Goal: Task Accomplishment & Management: Complete application form

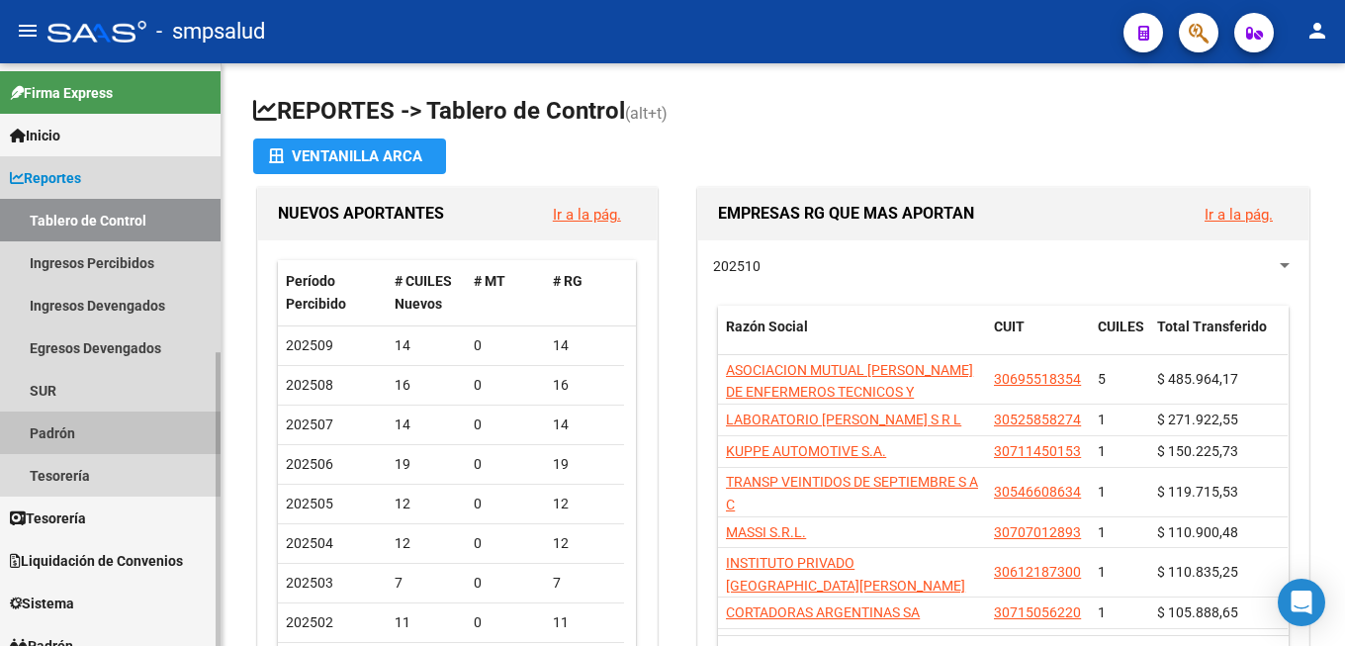
click at [61, 441] on link "Padrón" at bounding box center [110, 433] width 221 height 43
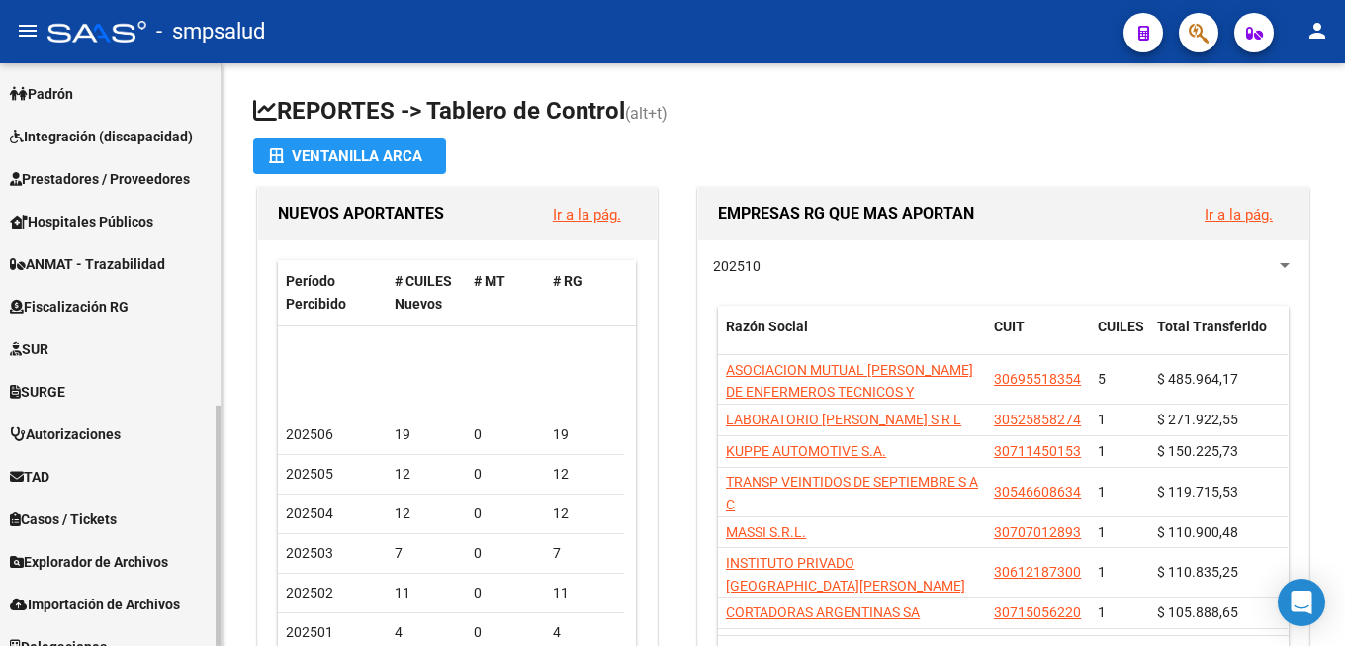
scroll to position [829, 0]
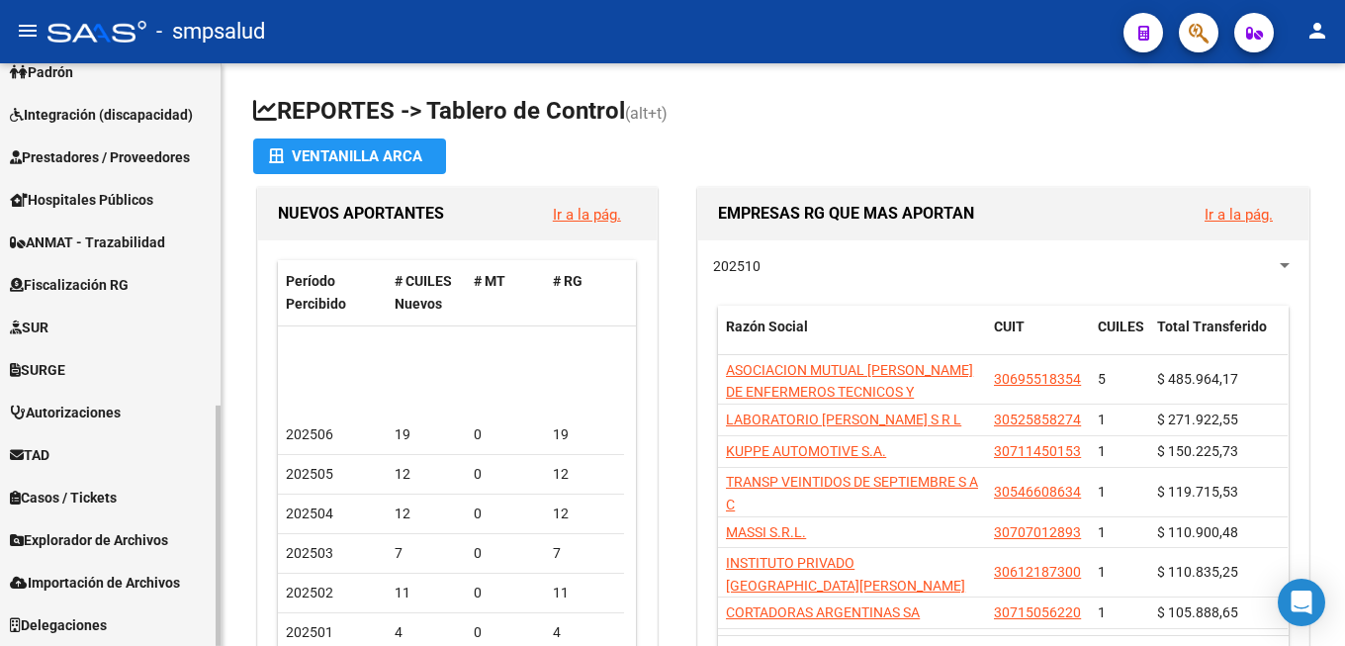
click at [140, 531] on span "Explorador de Archivos" at bounding box center [89, 540] width 158 height 22
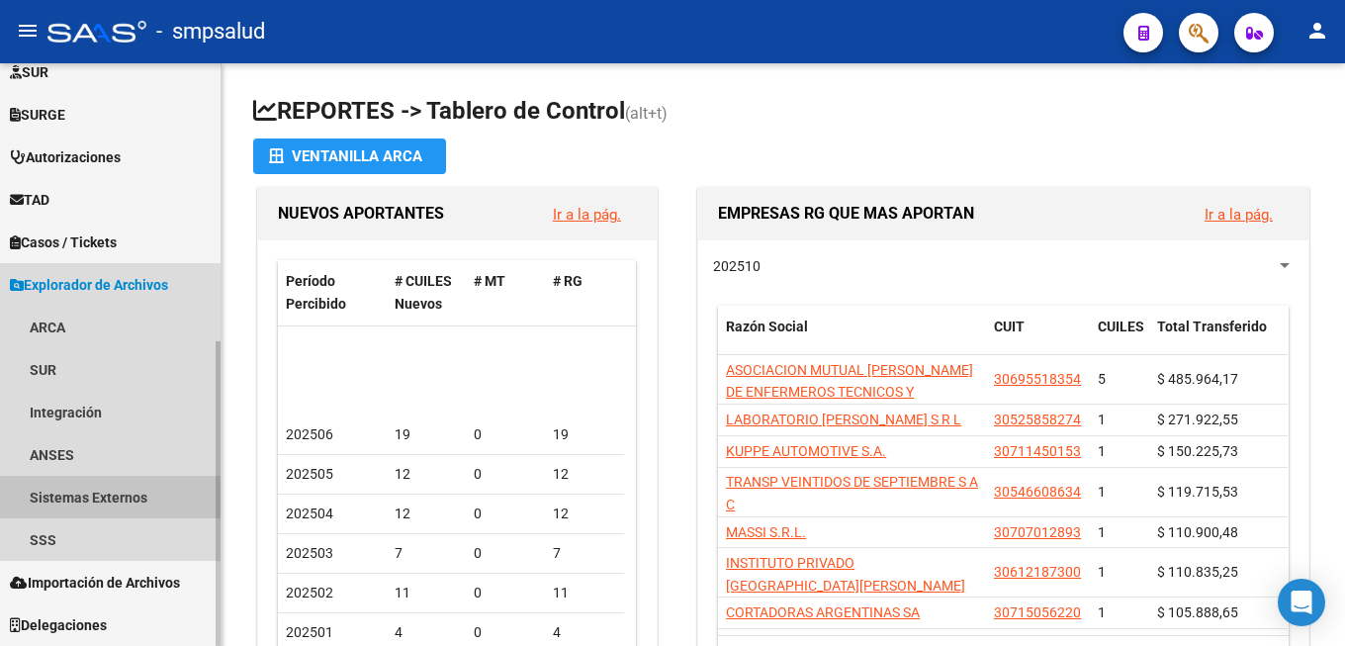
click at [109, 494] on link "Sistemas Externos" at bounding box center [110, 497] width 221 height 43
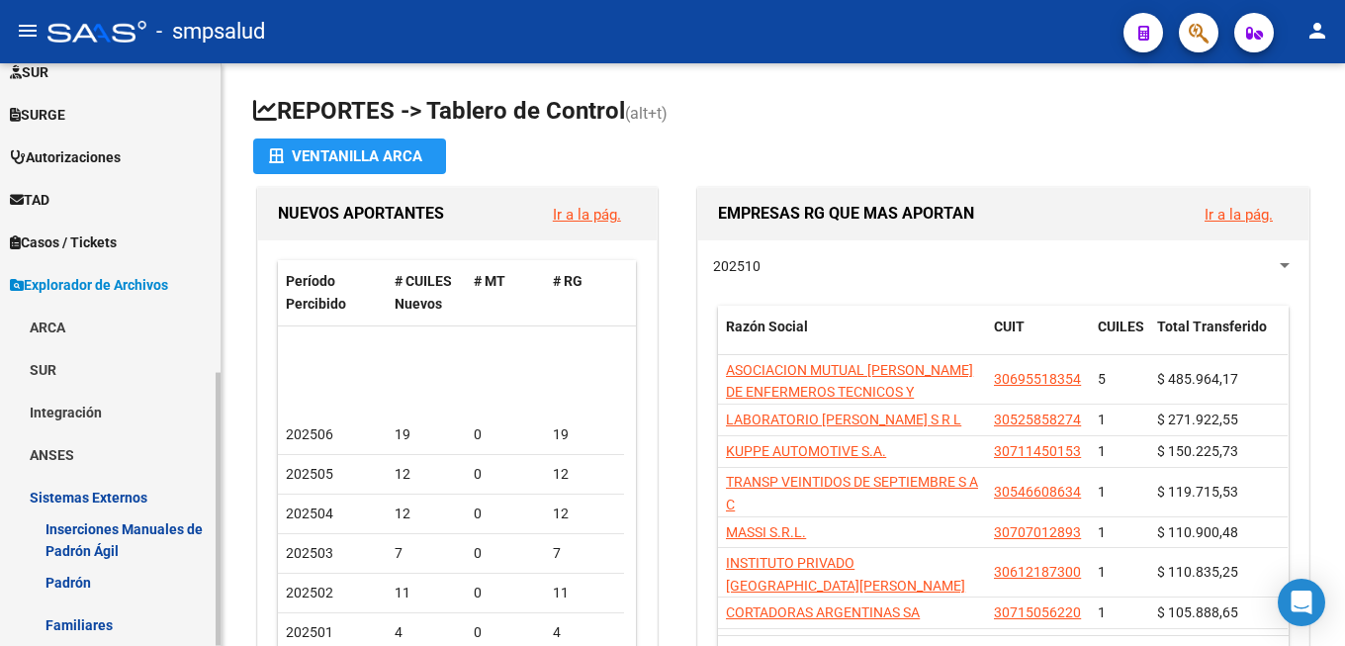
scroll to position [632, 0]
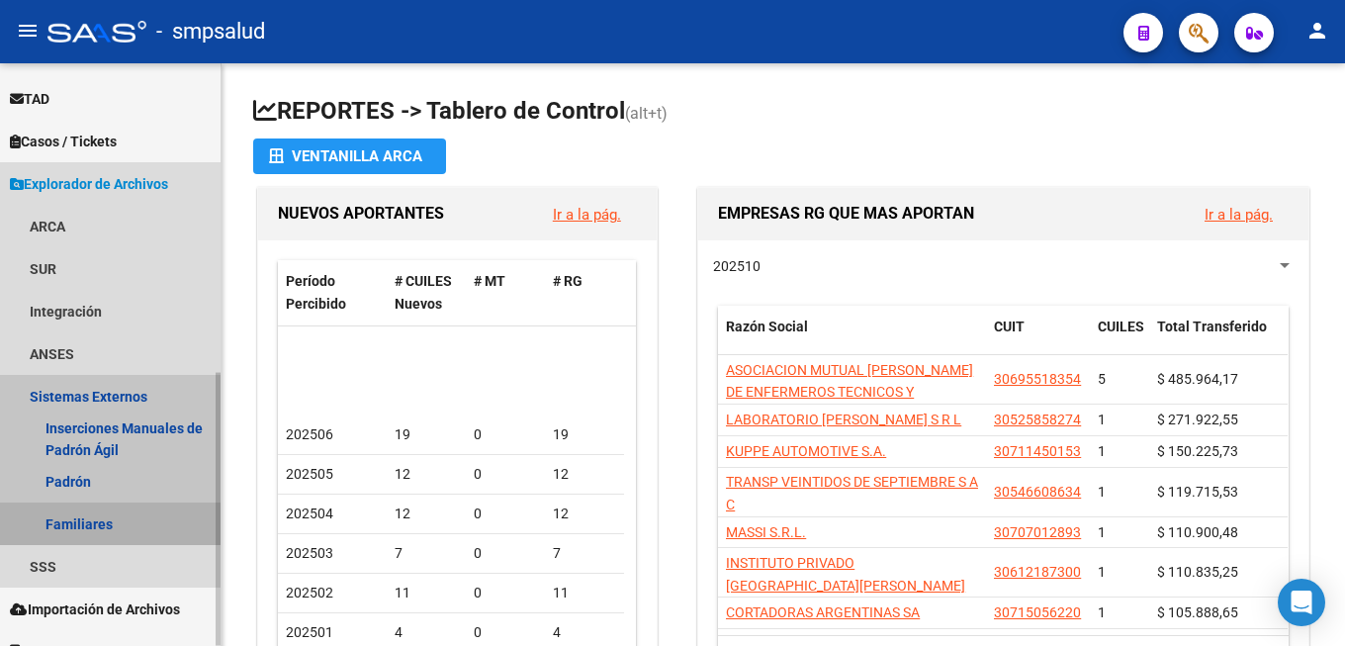
click at [68, 522] on link "Familiares" at bounding box center [110, 524] width 221 height 43
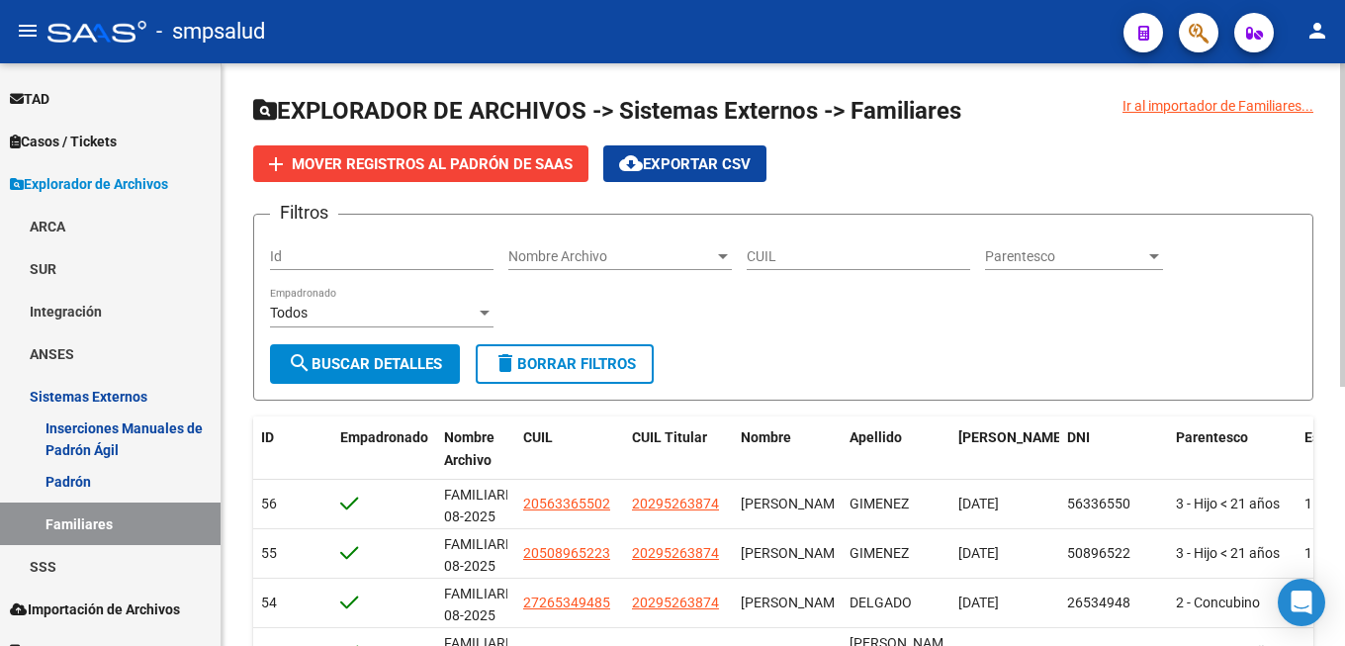
click at [739, 161] on span "cloud_download Exportar CSV" at bounding box center [685, 164] width 132 height 18
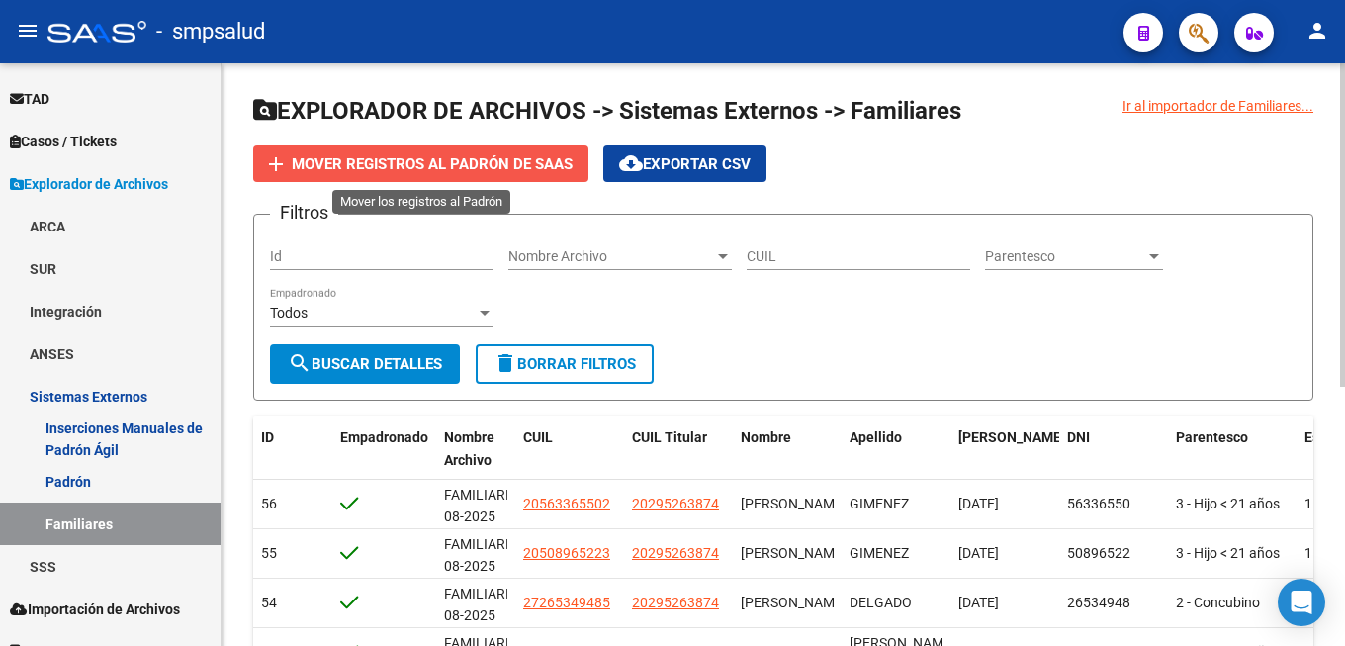
click at [445, 159] on span "Mover registros al PADRÓN de SAAS" at bounding box center [432, 164] width 281 height 18
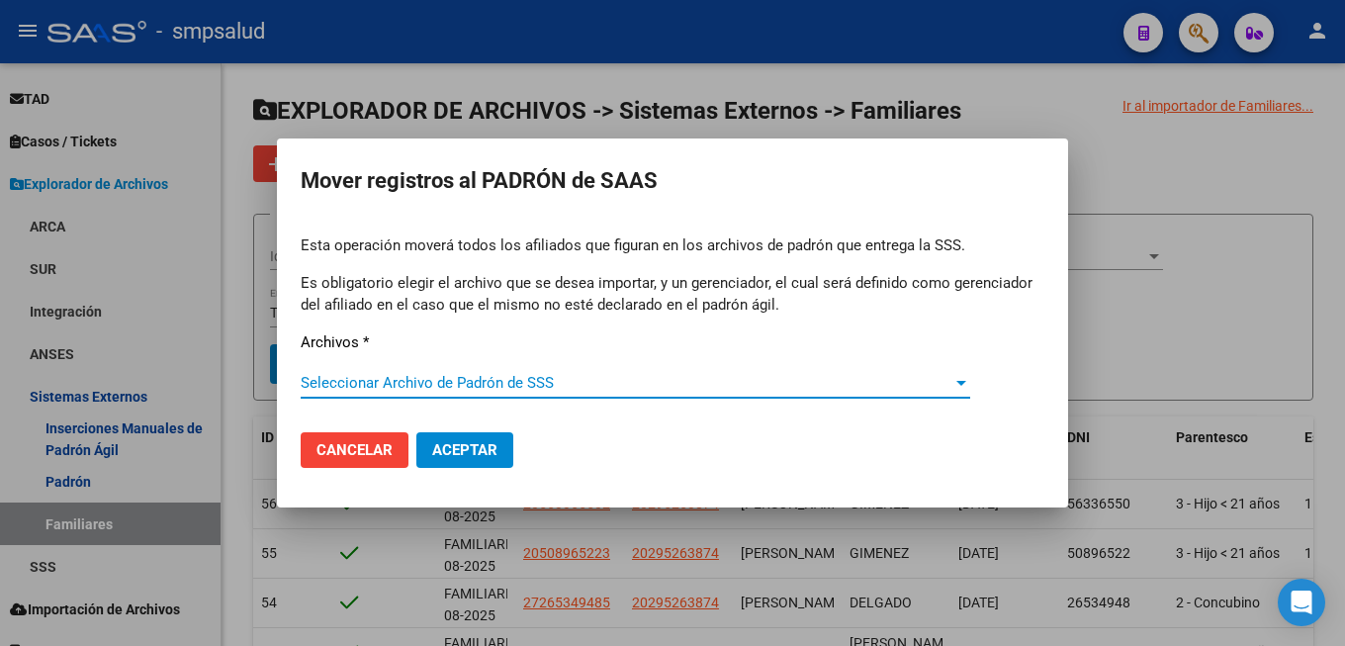
click at [464, 377] on span "Seleccionar Archivo de Padrón de SSS" at bounding box center [627, 383] width 652 height 18
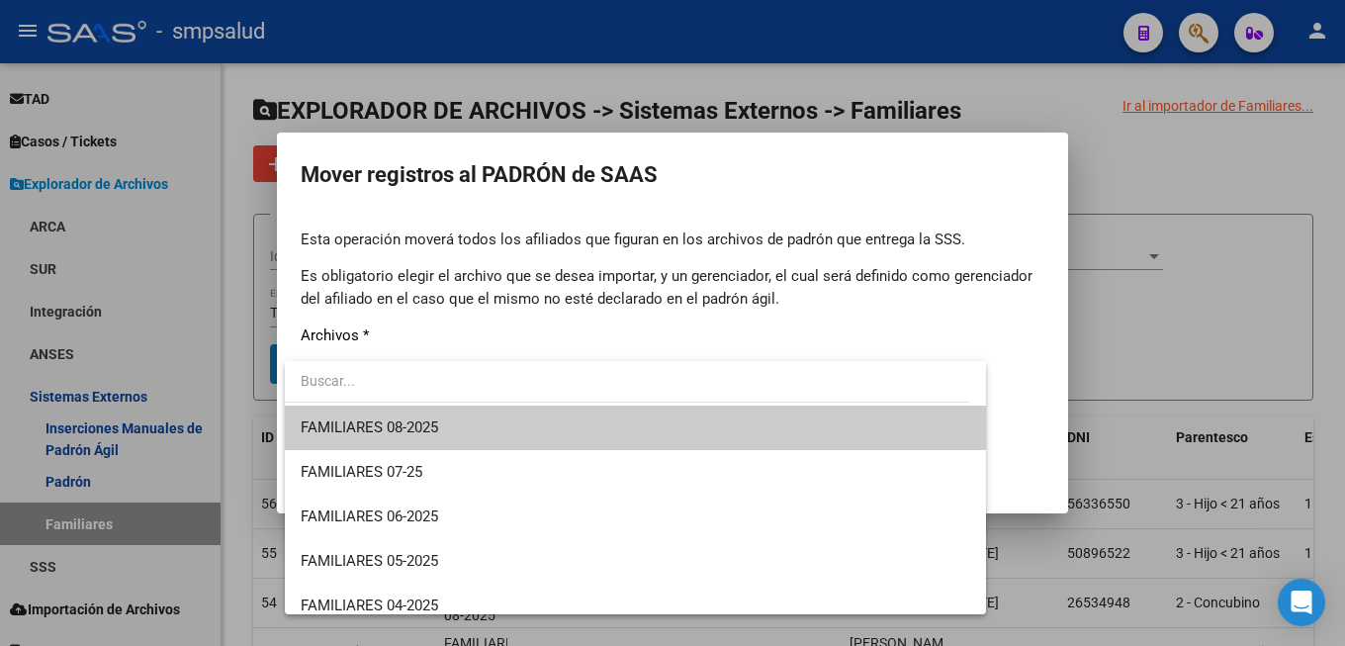
click at [1160, 402] on div at bounding box center [672, 323] width 1345 height 646
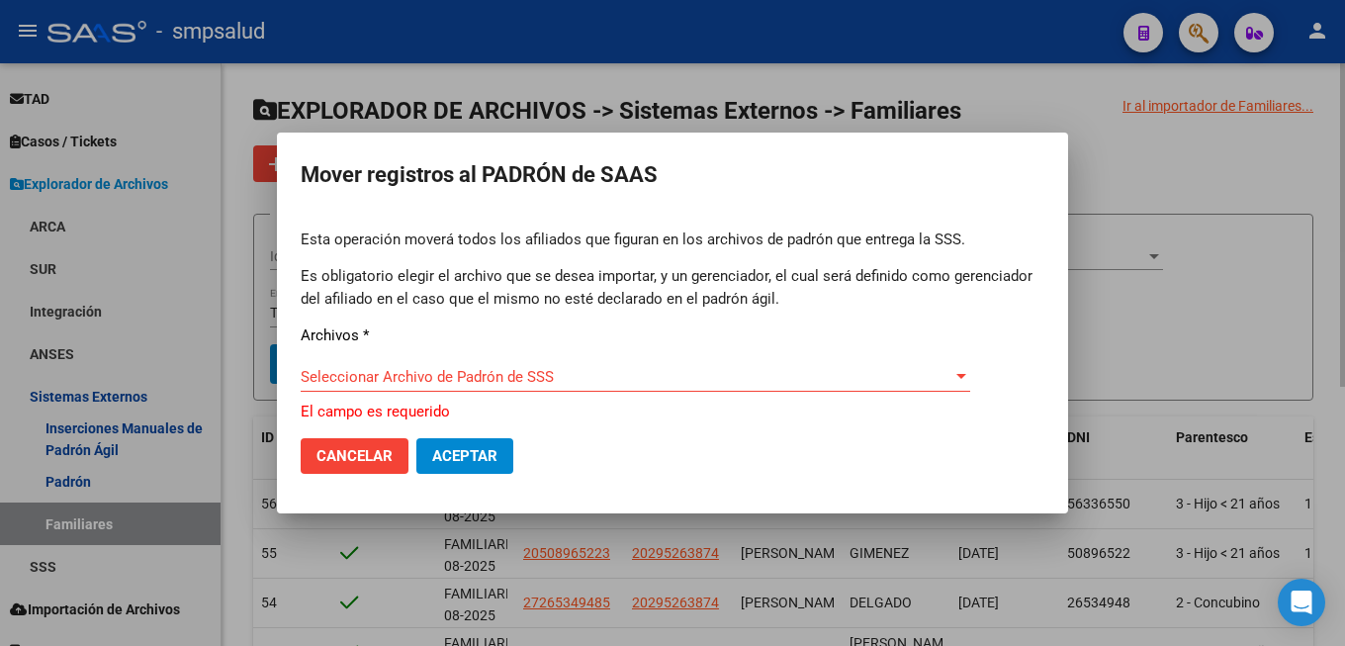
click at [1135, 358] on div at bounding box center [672, 323] width 1345 height 646
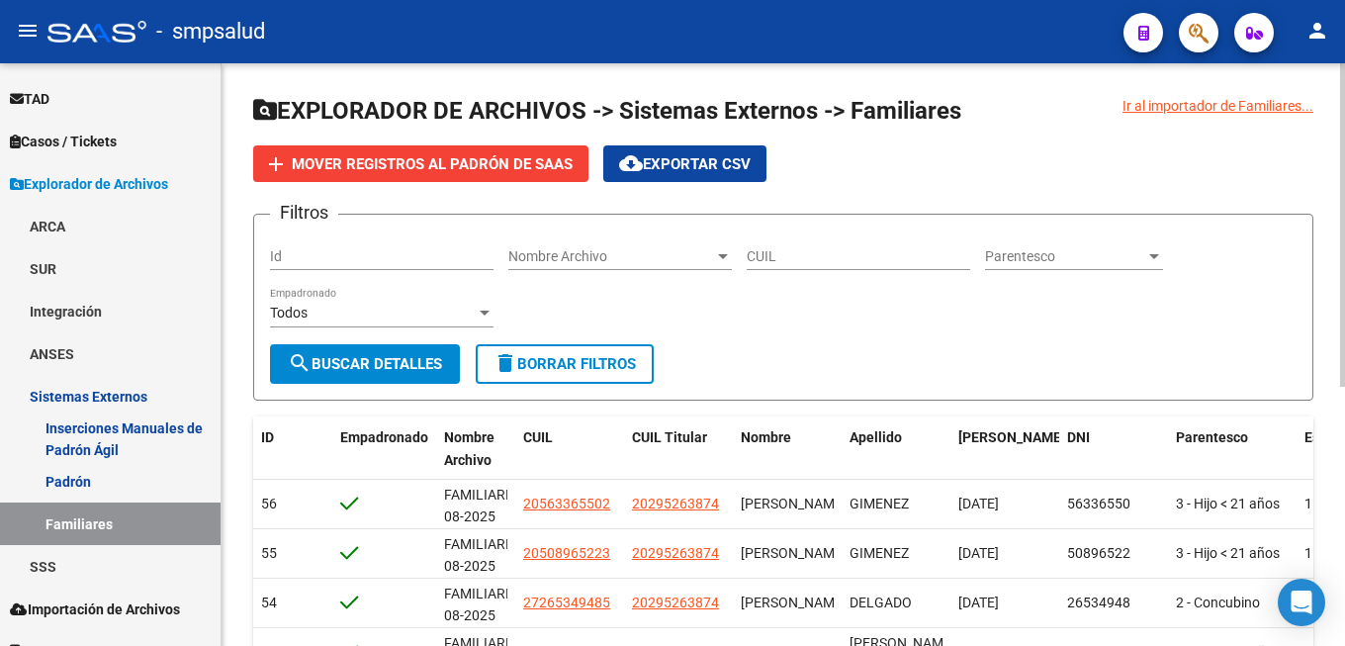
click at [1182, 115] on div "Ir al importador de Familiares..." at bounding box center [1218, 106] width 191 height 22
click at [1168, 109] on div "Ir al importador de Familiares..." at bounding box center [1218, 106] width 191 height 22
click at [1138, 102] on div "Ir al importador de Familiares..." at bounding box center [1218, 106] width 191 height 22
click at [1169, 109] on div "Ir al importador de Familiares..." at bounding box center [1218, 106] width 191 height 22
click at [278, 167] on mat-icon "add" at bounding box center [276, 164] width 24 height 24
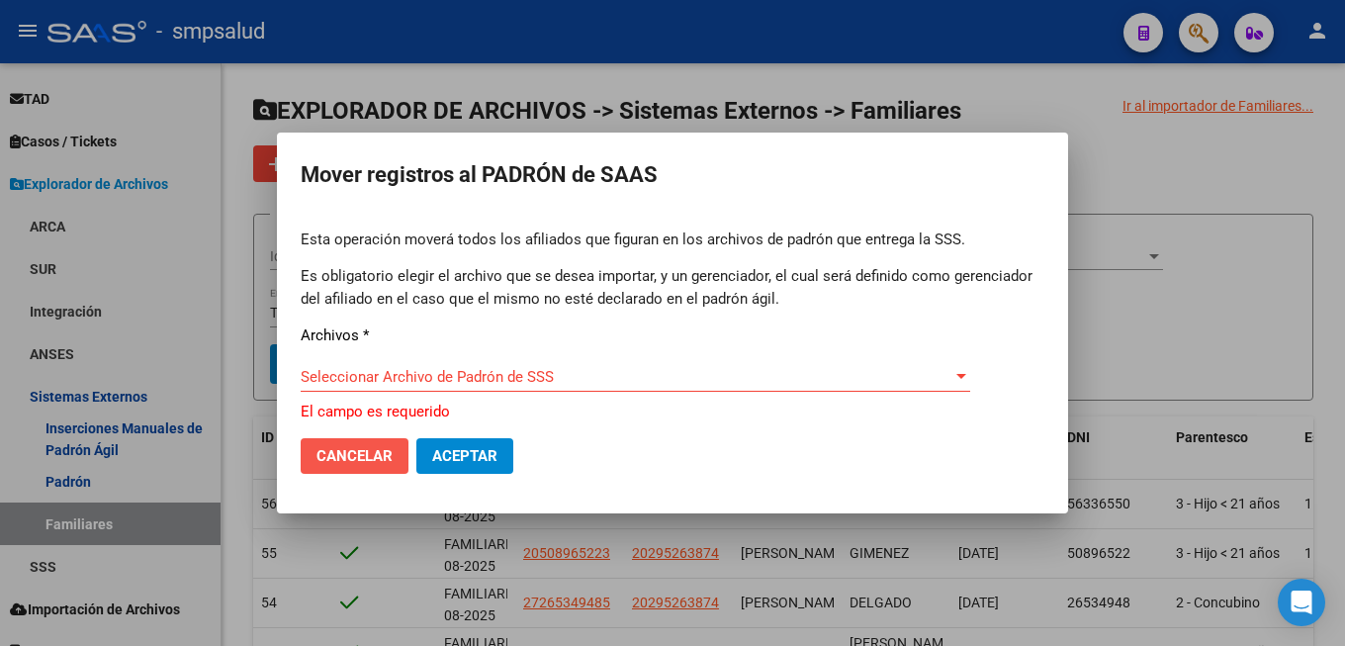
click at [376, 445] on button "Cancelar" at bounding box center [355, 456] width 108 height 36
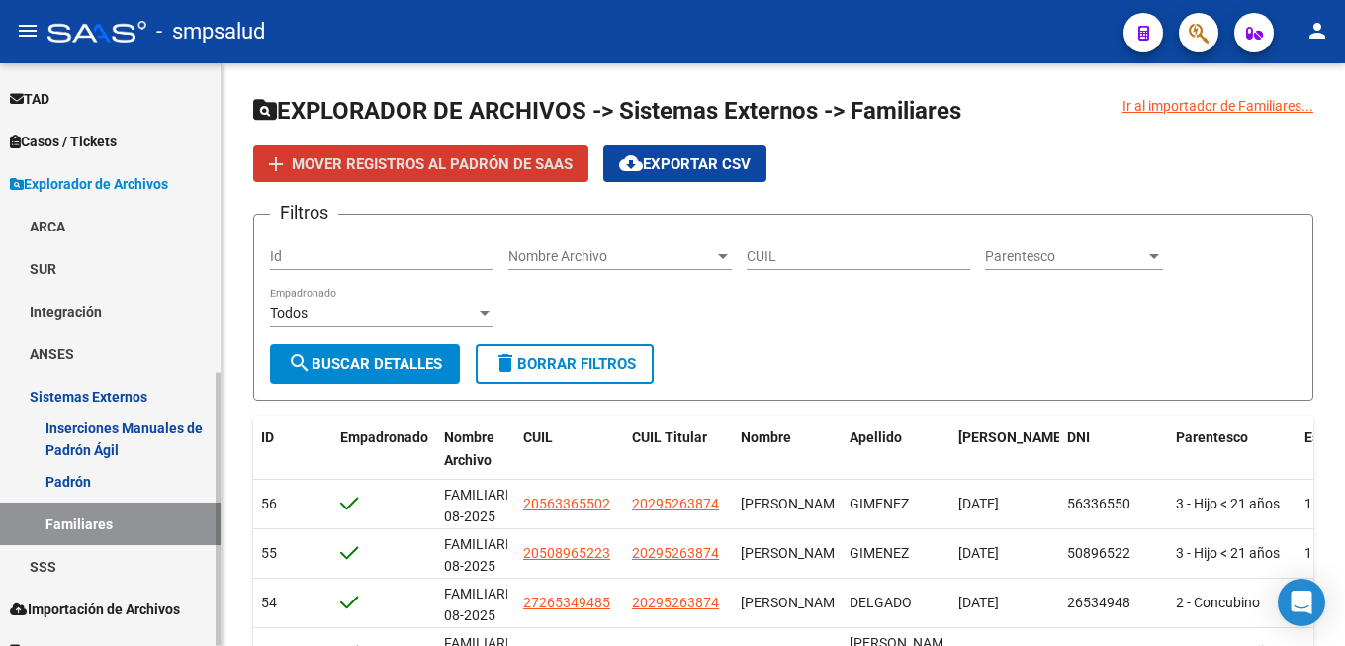
scroll to position [659, 0]
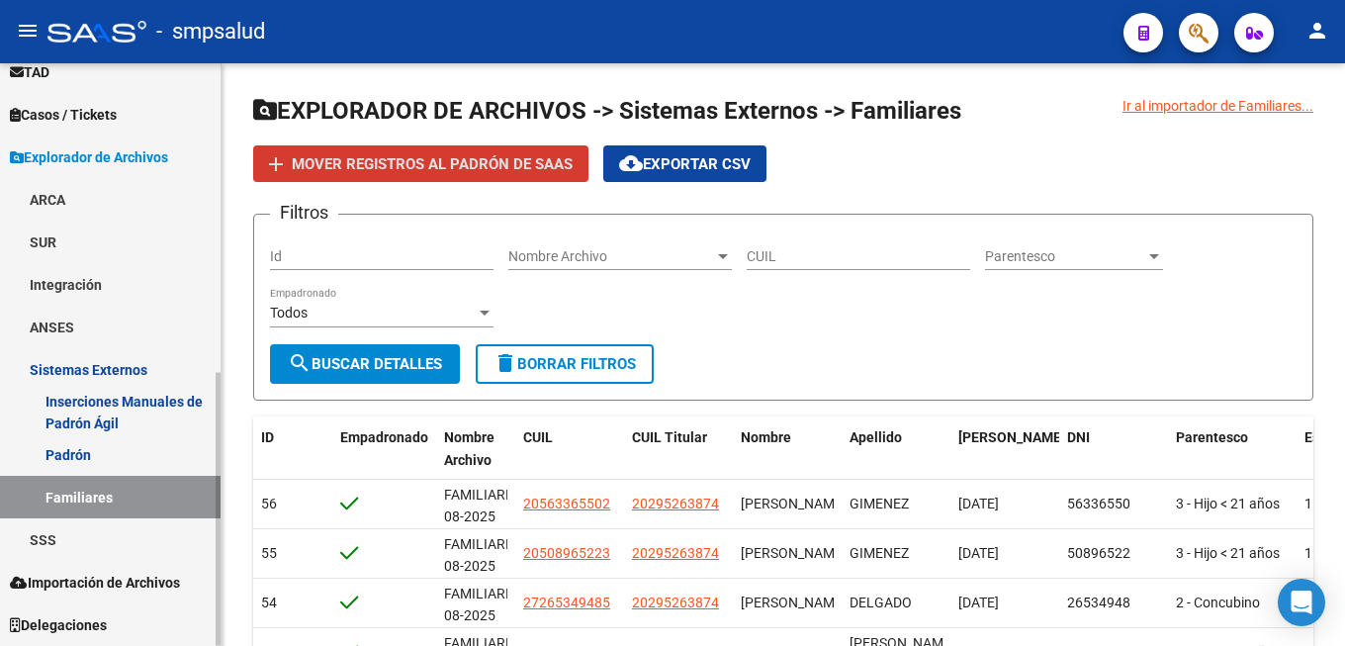
click at [137, 364] on link "Sistemas Externos" at bounding box center [110, 369] width 221 height 43
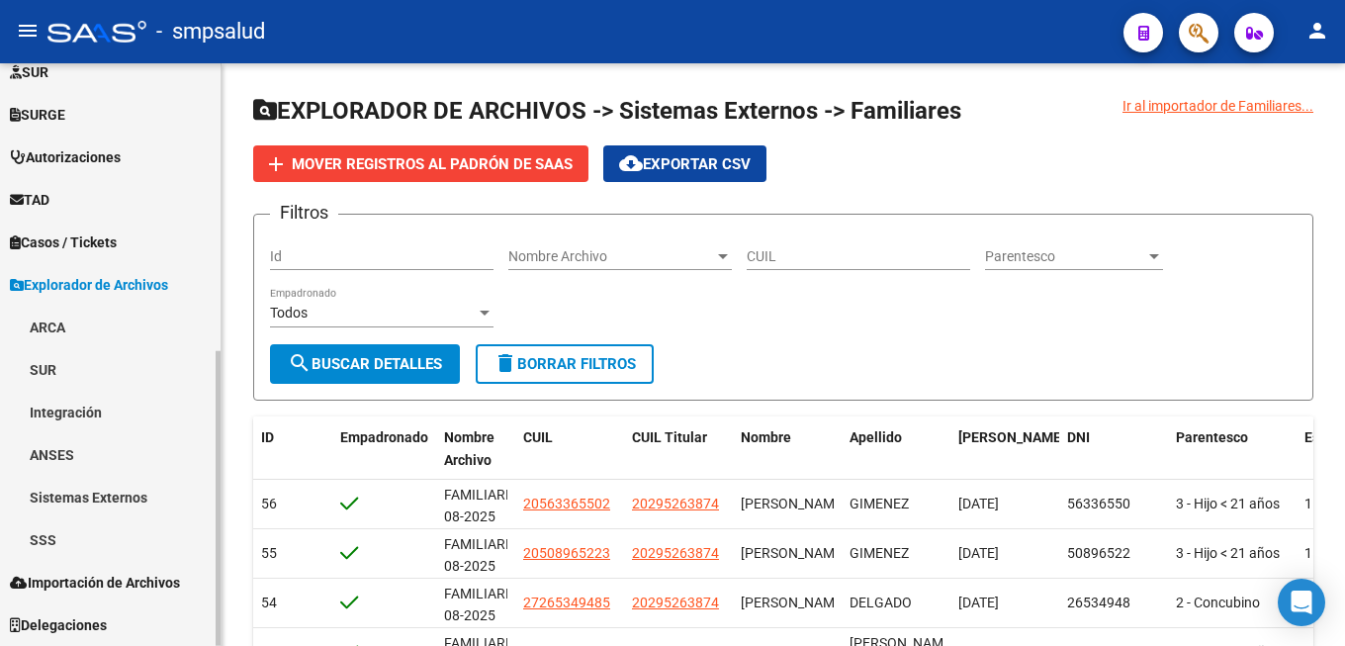
scroll to position [531, 0]
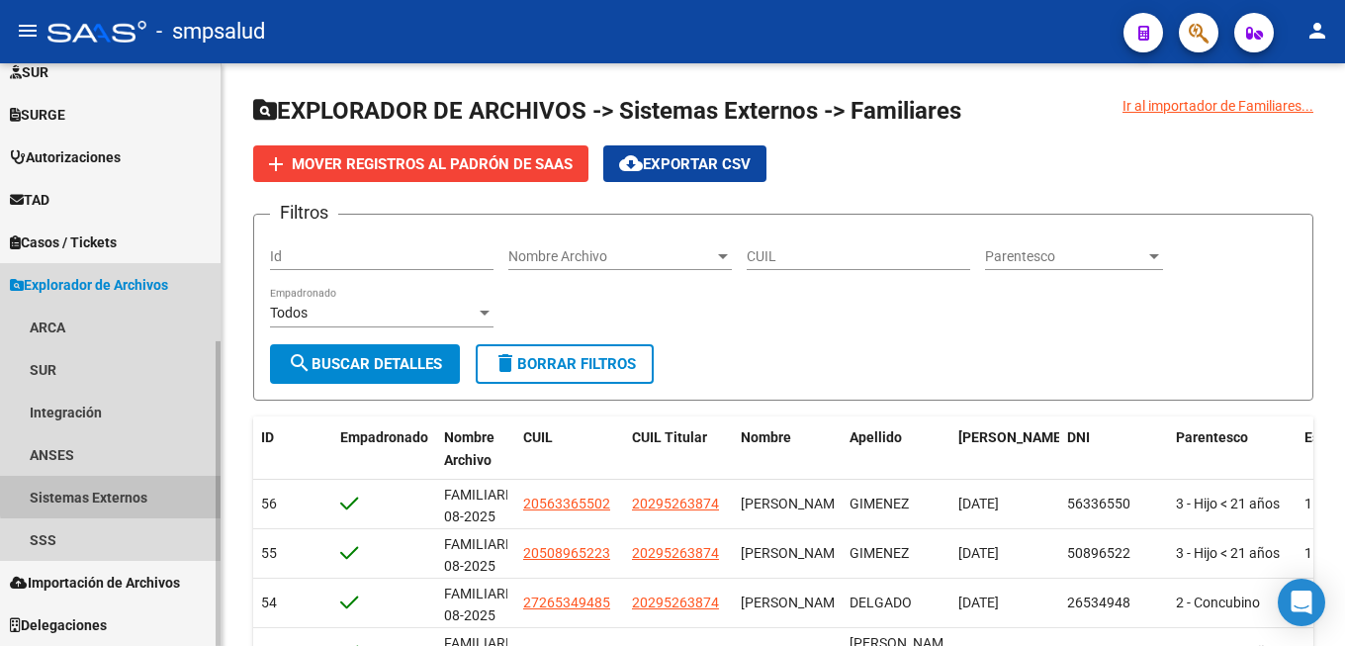
click at [118, 495] on link "Sistemas Externos" at bounding box center [110, 497] width 221 height 43
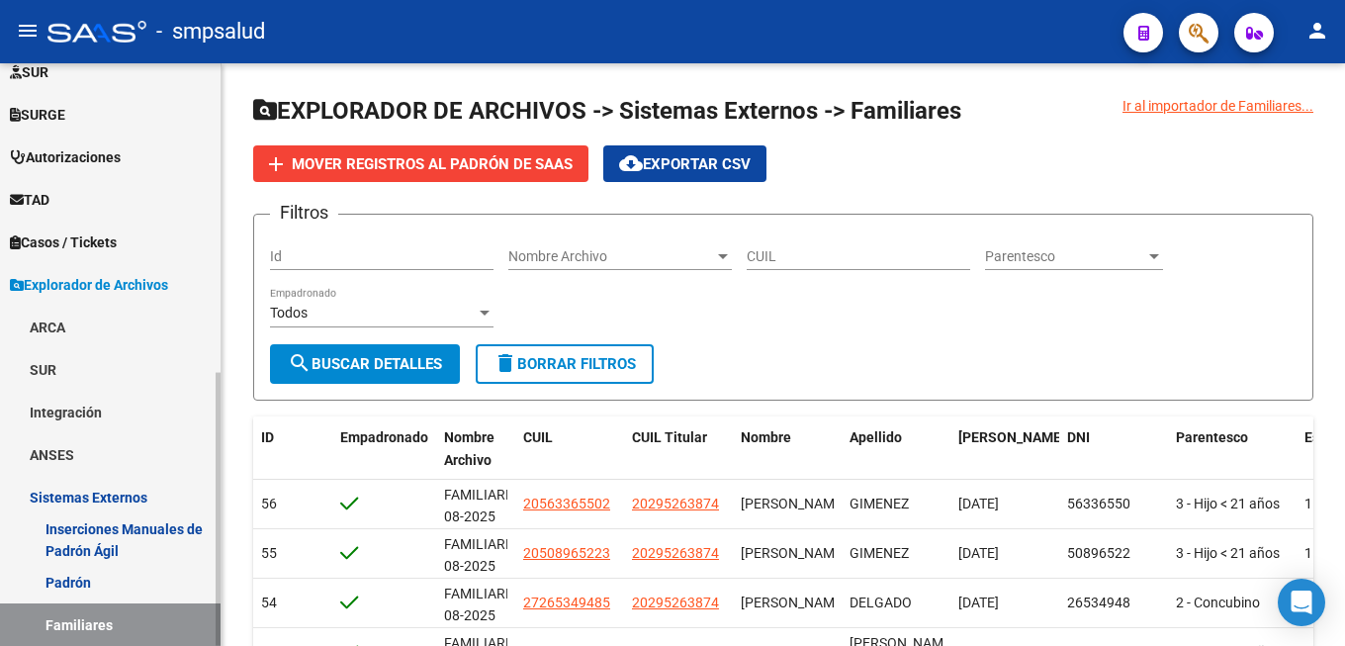
scroll to position [659, 0]
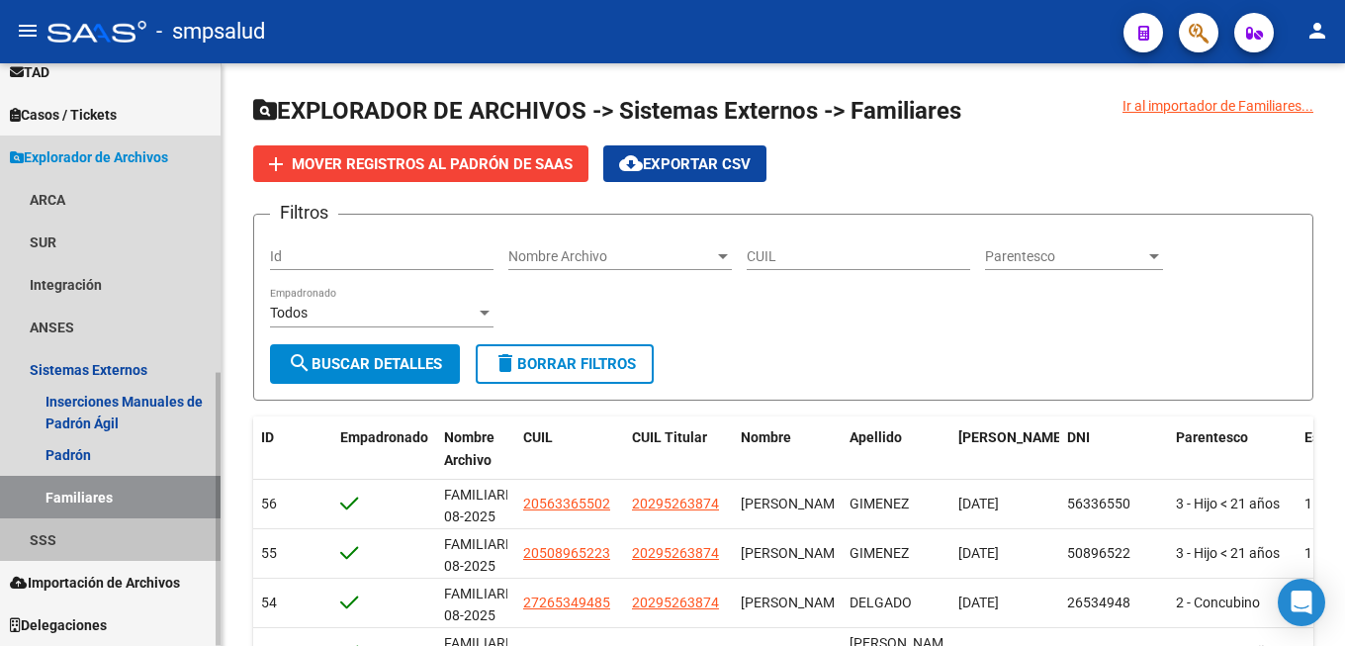
click at [109, 545] on link "SSS" at bounding box center [110, 539] width 221 height 43
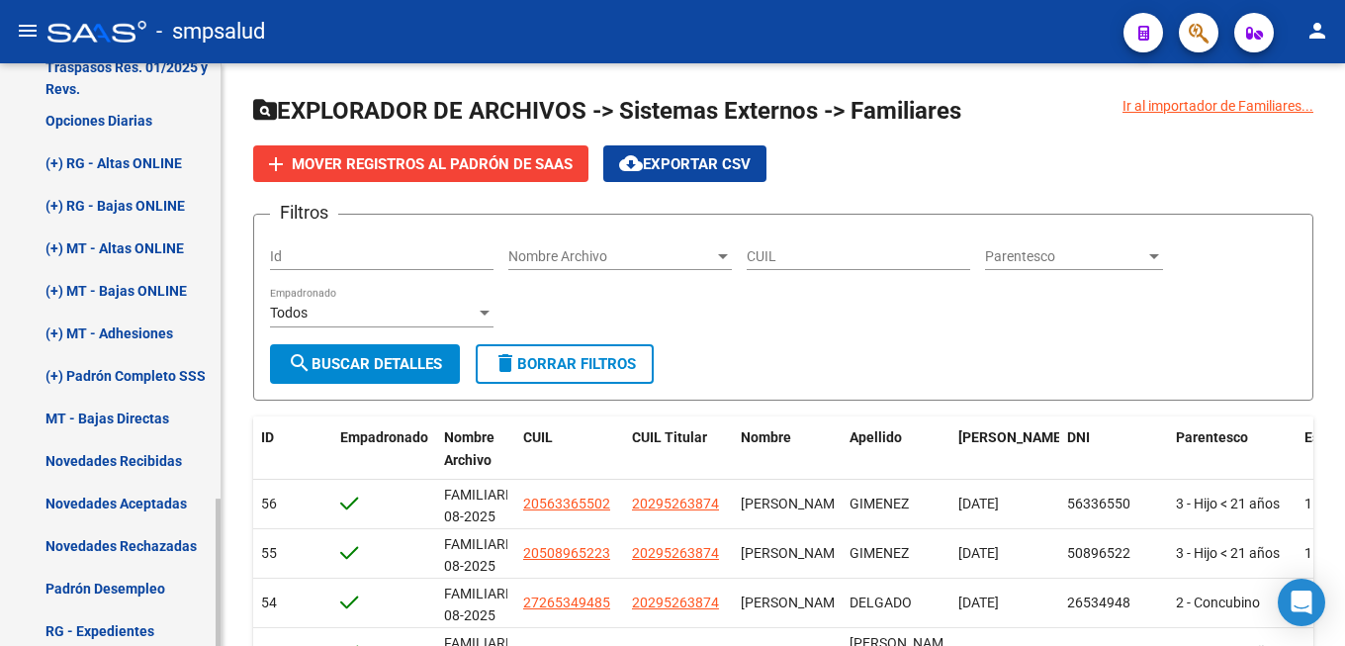
scroll to position [1365, 0]
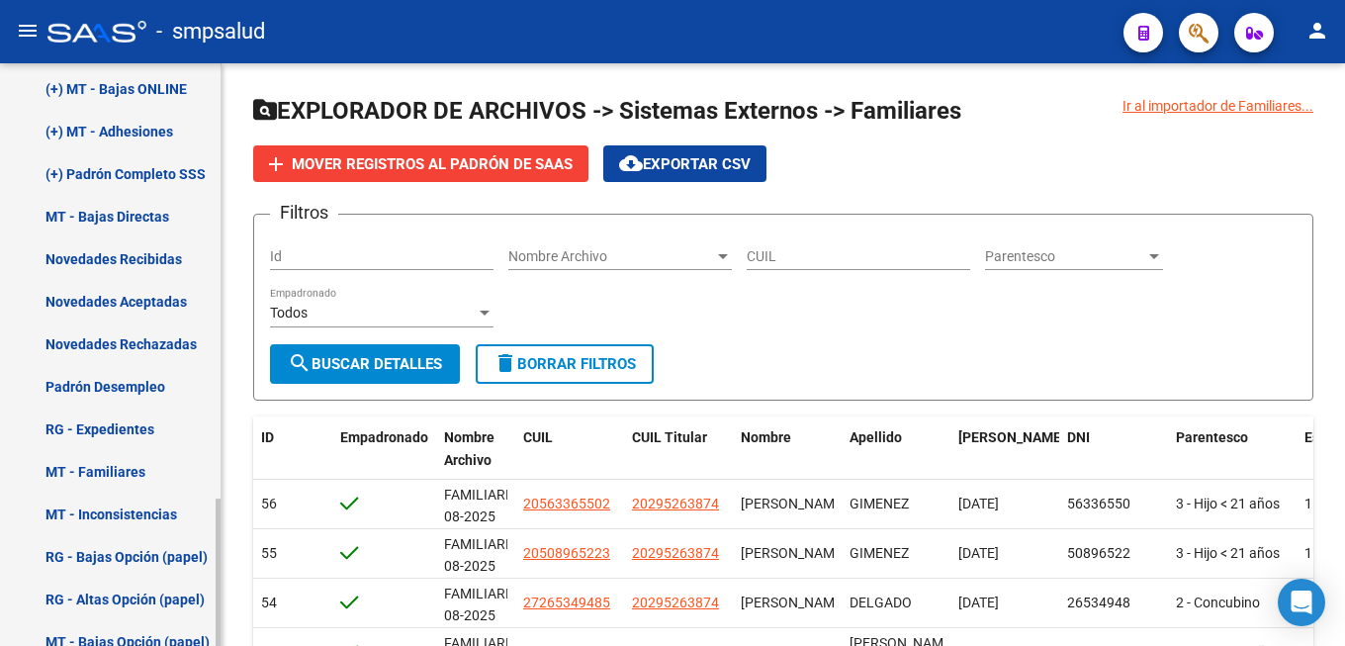
click at [138, 292] on link "Novedades Aceptadas" at bounding box center [110, 301] width 221 height 43
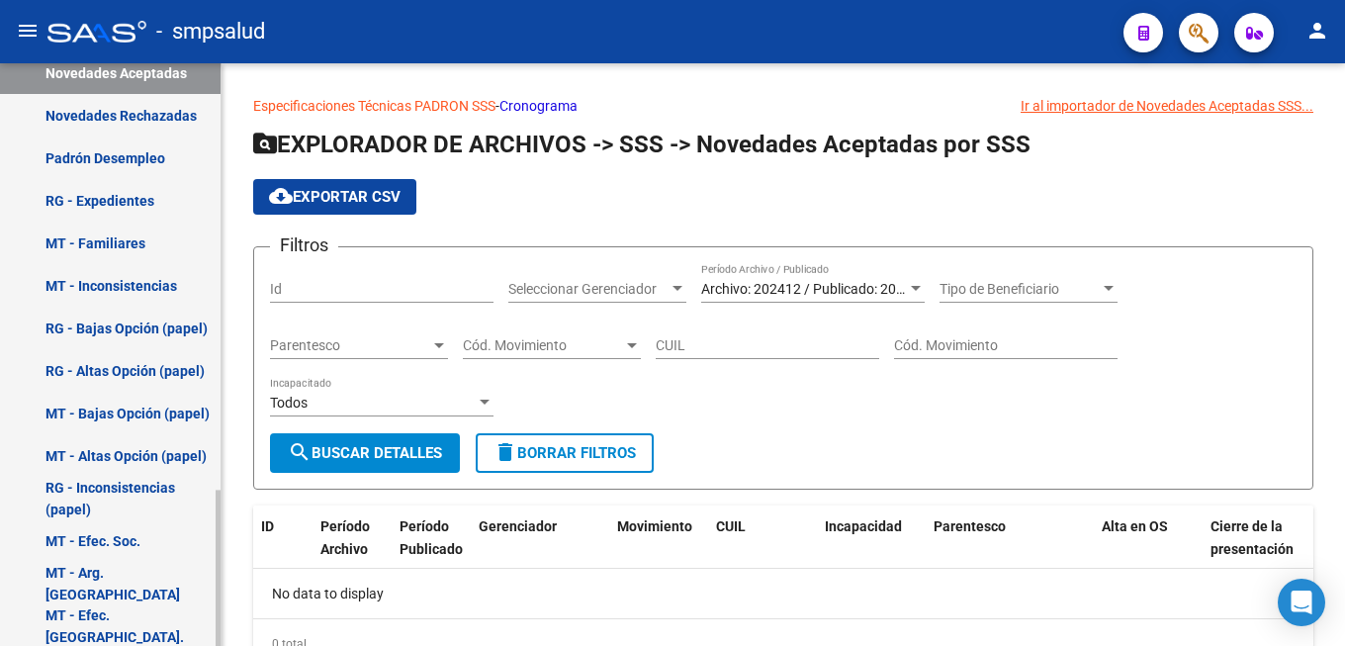
scroll to position [1365, 0]
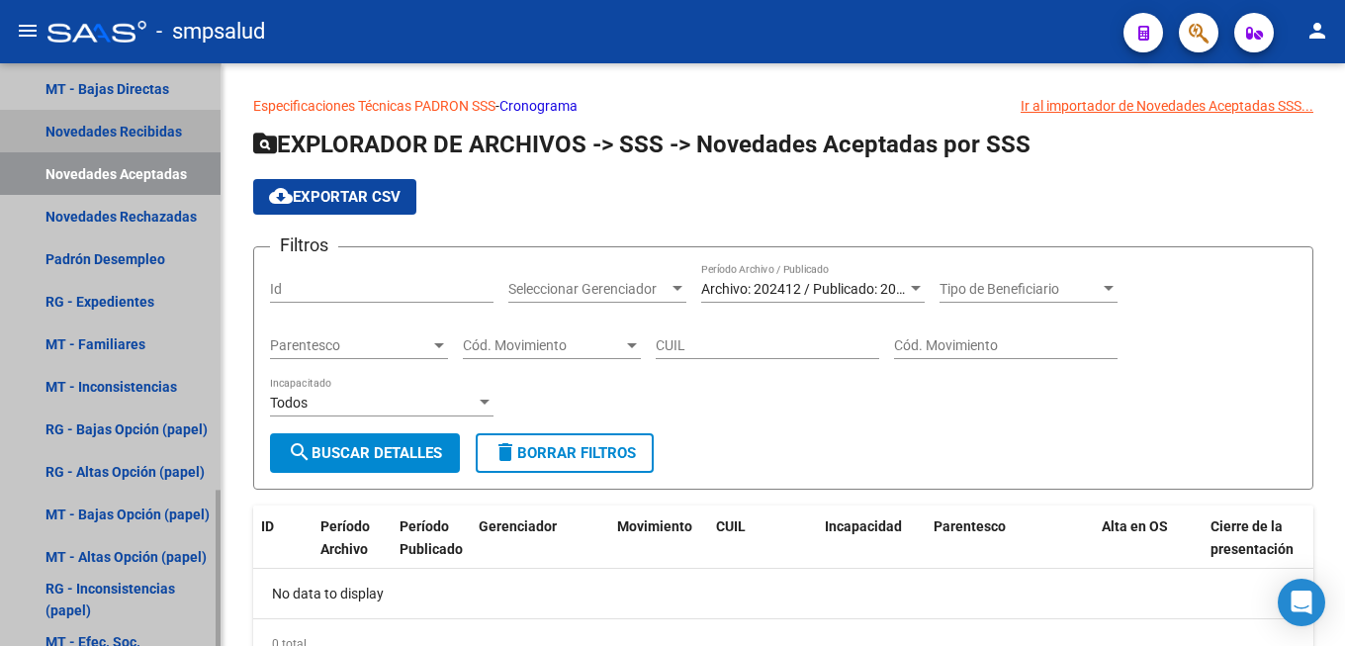
click at [156, 129] on link "Novedades Recibidas" at bounding box center [110, 131] width 221 height 43
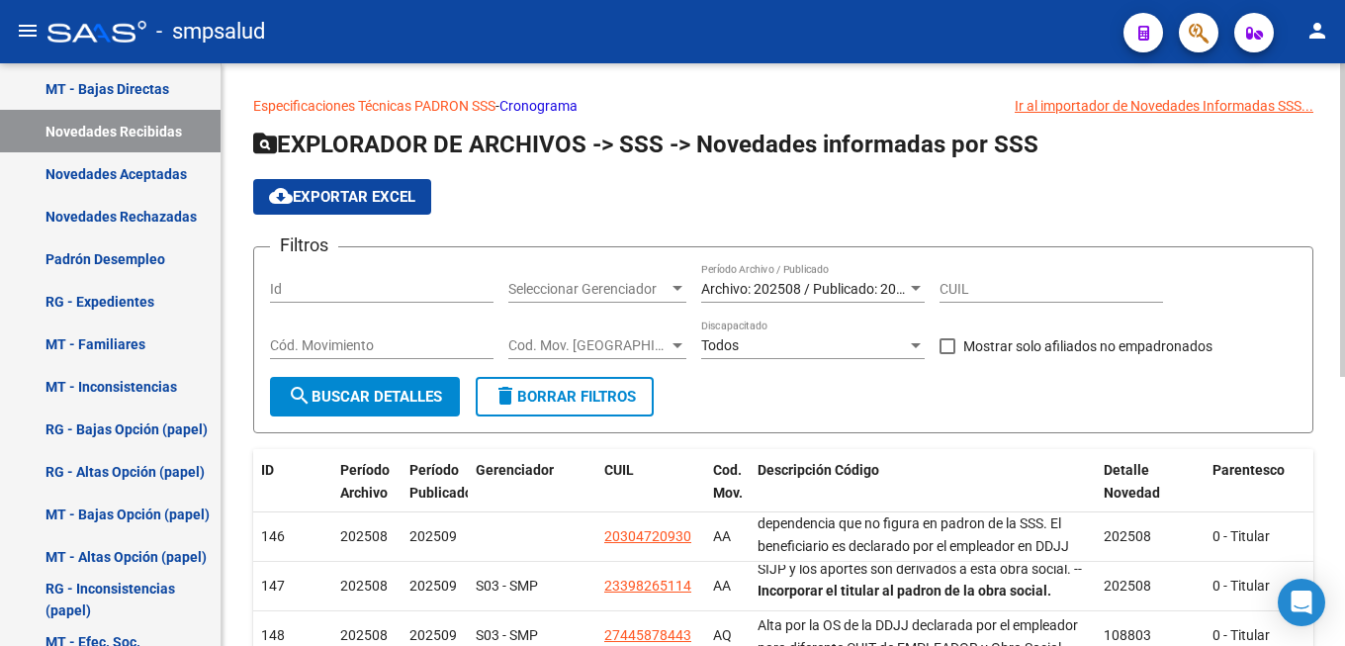
scroll to position [499, 0]
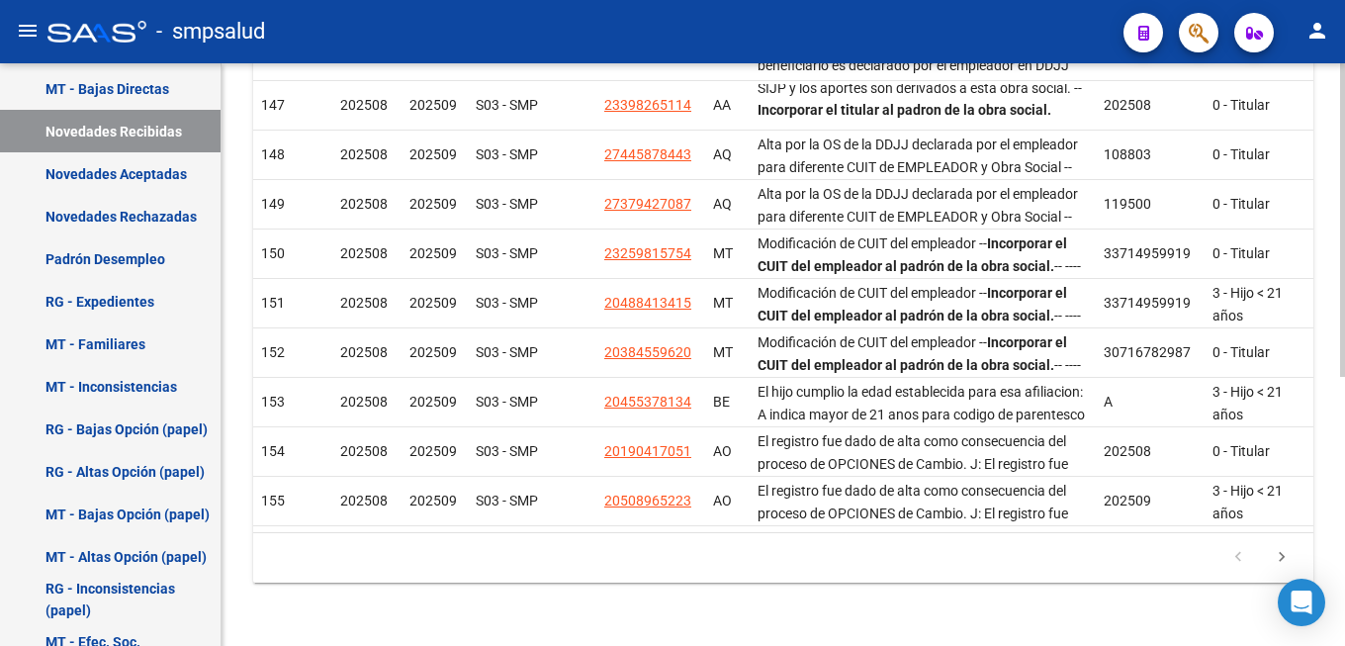
click at [1344, 601] on div at bounding box center [1342, 354] width 5 height 583
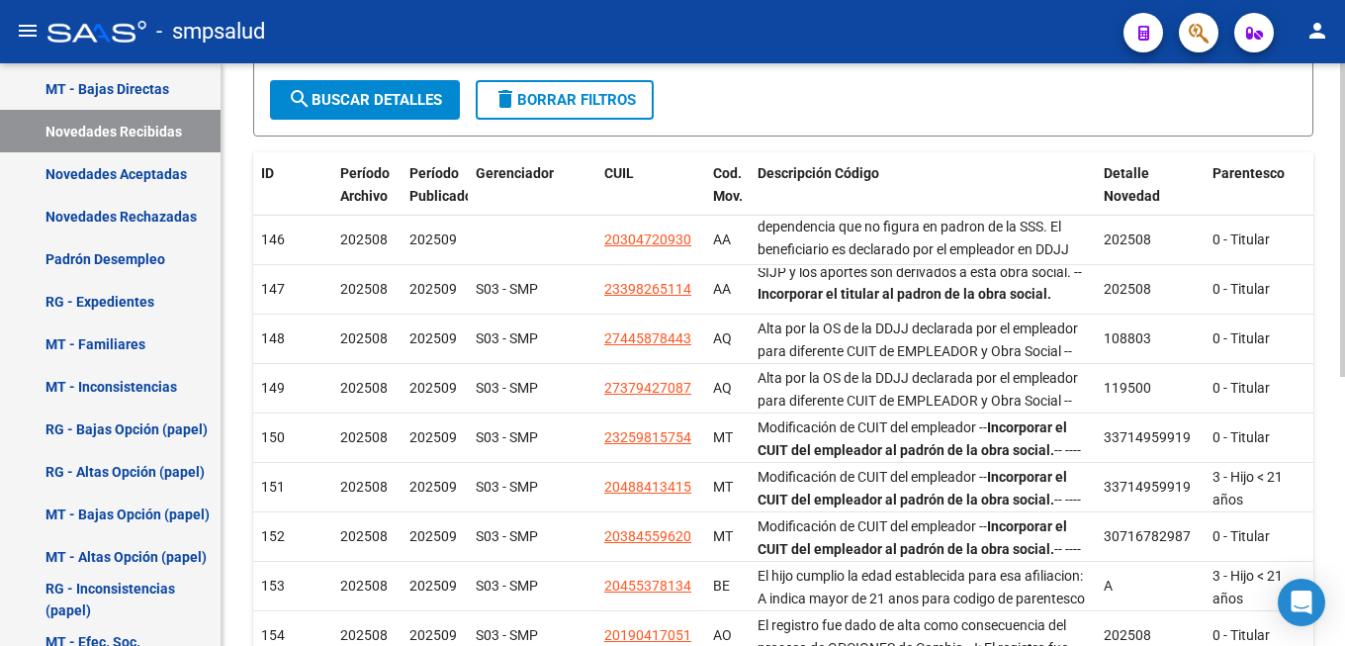
scroll to position [196, 0]
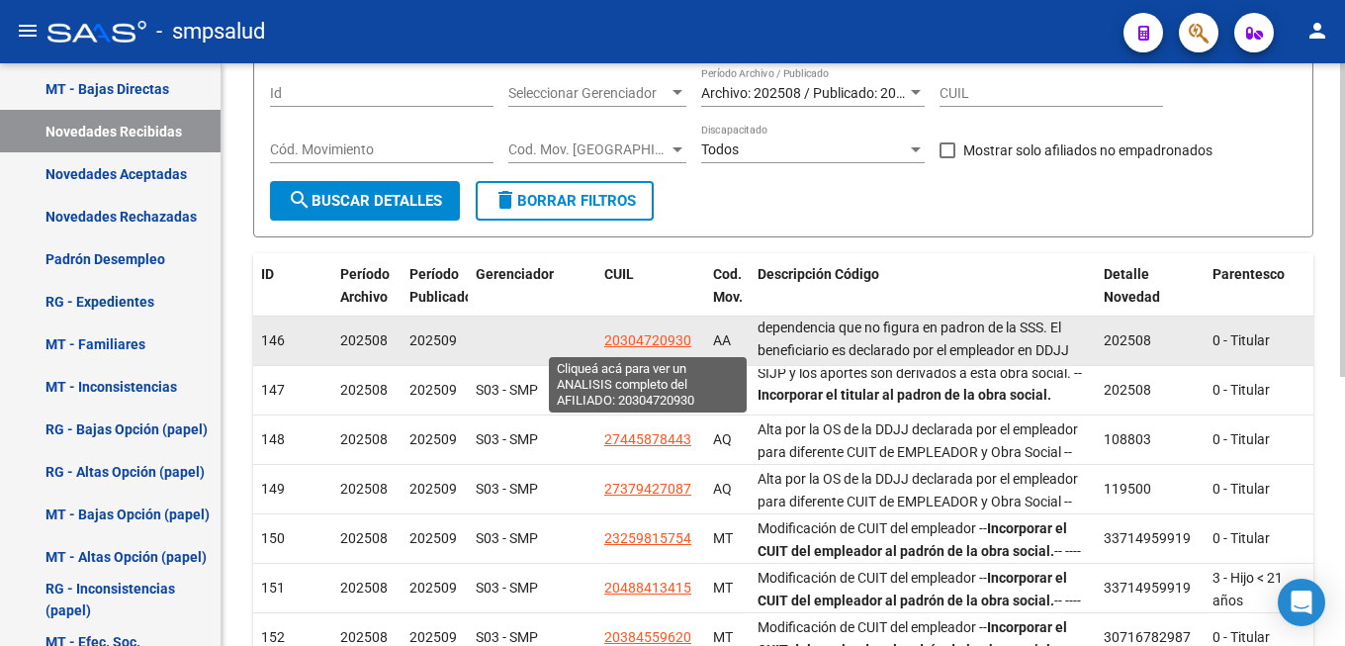
click at [650, 336] on span "20304720930" at bounding box center [647, 340] width 87 height 16
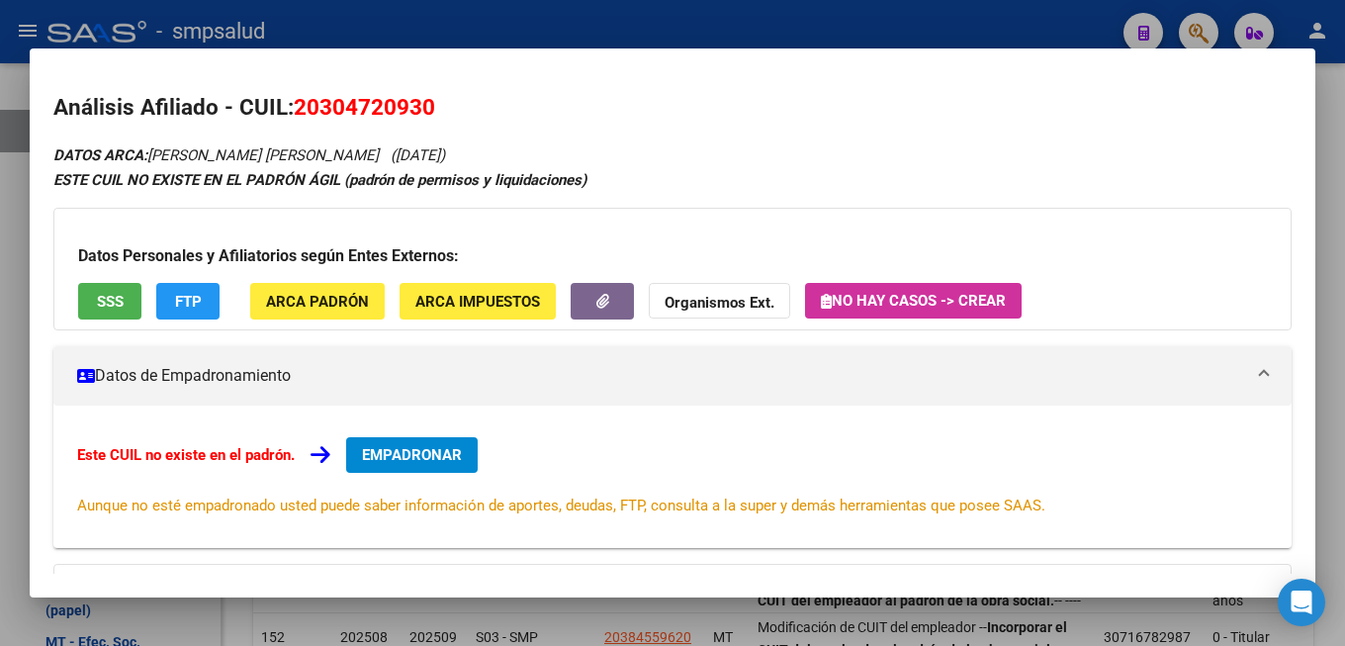
scroll to position [286, 0]
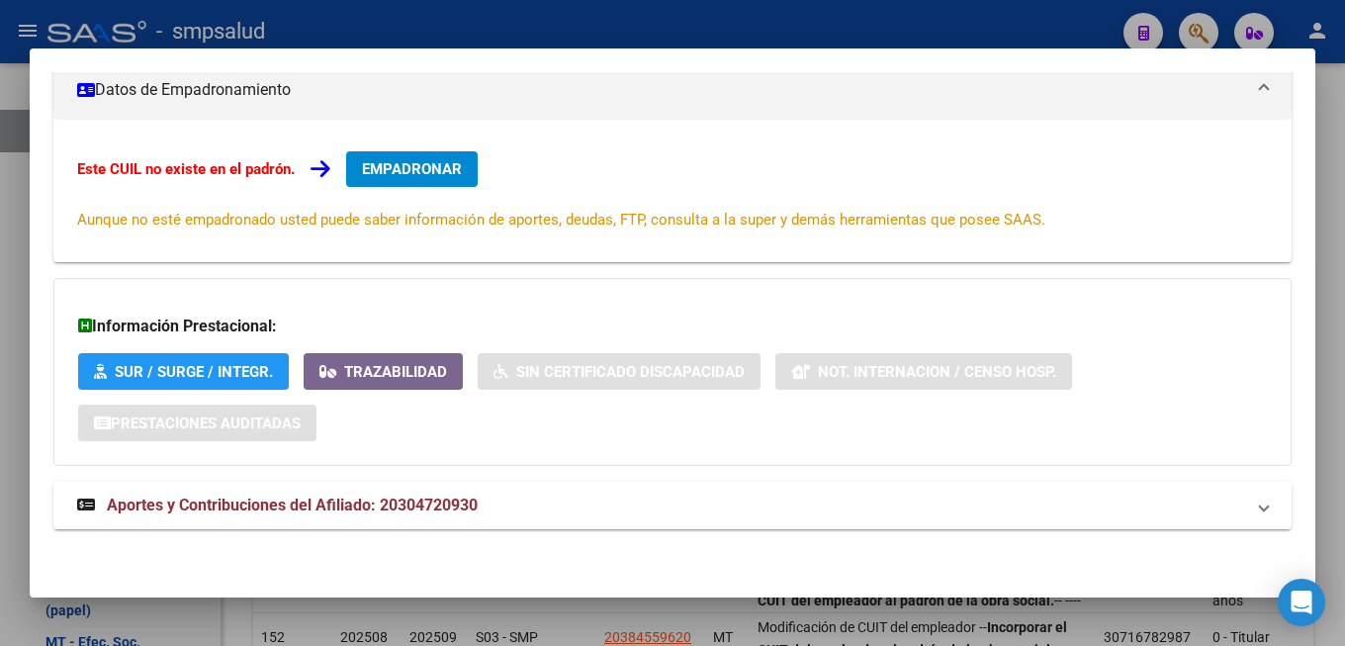
click at [382, 505] on span "Aportes y Contribuciones del Afiliado: 20304720930" at bounding box center [292, 505] width 371 height 19
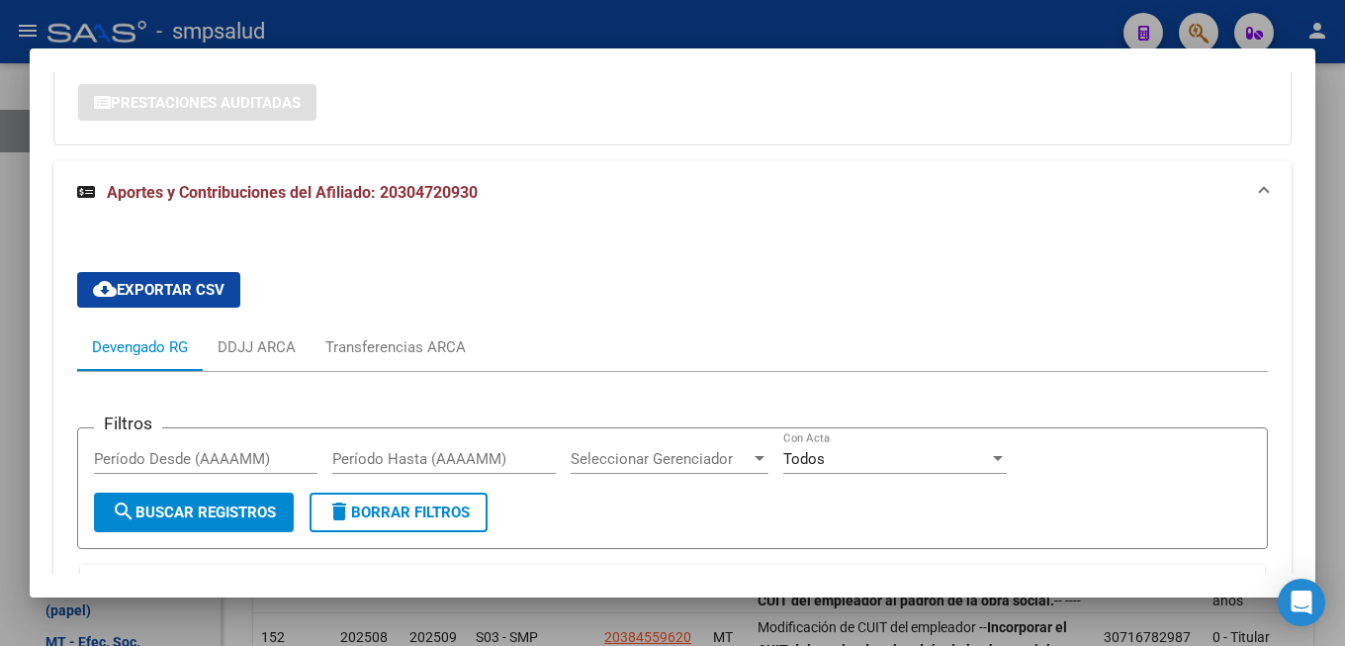
scroll to position [927, 0]
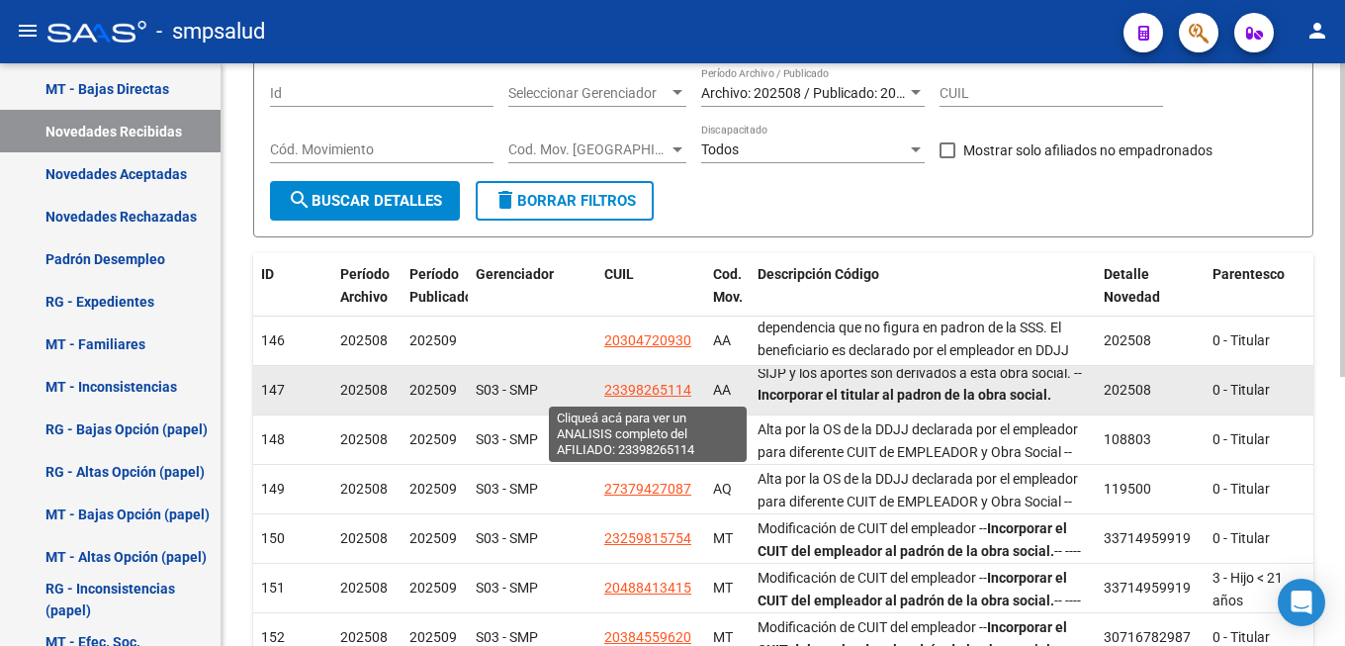
click at [655, 389] on span "23398265114" at bounding box center [647, 390] width 87 height 16
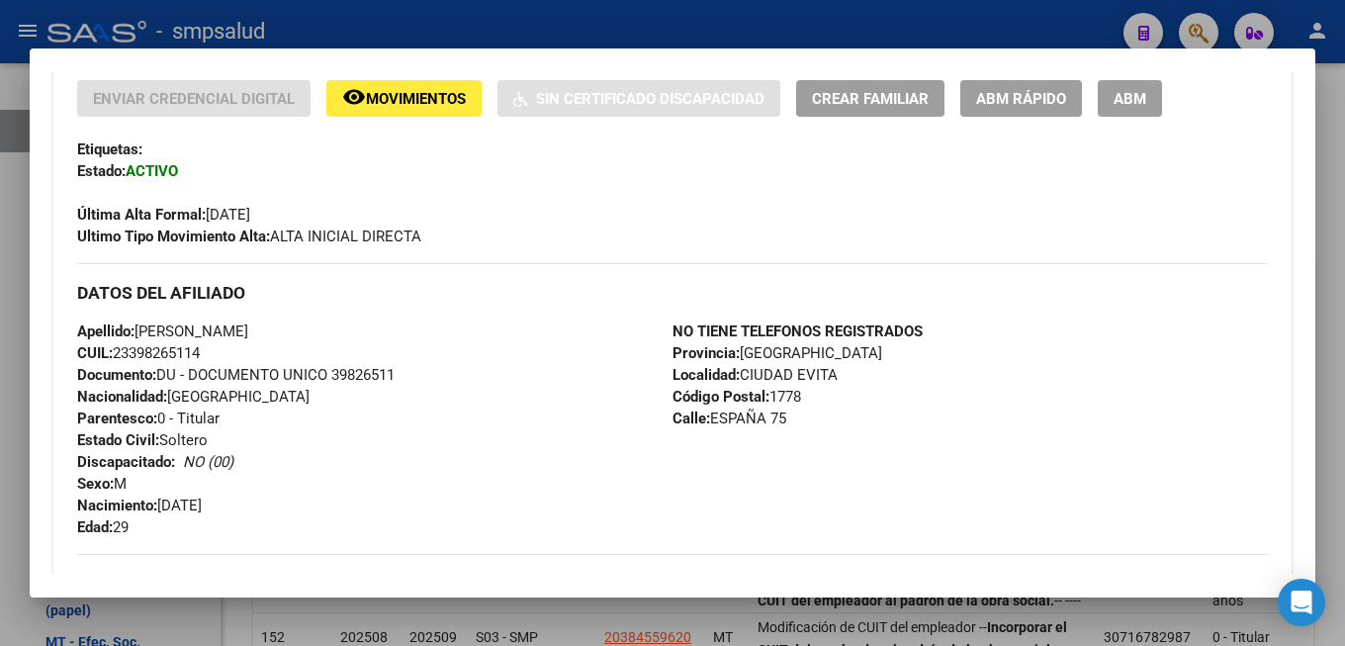
scroll to position [0, 0]
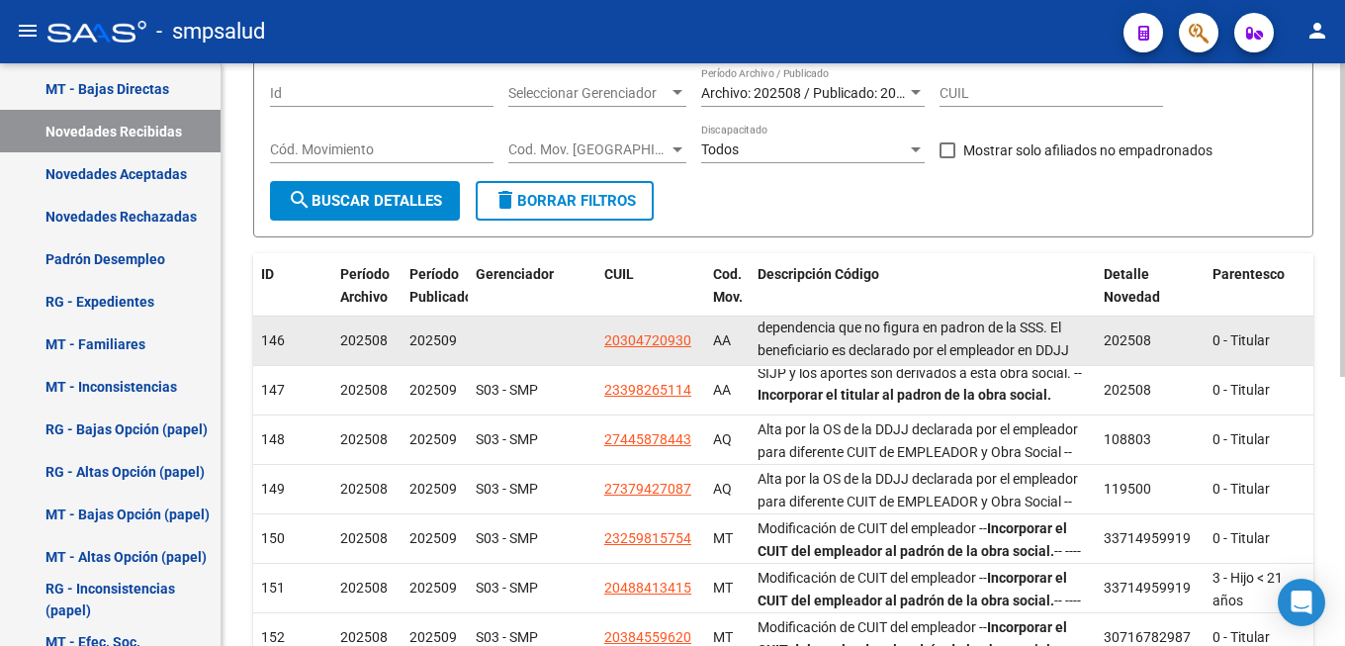
click at [653, 331] on app-link-go-to "20304720930" at bounding box center [647, 340] width 87 height 23
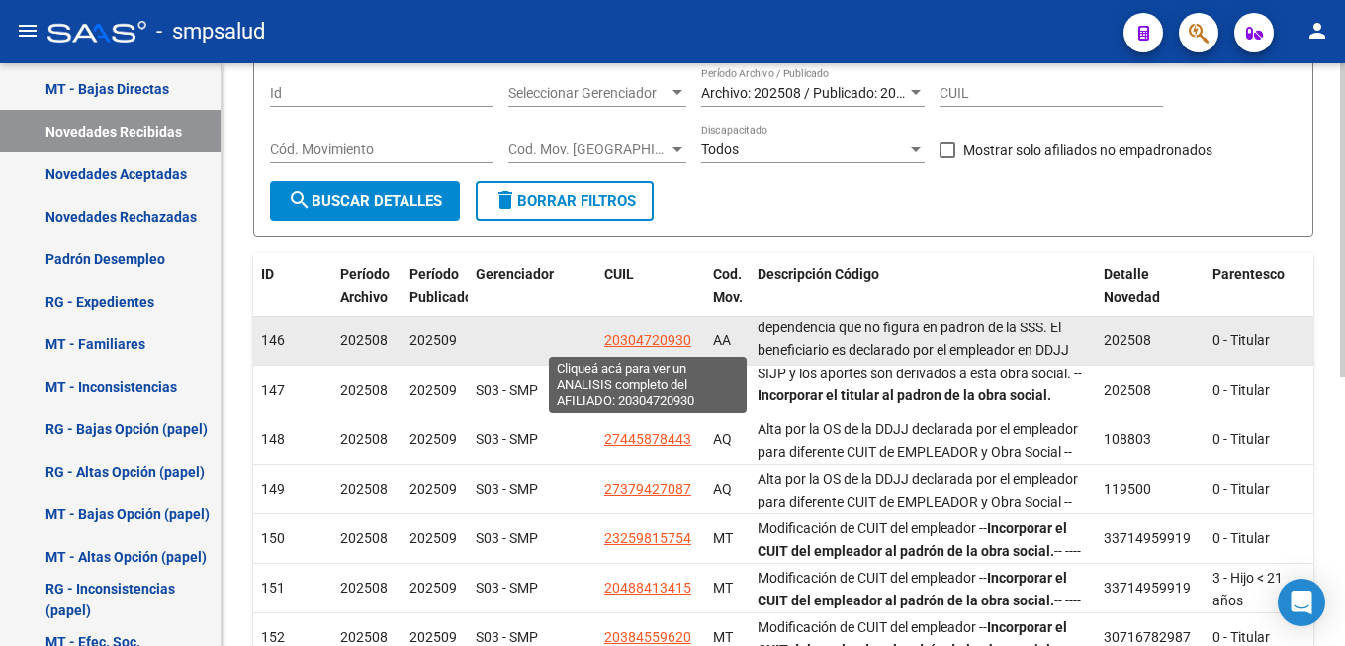
click at [663, 345] on span "20304720930" at bounding box center [647, 340] width 87 height 16
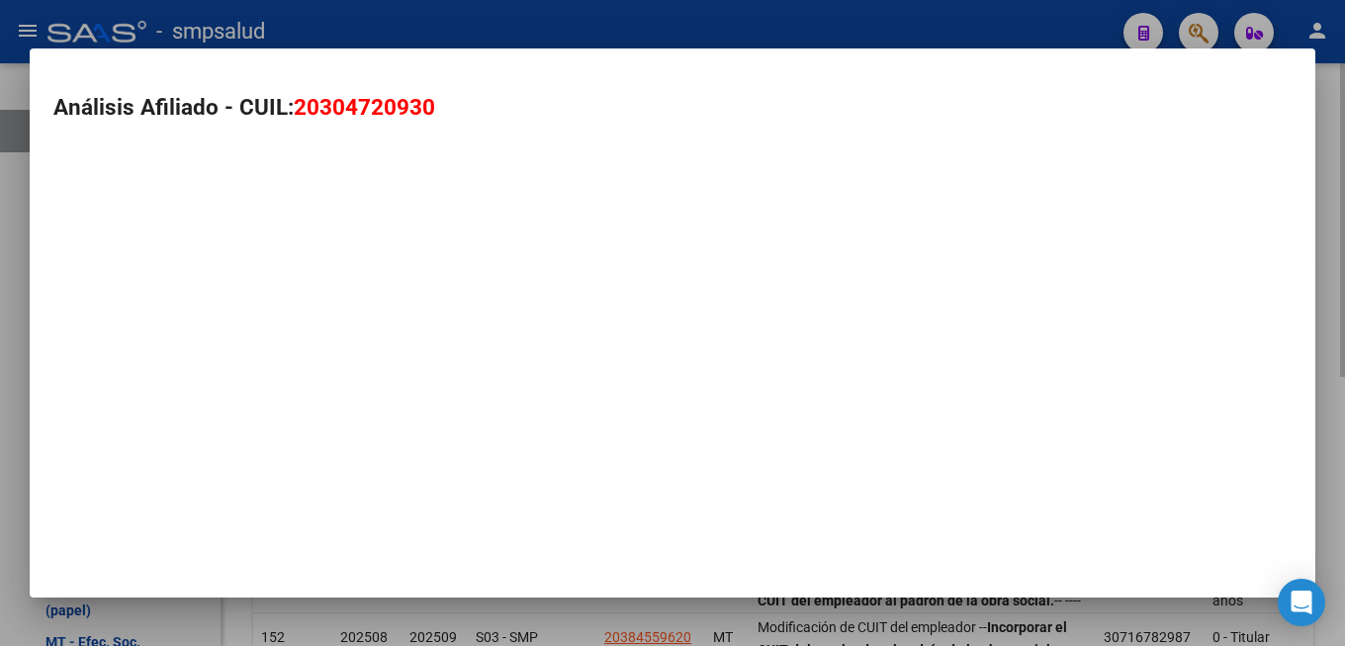
type textarea "20304720930"
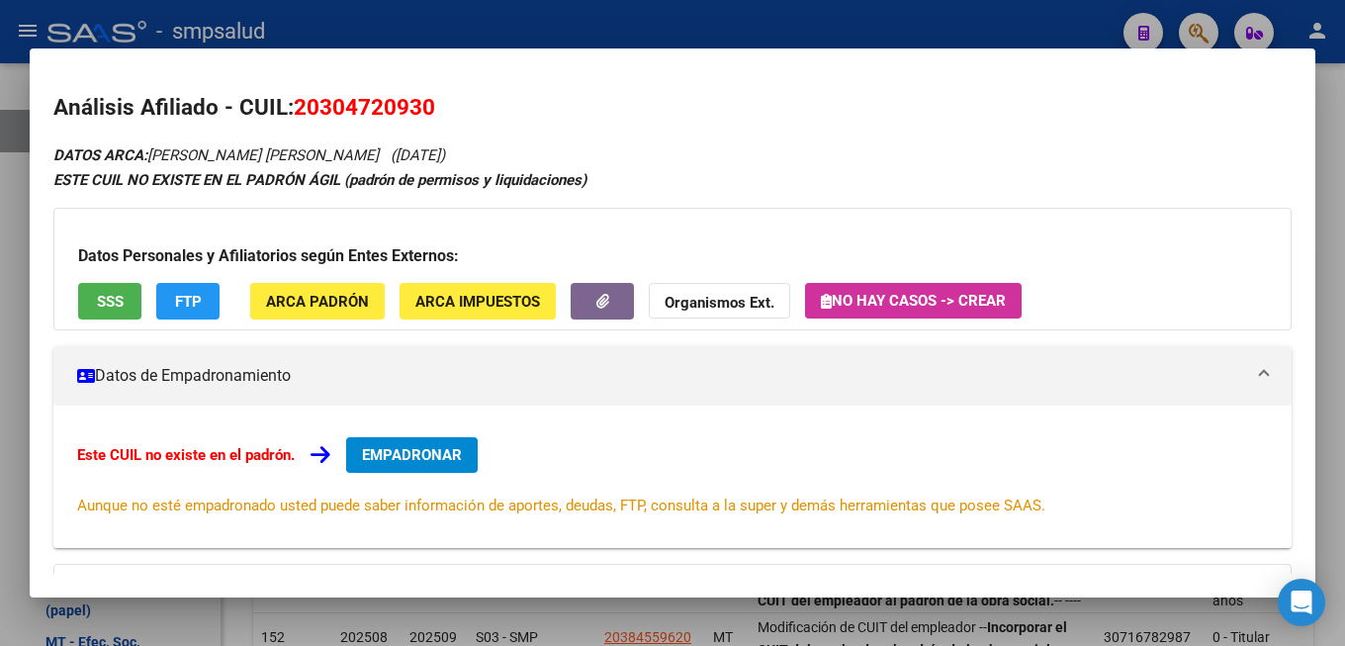
scroll to position [286, 0]
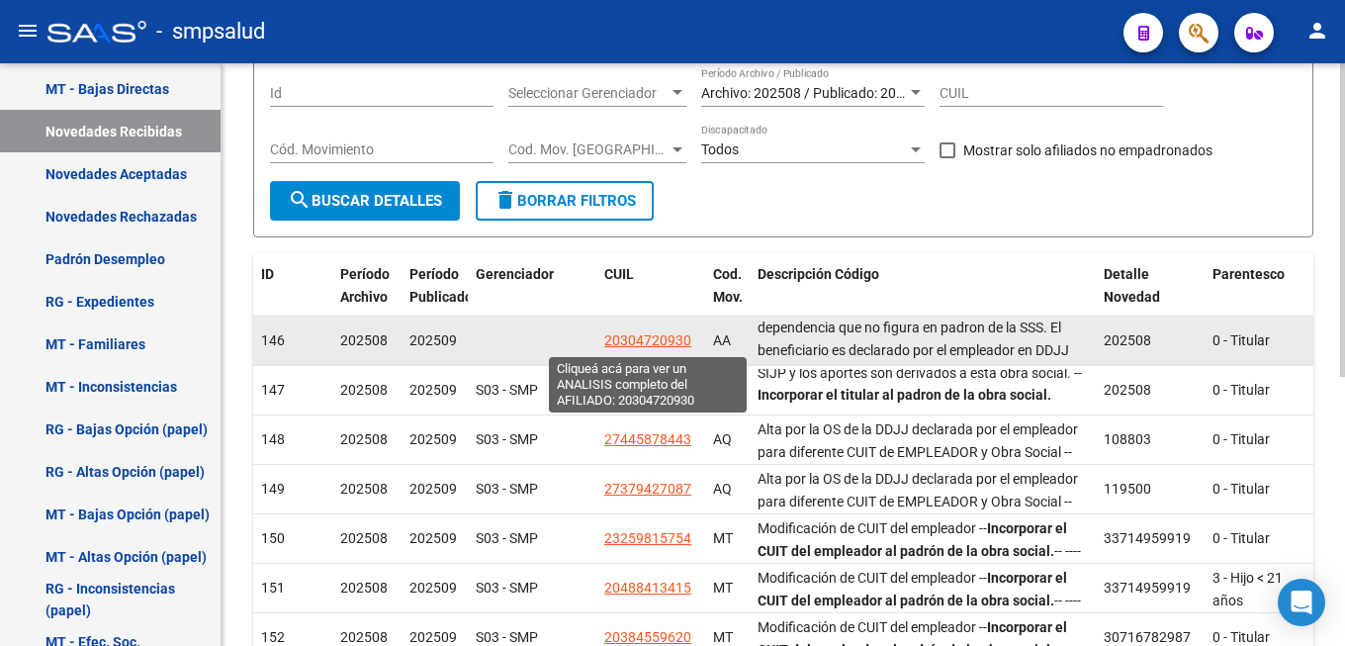
click at [645, 339] on span "20304720930" at bounding box center [647, 340] width 87 height 16
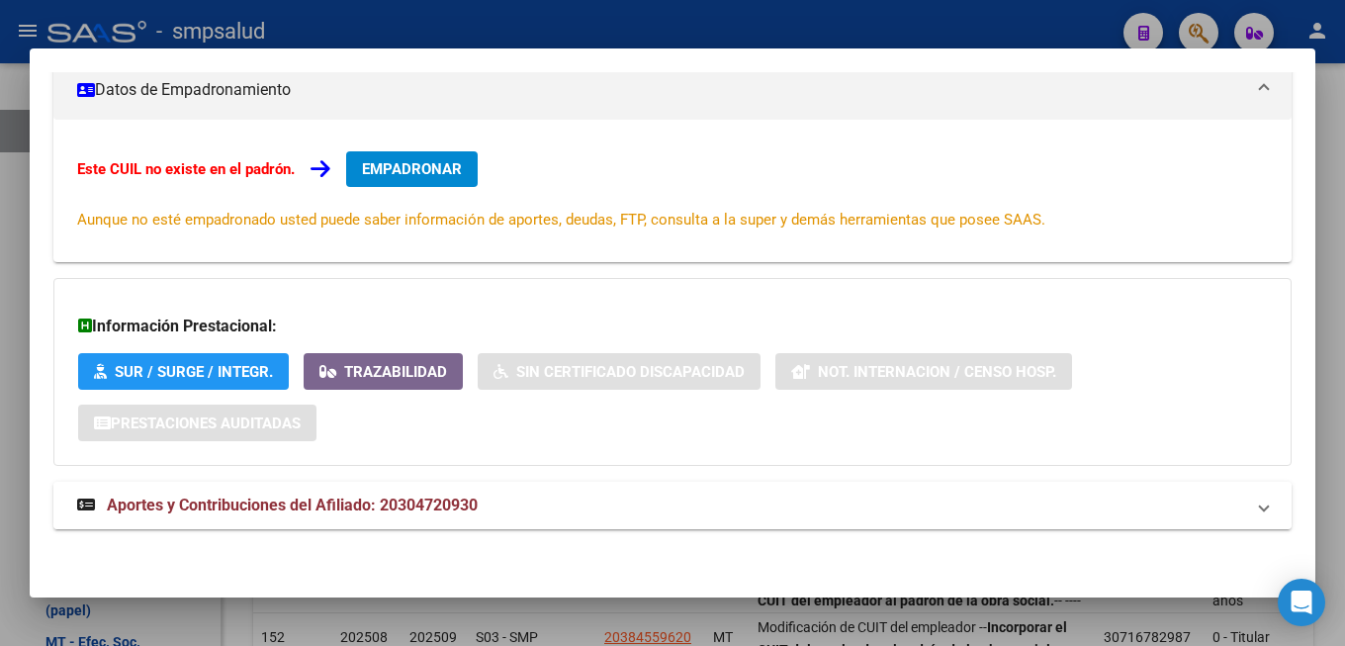
click at [380, 506] on span "Aportes y Contribuciones del Afiliado: 20304720930" at bounding box center [292, 505] width 371 height 19
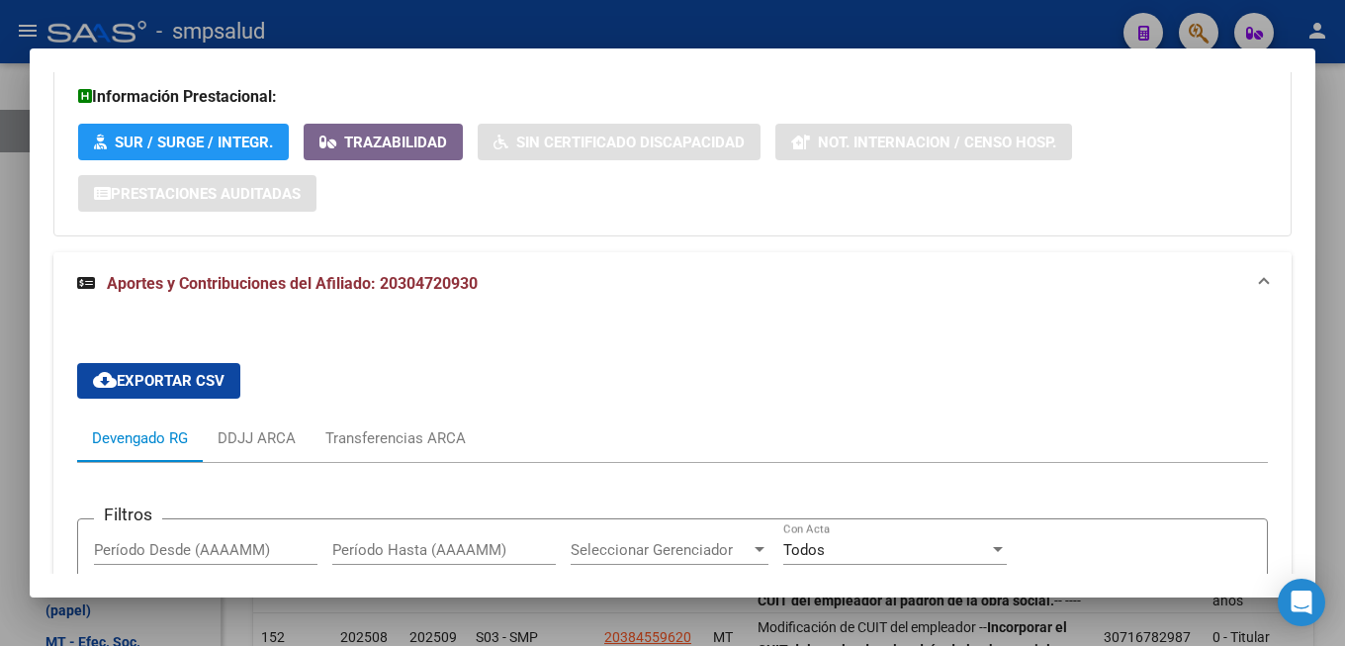
scroll to position [195, 0]
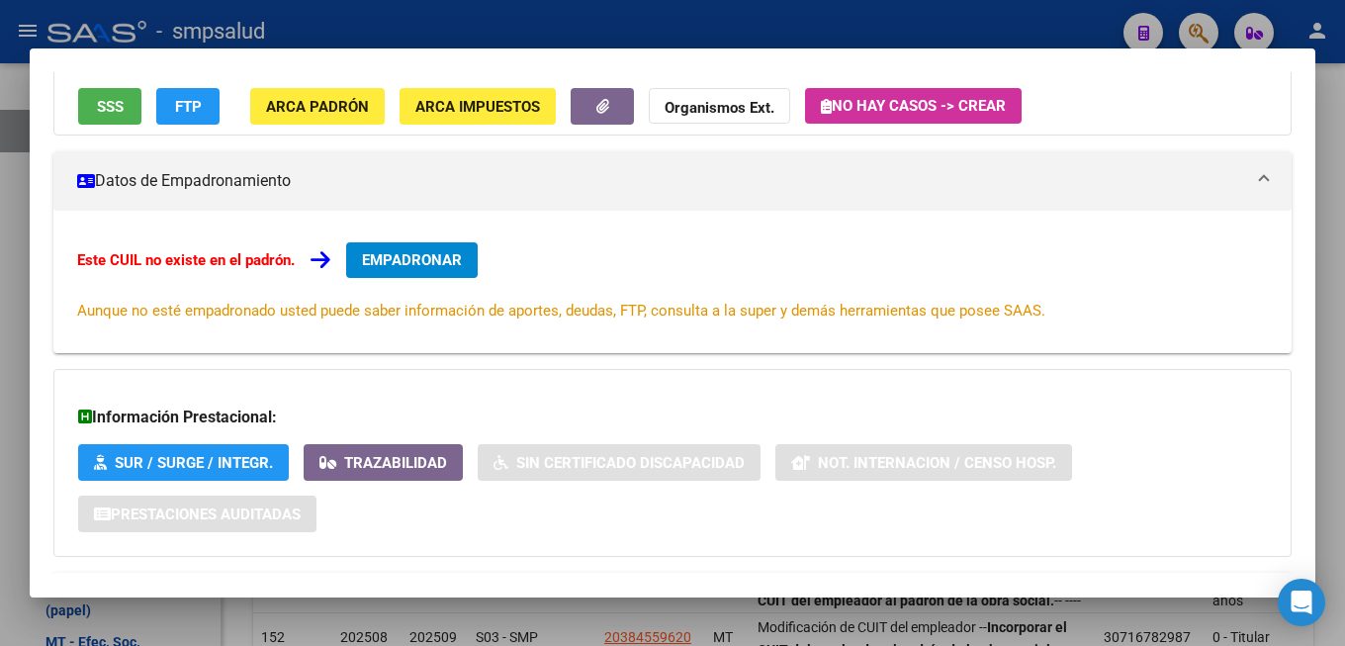
click at [416, 253] on span "EMPADRONAR" at bounding box center [412, 260] width 100 height 18
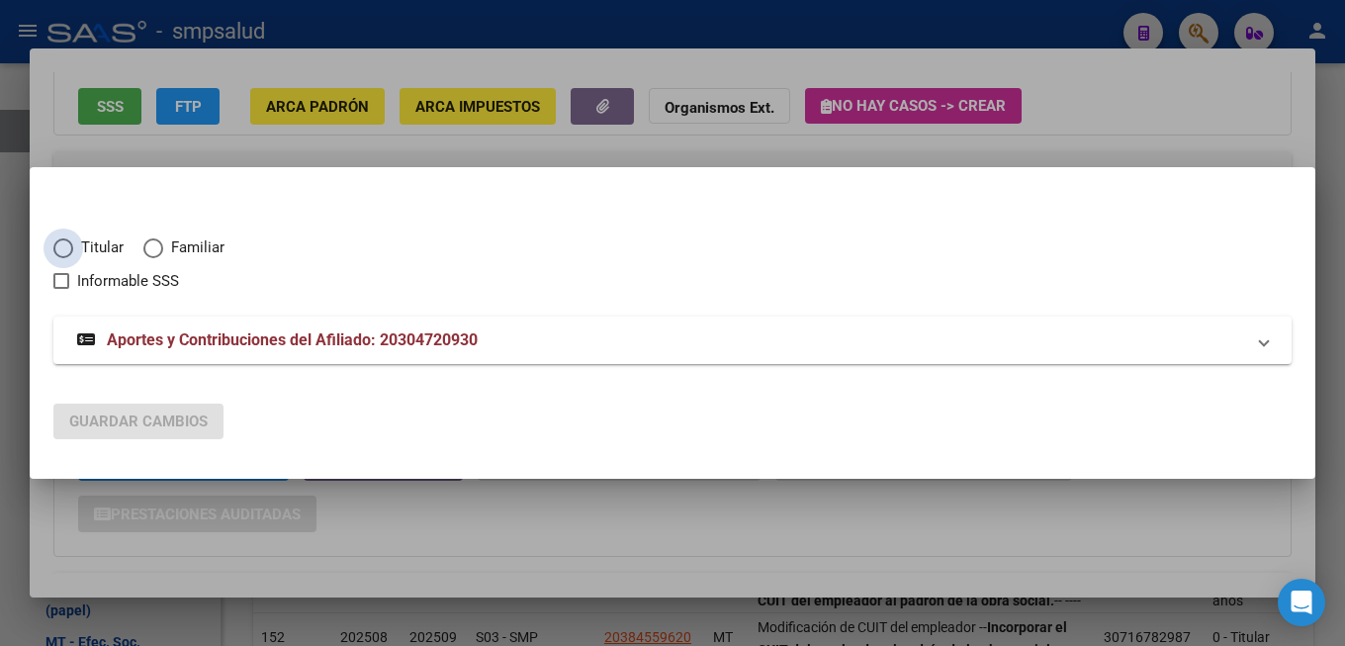
click at [114, 248] on span "Titular" at bounding box center [98, 247] width 50 height 23
click at [73, 248] on input "Titular" at bounding box center [63, 248] width 20 height 20
radio input "true"
checkbox input "true"
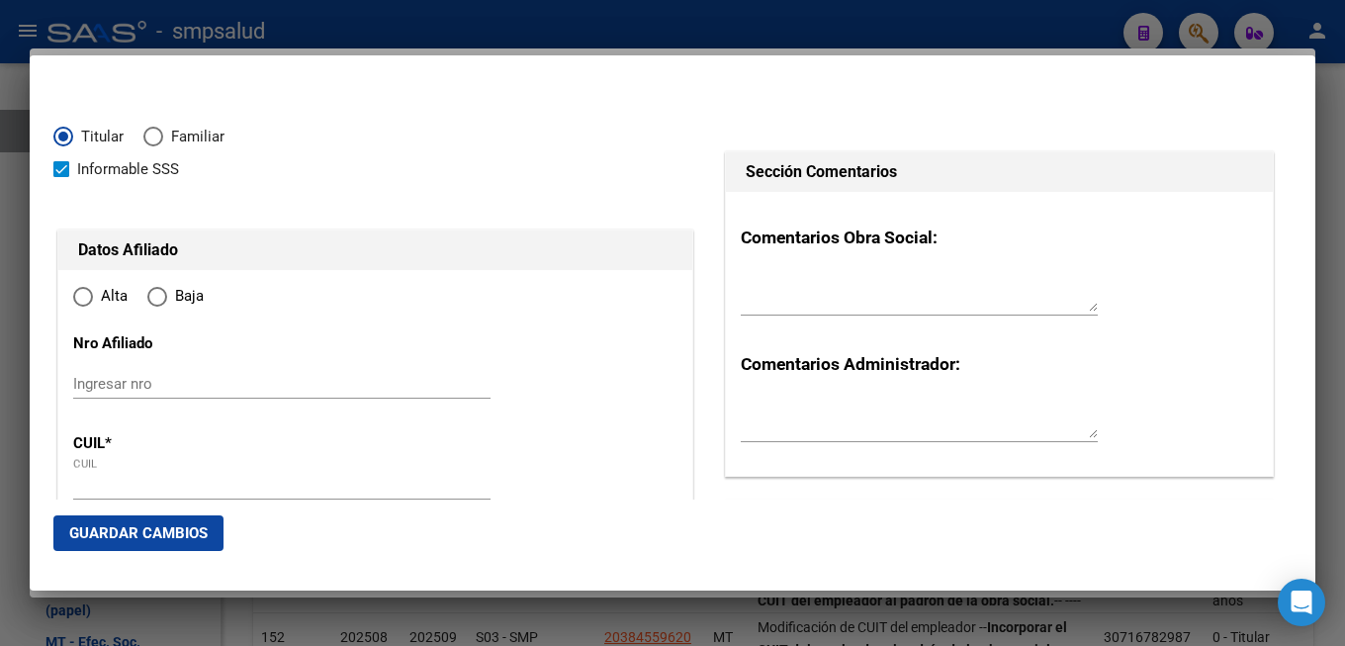
type input "20-30472093-0"
radio input "true"
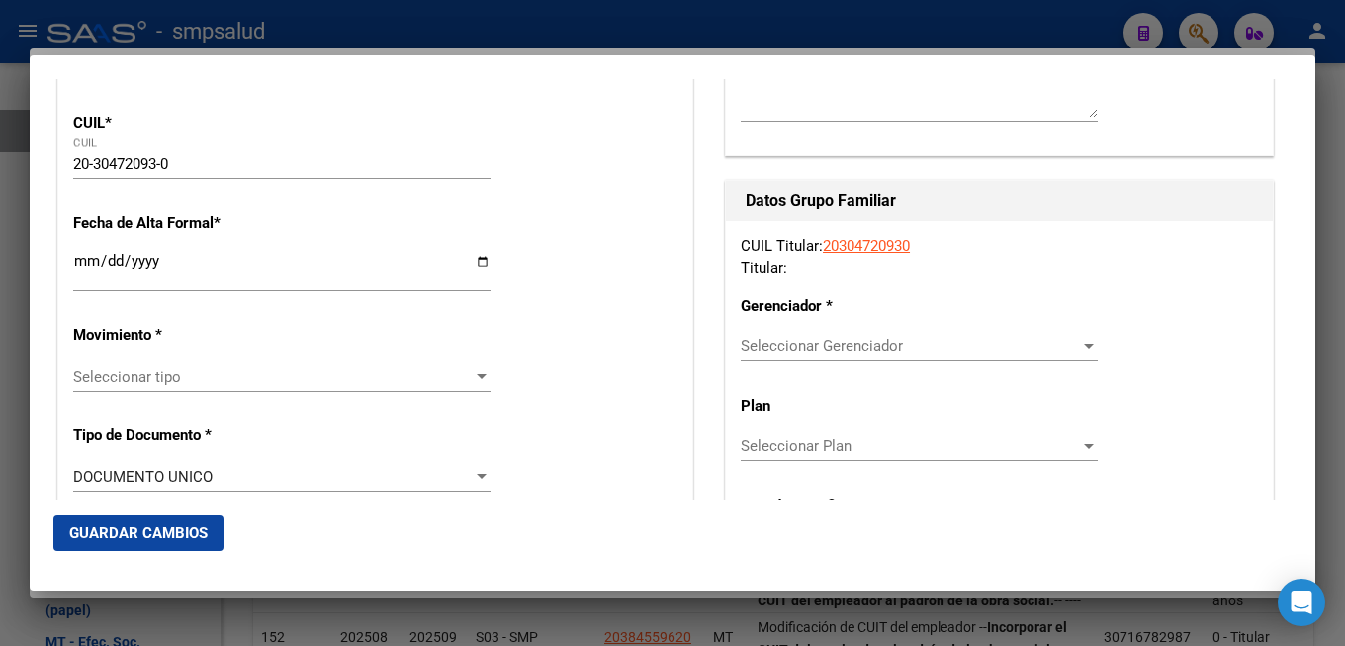
type input "30472093"
type input "[PERSON_NAME]"
type input "[DATE]"
type input "5012"
type input "AV [PERSON_NAME]"
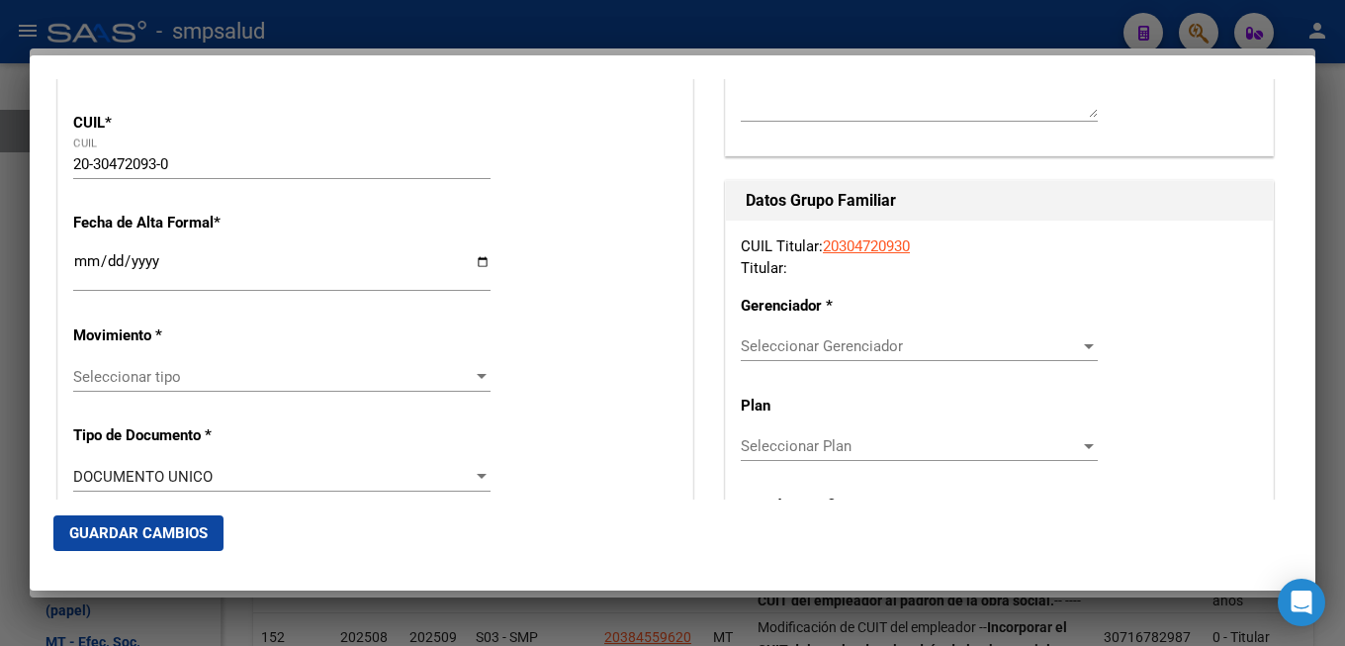
type input "7500"
type input "[PERSON_NAME]"
type input "VILLA ESQUIU"
click at [96, 255] on div "Ingresar fecha" at bounding box center [281, 270] width 417 height 43
type input "[DATE]"
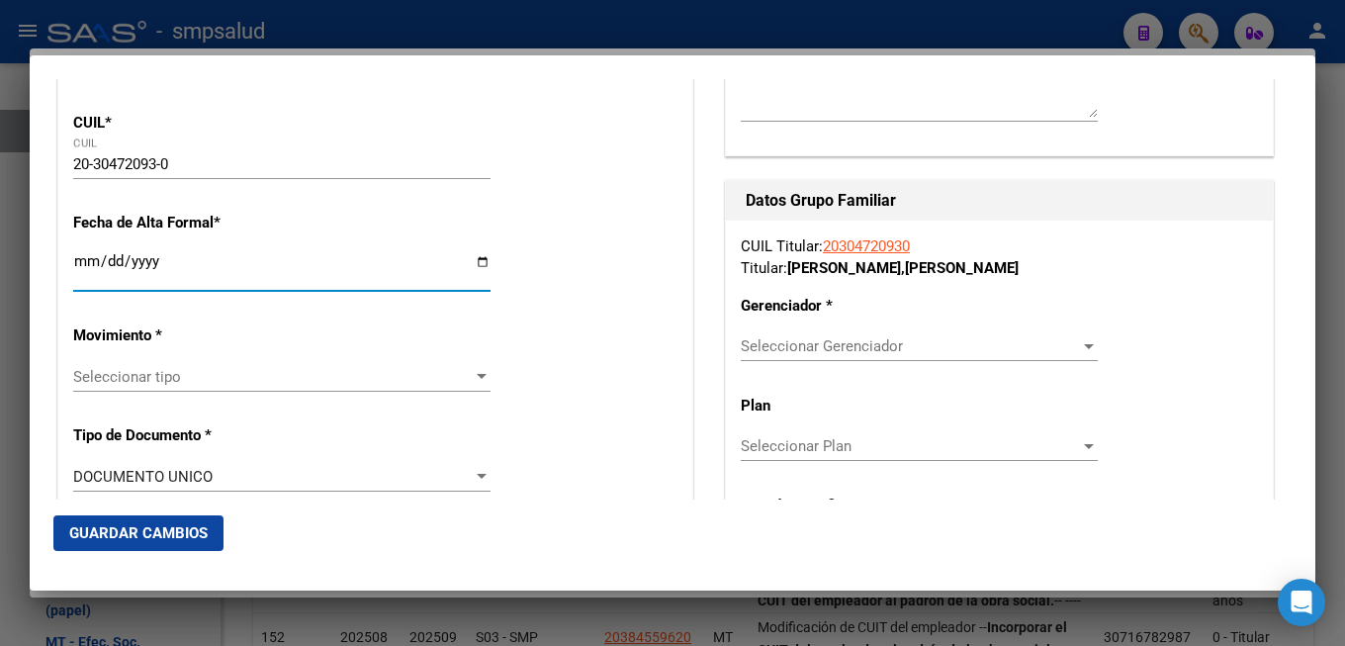
click at [177, 362] on div "Seleccionar tipo Seleccionar tipo" at bounding box center [281, 377] width 417 height 30
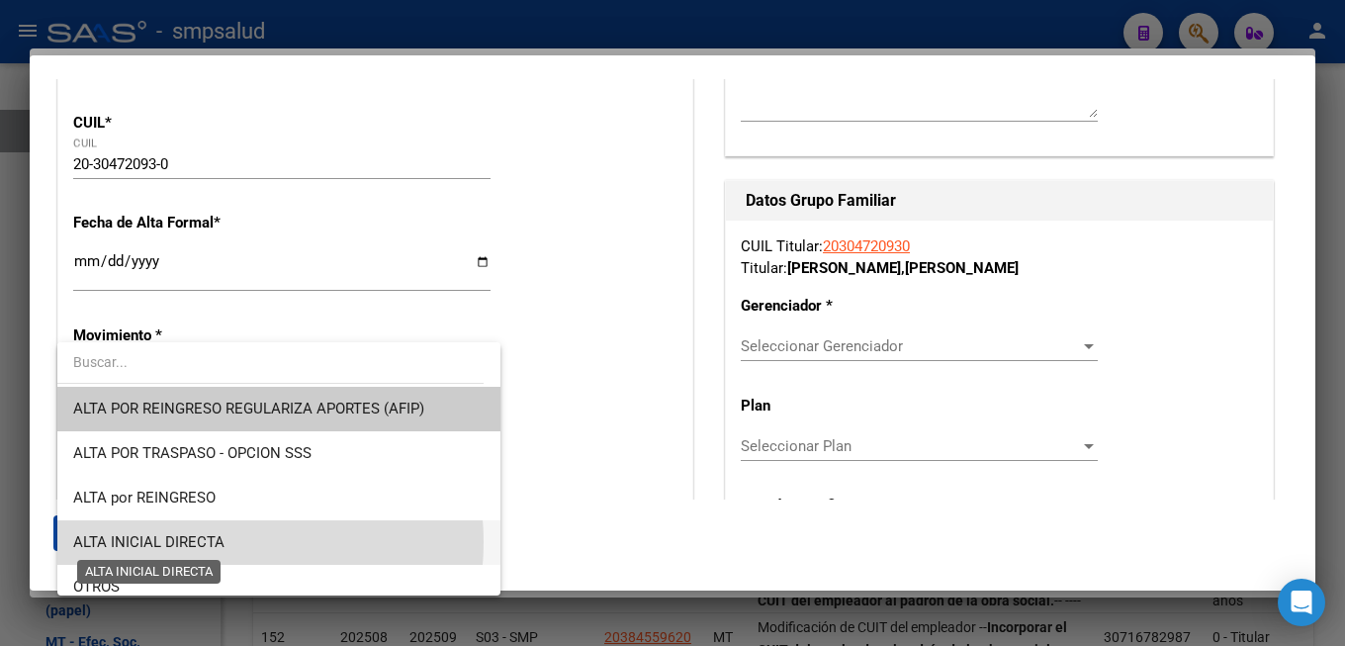
drag, startPoint x: 196, startPoint y: 542, endPoint x: 243, endPoint y: 550, distance: 48.1
click at [197, 543] on span "ALTA INICIAL DIRECTA" at bounding box center [148, 542] width 151 height 18
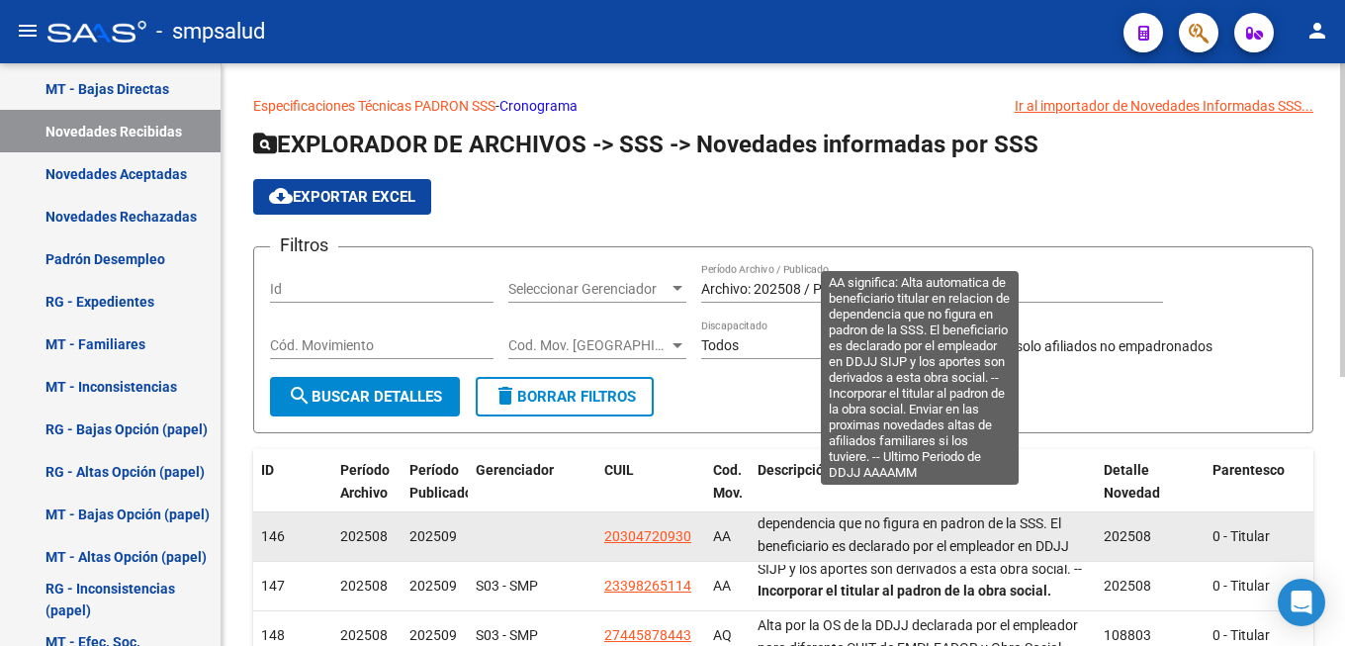
scroll to position [138, 0]
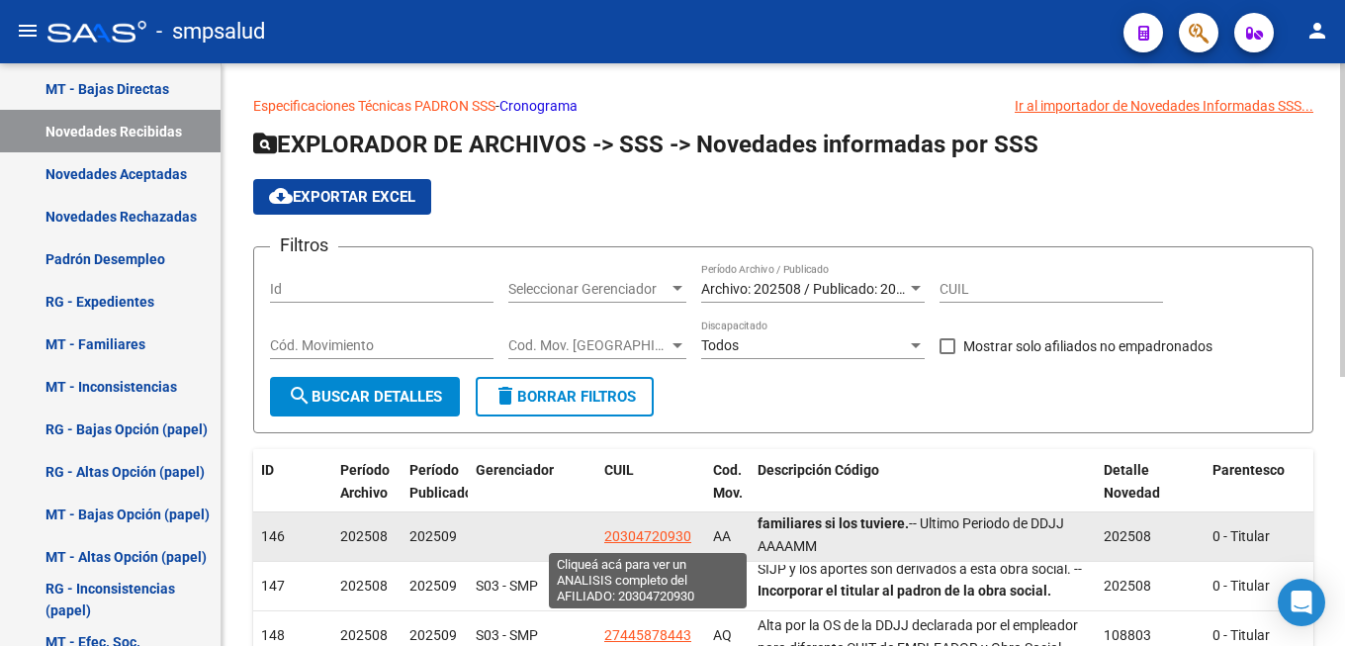
click at [672, 537] on span "20304720930" at bounding box center [647, 536] width 87 height 16
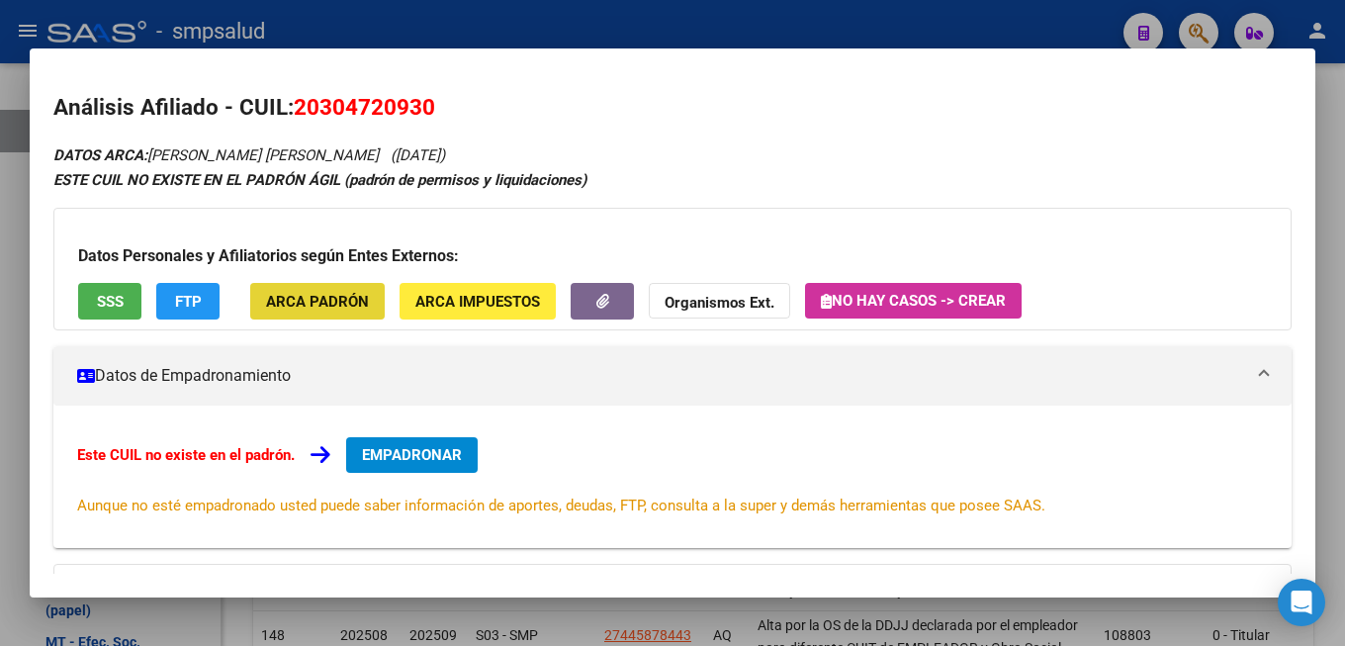
click at [326, 302] on span "ARCA Padrón" at bounding box center [317, 302] width 103 height 18
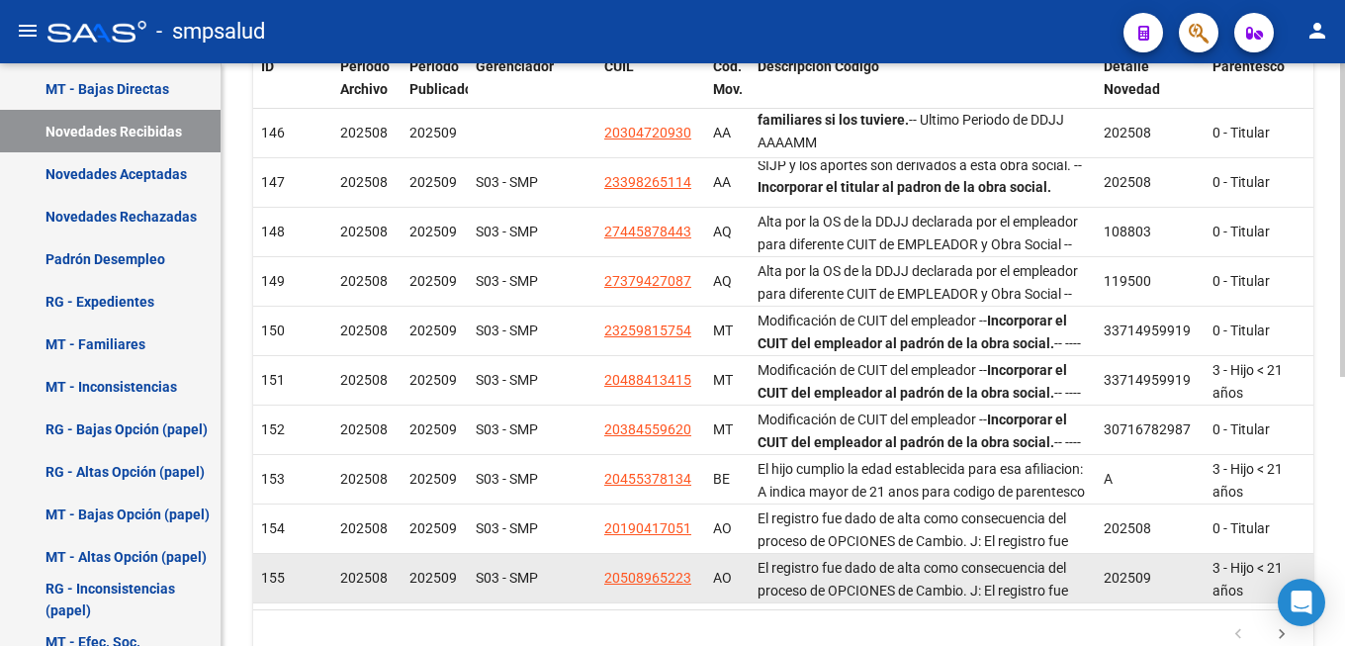
scroll to position [499, 0]
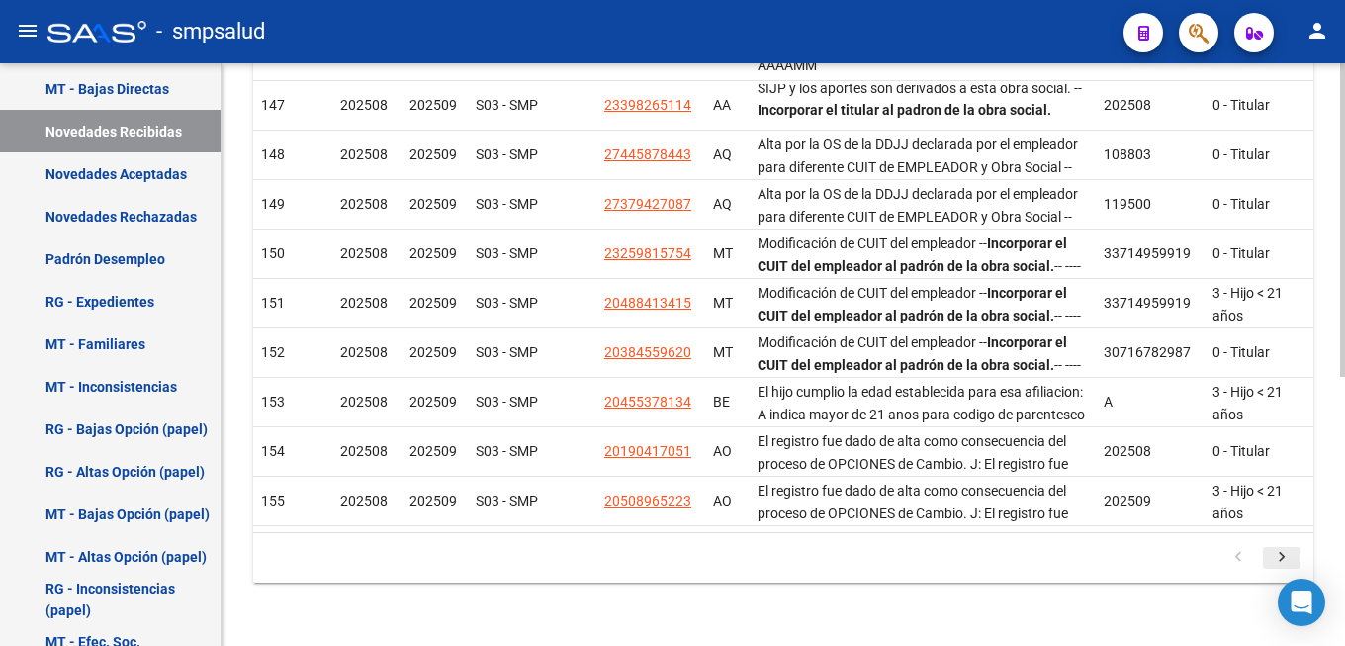
click at [1277, 561] on icon "go to next page" at bounding box center [1282, 560] width 26 height 24
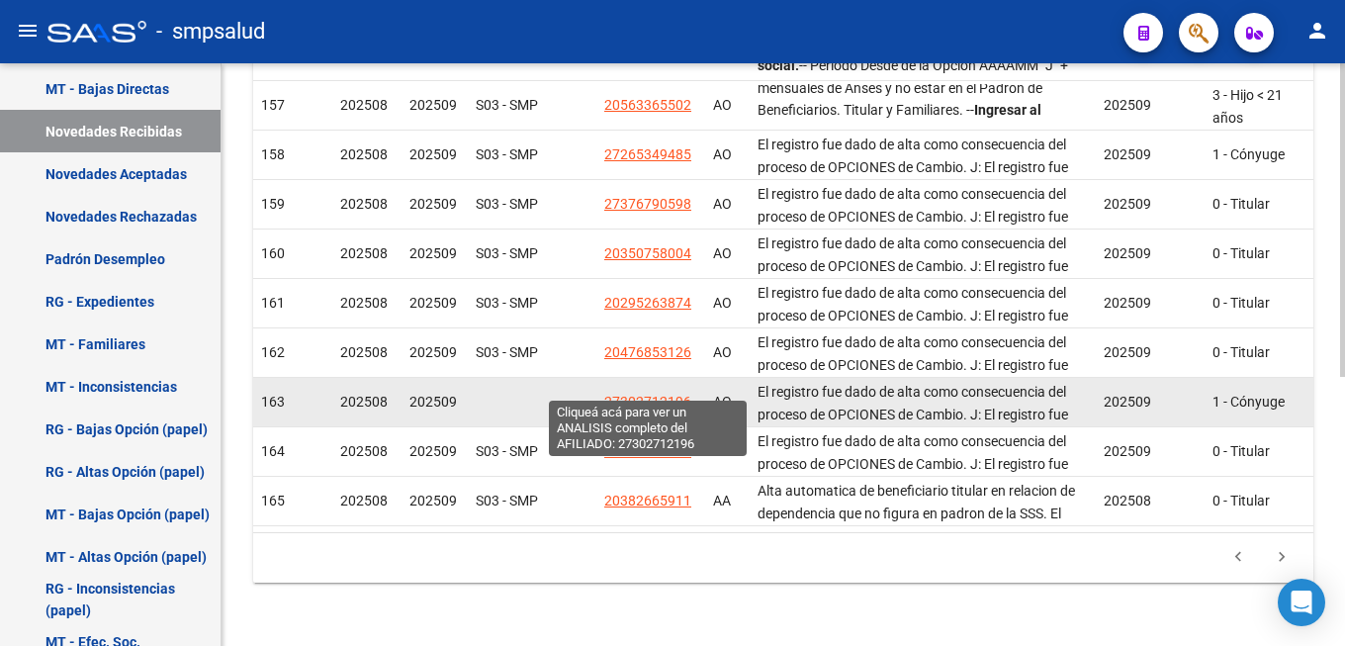
click at [636, 394] on span "27302712196" at bounding box center [647, 402] width 87 height 16
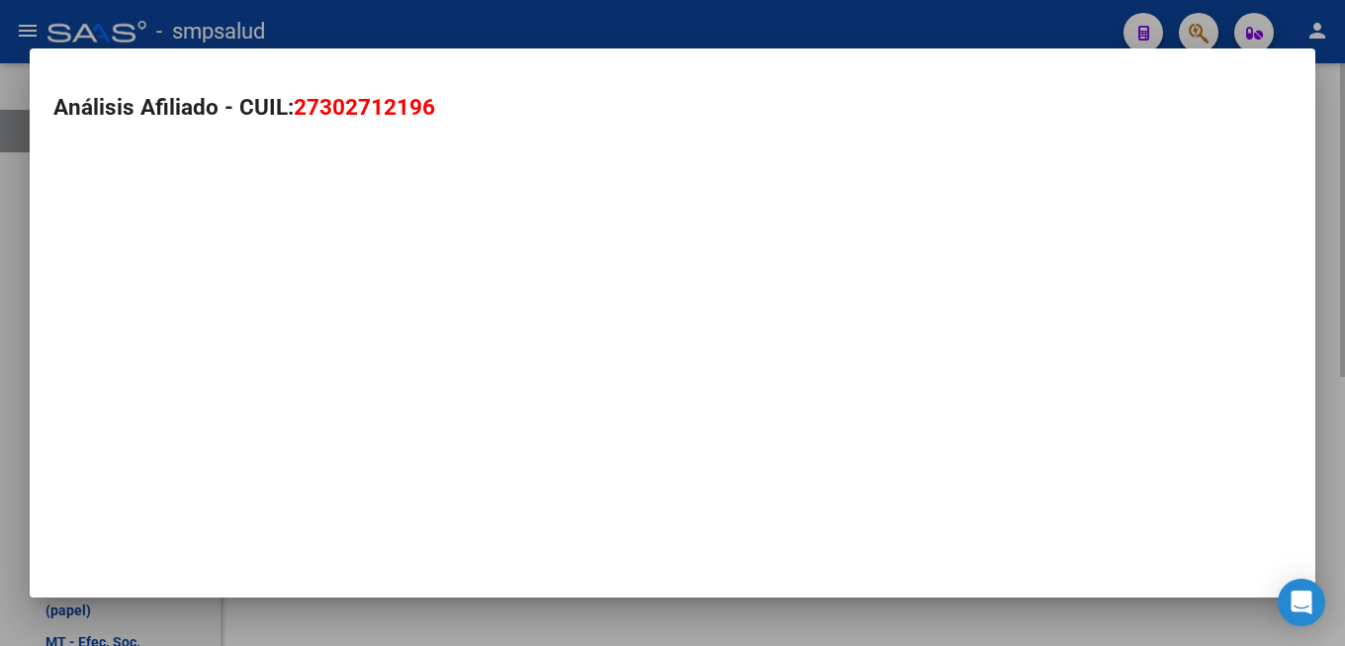
type textarea "27302712196"
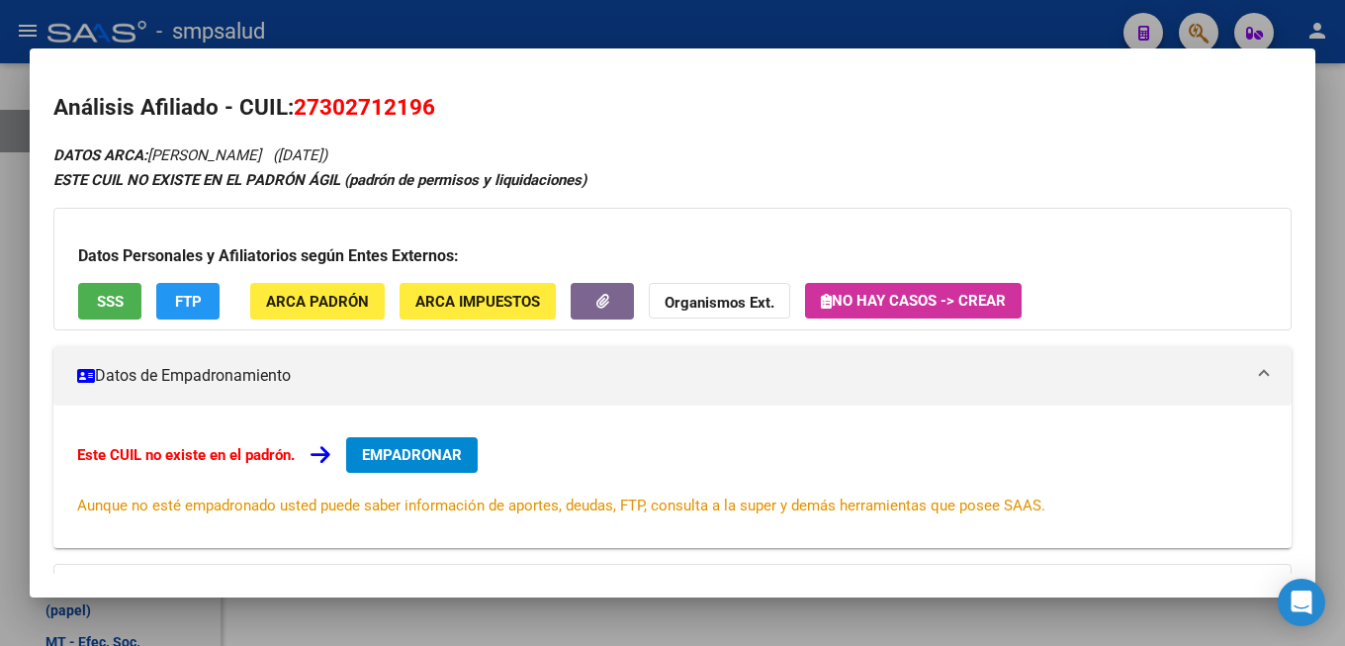
click at [332, 297] on span "ARCA Padrón" at bounding box center [317, 302] width 103 height 18
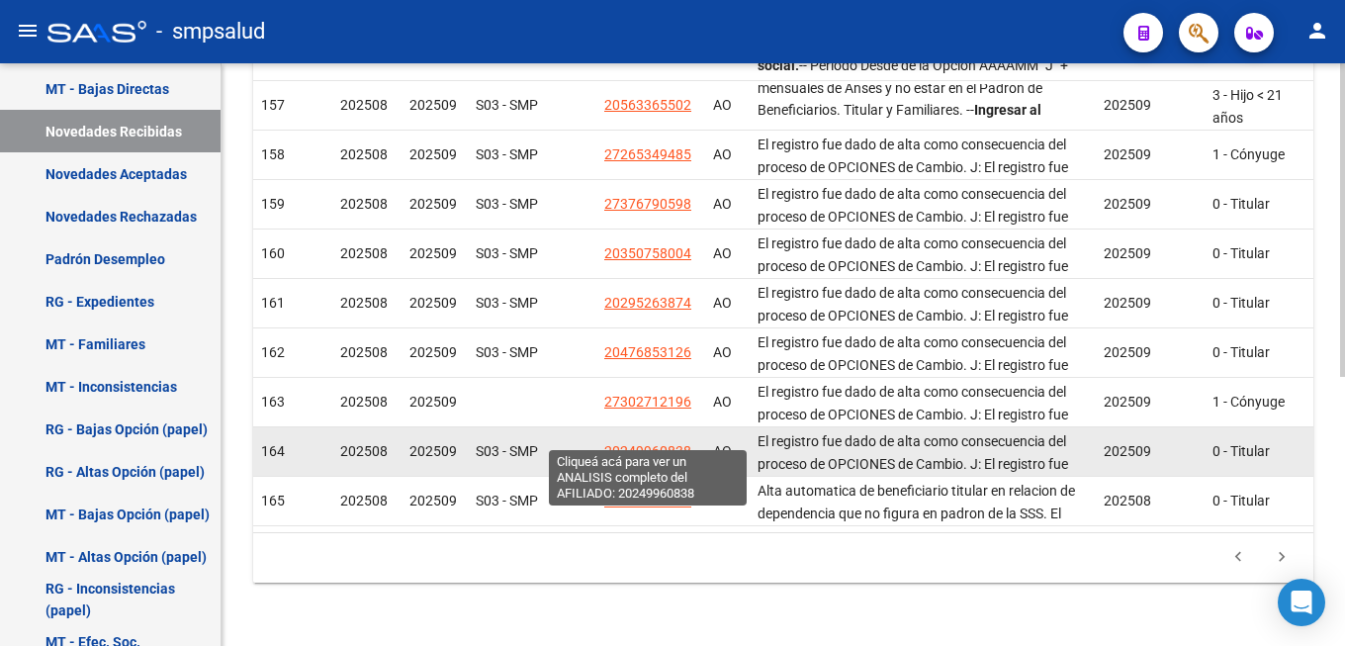
click at [673, 443] on span "20249960838" at bounding box center [647, 451] width 87 height 16
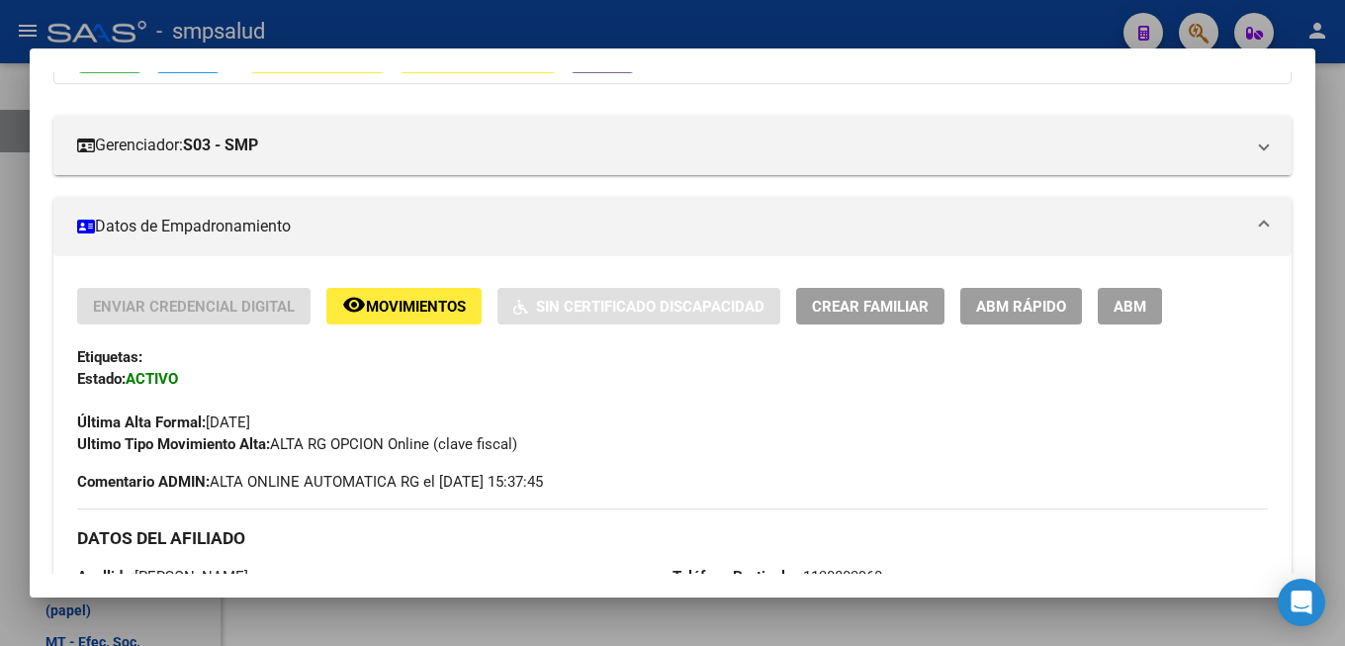
scroll to position [0, 0]
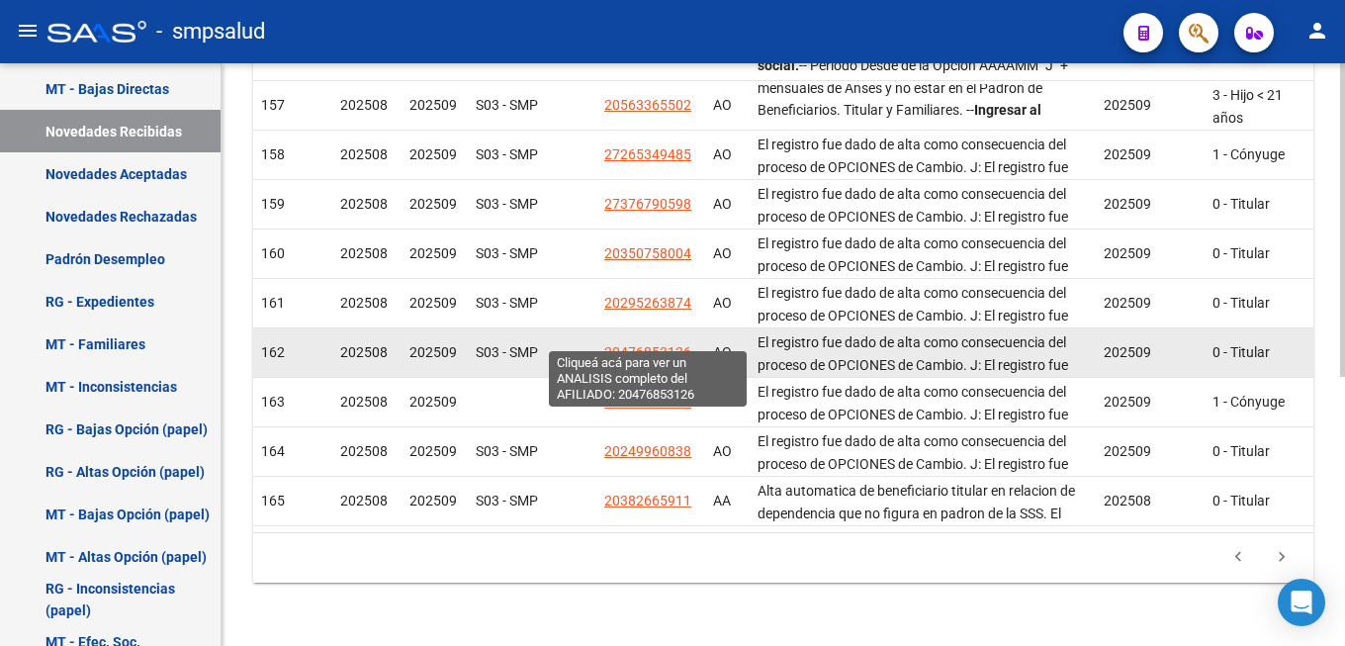
click at [665, 344] on span "20476853126" at bounding box center [647, 352] width 87 height 16
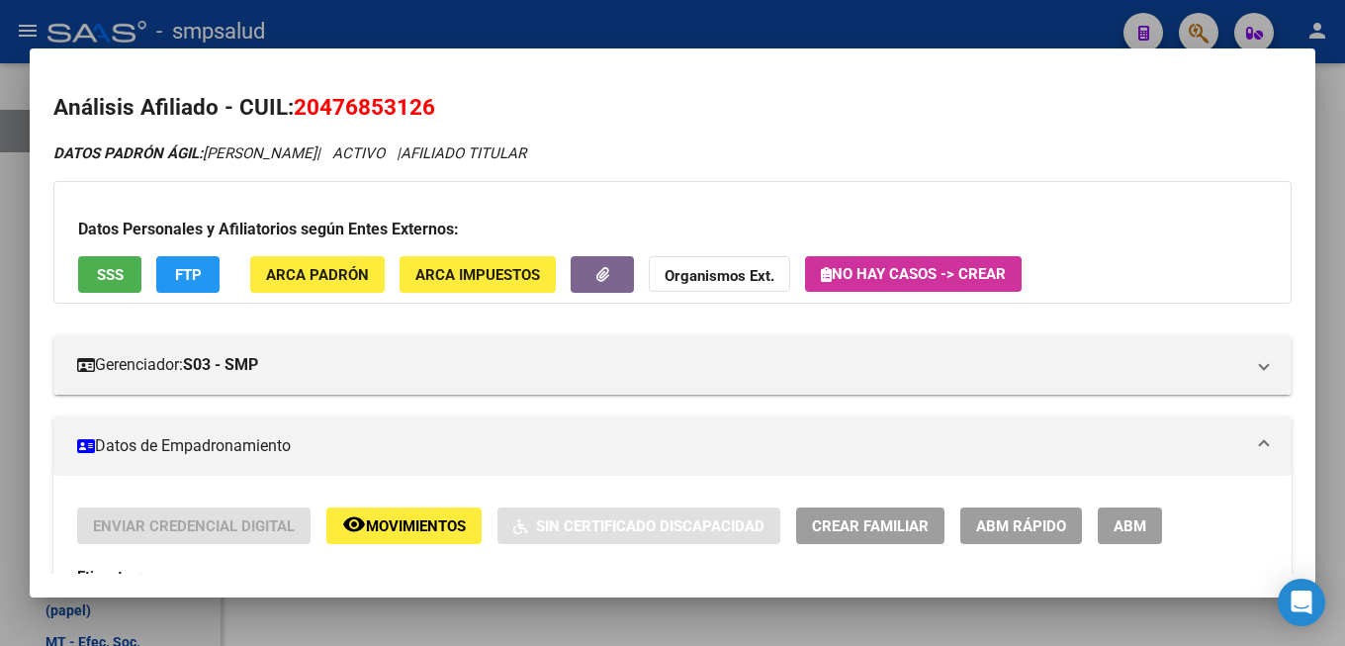
scroll to position [427, 0]
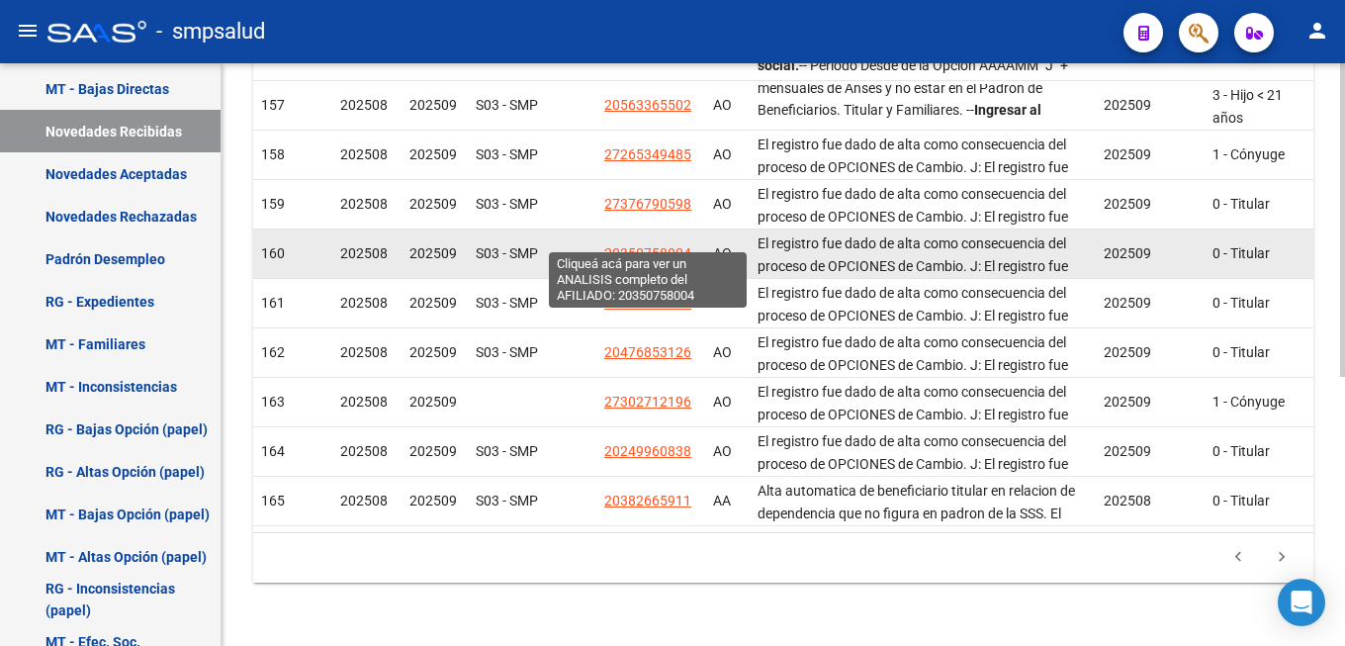
click at [616, 245] on span "20350758004" at bounding box center [647, 253] width 87 height 16
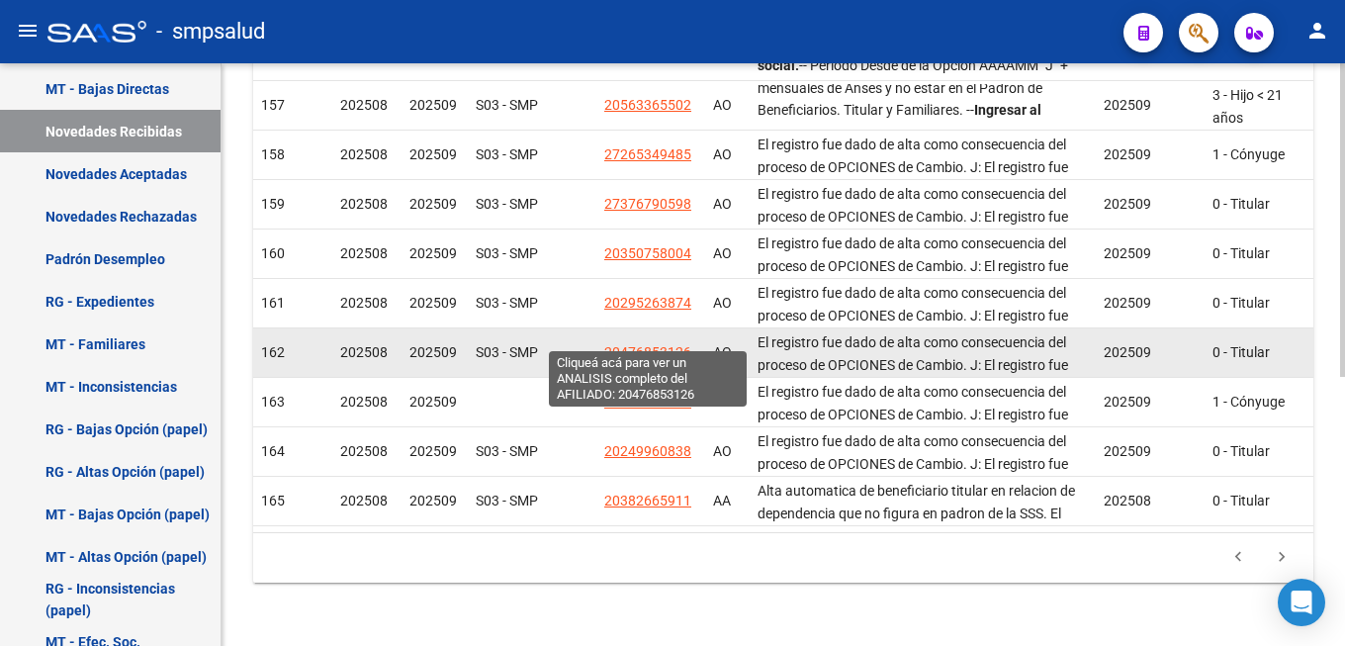
click at [657, 344] on span "20476853126" at bounding box center [647, 352] width 87 height 16
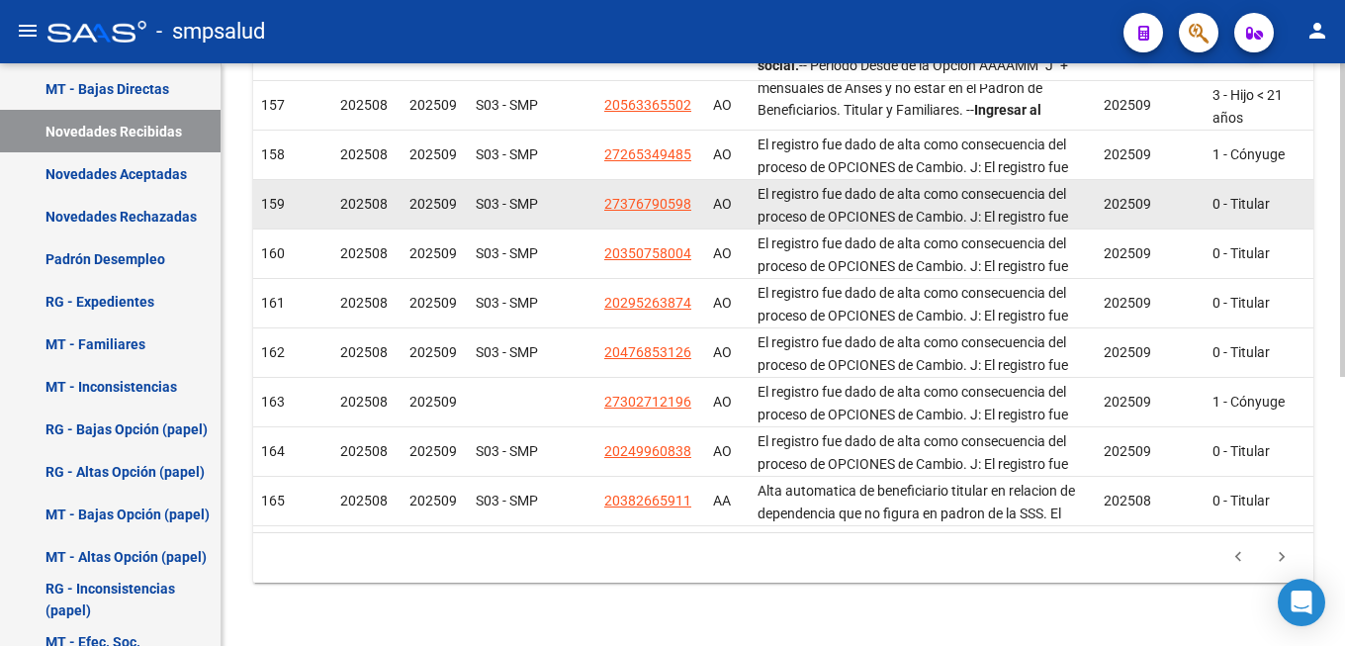
scroll to position [398, 0]
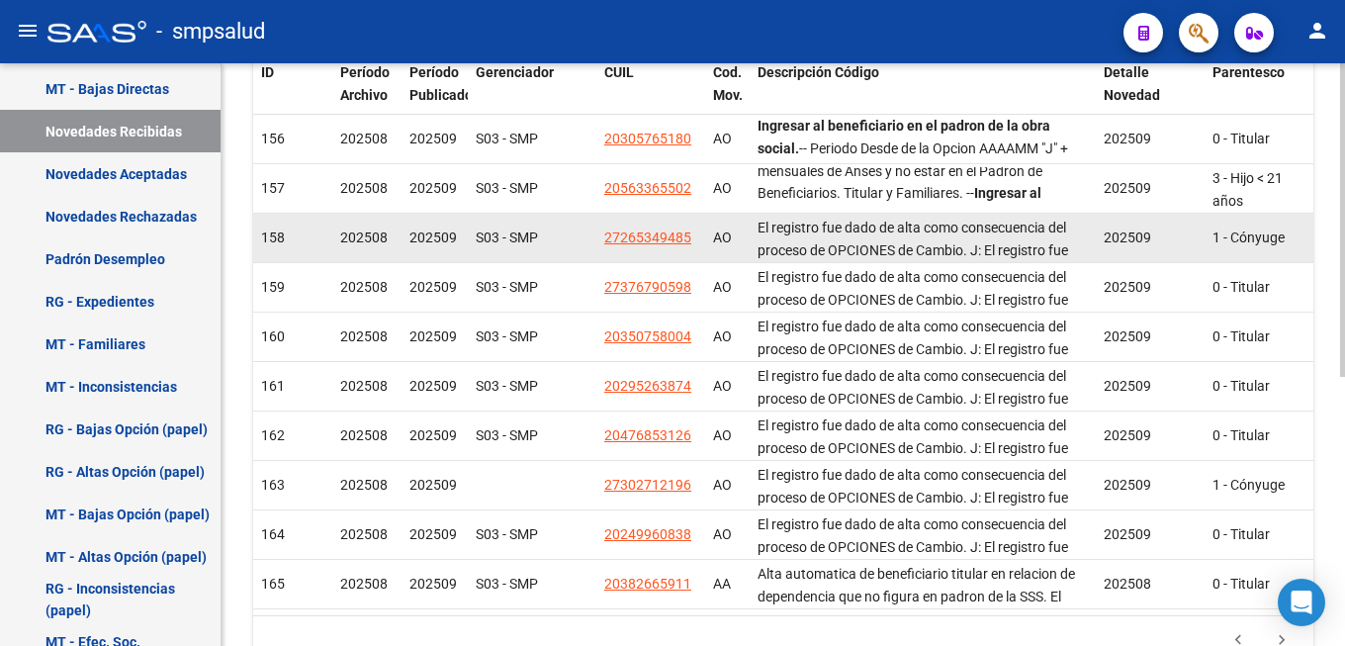
click at [630, 229] on app-link-go-to "27265349485" at bounding box center [647, 238] width 87 height 23
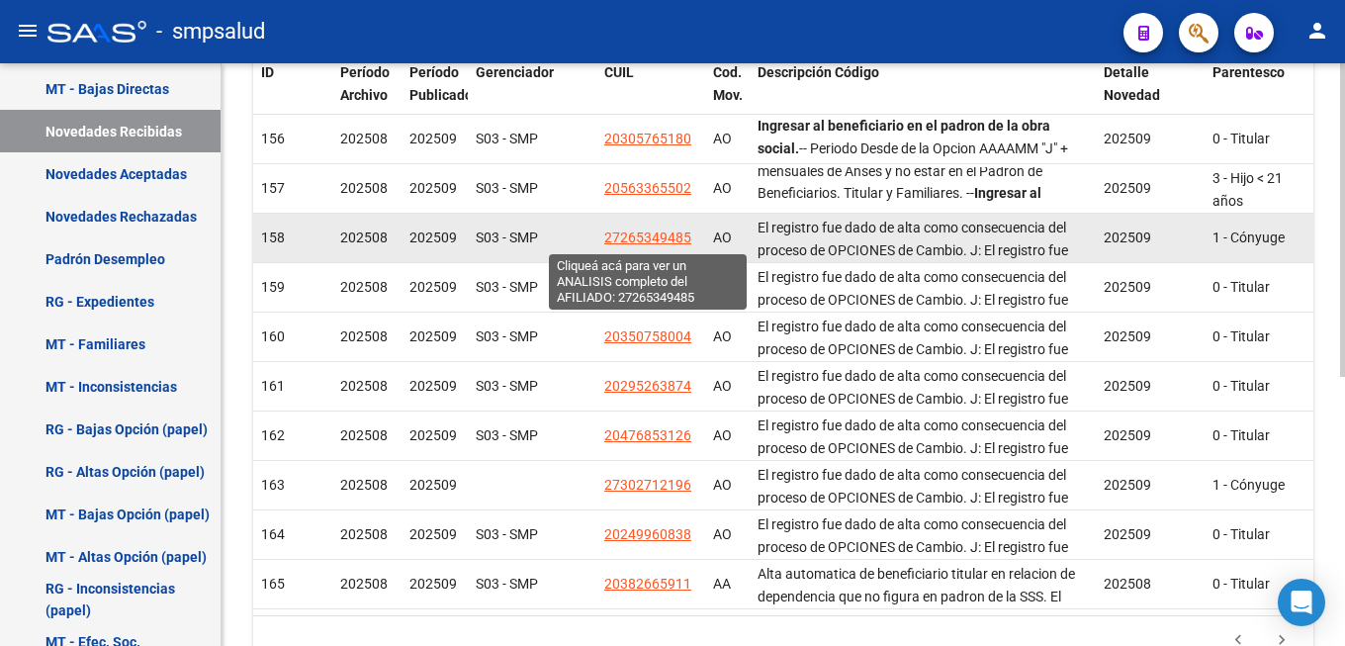
click at [641, 241] on span "27265349485" at bounding box center [647, 238] width 87 height 16
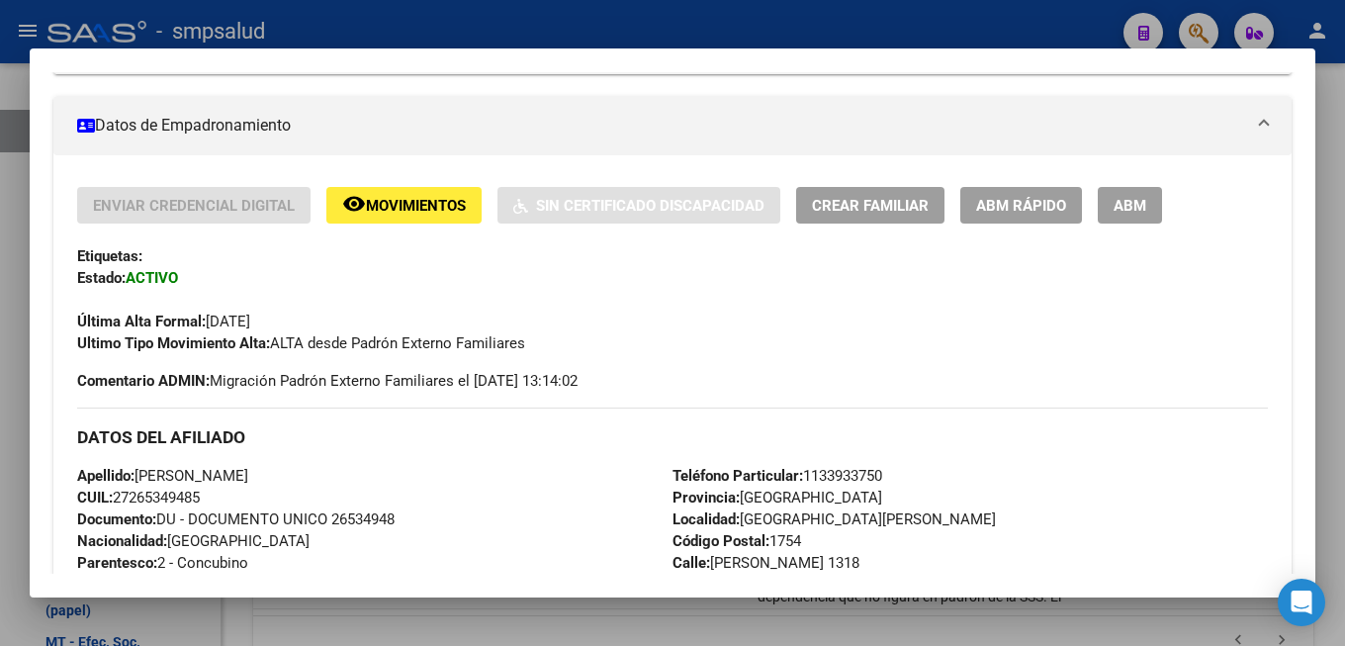
scroll to position [748, 0]
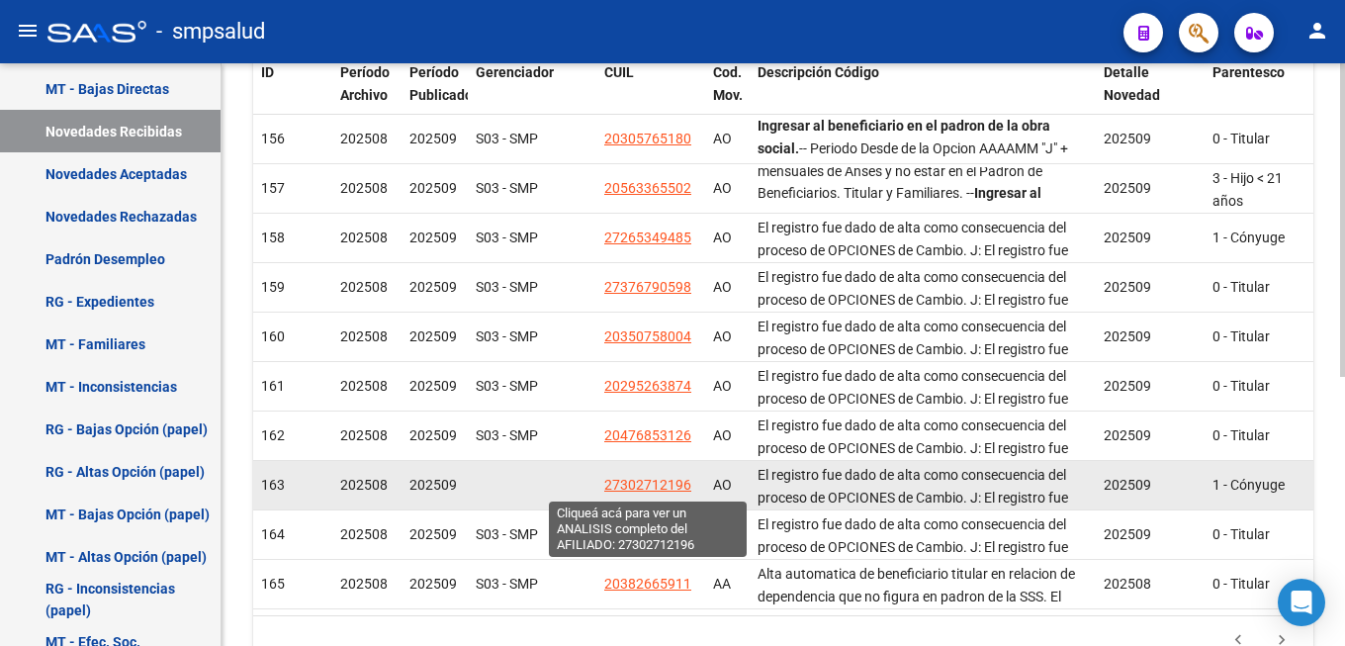
click at [655, 482] on span "27302712196" at bounding box center [647, 485] width 87 height 16
type textarea "27302712196"
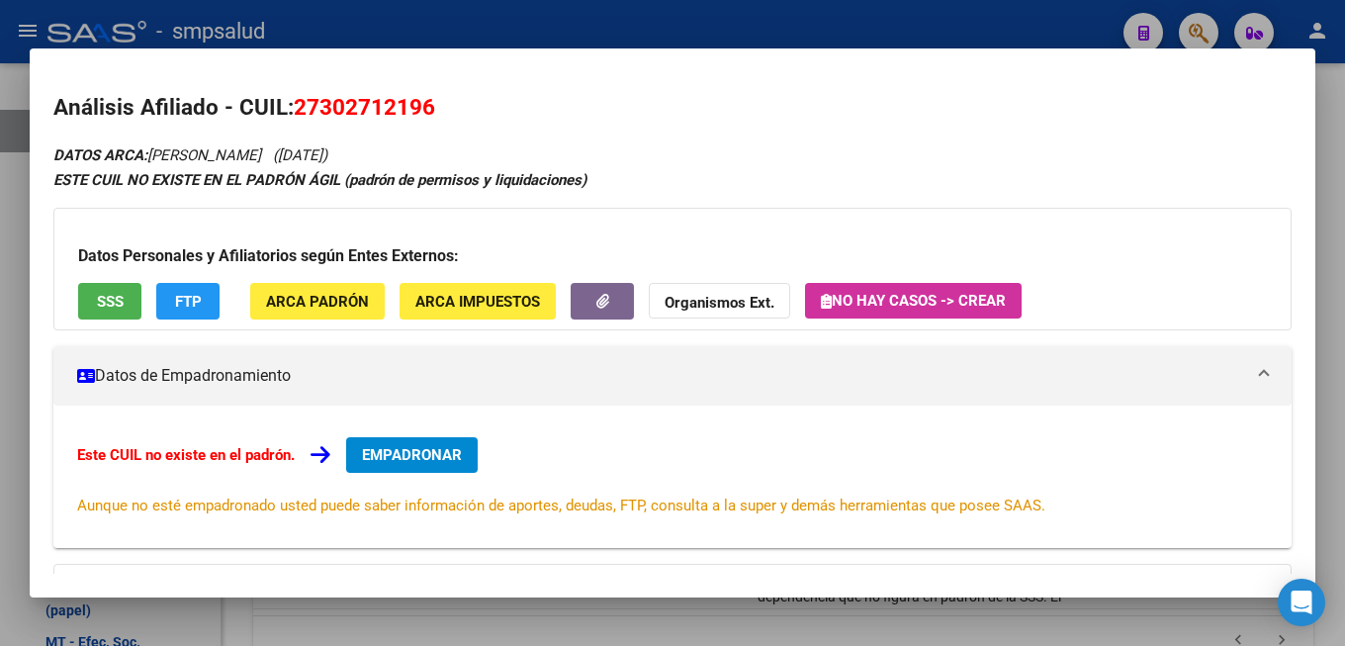
click at [443, 460] on span "EMPADRONAR" at bounding box center [412, 455] width 100 height 18
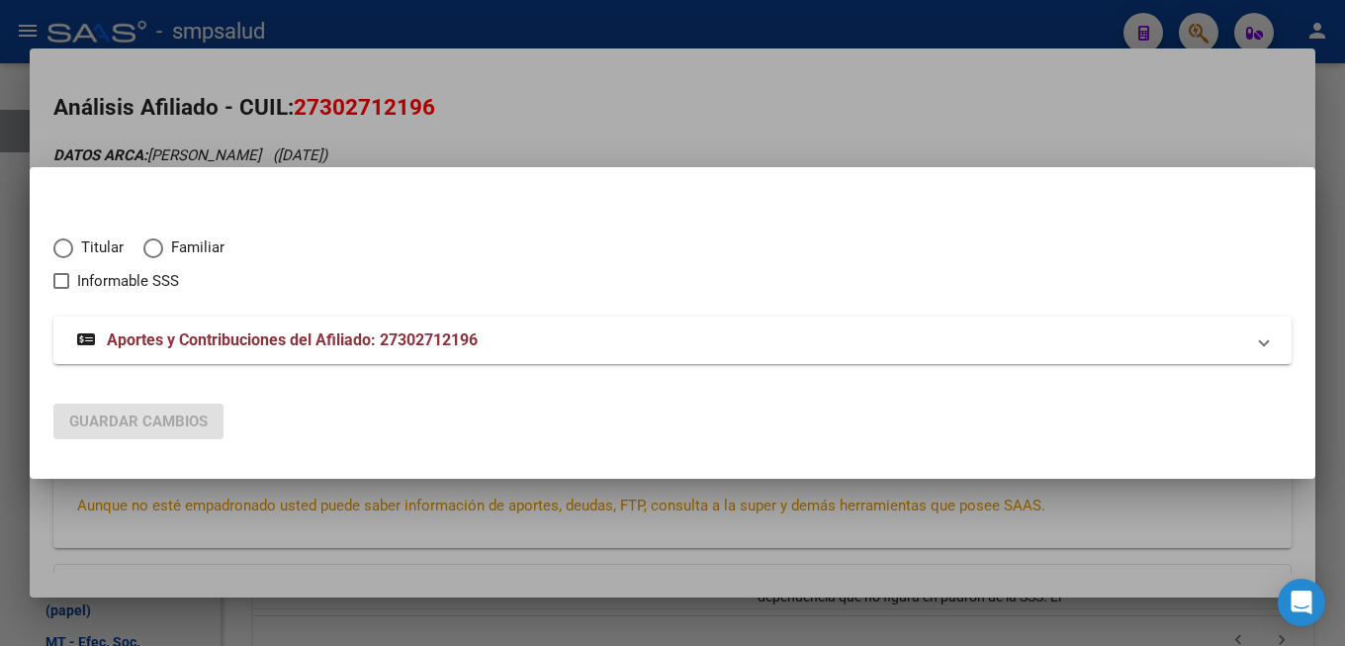
click at [117, 259] on mat-radio-button "Titular" at bounding box center [98, 252] width 90 height 33
click at [112, 246] on span "Titular" at bounding box center [98, 247] width 50 height 23
click at [73, 246] on input "Titular" at bounding box center [63, 248] width 20 height 20
radio input "true"
checkbox input "true"
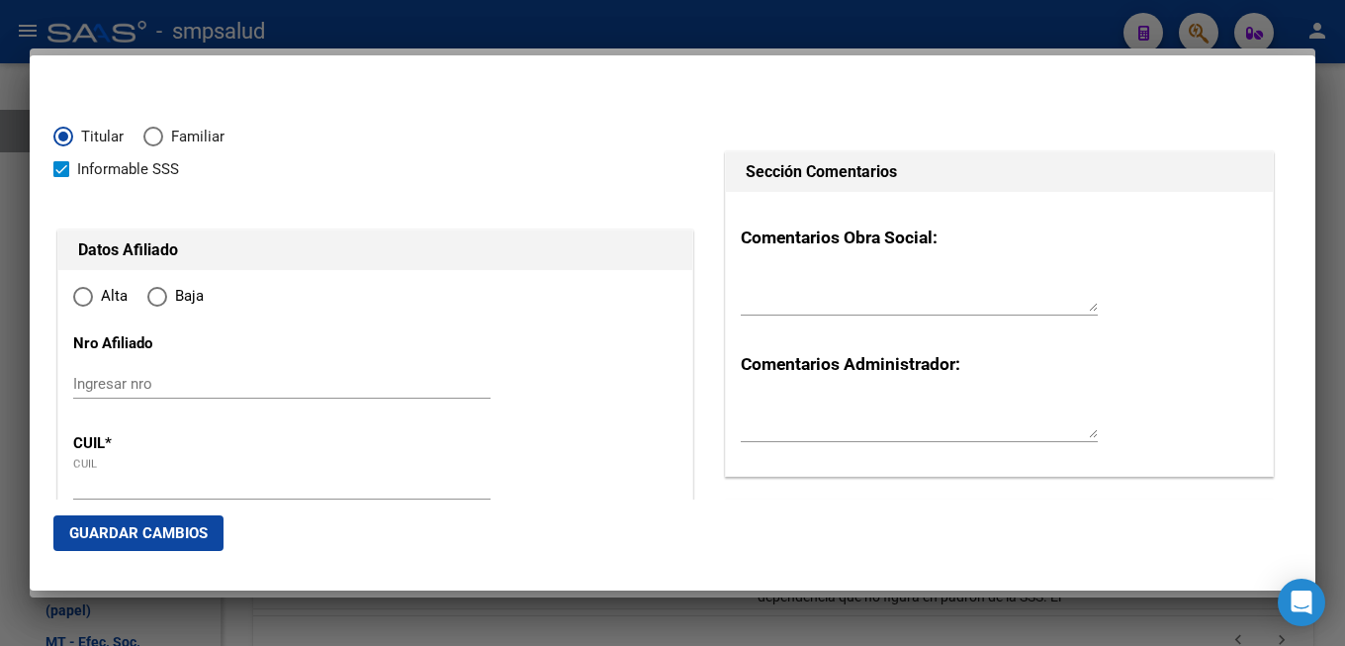
type input "27-30271219-6"
radio input "true"
type input "30271219"
type input "[PERSON_NAME]"
type input "[DATE]"
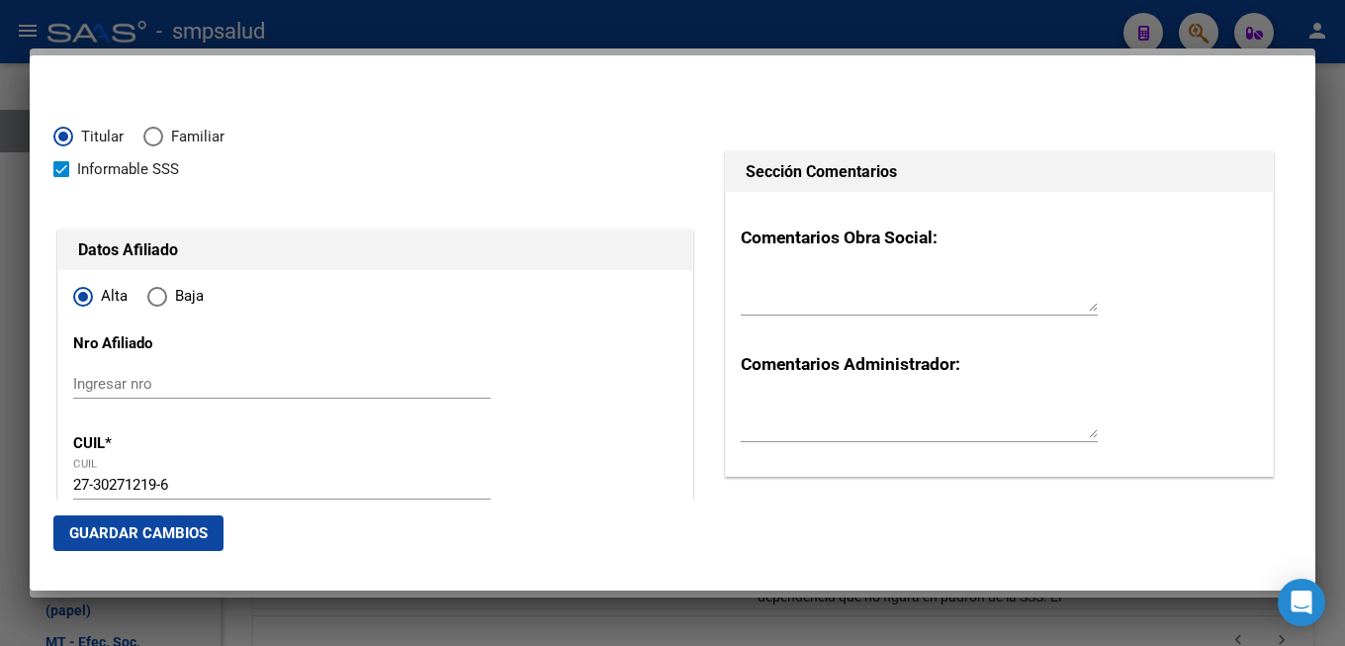
type input "1702"
type input "CIUDADELA"
type input "NUDO 2"
type input "09"
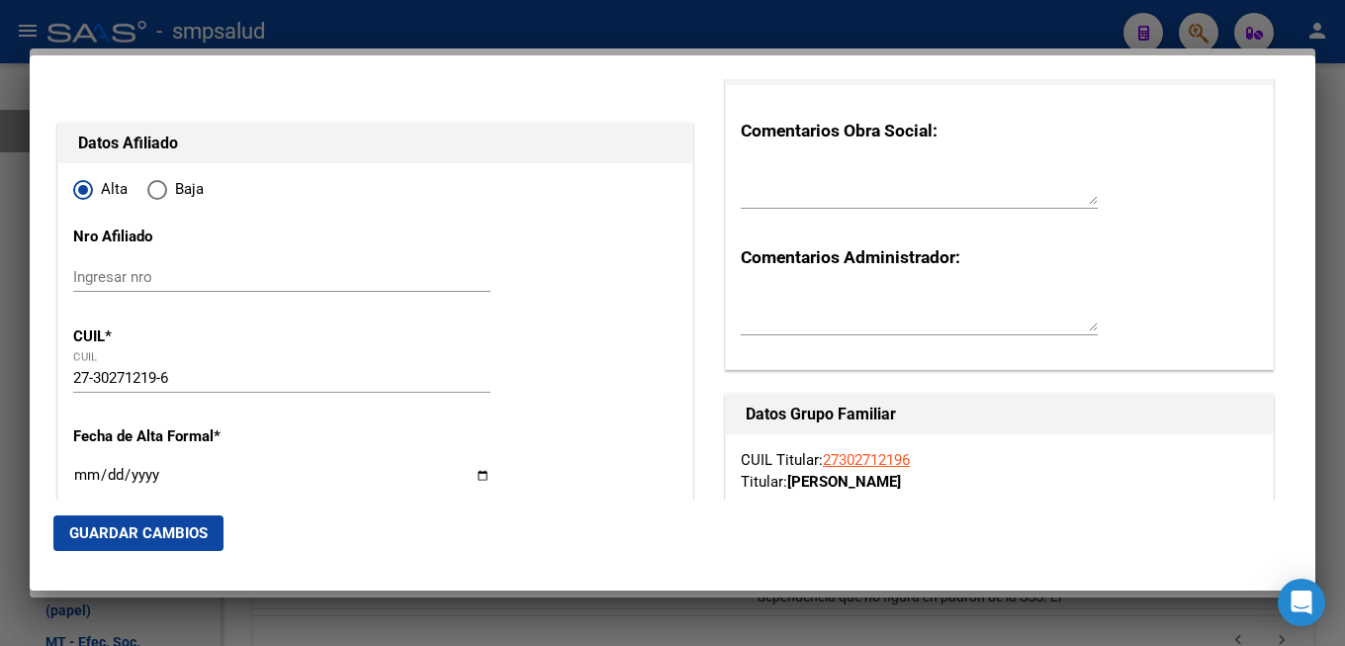
click at [93, 472] on input "Ingresar fecha" at bounding box center [281, 483] width 417 height 32
type input "[DATE]"
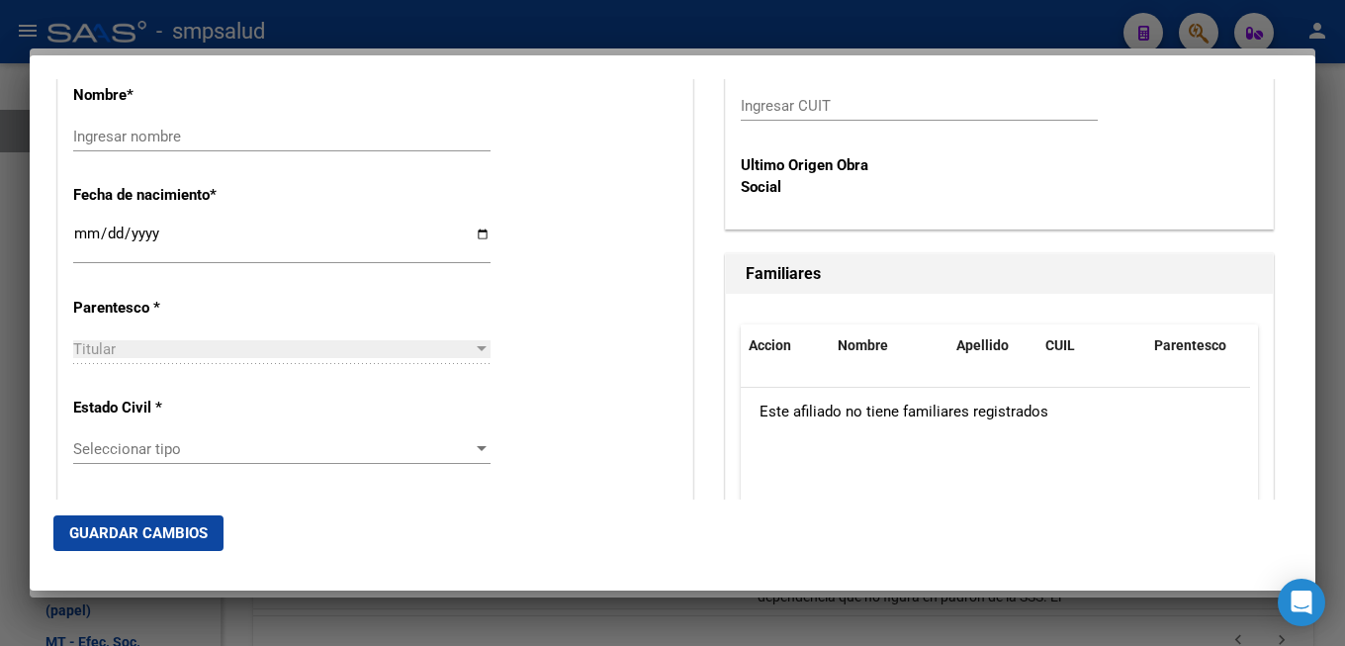
scroll to position [855, 0]
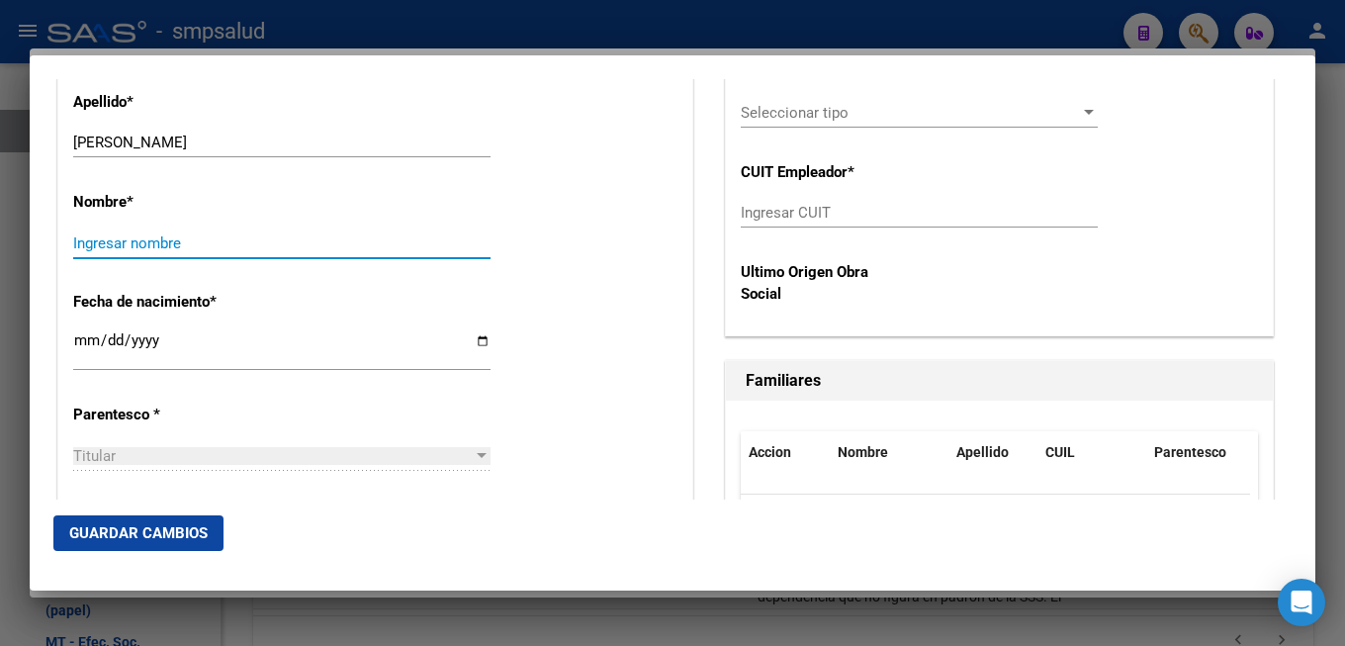
click at [148, 234] on input "Ingresar nombre" at bounding box center [281, 243] width 417 height 18
type input "[PERSON_NAME]"
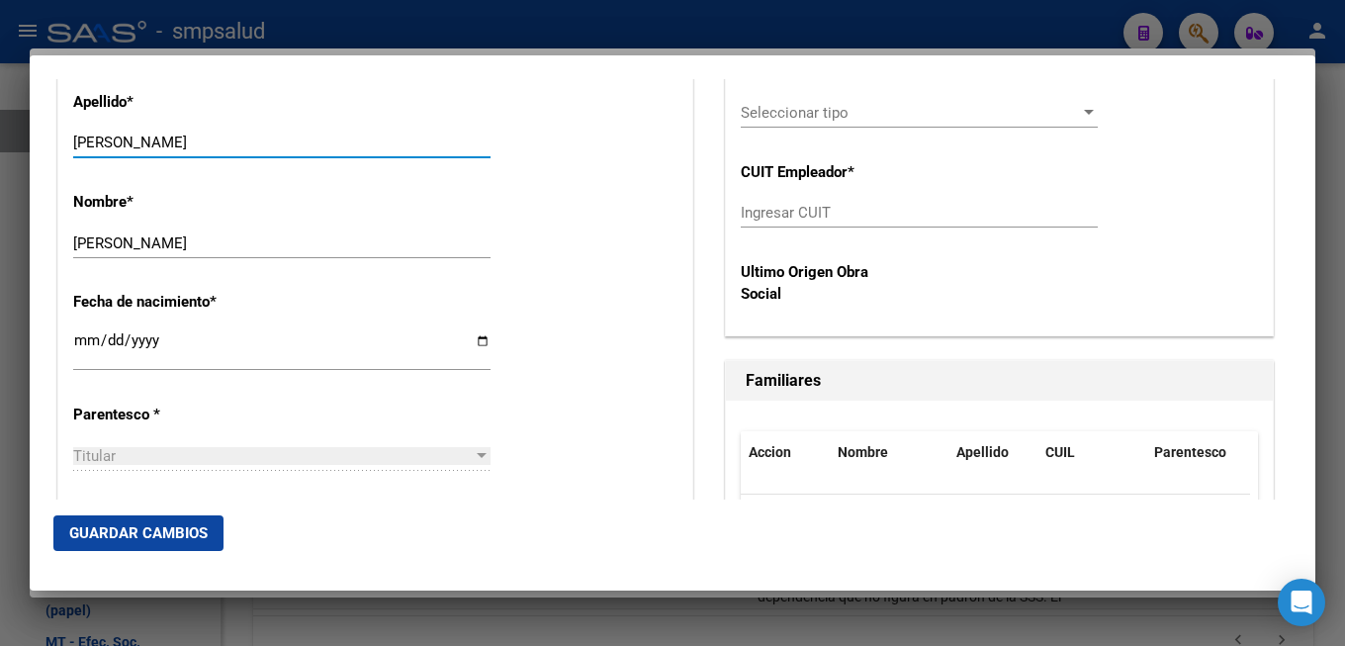
drag, startPoint x: 117, startPoint y: 124, endPoint x: 281, endPoint y: 140, distance: 165.1
click at [281, 140] on input "[PERSON_NAME]" at bounding box center [281, 143] width 417 height 18
type input "ARCE"
click at [192, 447] on div "Titular" at bounding box center [273, 456] width 400 height 18
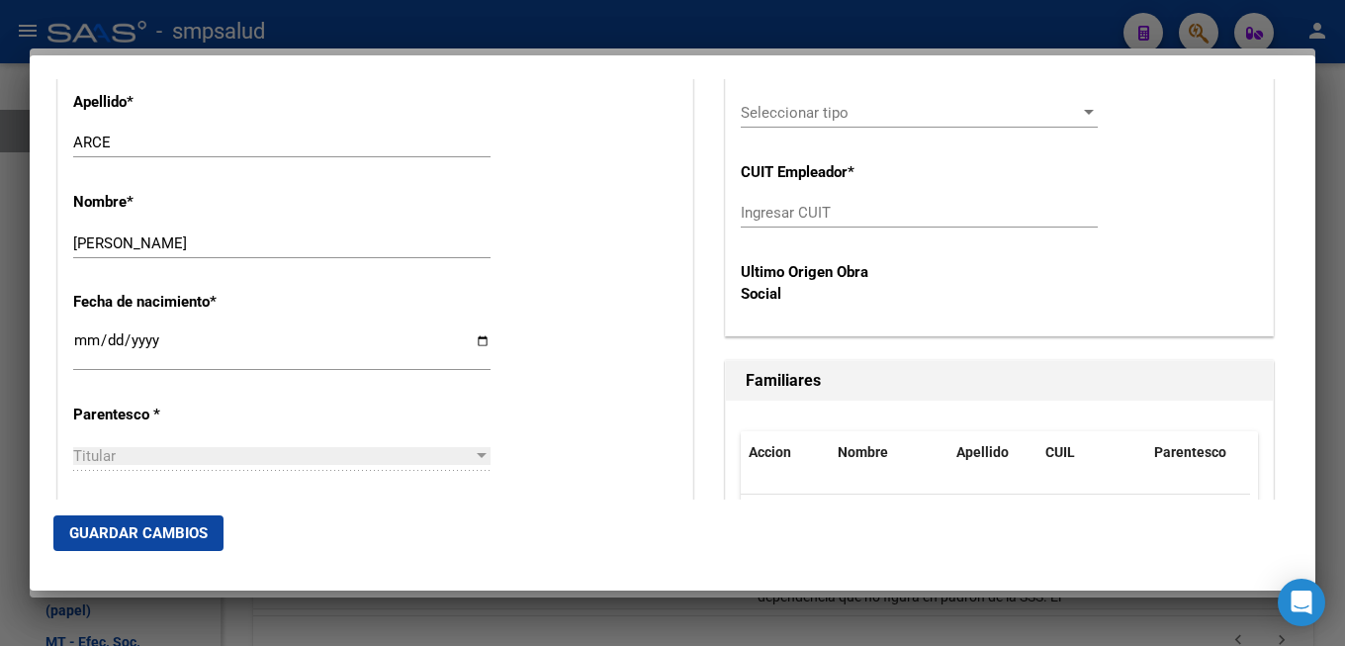
click at [192, 447] on div "Titular" at bounding box center [273, 456] width 400 height 18
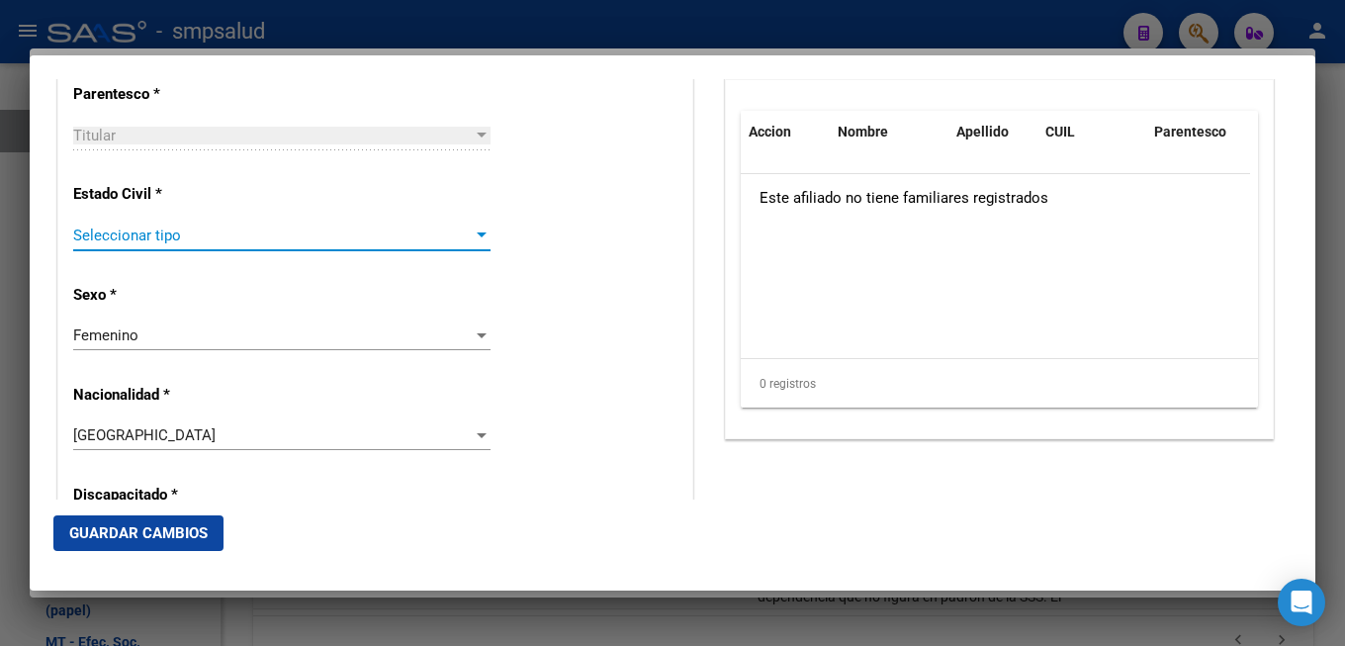
click at [209, 227] on span "Seleccionar tipo" at bounding box center [273, 236] width 400 height 18
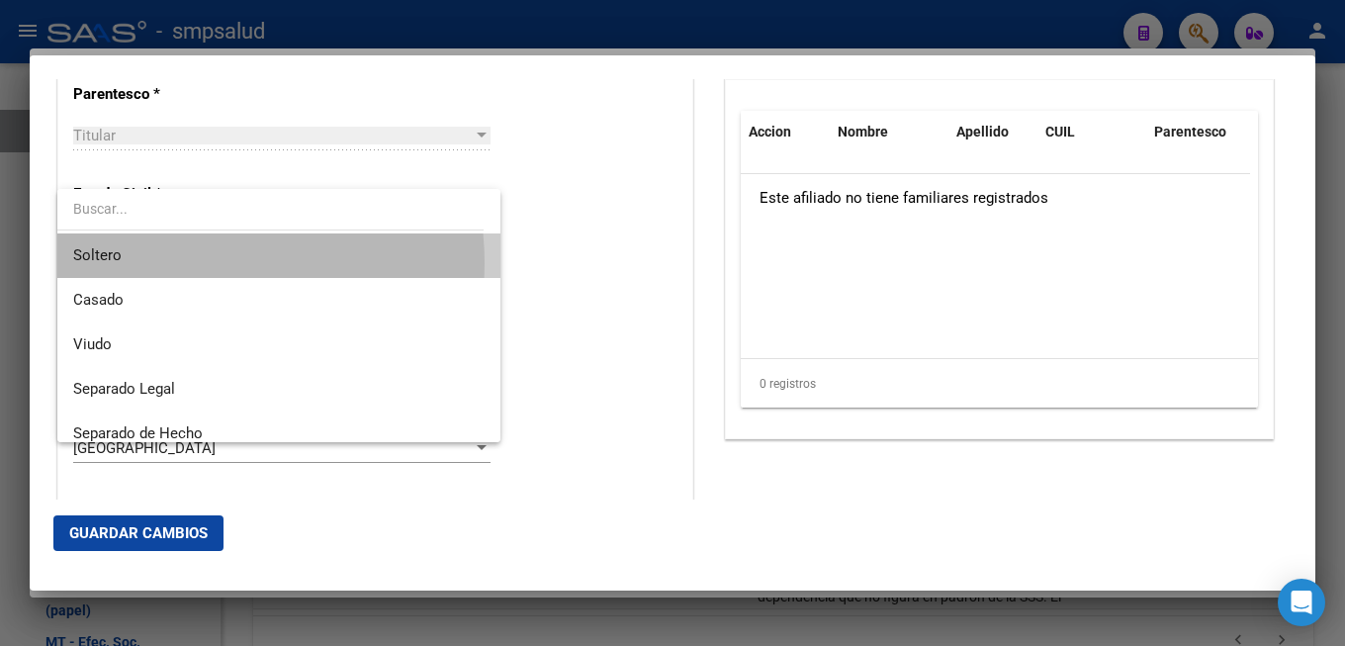
click at [185, 263] on span "Soltero" at bounding box center [279, 255] width 412 height 45
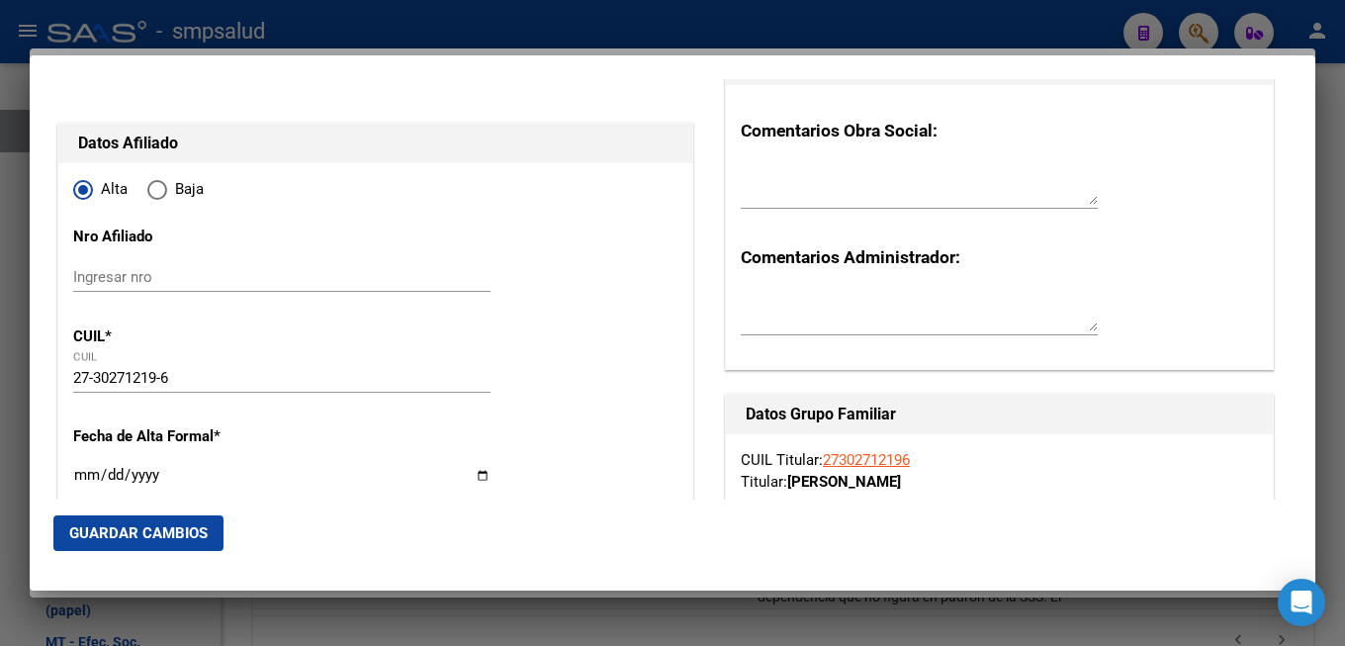
scroll to position [321, 0]
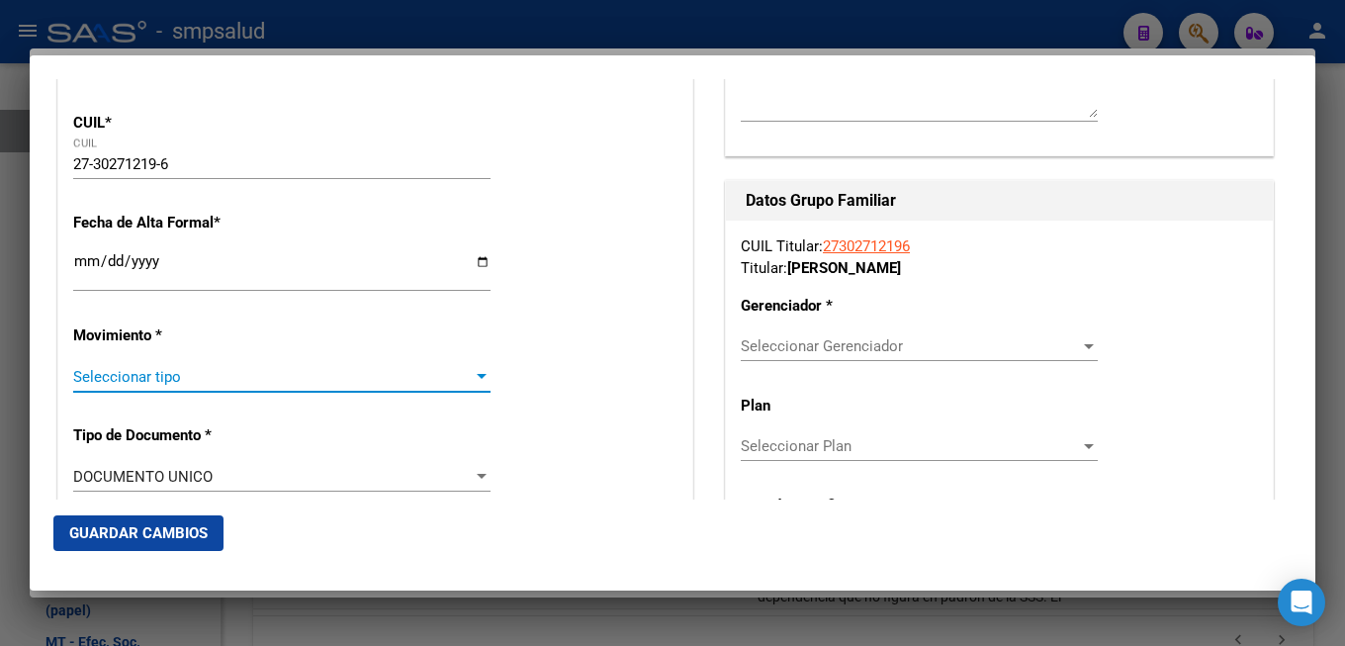
click at [315, 370] on span "Seleccionar tipo" at bounding box center [273, 377] width 400 height 18
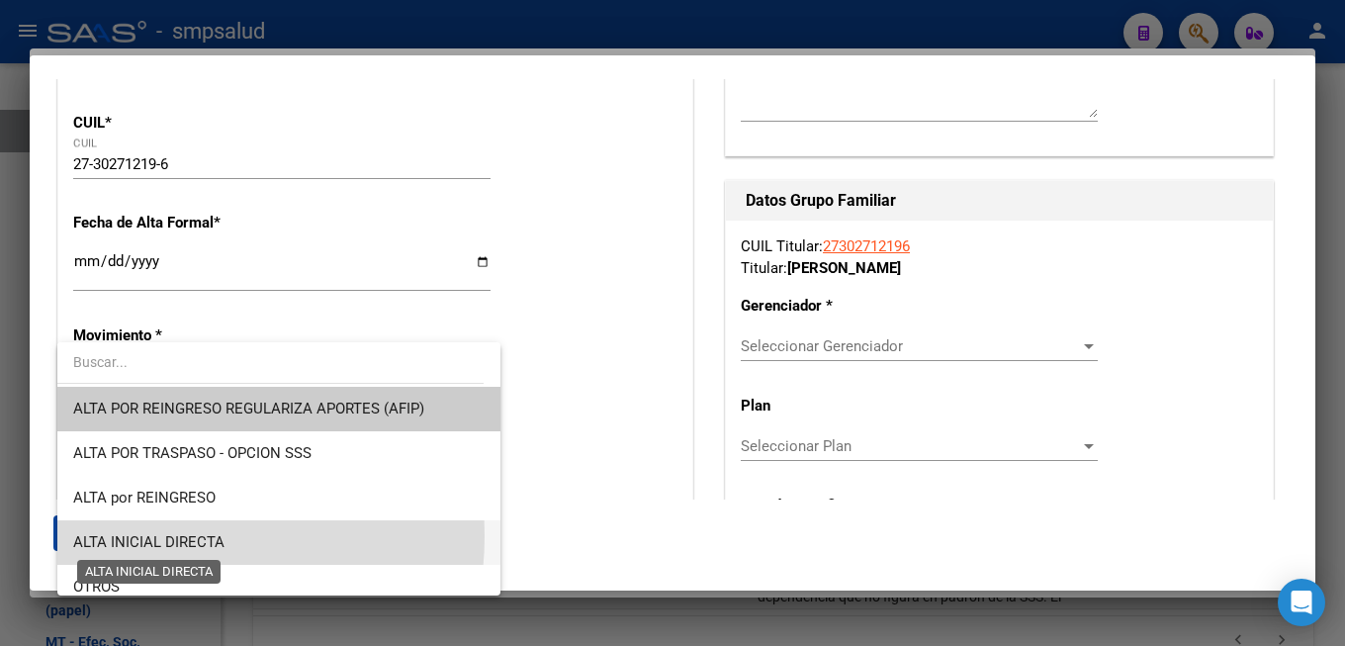
click at [160, 536] on span "ALTA INICIAL DIRECTA" at bounding box center [148, 542] width 151 height 18
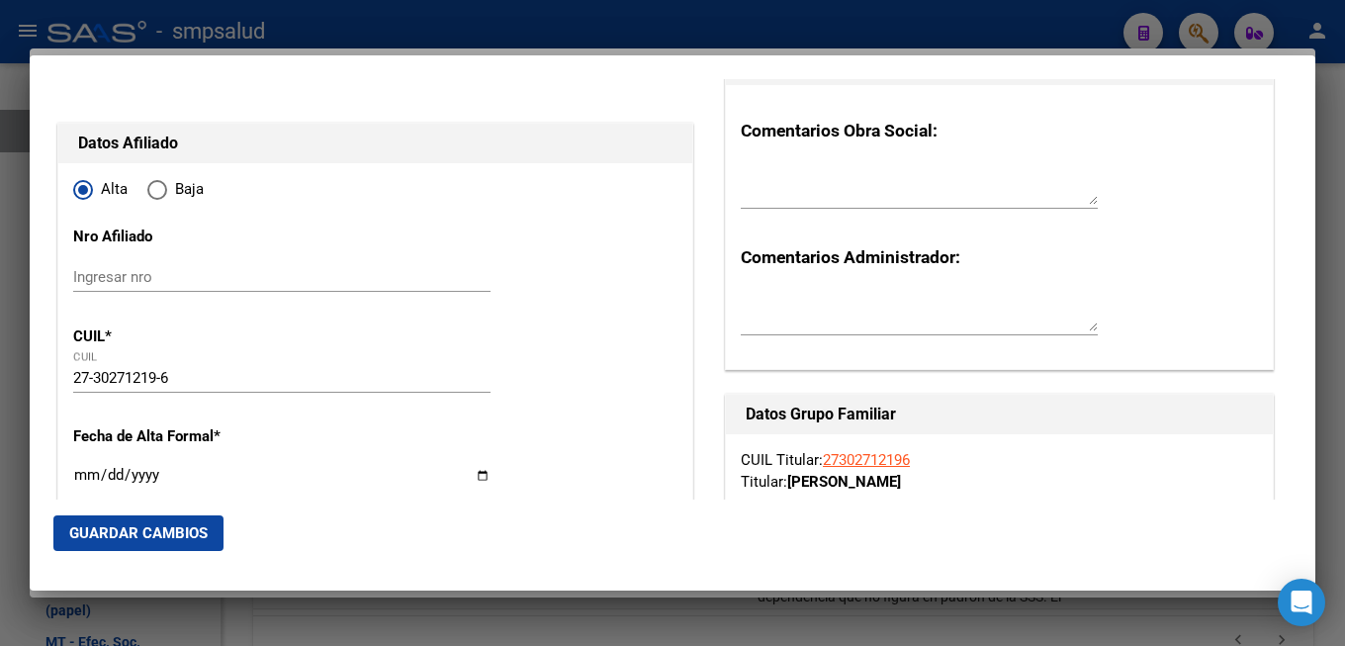
scroll to position [427, 0]
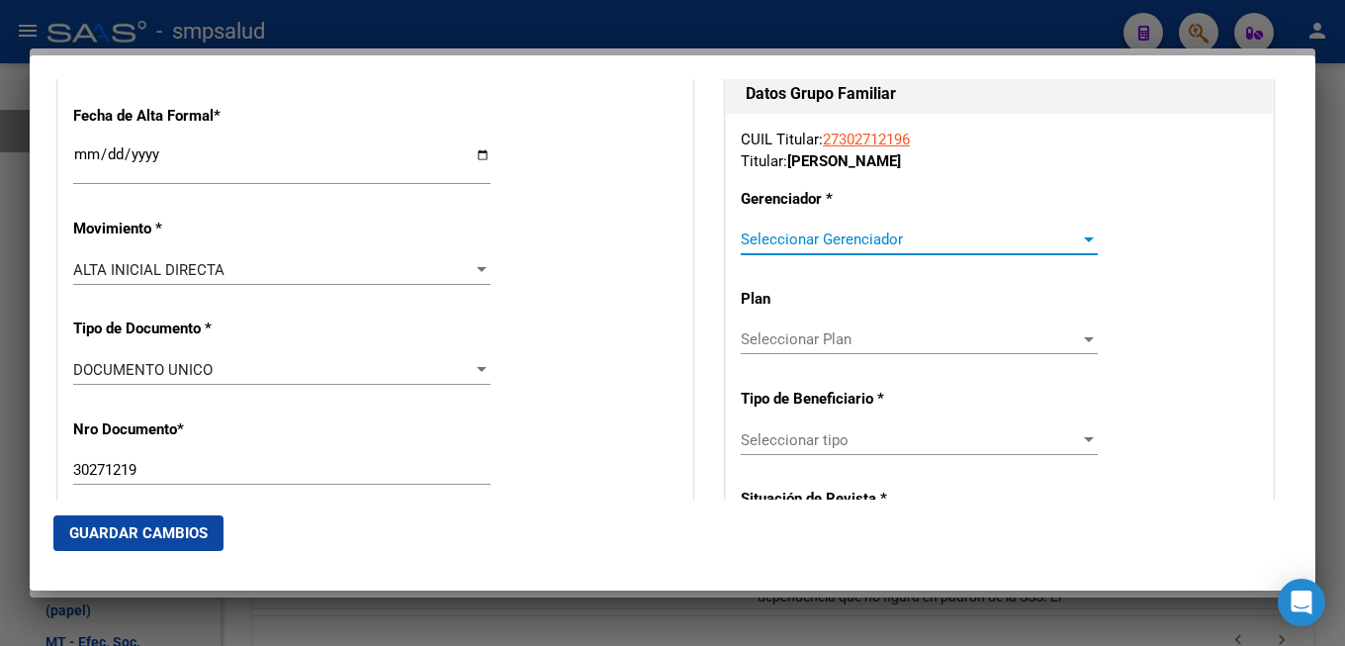
click at [842, 238] on span "Seleccionar Gerenciador" at bounding box center [910, 239] width 339 height 18
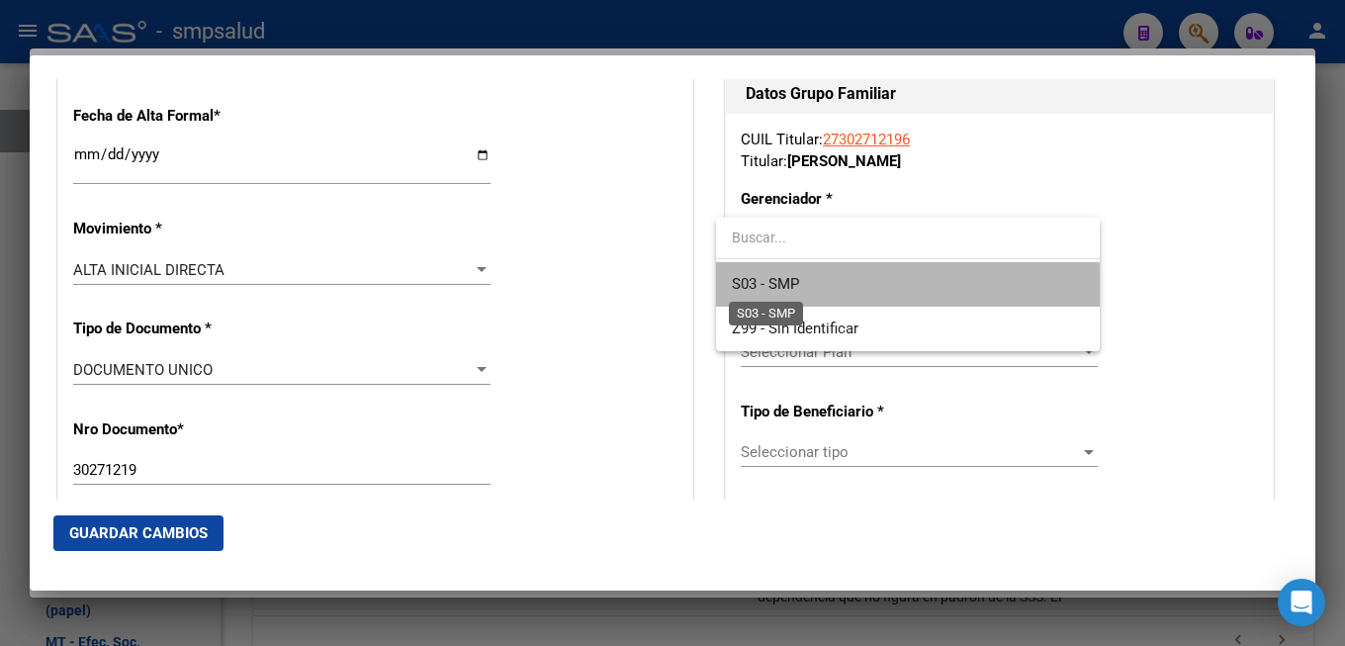
click at [751, 293] on span "S03 - SMP" at bounding box center [765, 284] width 67 height 18
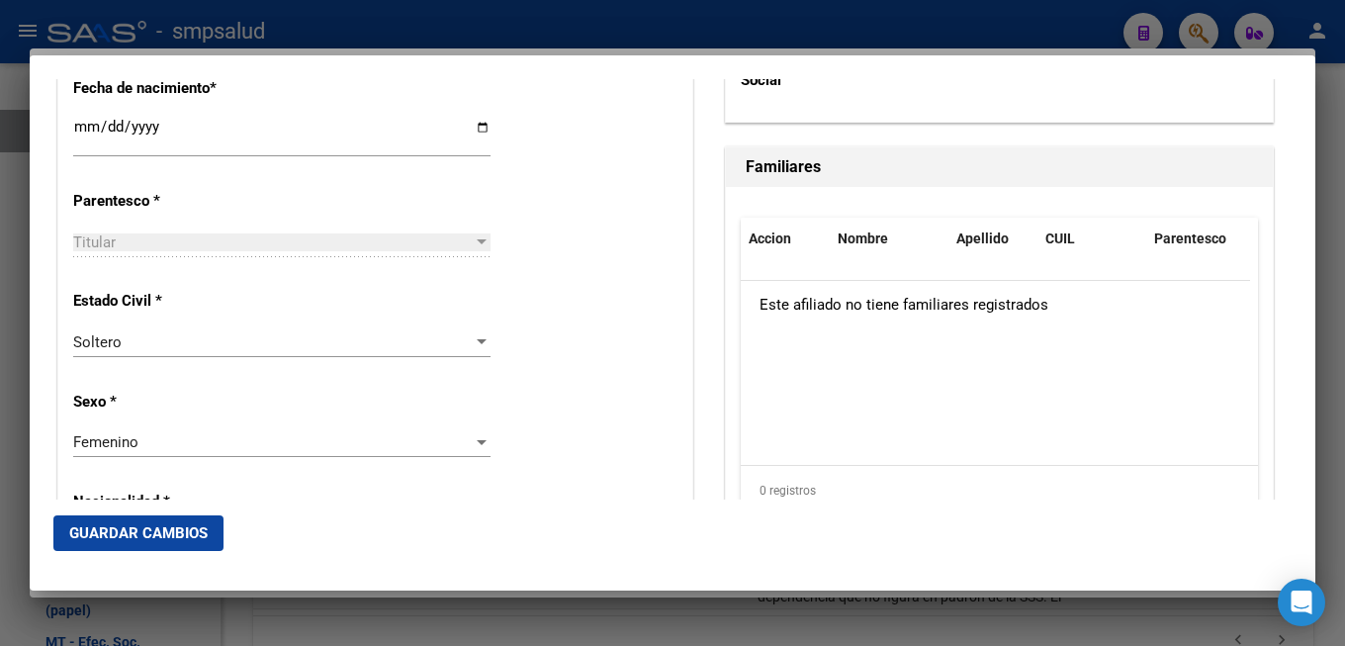
scroll to position [1282, 0]
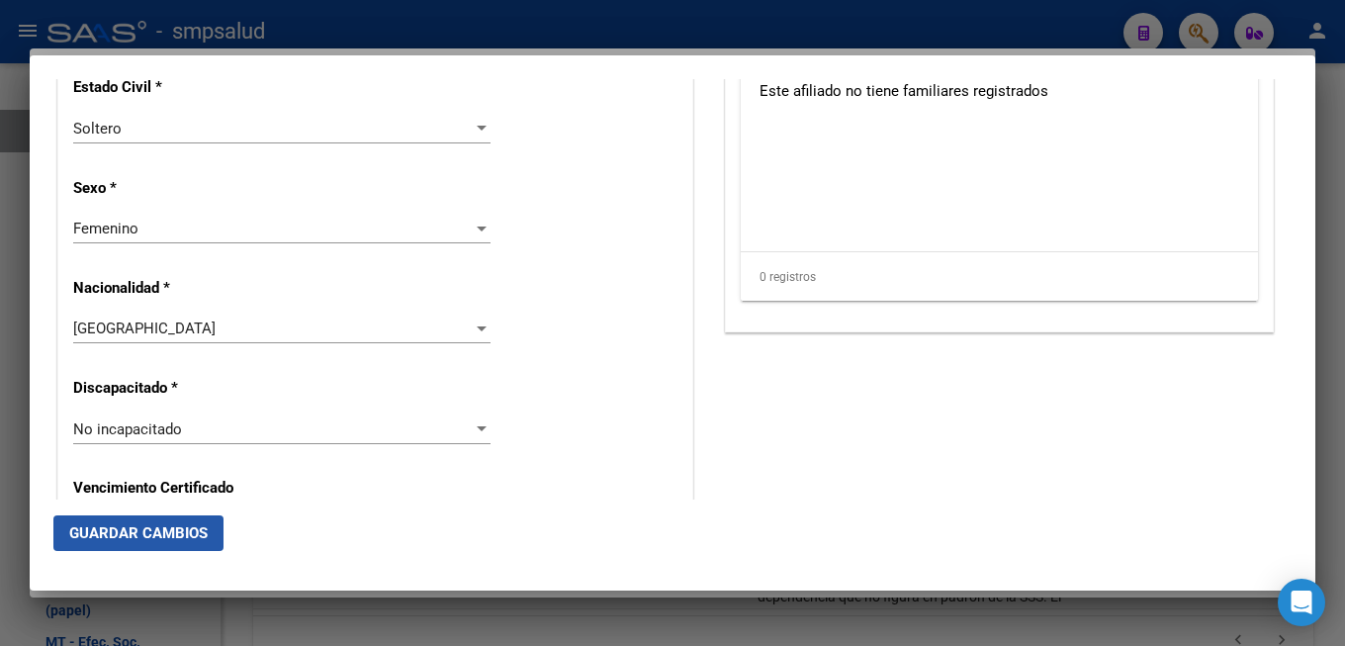
click at [135, 537] on span "Guardar Cambios" at bounding box center [138, 533] width 138 height 18
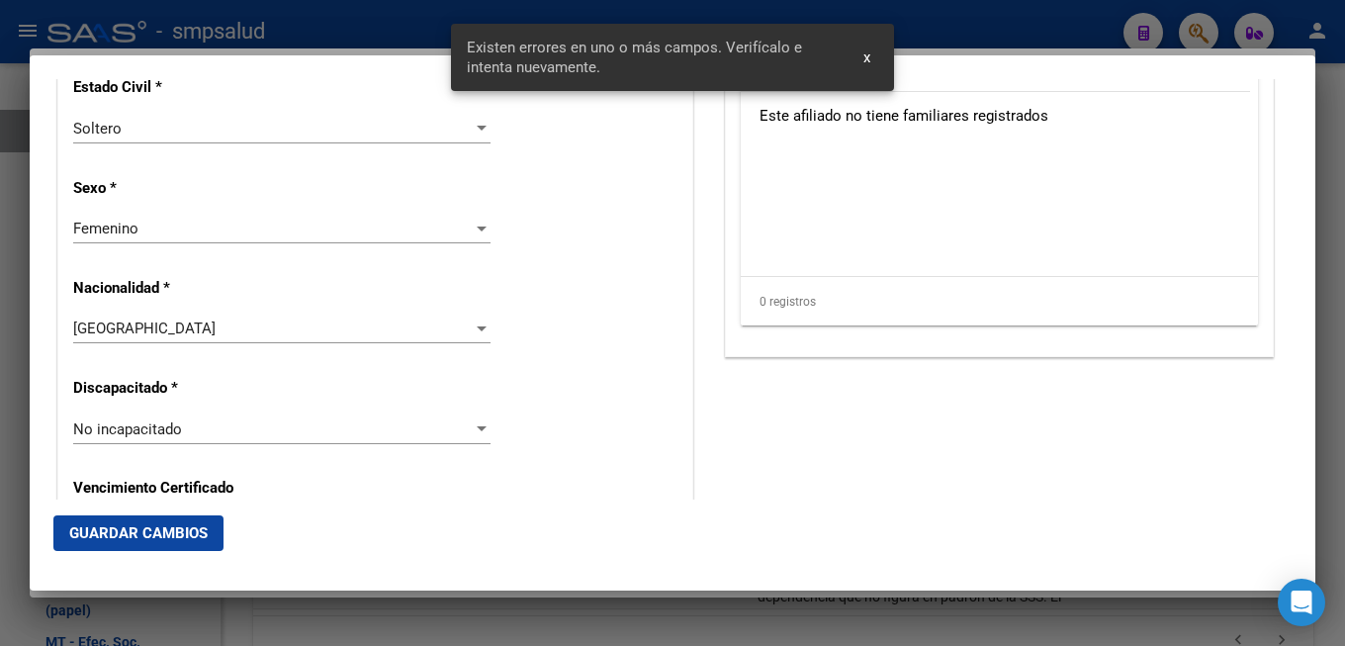
click at [574, 460] on div "Alta Baja Nro Afiliado Ingresar nro CUIL * 27-30271219-6 CUIL ARCA Padrón Fecha…" at bounding box center [375, 407] width 634 height 2838
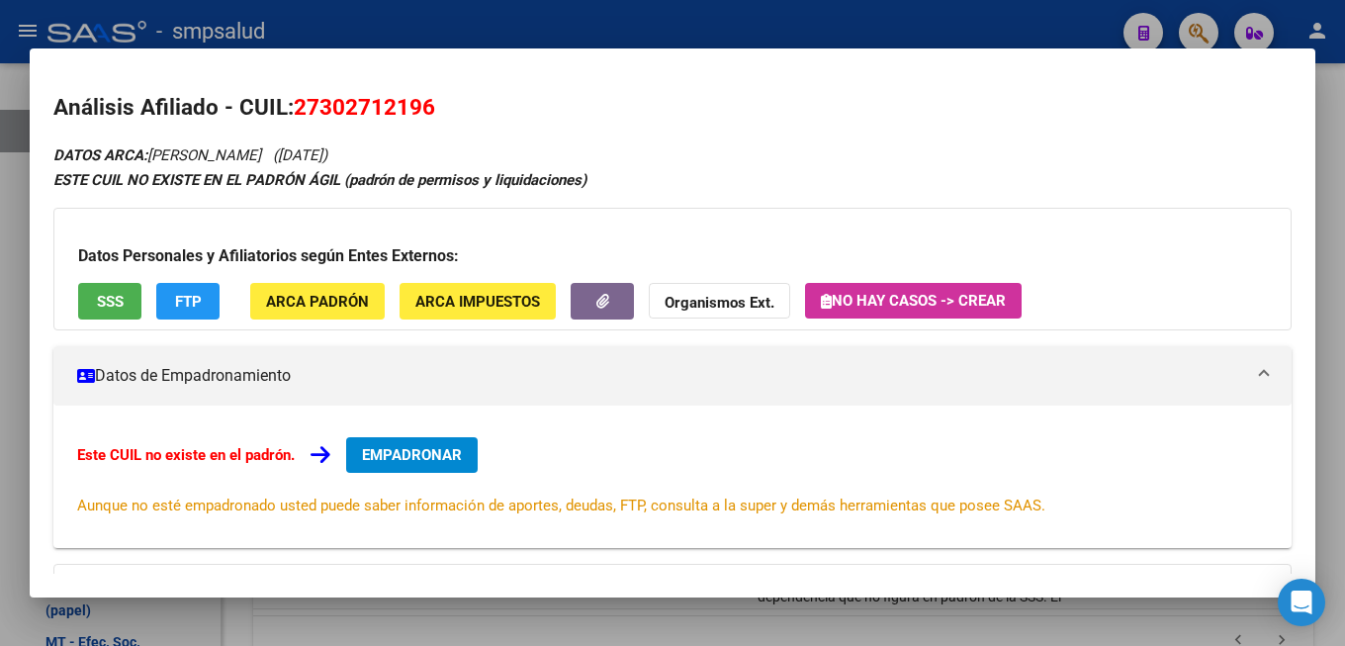
scroll to position [286, 0]
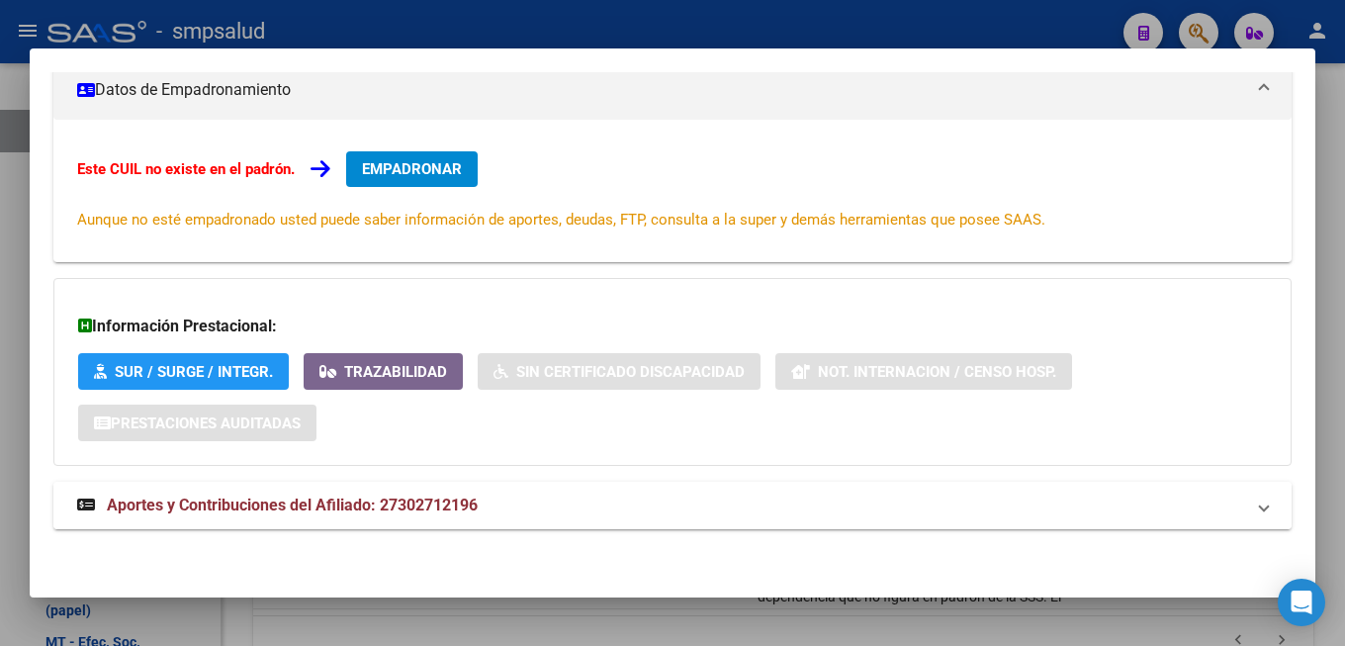
drag, startPoint x: 380, startPoint y: 493, endPoint x: 401, endPoint y: 499, distance: 21.6
click at [387, 495] on mat-expansion-panel-header "Aportes y Contribuciones del Afiliado: 27302712196" at bounding box center [672, 505] width 1239 height 47
drag, startPoint x: 439, startPoint y: 513, endPoint x: 246, endPoint y: 511, distance: 192.9
click at [438, 512] on span "Aportes y Contribuciones del Afiliado: 27302712196" at bounding box center [292, 513] width 371 height 19
click at [253, 501] on span "Aportes y Contribuciones del Afiliado: 27302712196" at bounding box center [292, 505] width 371 height 19
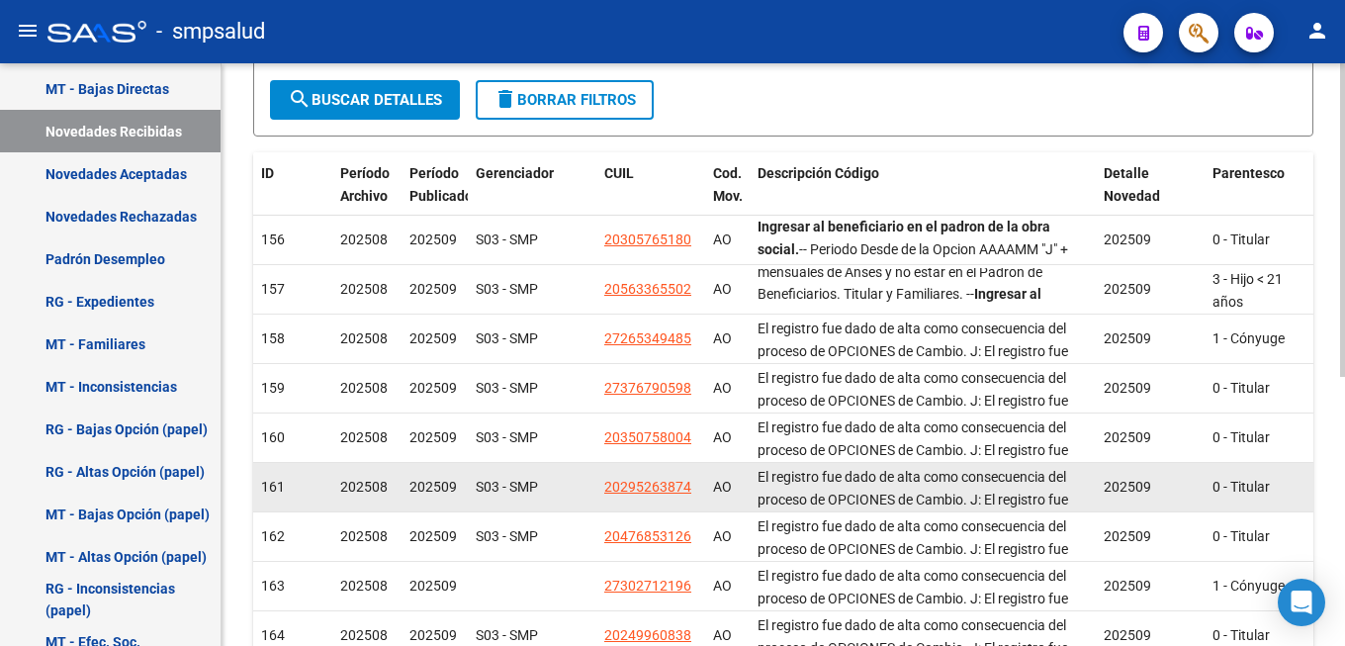
scroll to position [499, 0]
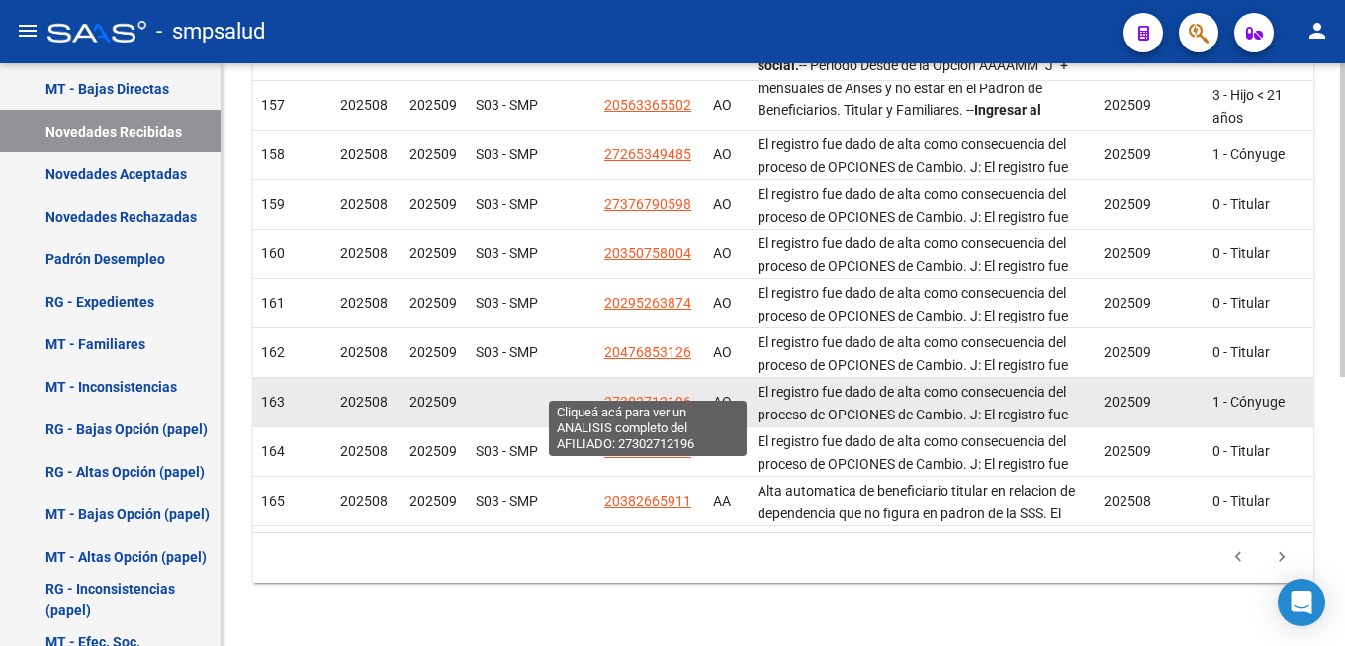
click at [632, 394] on span "27302712196" at bounding box center [647, 402] width 87 height 16
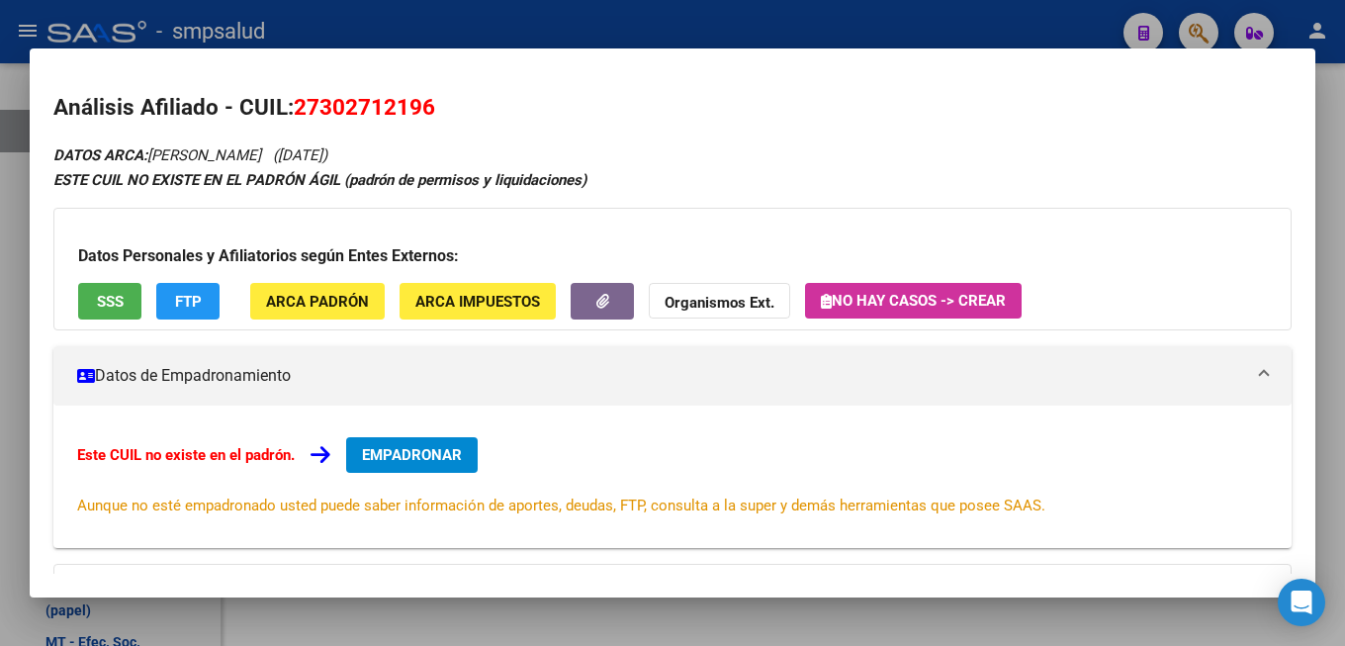
scroll to position [286, 0]
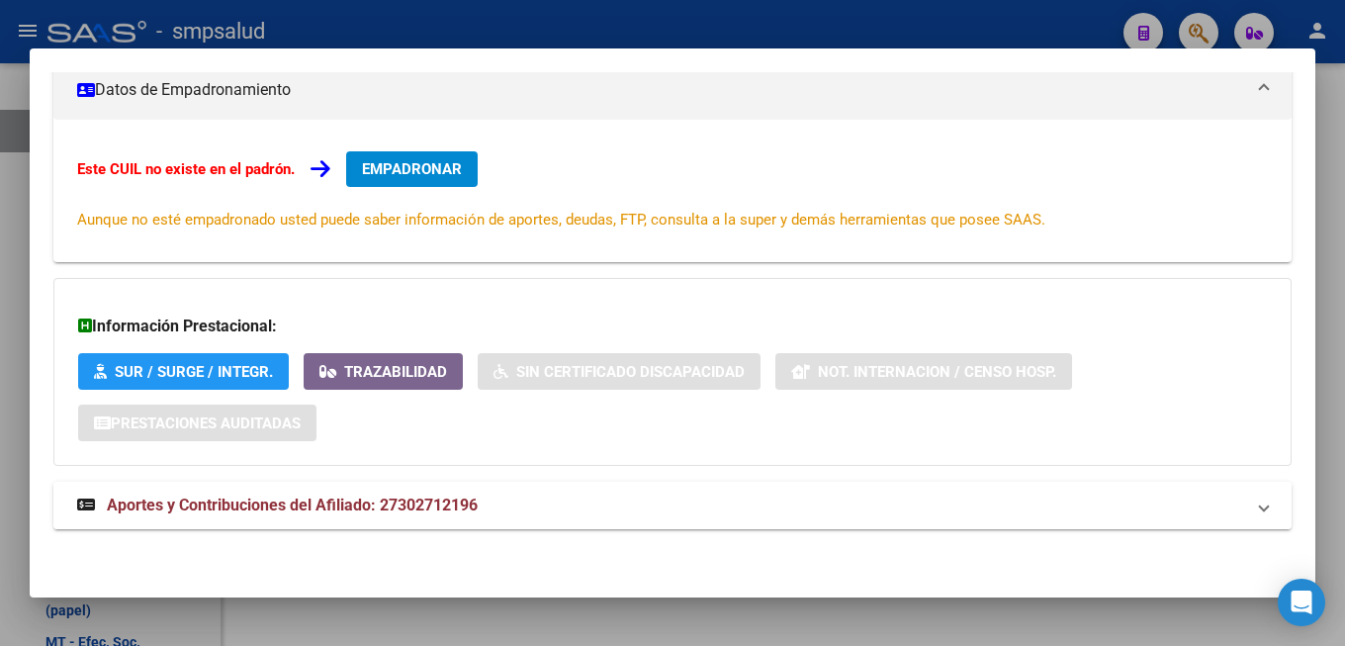
click at [309, 508] on span "Aportes y Contribuciones del Afiliado: 27302712196" at bounding box center [292, 505] width 371 height 19
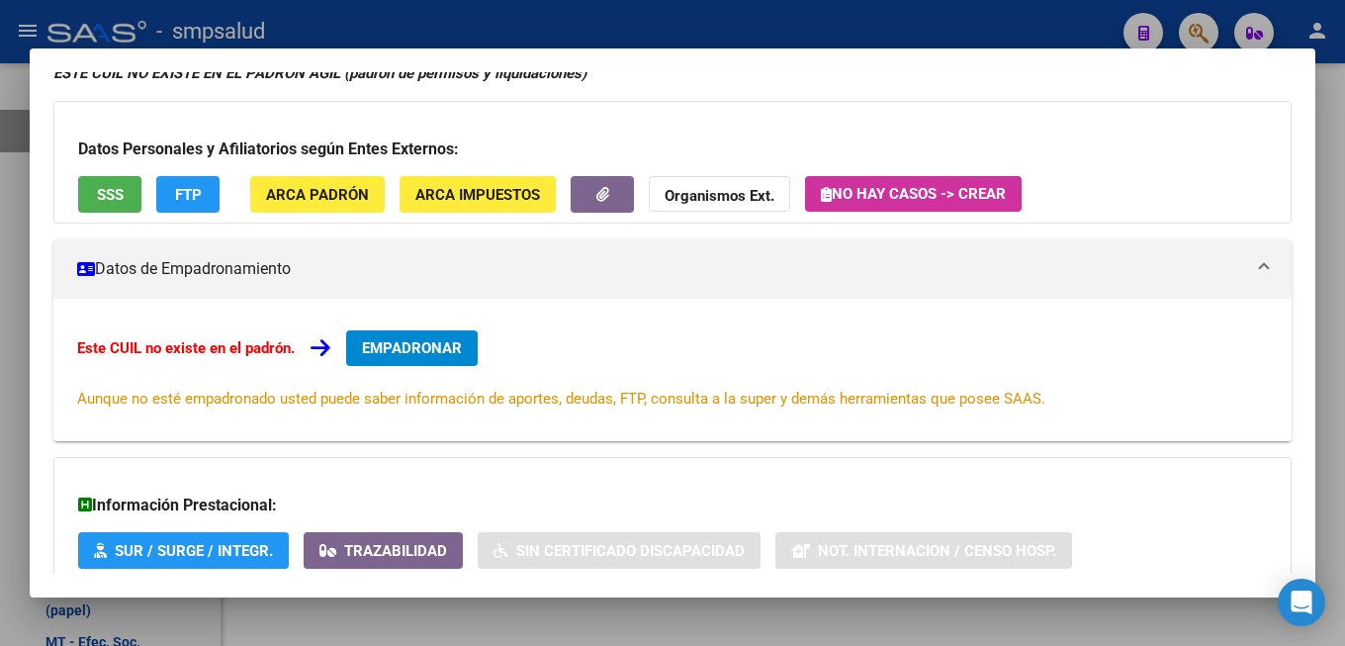
scroll to position [107, 0]
click at [327, 191] on span "ARCA Padrón" at bounding box center [317, 195] width 103 height 18
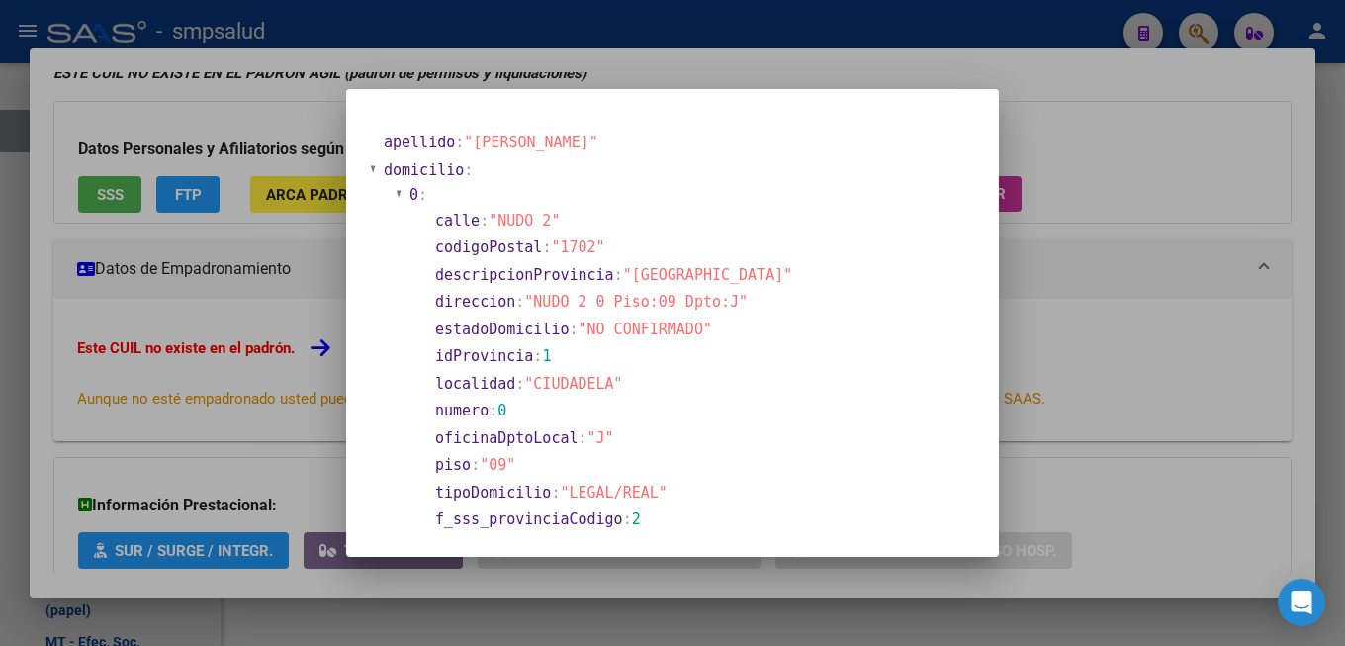
click at [1090, 415] on div at bounding box center [672, 323] width 1345 height 646
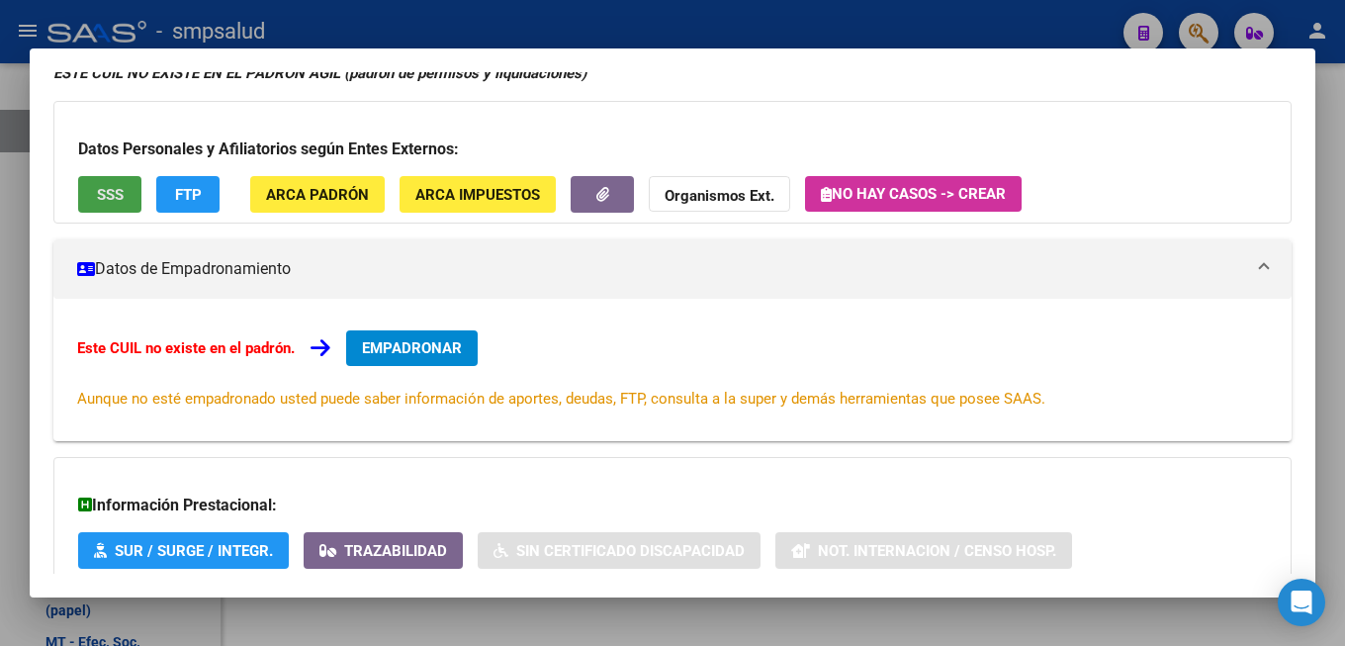
click at [124, 200] on button "SSS" at bounding box center [109, 194] width 63 height 37
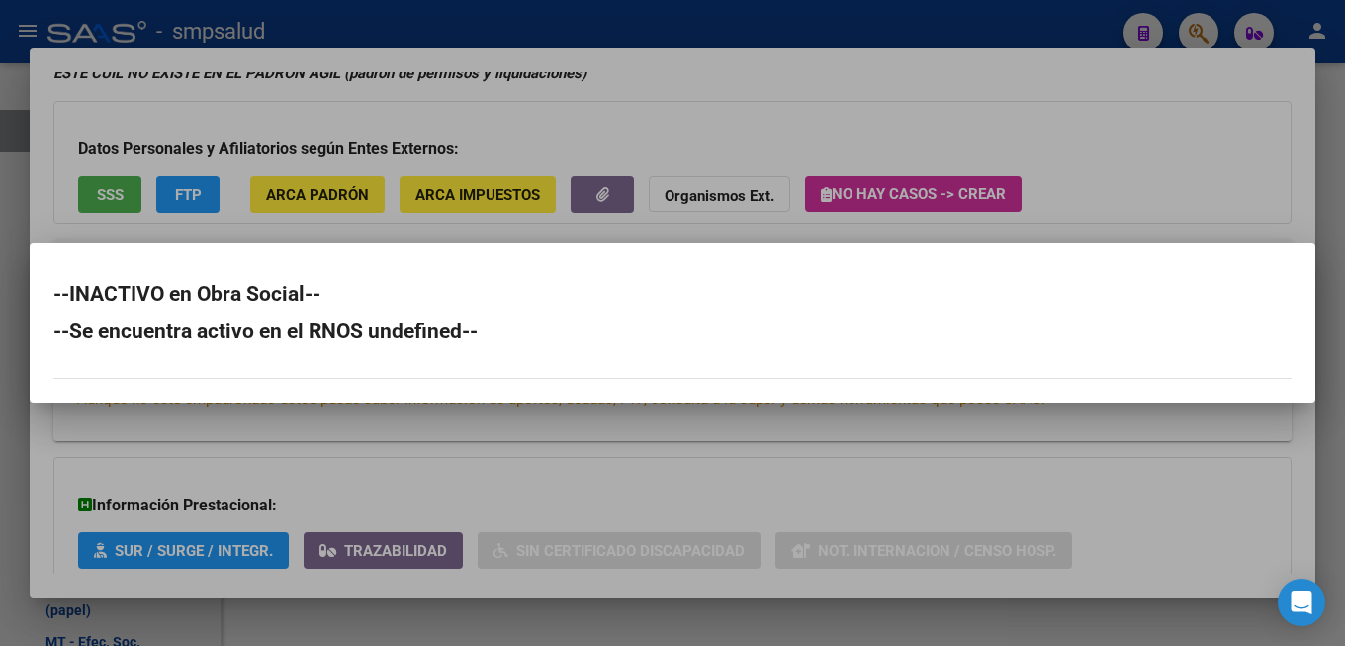
click at [674, 503] on div at bounding box center [672, 323] width 1345 height 646
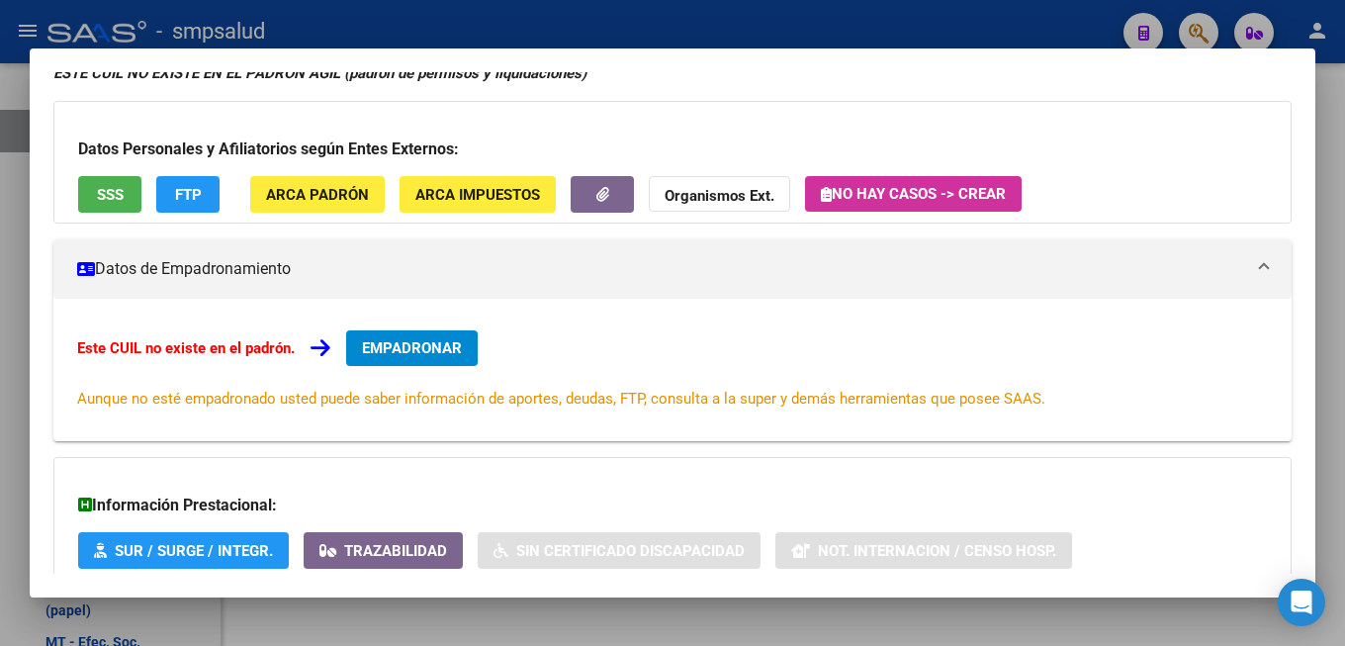
click at [203, 191] on button "FTP" at bounding box center [187, 194] width 63 height 37
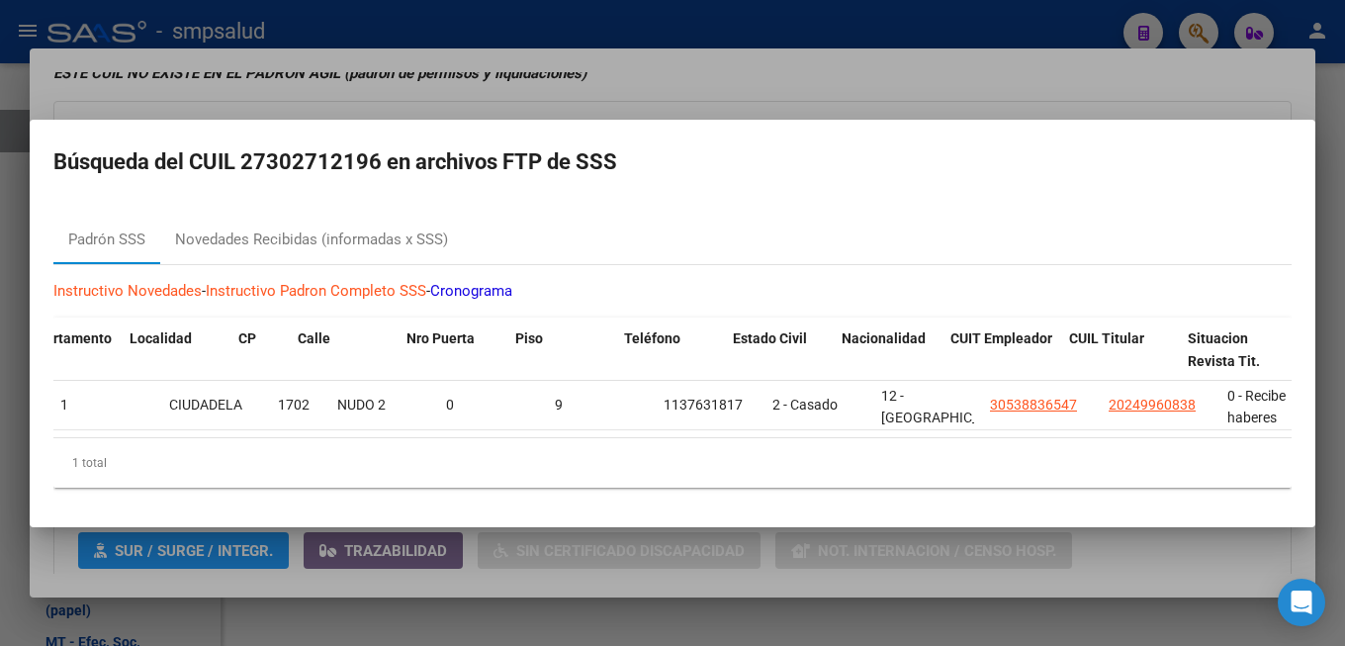
scroll to position [0, 1350]
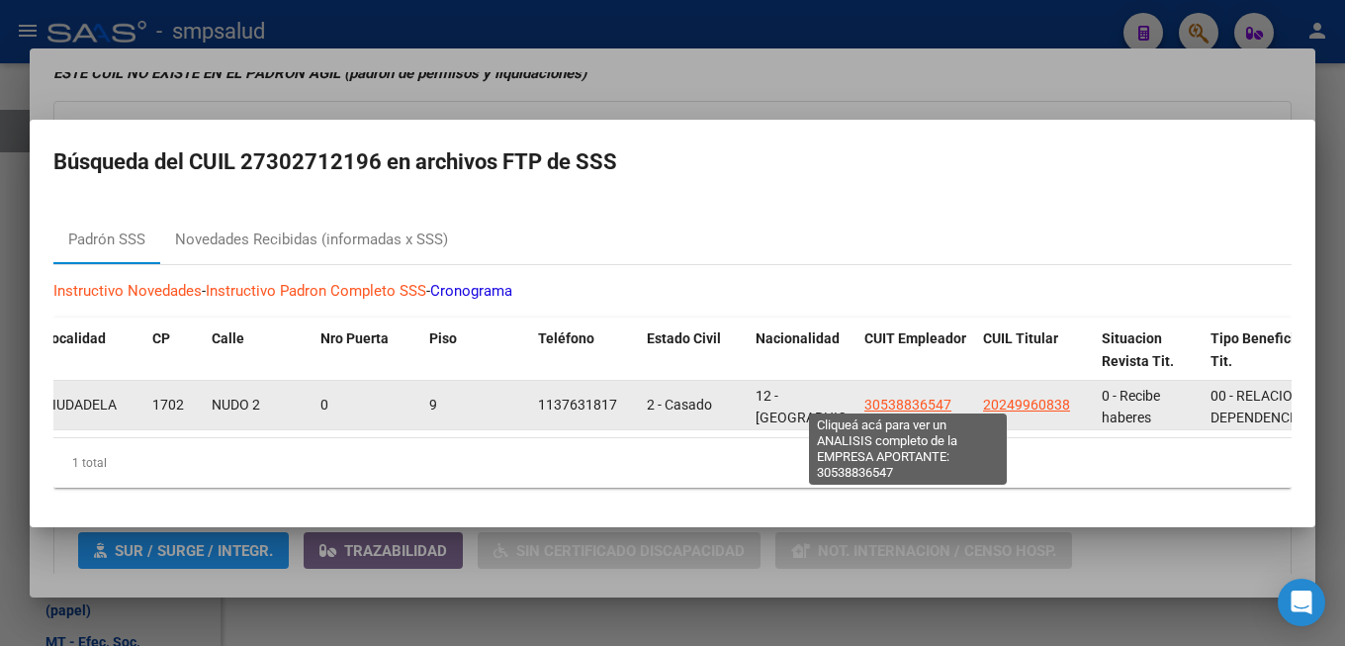
click at [891, 397] on span "30538836547" at bounding box center [908, 405] width 87 height 16
type textarea "30538836547"
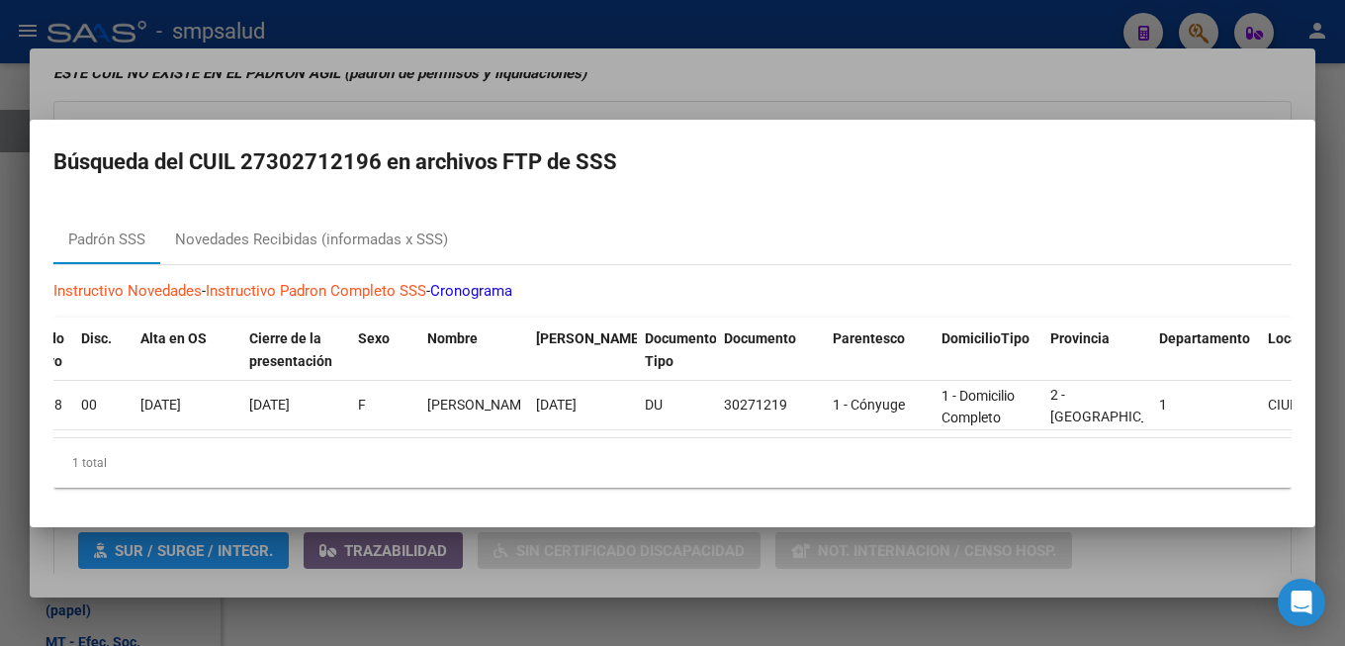
scroll to position [0, 127]
drag, startPoint x: 83, startPoint y: 450, endPoint x: 85, endPoint y: 440, distance: 10.1
click at [83, 446] on div "1 total" at bounding box center [672, 462] width 1239 height 49
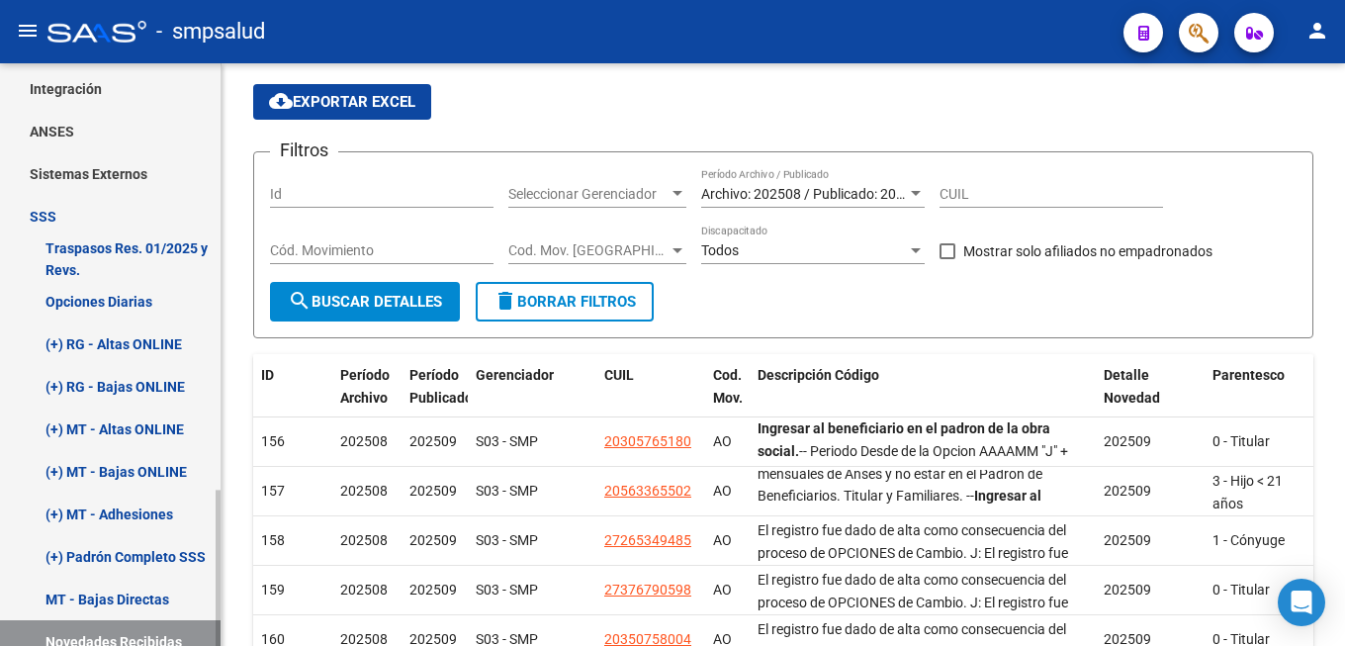
scroll to position [703, 0]
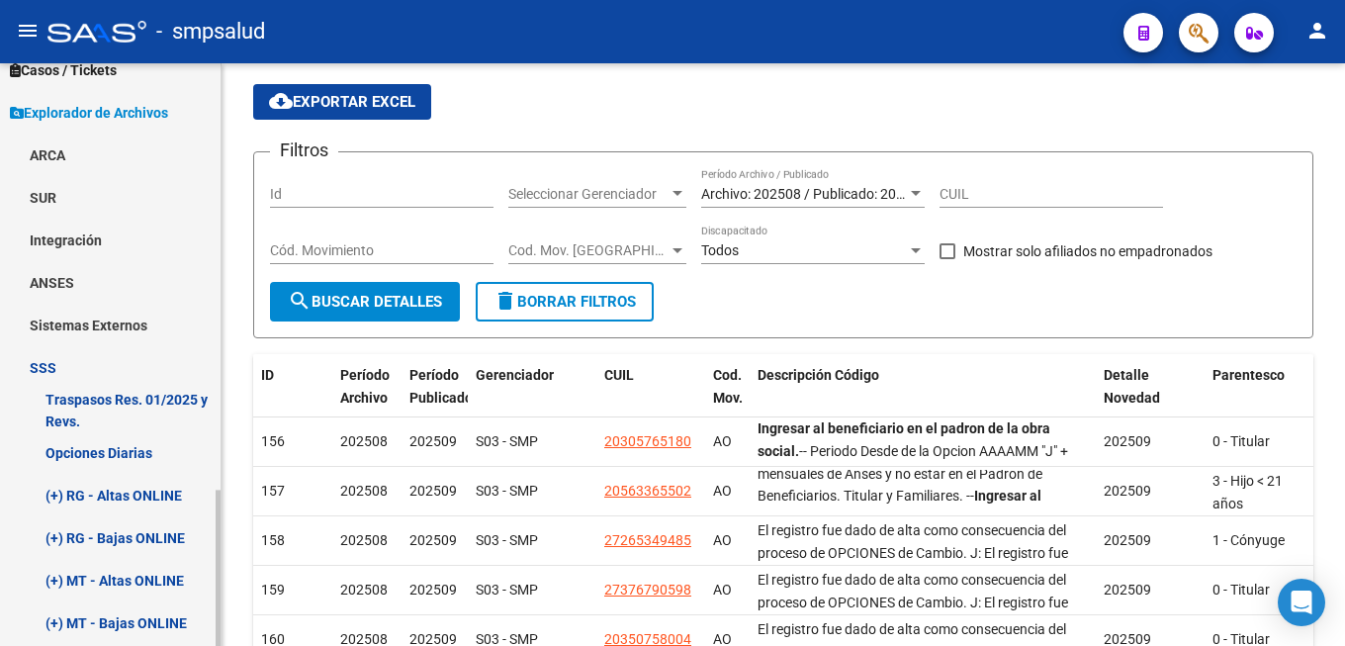
click at [238, 295] on mat-sidenav-container "Firma Express Inicio Calendario SSS Instructivos Contacto OS Reportes Tablero d…" at bounding box center [672, 354] width 1345 height 583
click at [146, 111] on span "Explorador de Archivos" at bounding box center [89, 113] width 158 height 22
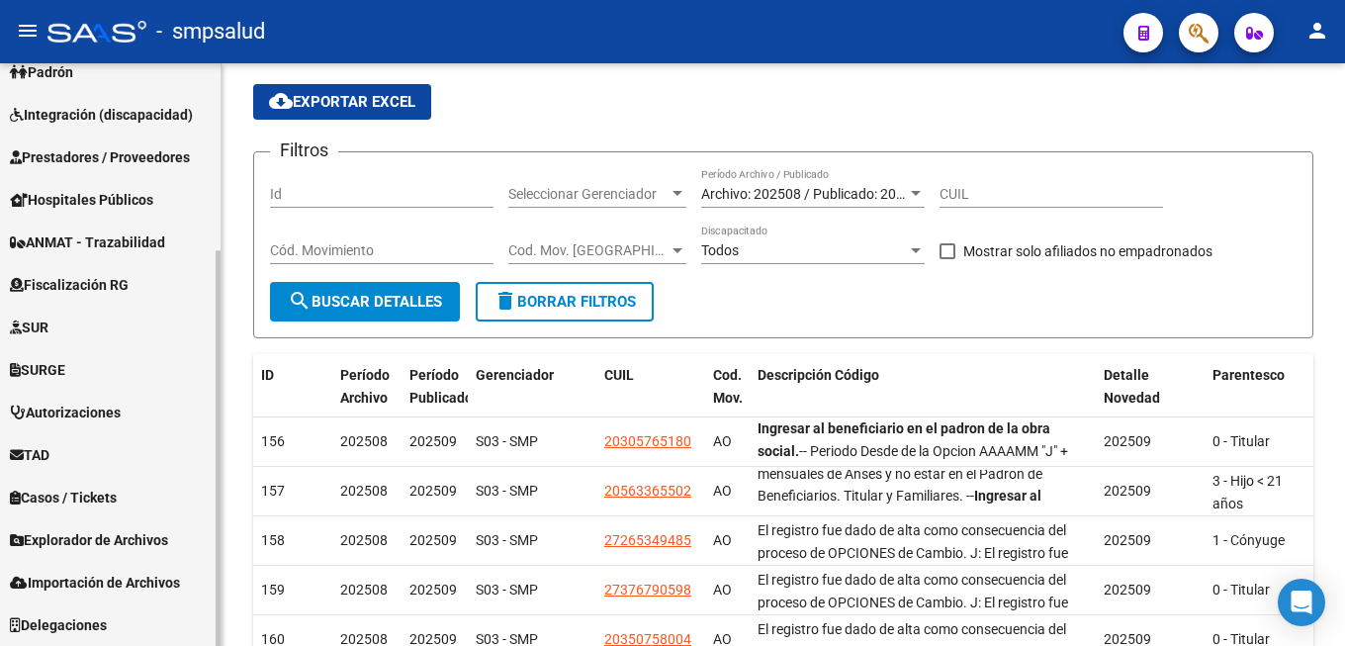
scroll to position [0, 0]
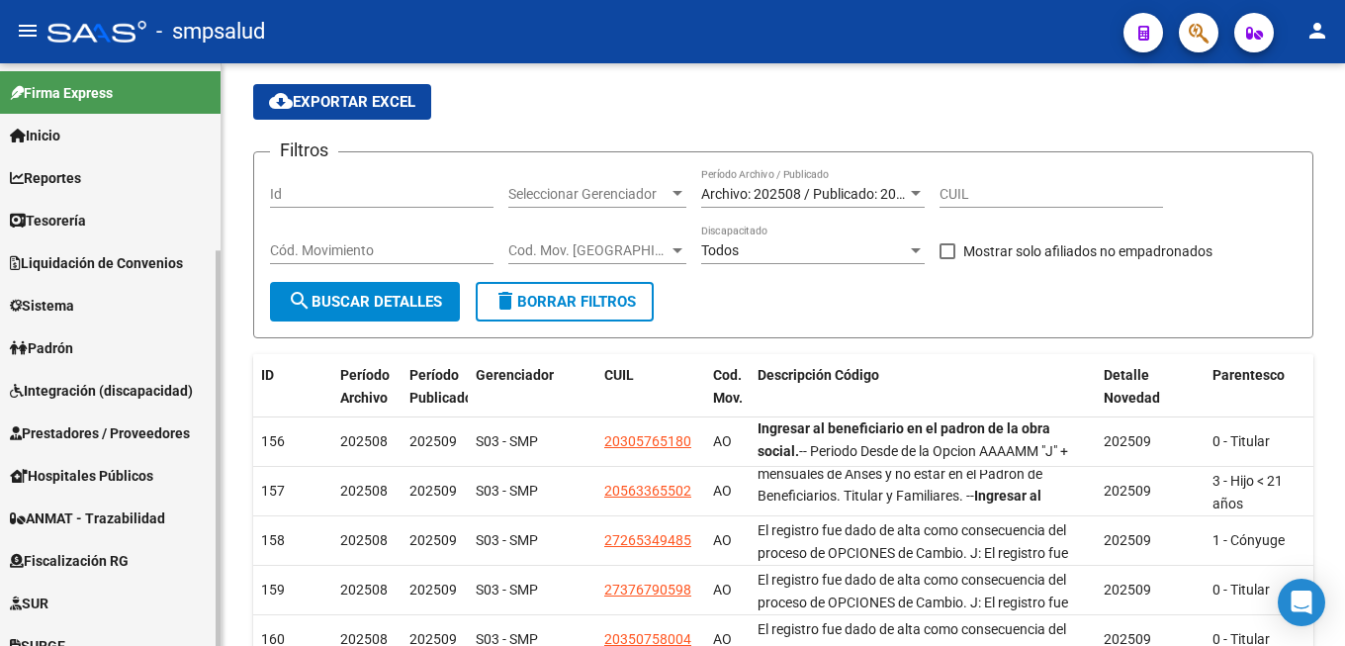
click at [79, 360] on link "Padrón" at bounding box center [110, 347] width 221 height 43
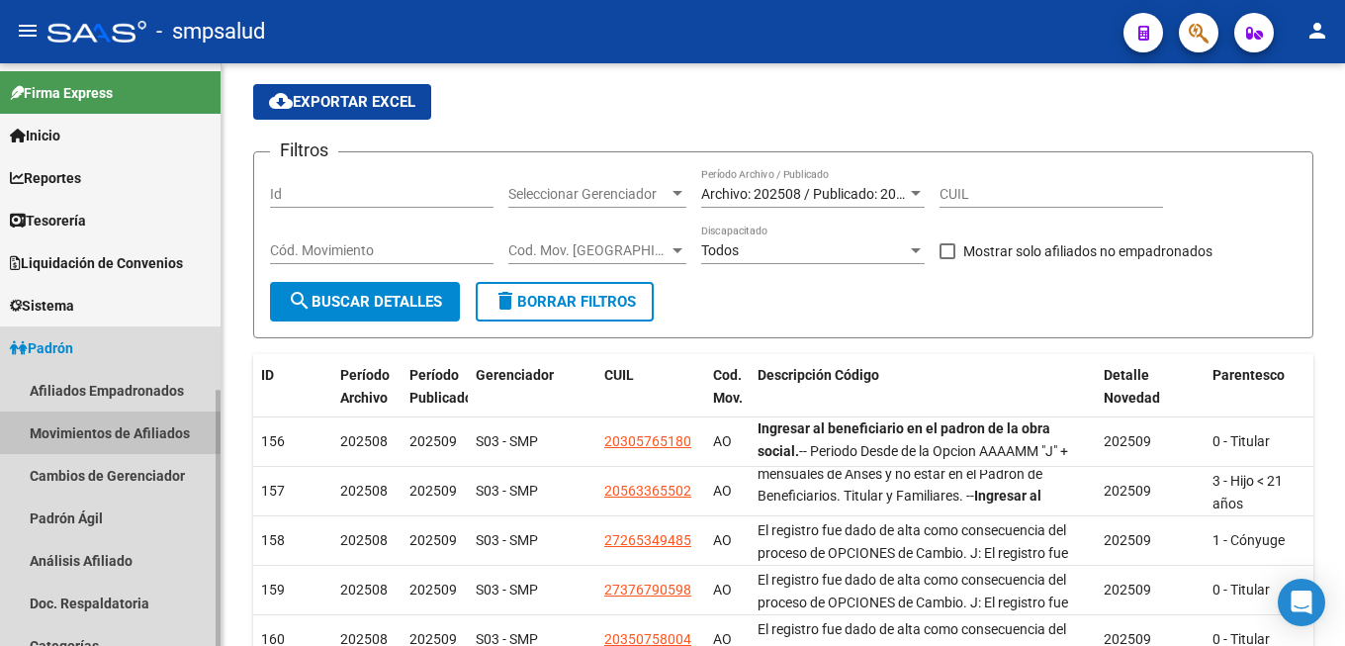
click at [140, 419] on link "Movimientos de Afiliados" at bounding box center [110, 433] width 221 height 43
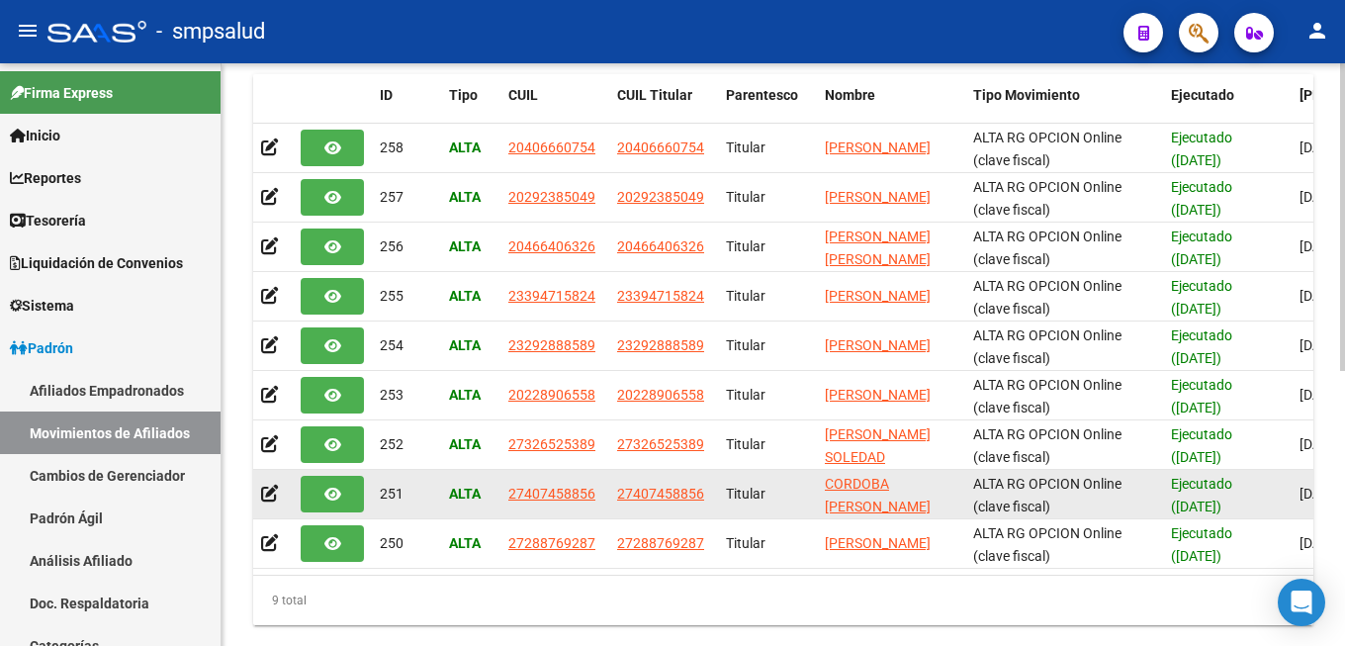
scroll to position [259, 0]
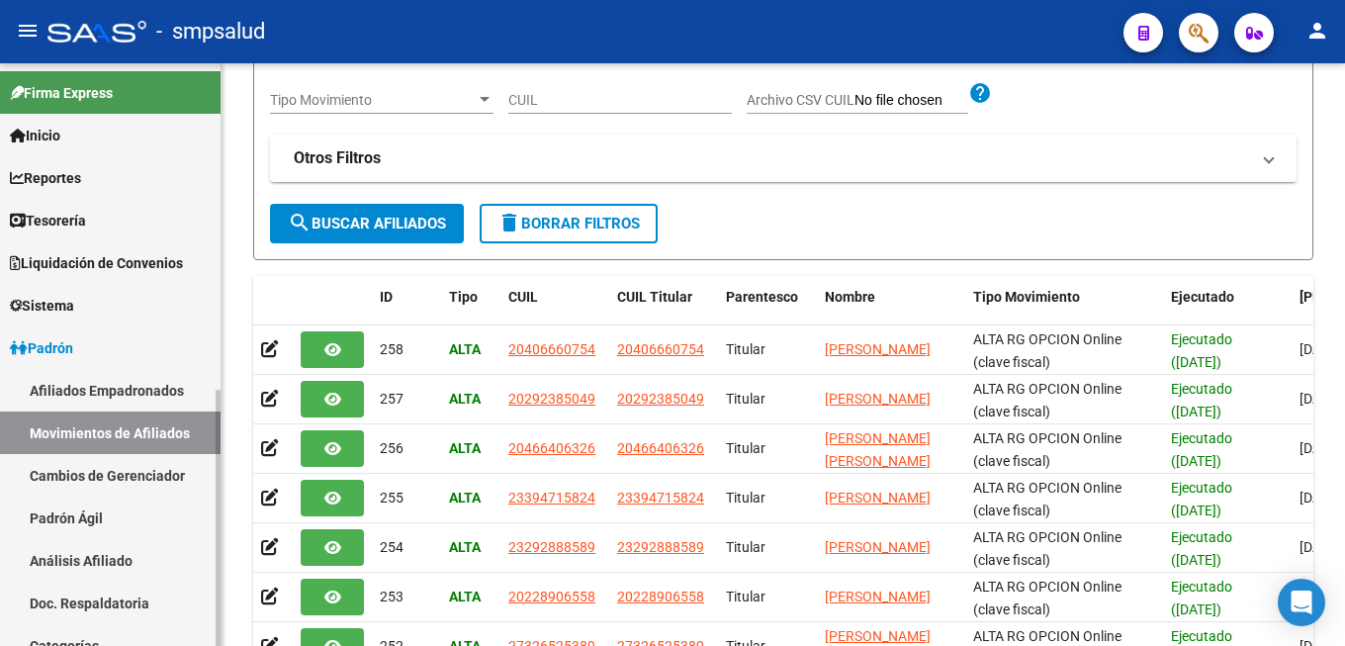
click at [137, 481] on link "Cambios de Gerenciador" at bounding box center [110, 475] width 221 height 43
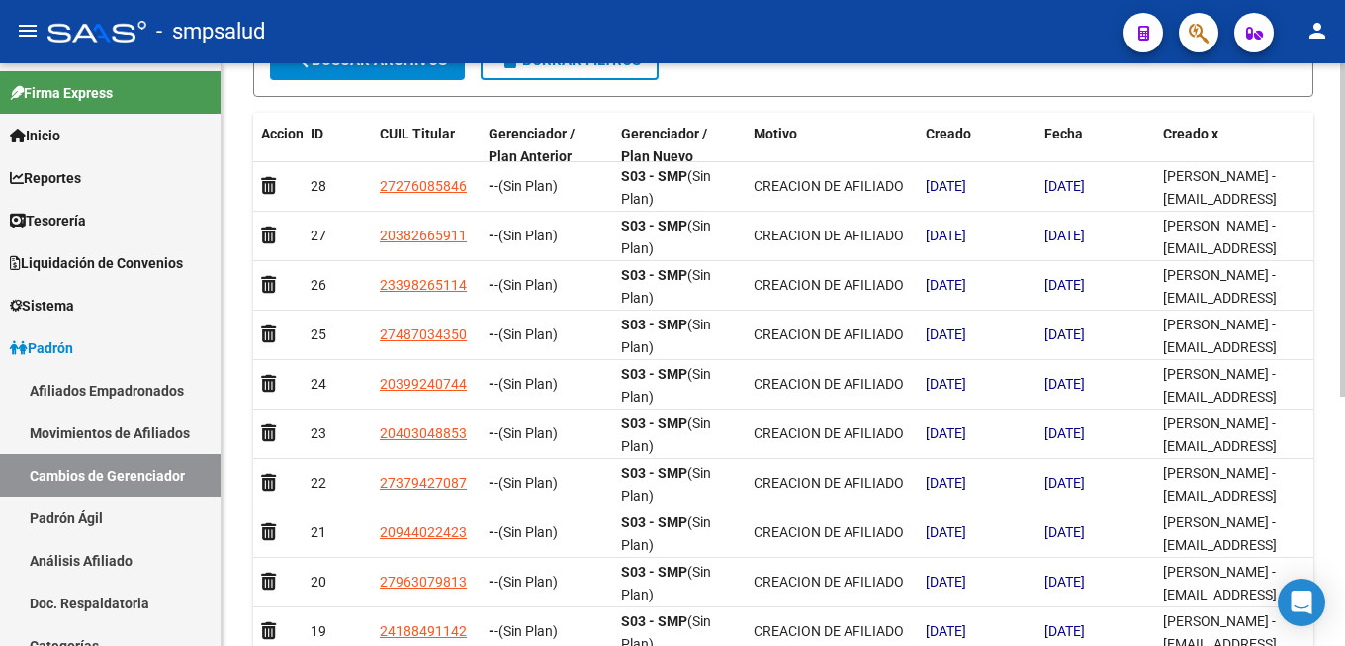
scroll to position [434, 0]
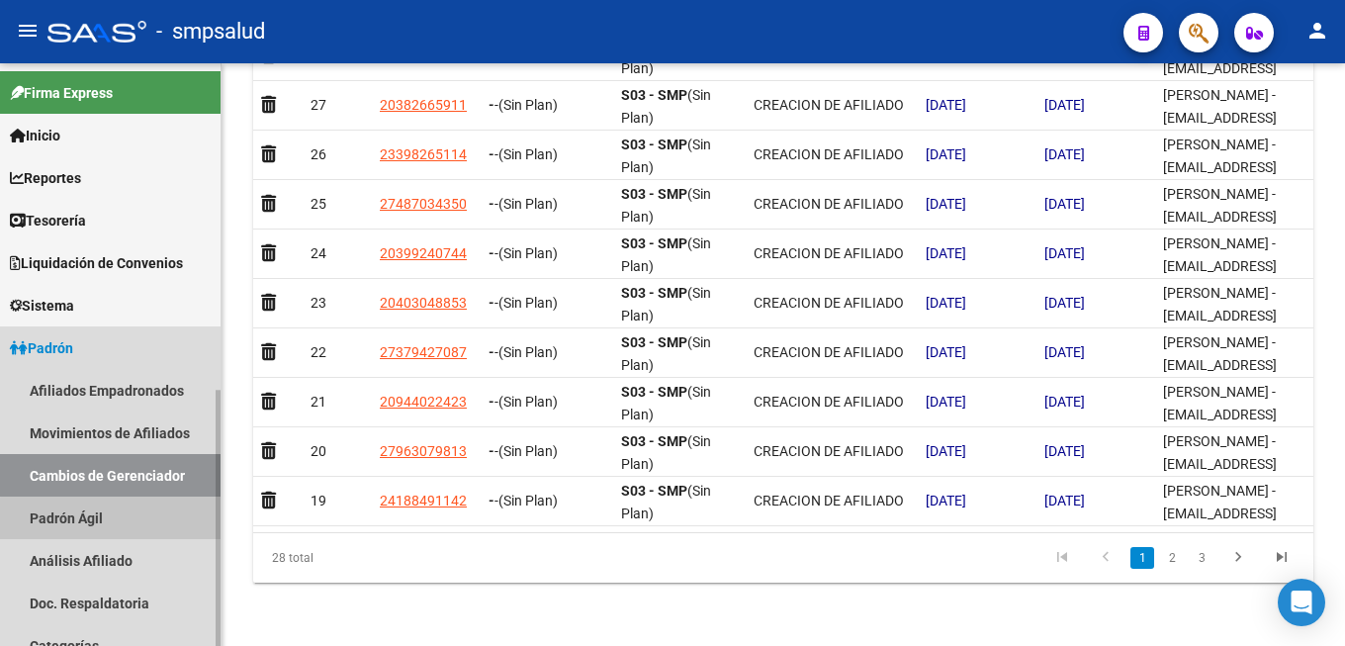
click at [115, 518] on link "Padrón Ágil" at bounding box center [110, 518] width 221 height 43
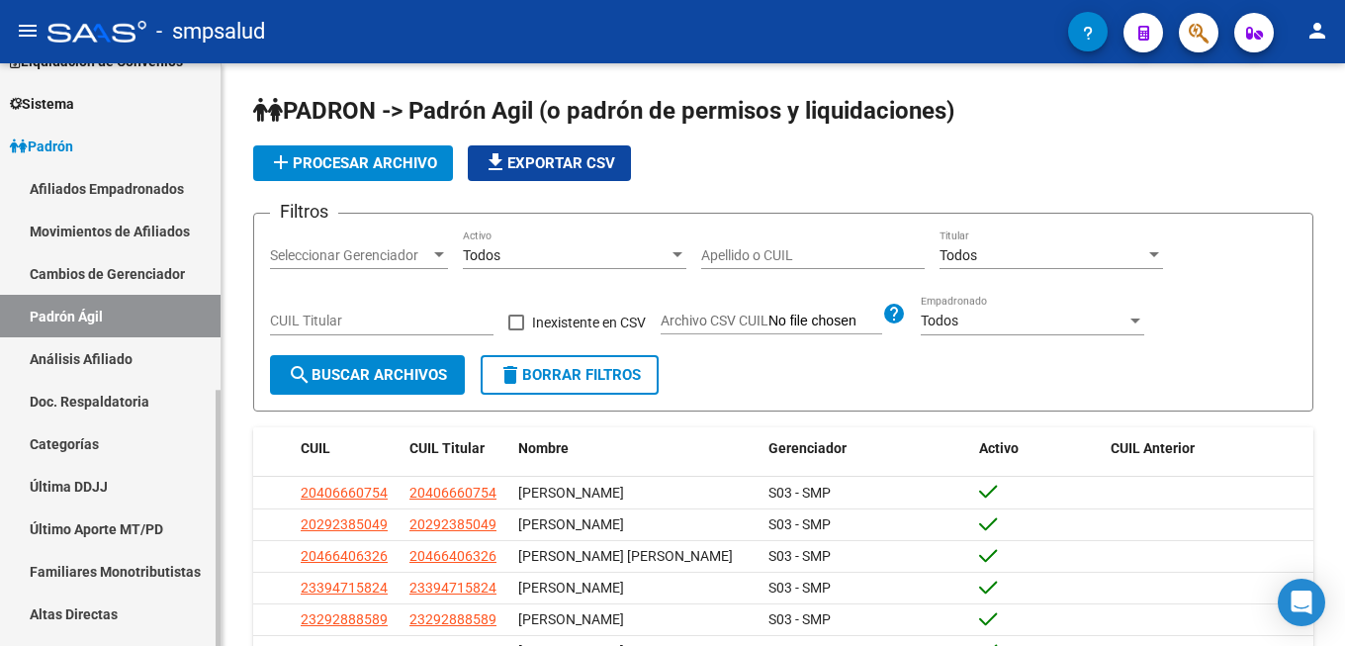
scroll to position [404, 0]
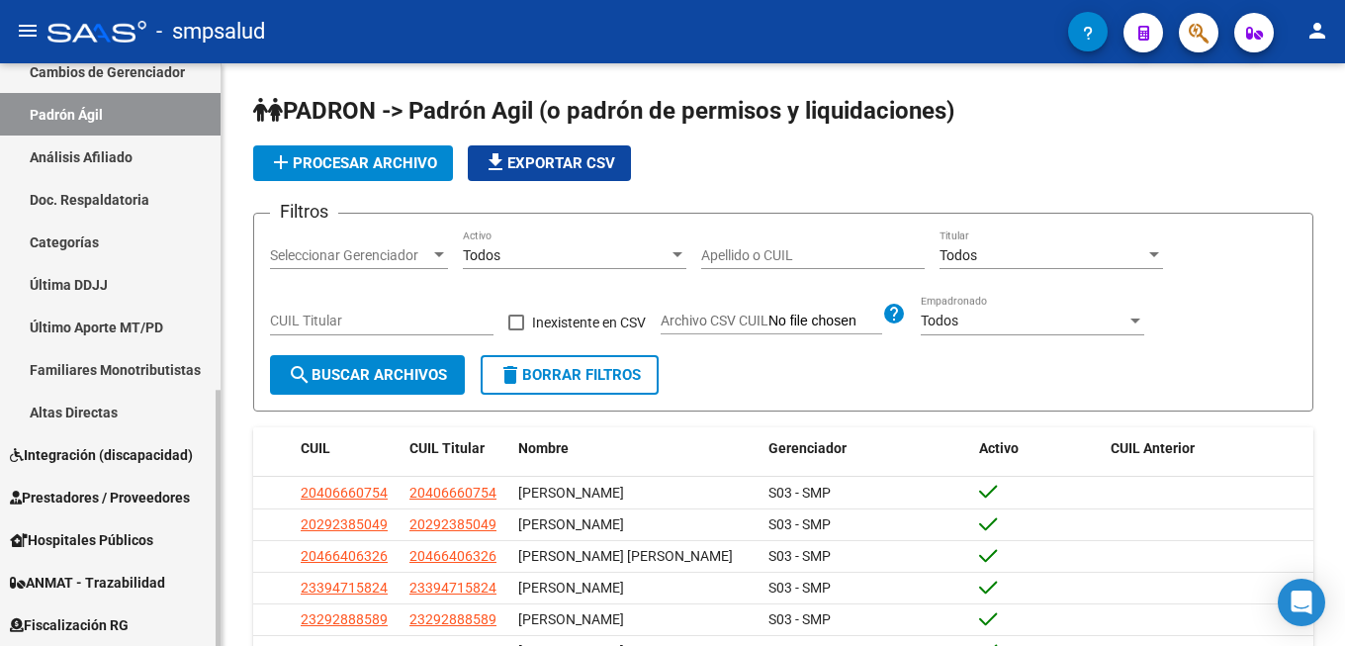
click at [138, 407] on link "Altas Directas" at bounding box center [110, 412] width 221 height 43
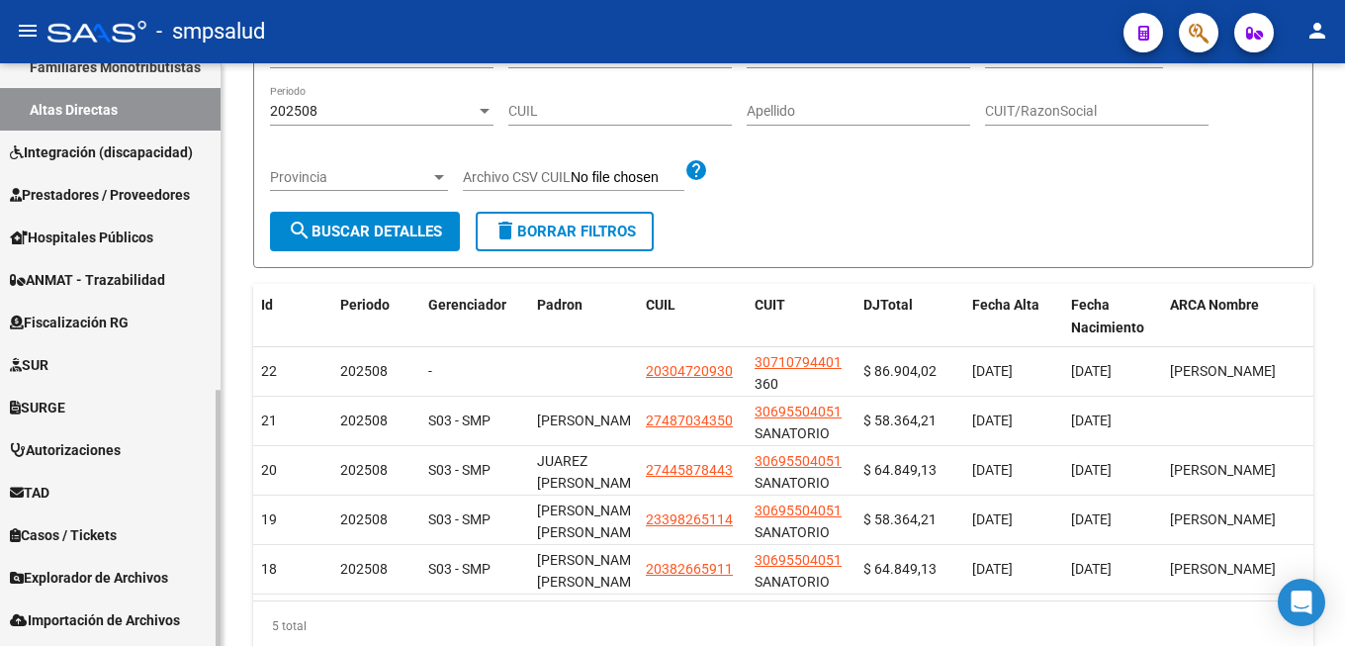
scroll to position [744, 0]
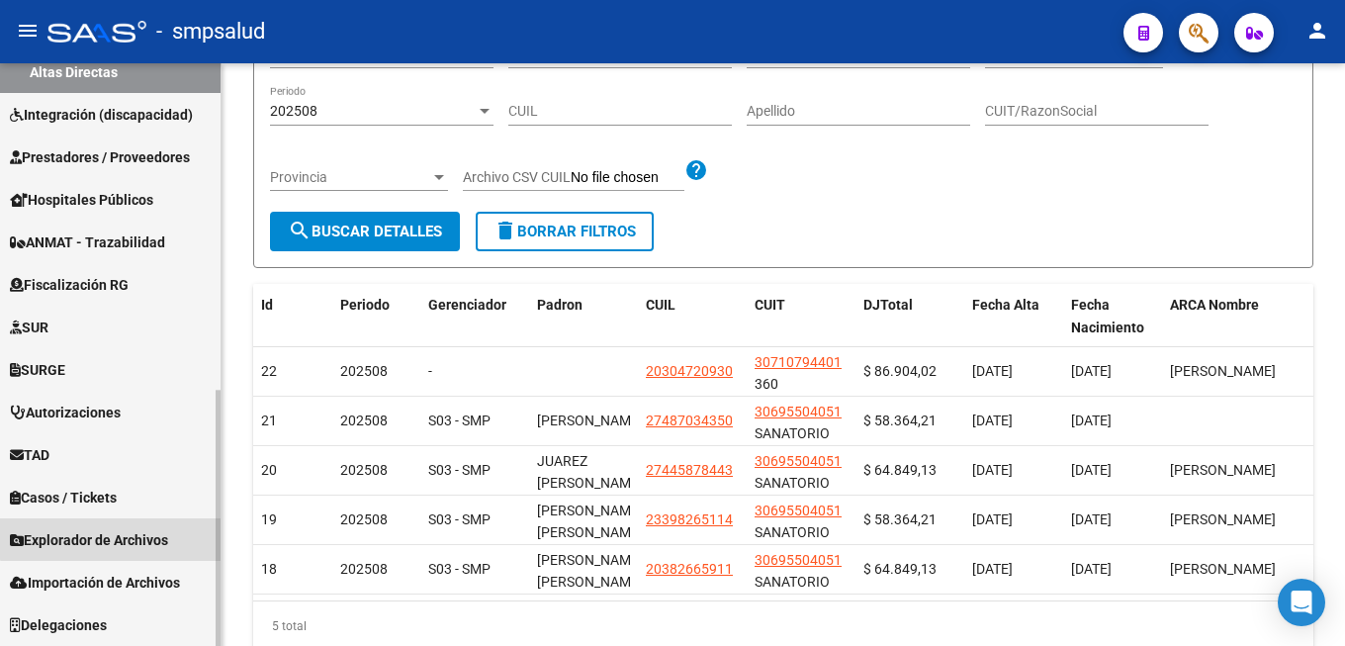
click at [127, 532] on span "Explorador de Archivos" at bounding box center [89, 540] width 158 height 22
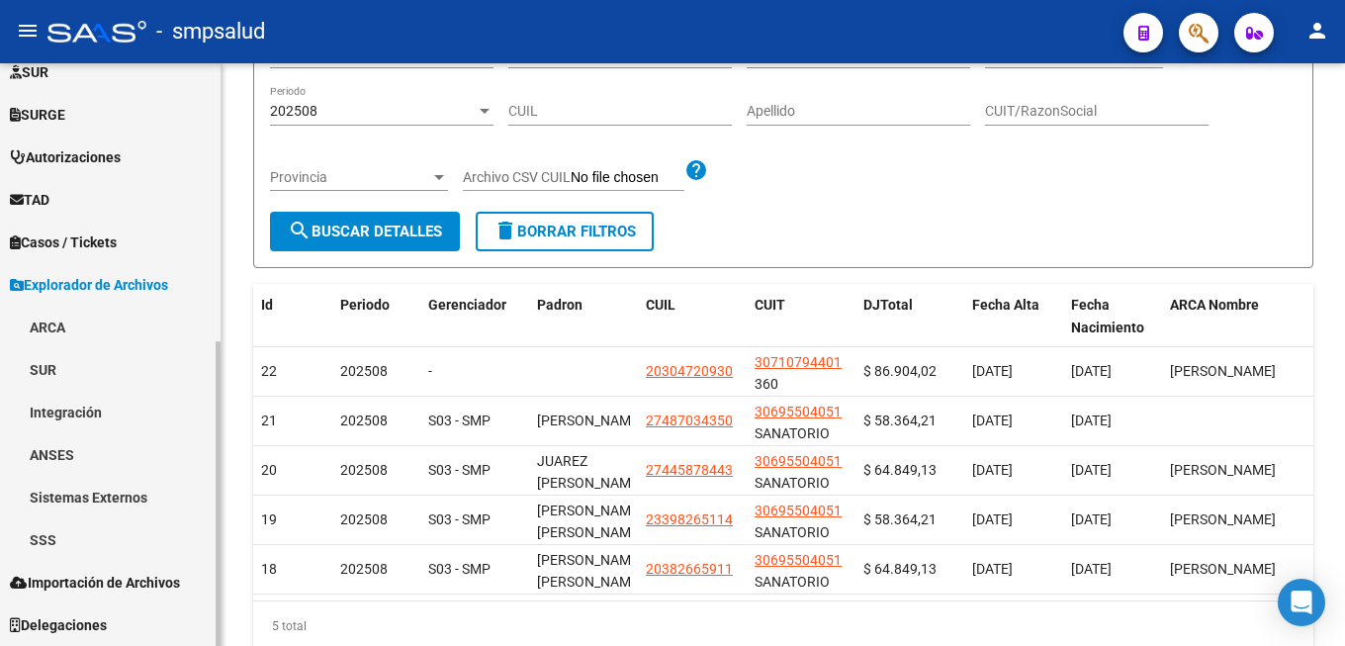
scroll to position [530, 0]
click at [52, 540] on link "SSS" at bounding box center [110, 540] width 221 height 43
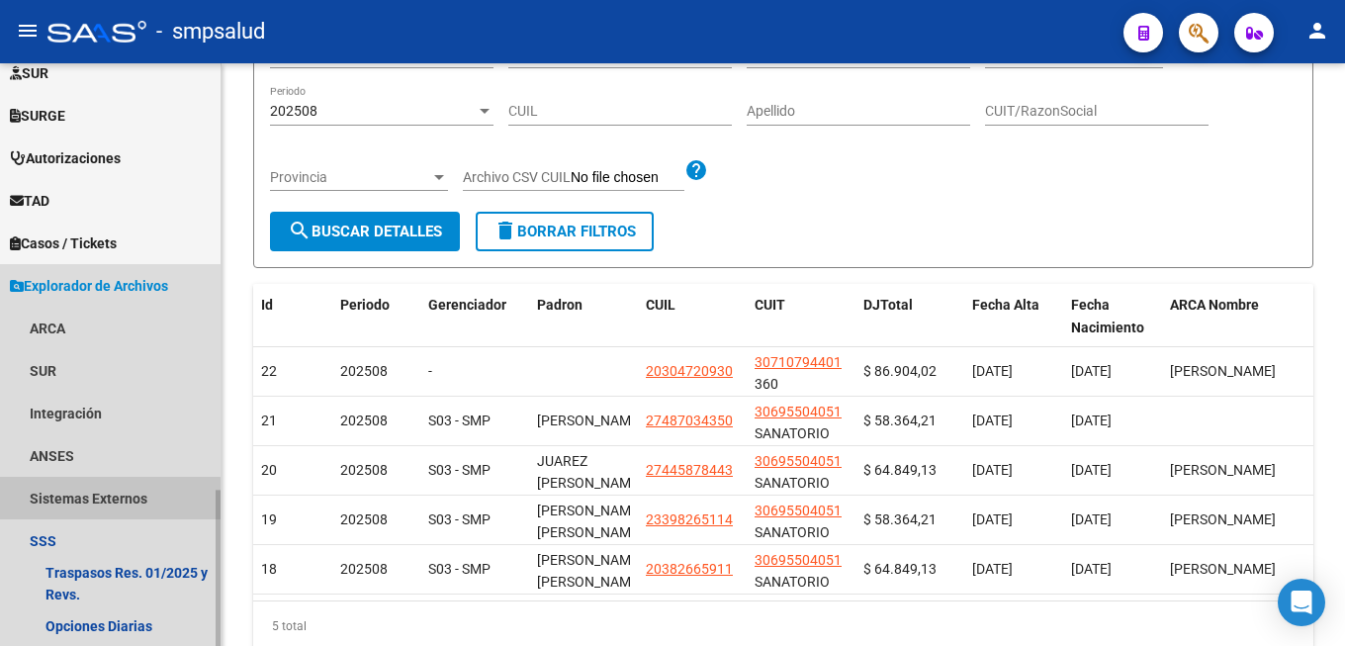
click at [95, 500] on link "Sistemas Externos" at bounding box center [110, 498] width 221 height 43
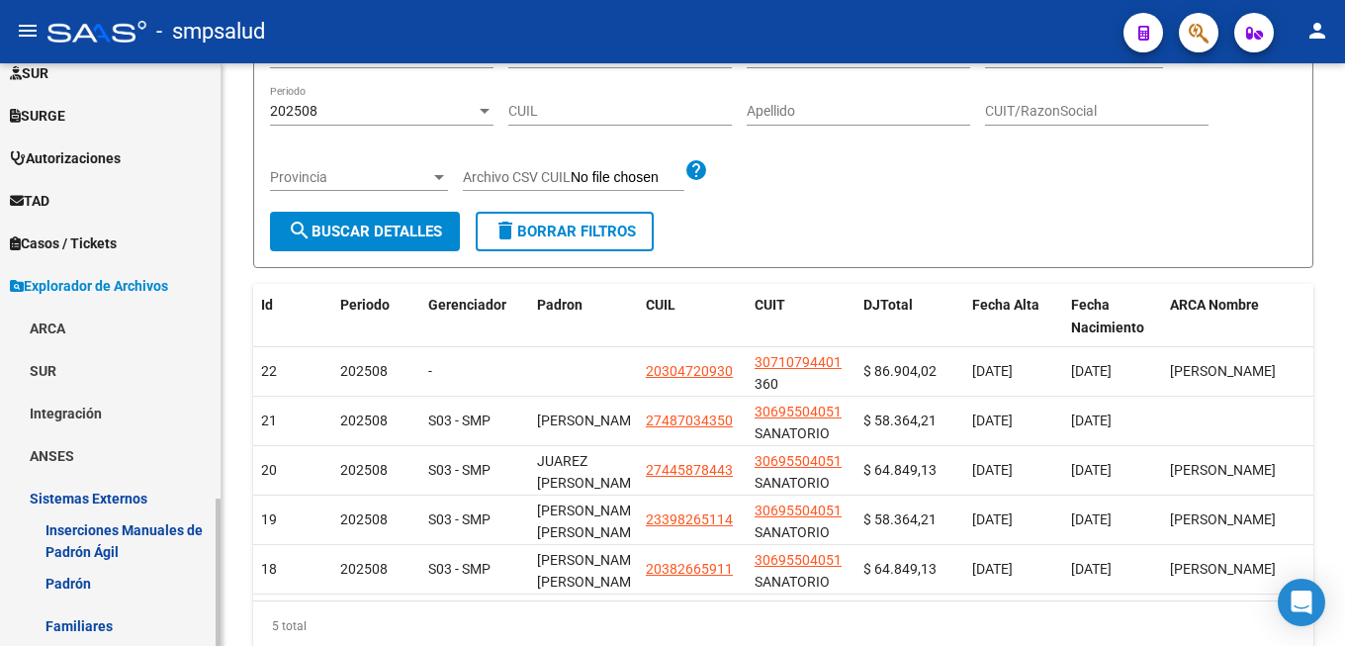
scroll to position [631, 0]
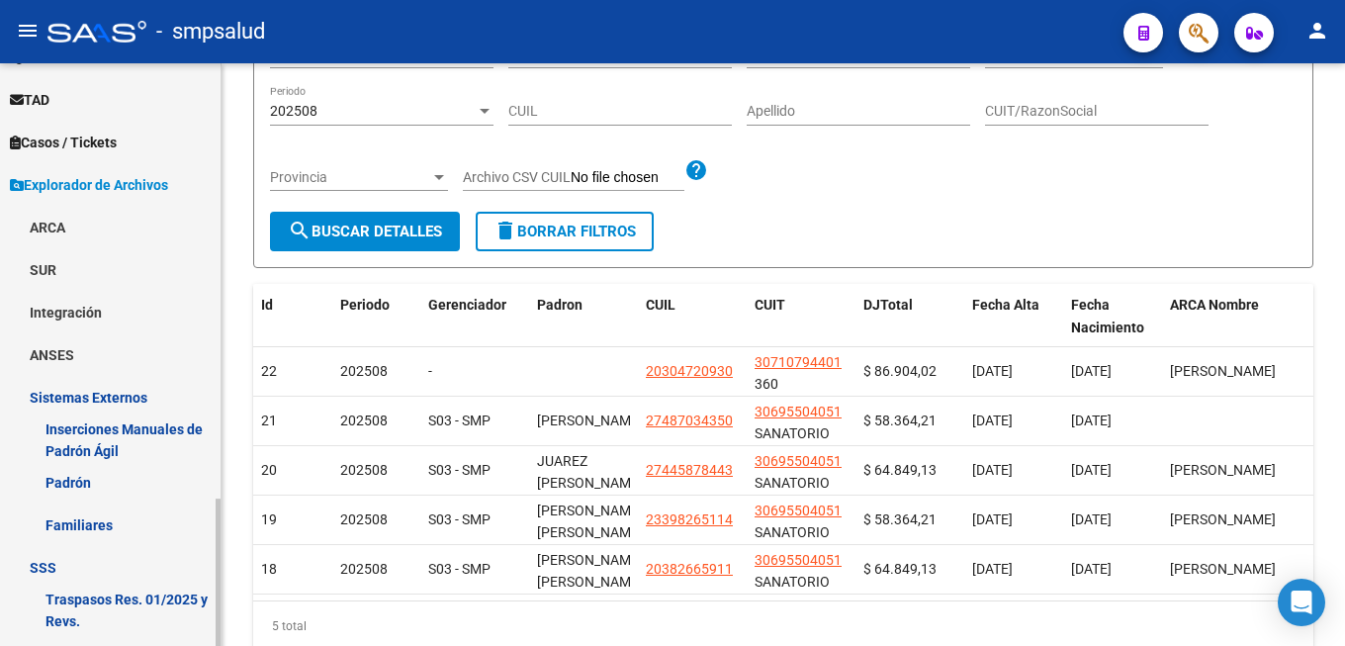
click at [91, 522] on link "Familiares" at bounding box center [110, 525] width 221 height 43
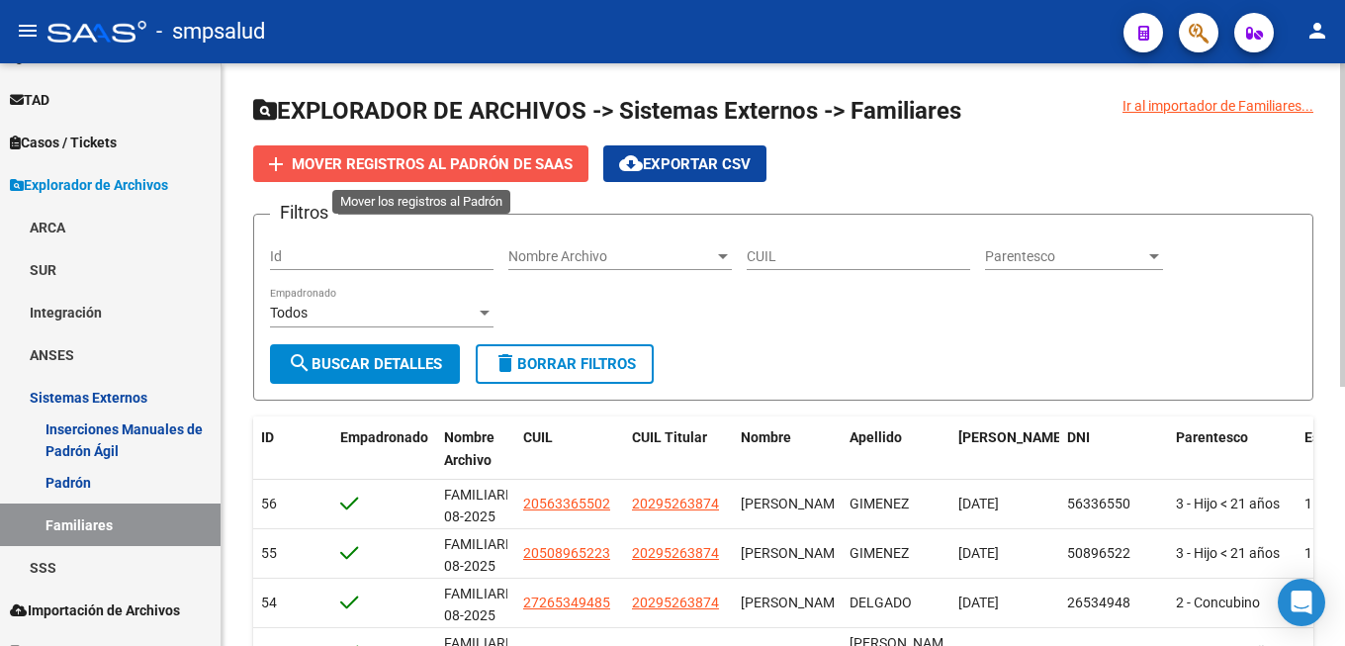
click at [289, 169] on span "add Mover registros al PADRÓN de SAAS" at bounding box center [421, 163] width 304 height 18
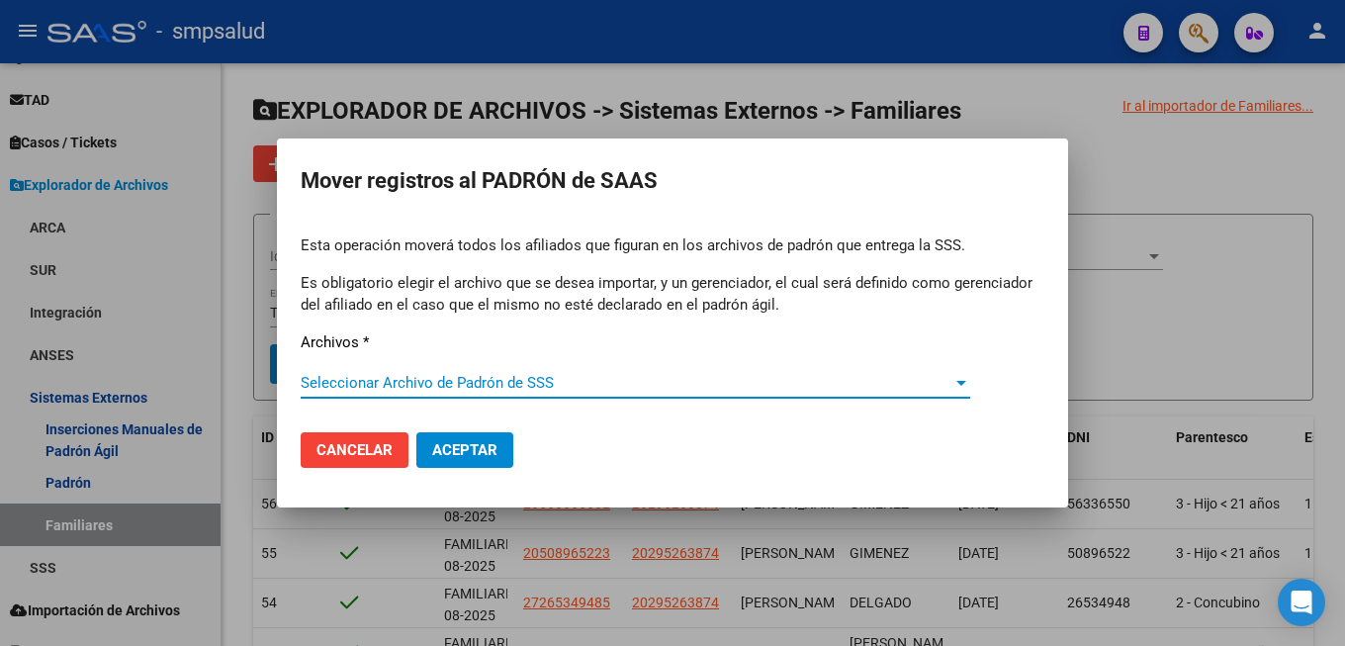
click at [384, 379] on span "Seleccionar Archivo de Padrón de SSS" at bounding box center [627, 383] width 652 height 18
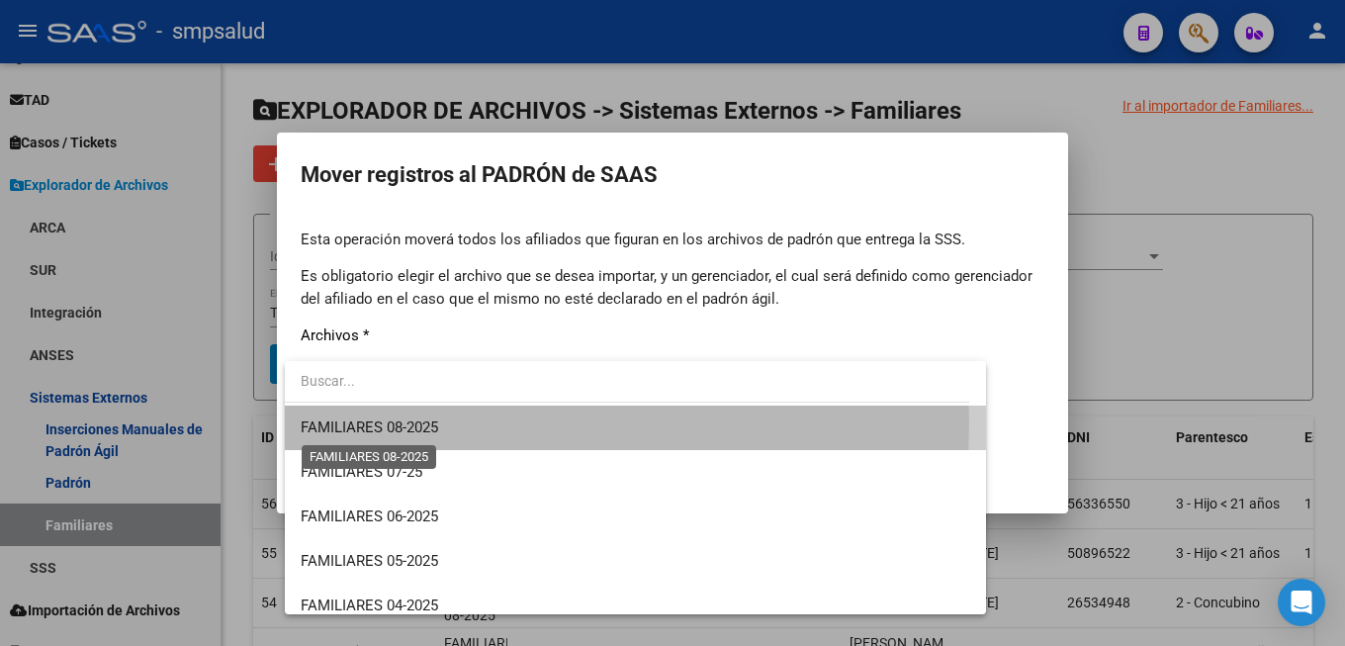
click at [350, 424] on span "FAMILIARES 08-2025" at bounding box center [370, 427] width 138 height 18
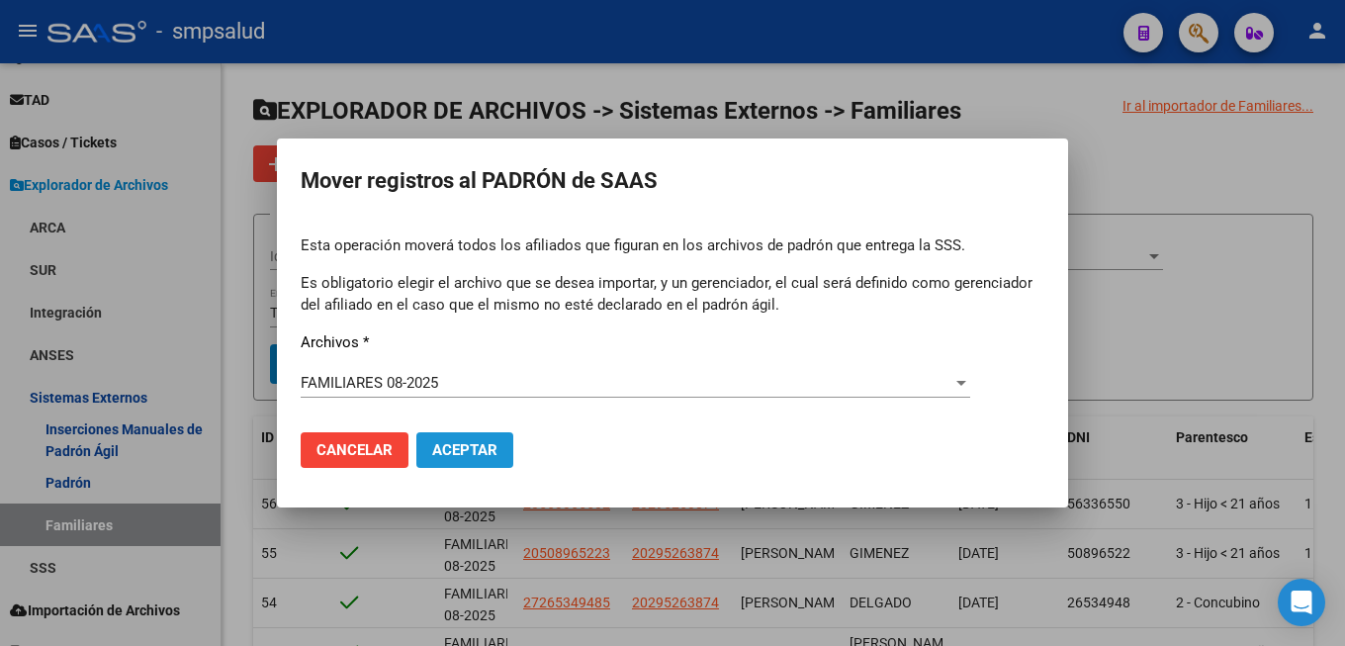
click at [476, 447] on span "Aceptar" at bounding box center [464, 450] width 65 height 18
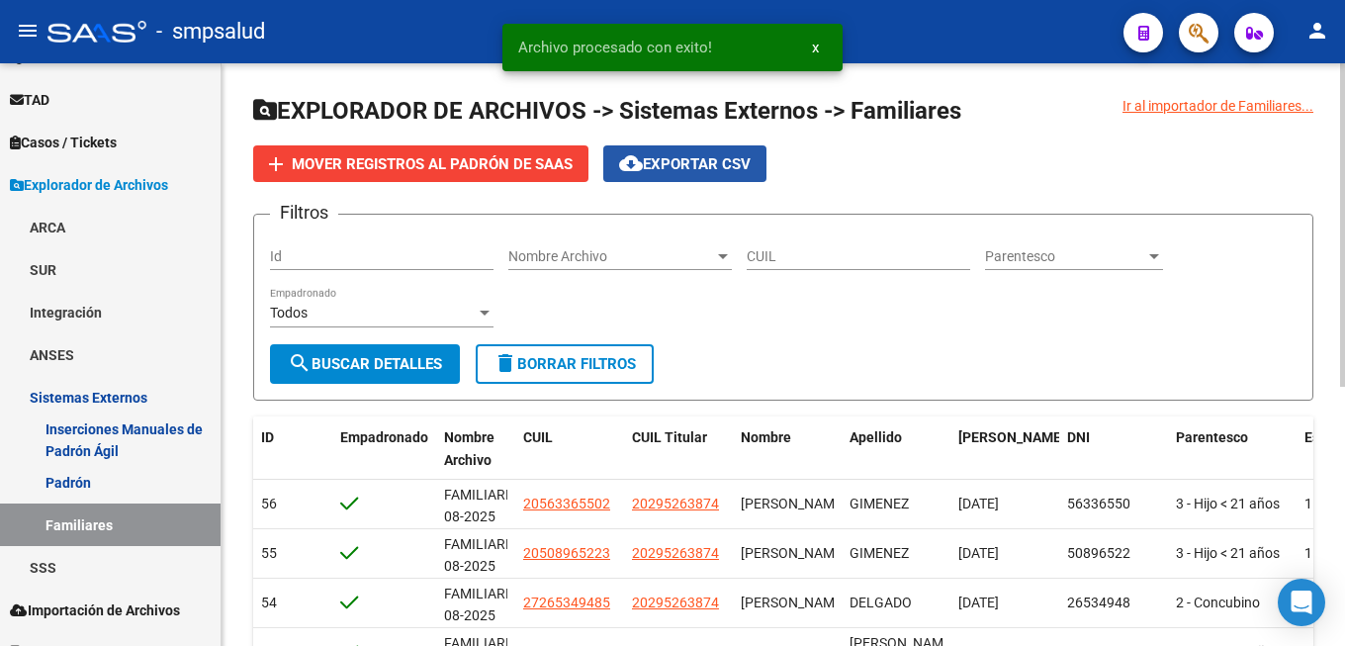
click at [678, 172] on span "cloud_download Exportar CSV" at bounding box center [685, 164] width 132 height 18
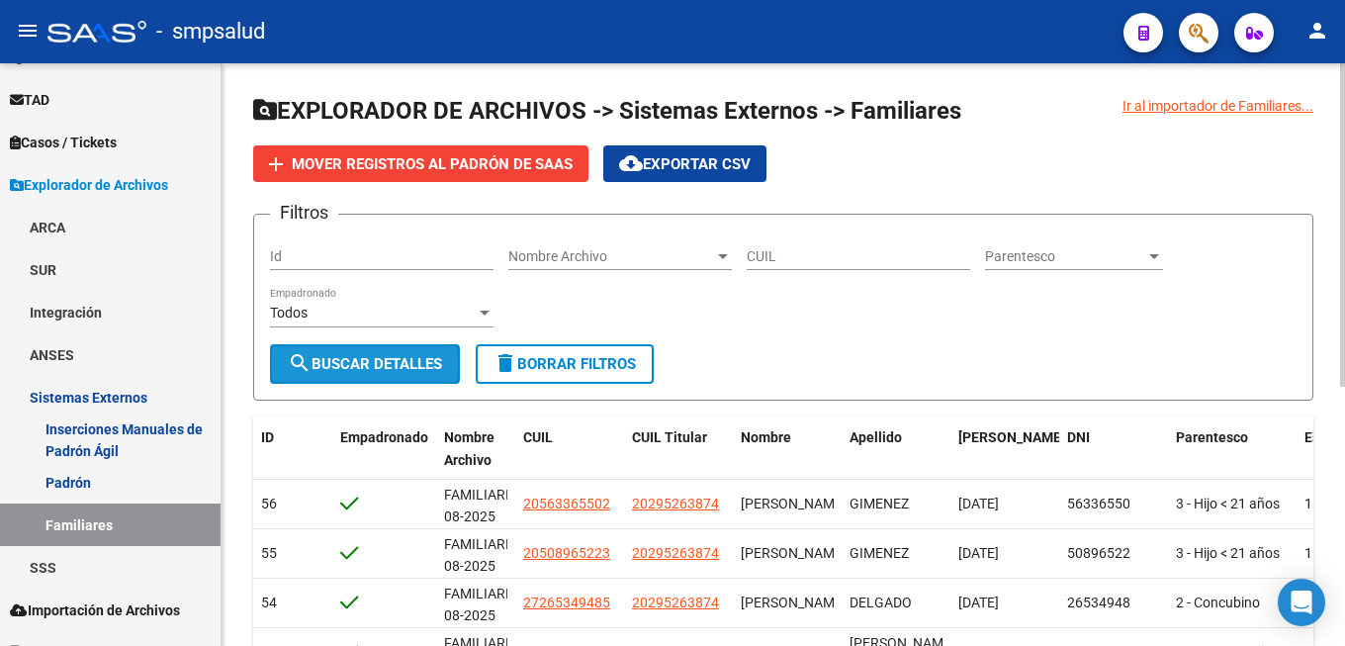
click at [380, 363] on span "search Buscar Detalles" at bounding box center [365, 364] width 154 height 18
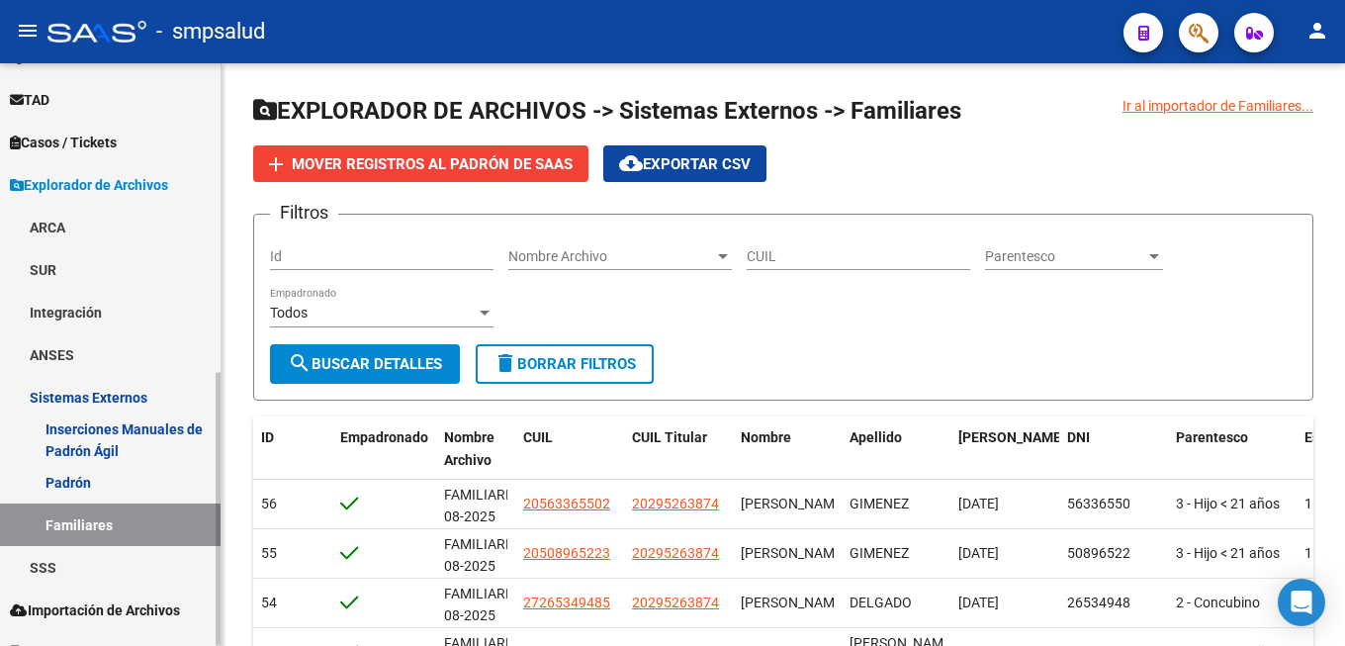
scroll to position [659, 0]
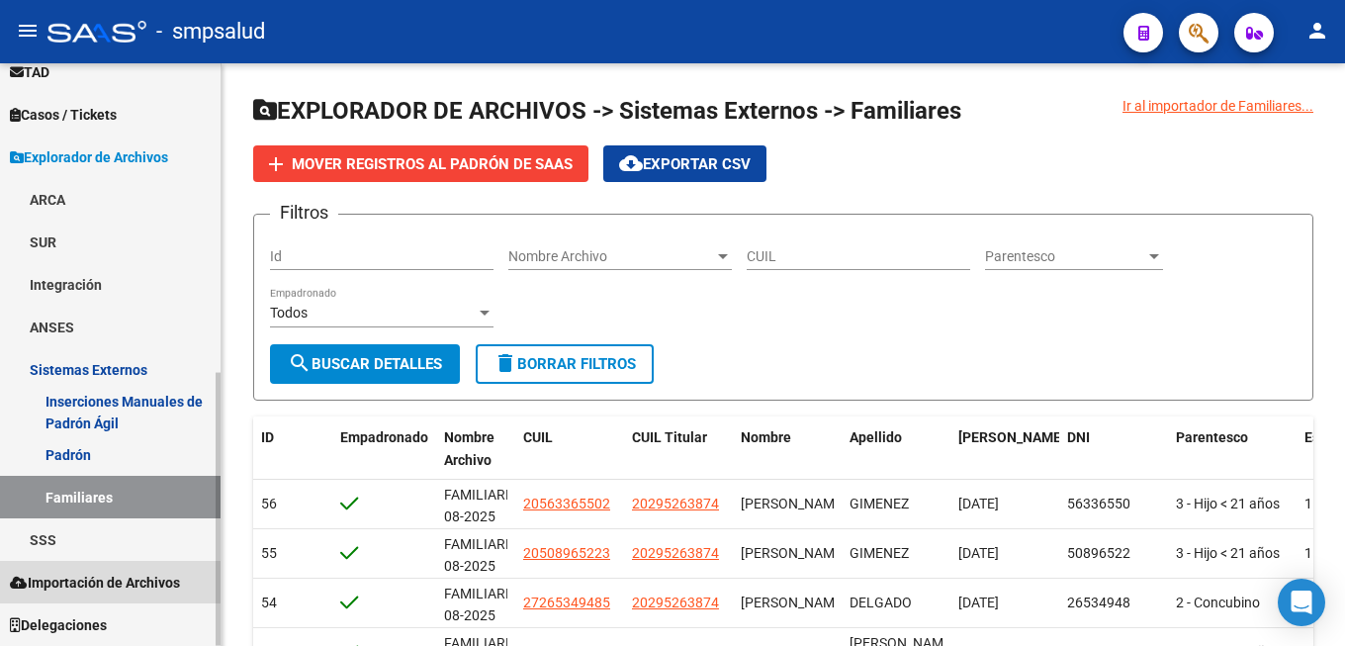
click at [117, 595] on link "Importación de Archivos" at bounding box center [110, 582] width 221 height 43
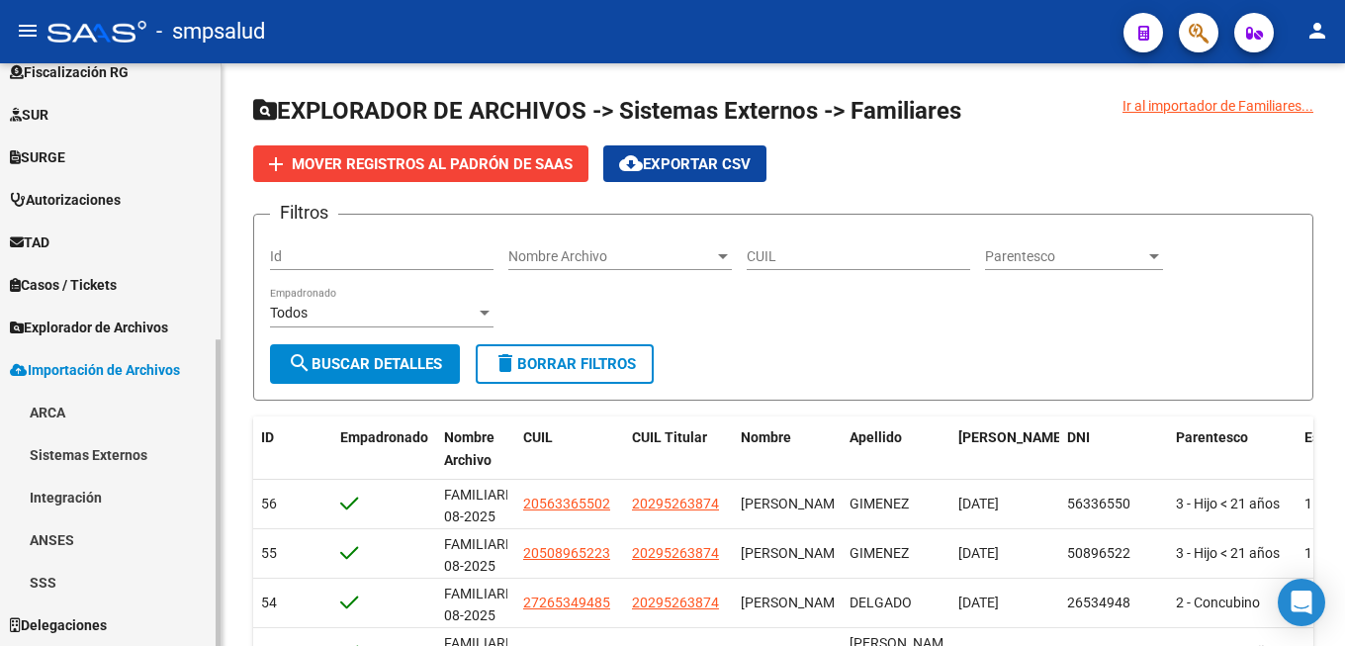
scroll to position [489, 0]
click at [129, 455] on link "Sistemas Externos" at bounding box center [110, 454] width 221 height 43
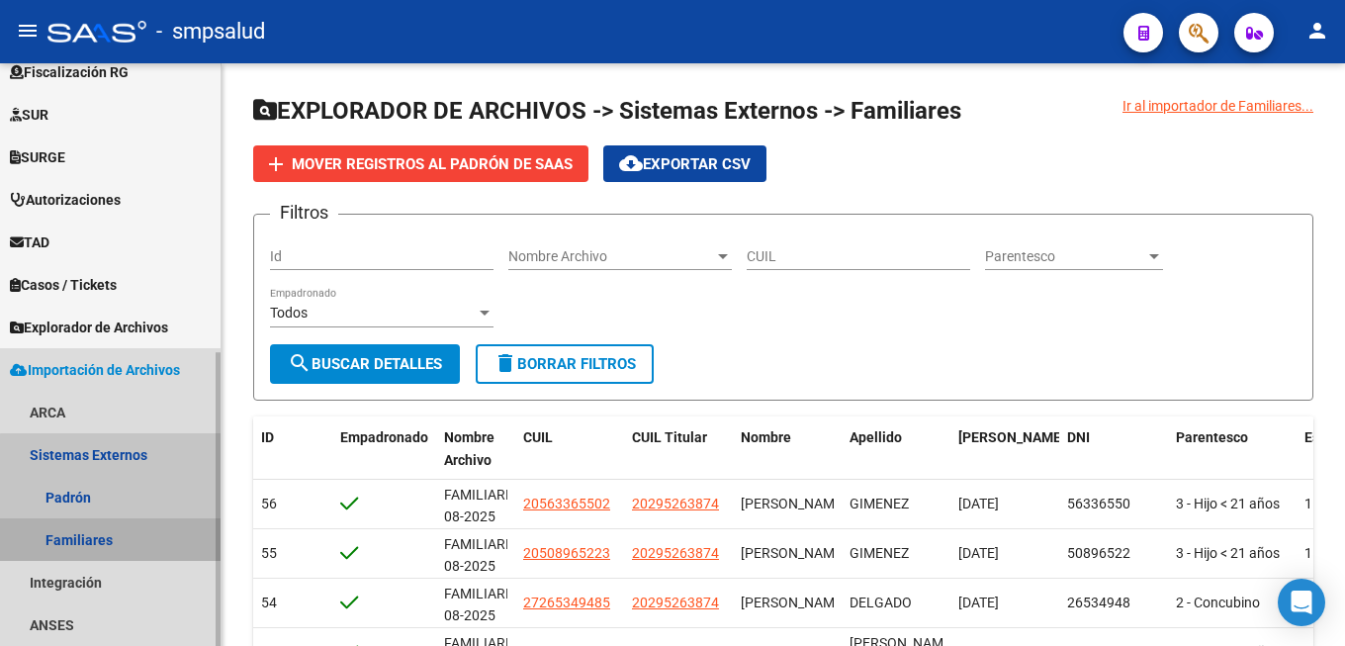
click at [112, 547] on link "Familiares" at bounding box center [110, 539] width 221 height 43
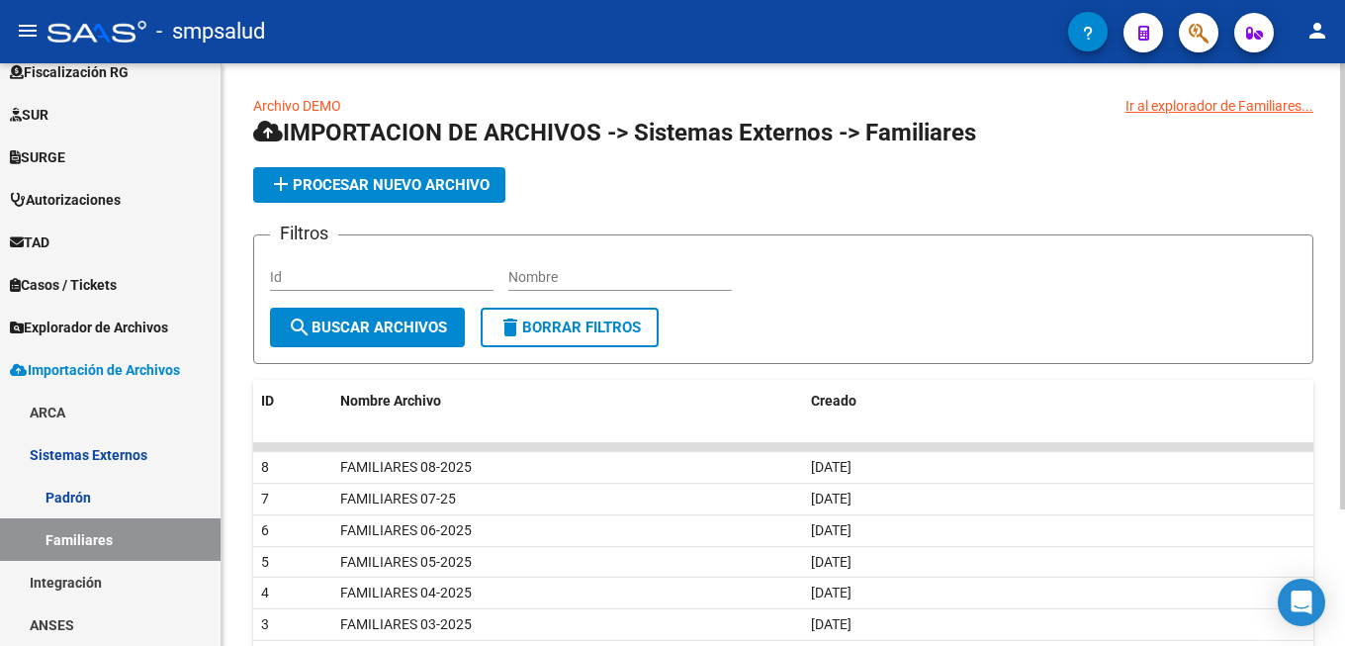
click at [306, 193] on span "add Procesar nuevo archivo" at bounding box center [379, 185] width 221 height 18
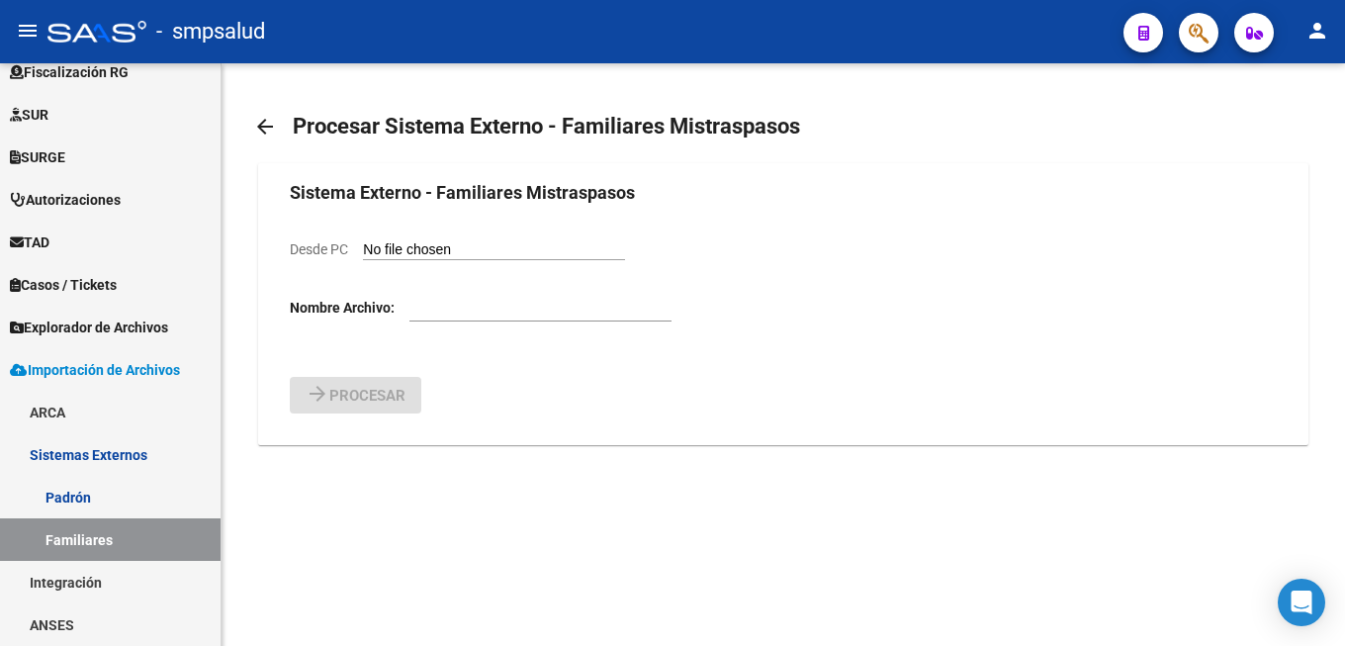
click at [401, 250] on input "Desde PC" at bounding box center [494, 250] width 262 height 19
type input "C:\fakepath\SistExternos-Familiares(1).csv"
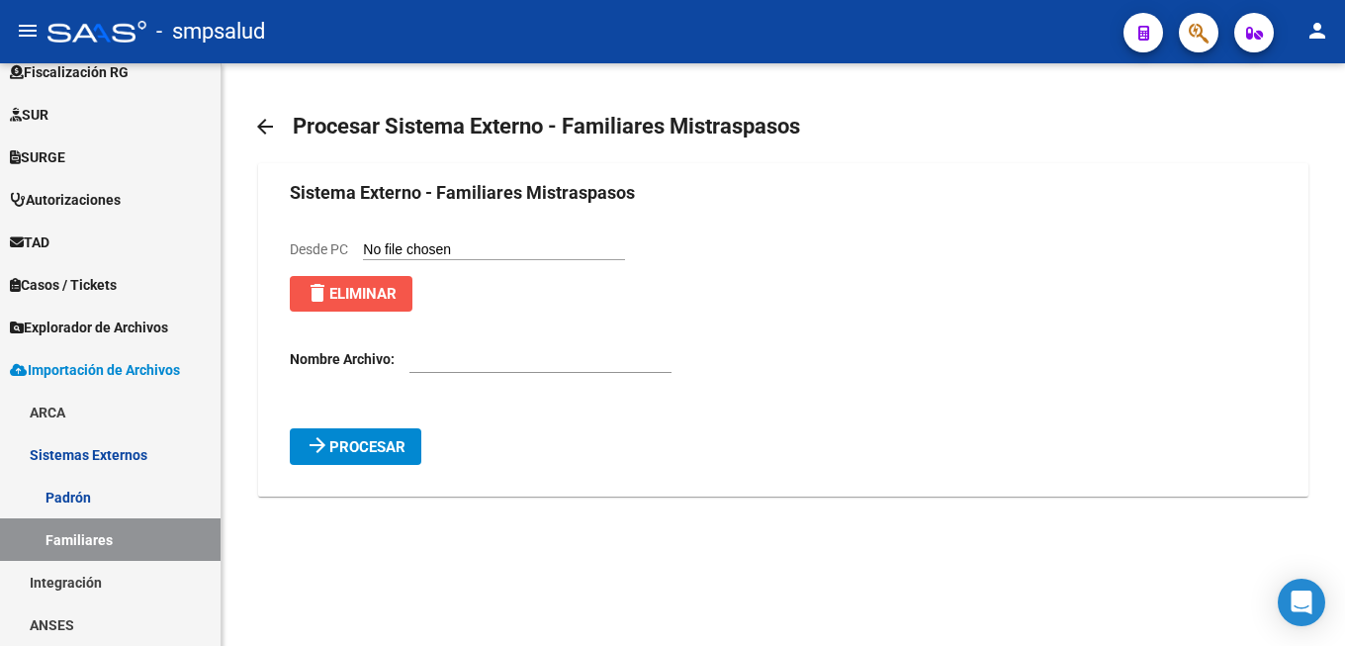
click at [396, 303] on span "delete Eliminar" at bounding box center [351, 294] width 91 height 18
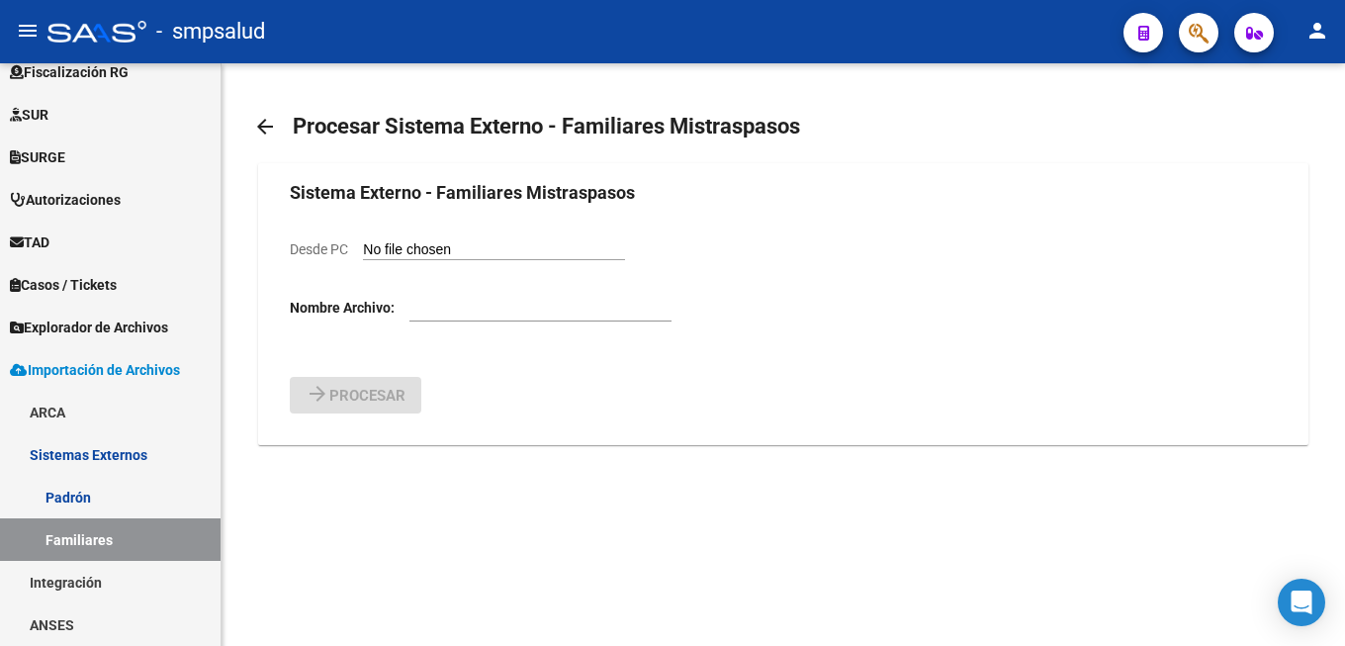
click at [409, 257] on input "Desde PC" at bounding box center [494, 250] width 262 height 19
click at [264, 126] on mat-icon "arrow_back" at bounding box center [265, 127] width 24 height 24
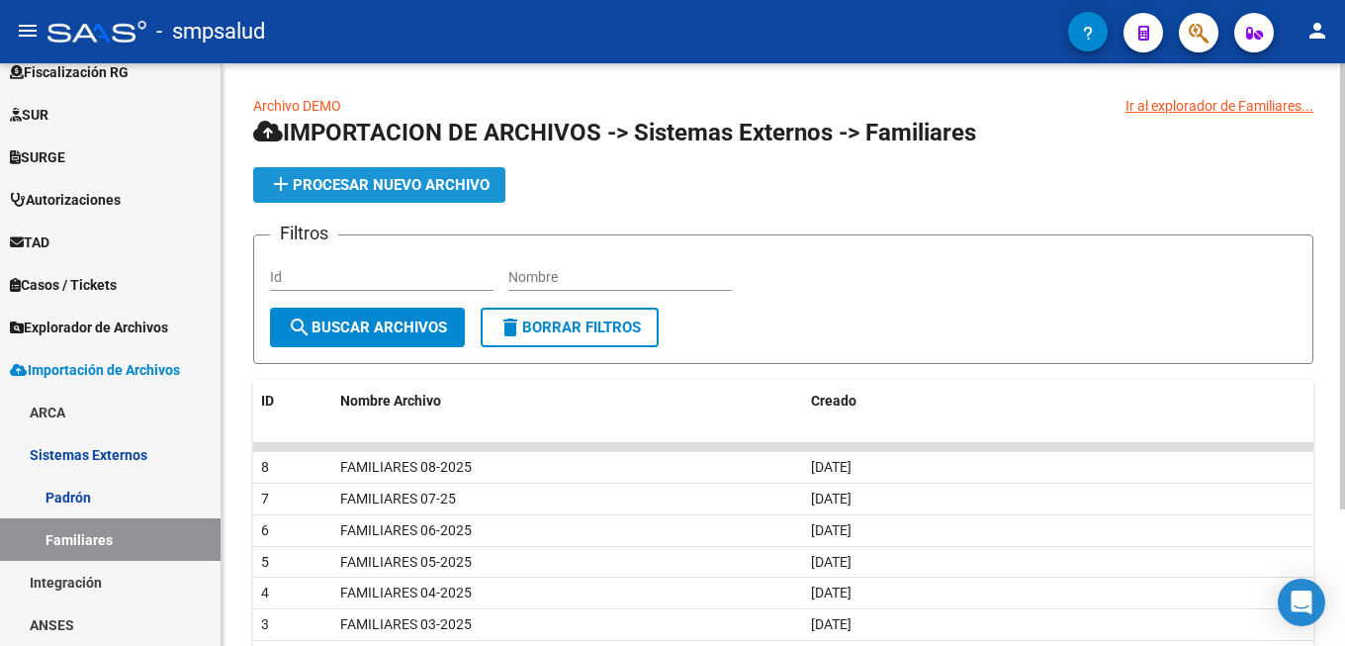
click at [348, 187] on span "add Procesar nuevo archivo" at bounding box center [379, 185] width 221 height 18
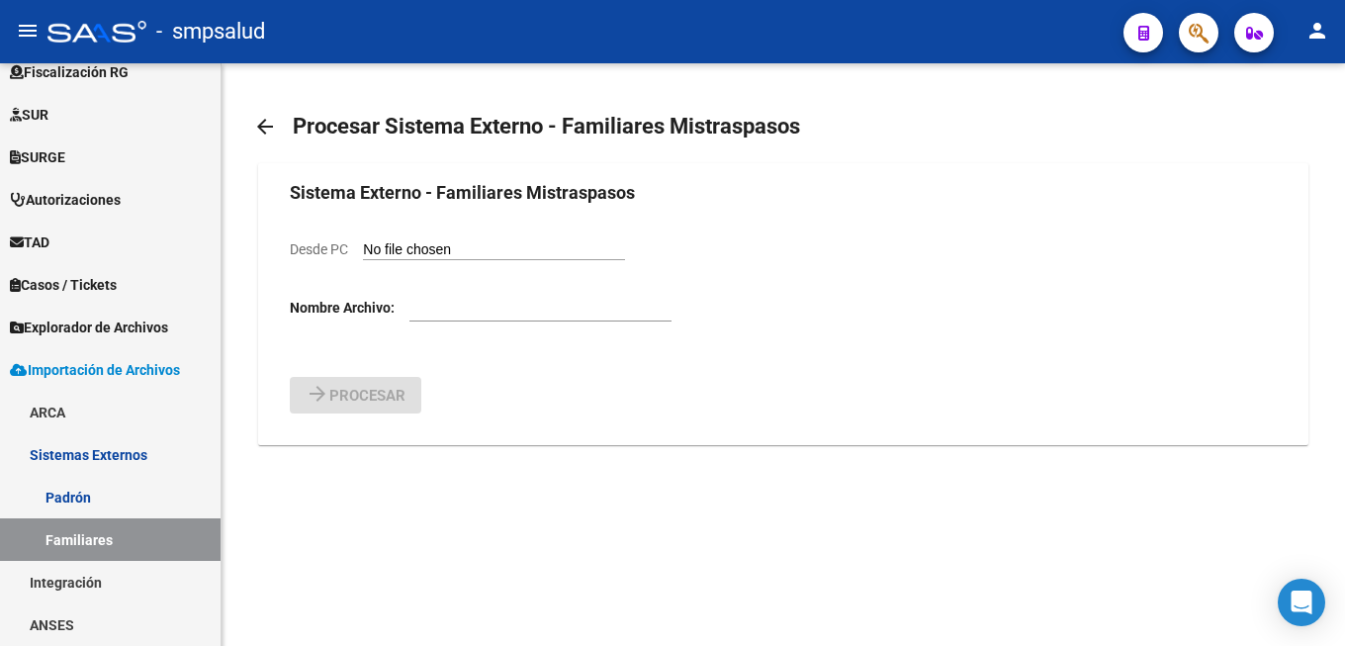
click at [399, 241] on input "Desde PC" at bounding box center [494, 250] width 262 height 19
type input "C:\fakepath\FAMILIARES 09-2025.csv"
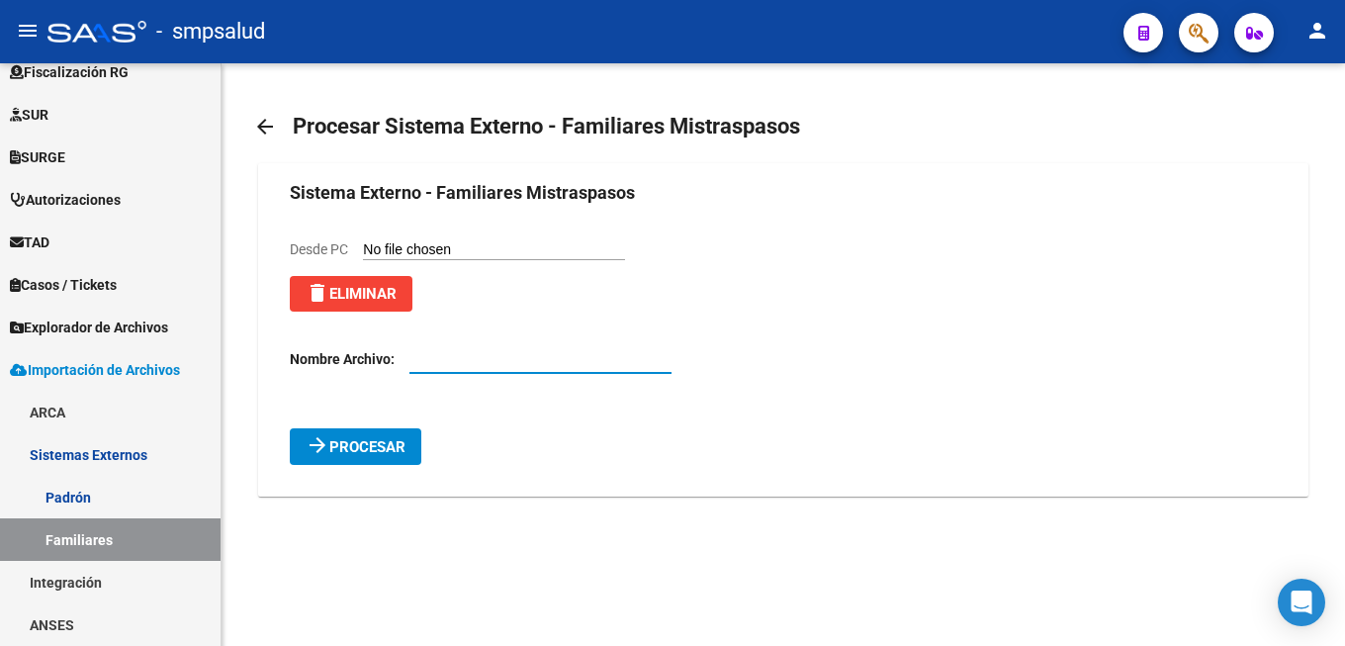
click at [435, 367] on input "text" at bounding box center [541, 359] width 262 height 17
type input "FAMILIARES 09-2025"
click at [318, 457] on mat-icon "arrow_forward" at bounding box center [318, 445] width 24 height 24
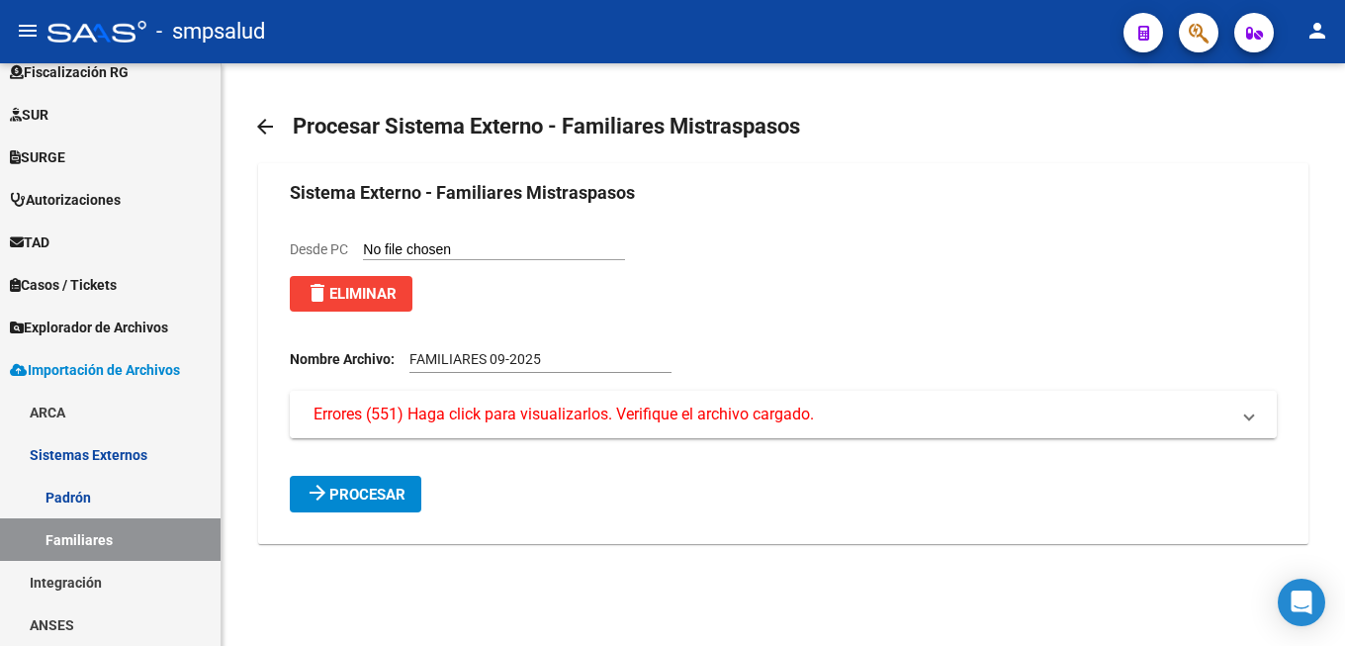
click at [404, 422] on span "Errores (551) Haga click para visualizarlos. Verifique el archivo cargado." at bounding box center [564, 415] width 501 height 22
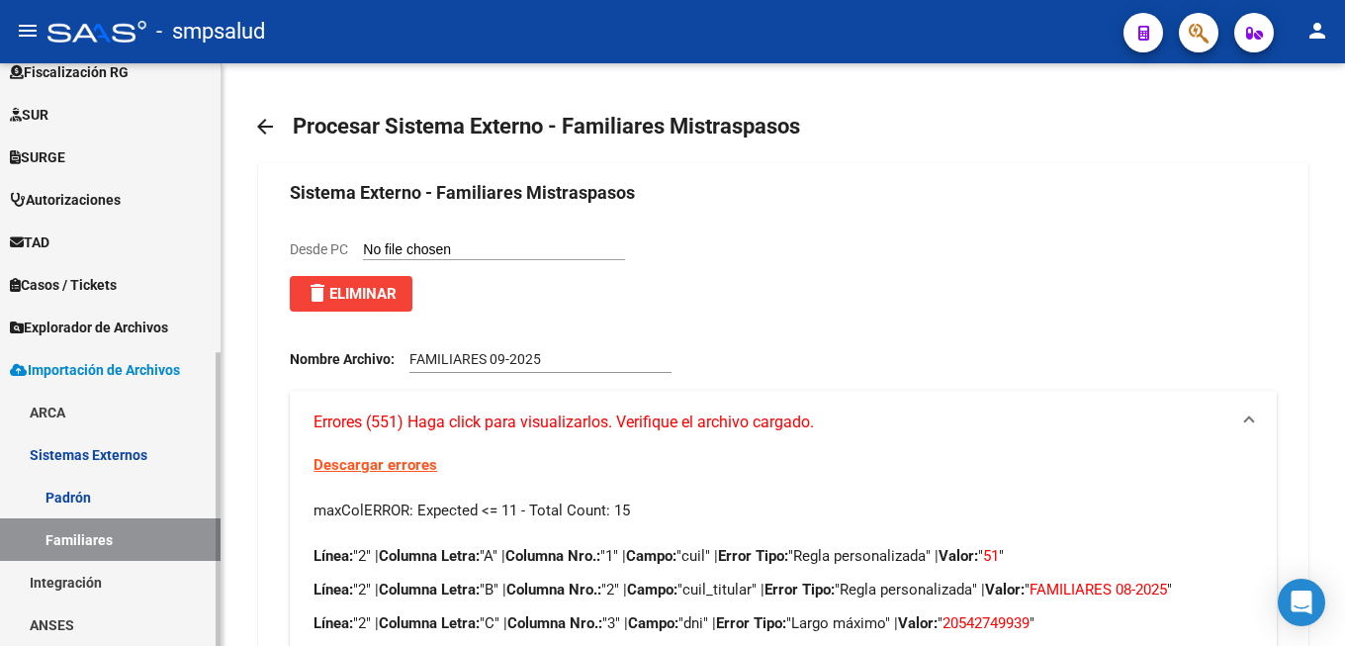
drag, startPoint x: 262, startPoint y: 120, endPoint x: 160, endPoint y: 141, distance: 104.2
click at [263, 120] on mat-icon "arrow_back" at bounding box center [265, 127] width 24 height 24
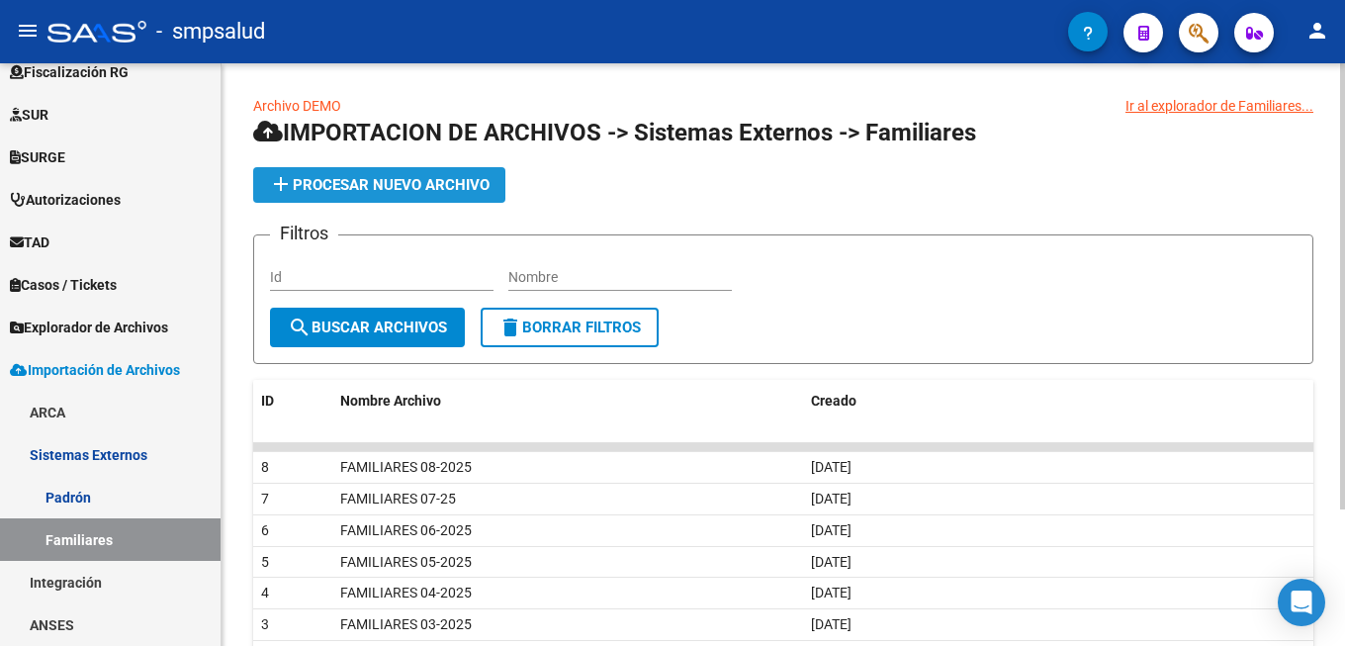
click at [332, 188] on span "add Procesar nuevo archivo" at bounding box center [379, 185] width 221 height 18
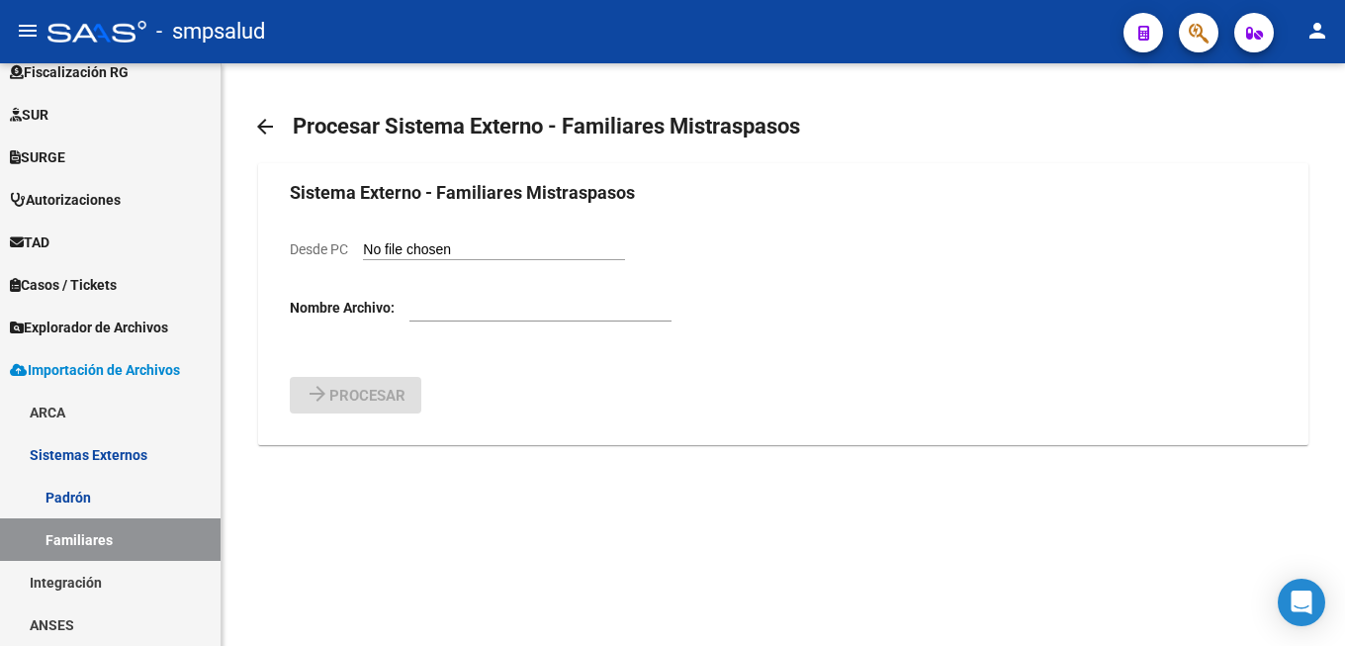
click at [415, 249] on input "Desde PC" at bounding box center [494, 250] width 262 height 19
type input "C:\fakepath\FAMILIARES 09-2025.csv"
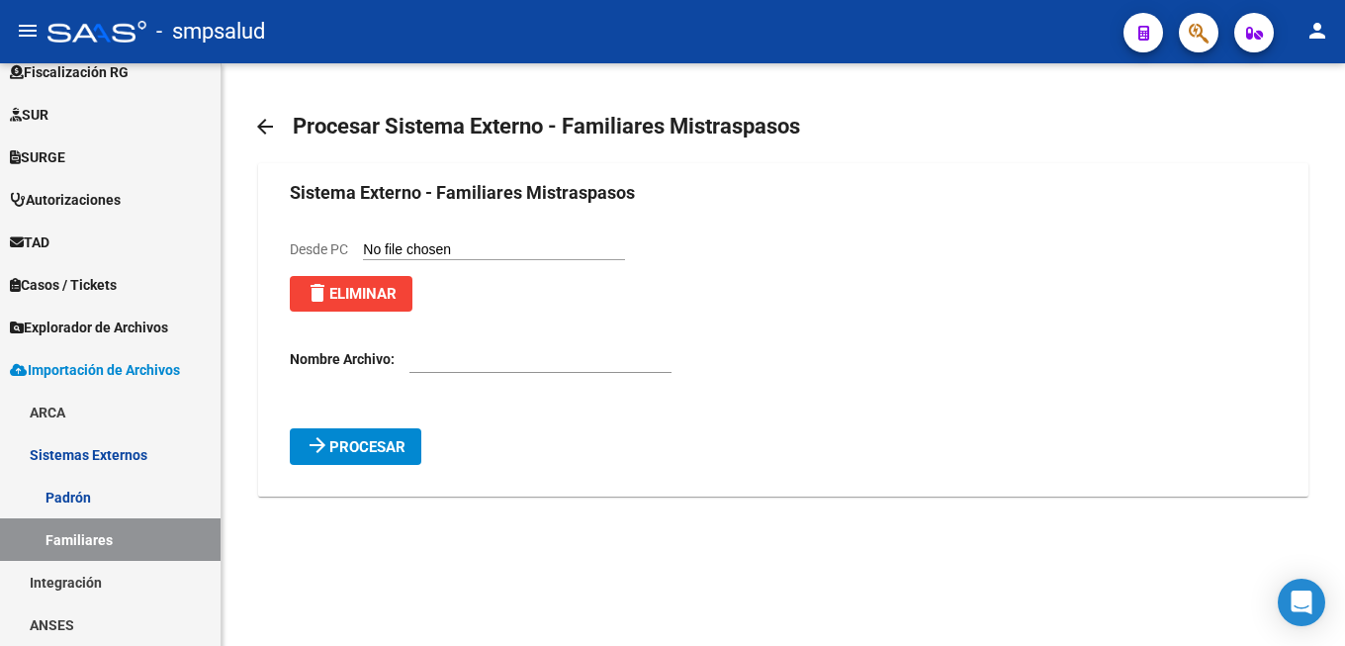
click at [472, 373] on div at bounding box center [541, 353] width 262 height 40
click at [474, 363] on input "text" at bounding box center [541, 359] width 262 height 17
type input "FAMILIARES 09-2025"
click at [381, 446] on span "Procesar" at bounding box center [367, 447] width 76 height 18
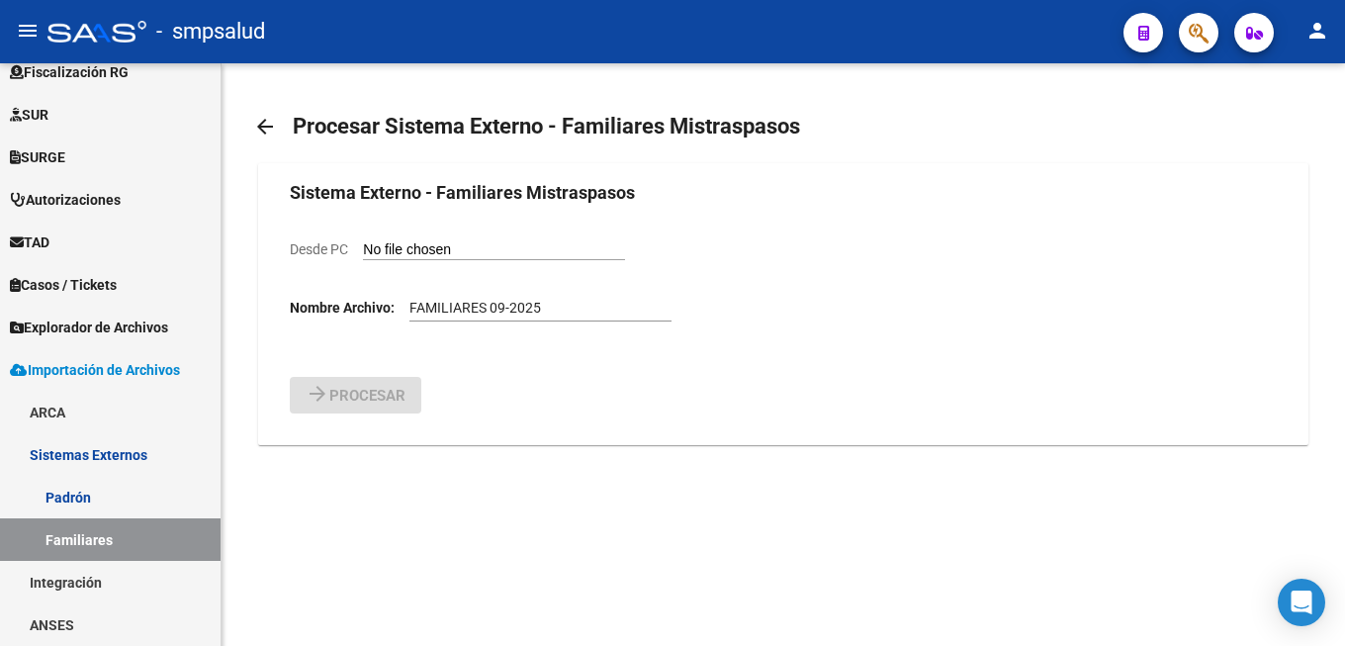
click at [416, 521] on mat-sidenav-content "arrow_back Procesar Sistema Externo - Familiares Mistraspasos Sistema Externo -…" at bounding box center [784, 354] width 1124 height 583
click at [258, 130] on mat-icon "arrow_back" at bounding box center [265, 127] width 24 height 24
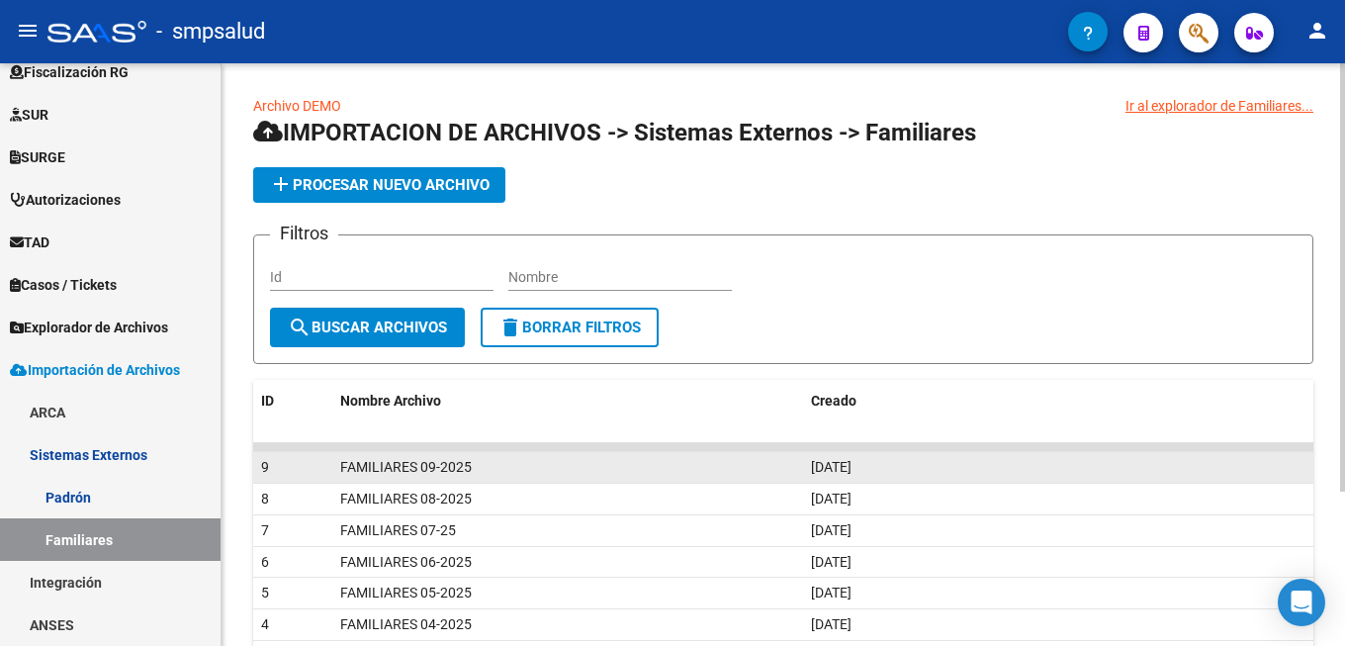
click at [623, 474] on div "FAMILIARES 09-2025" at bounding box center [567, 467] width 455 height 23
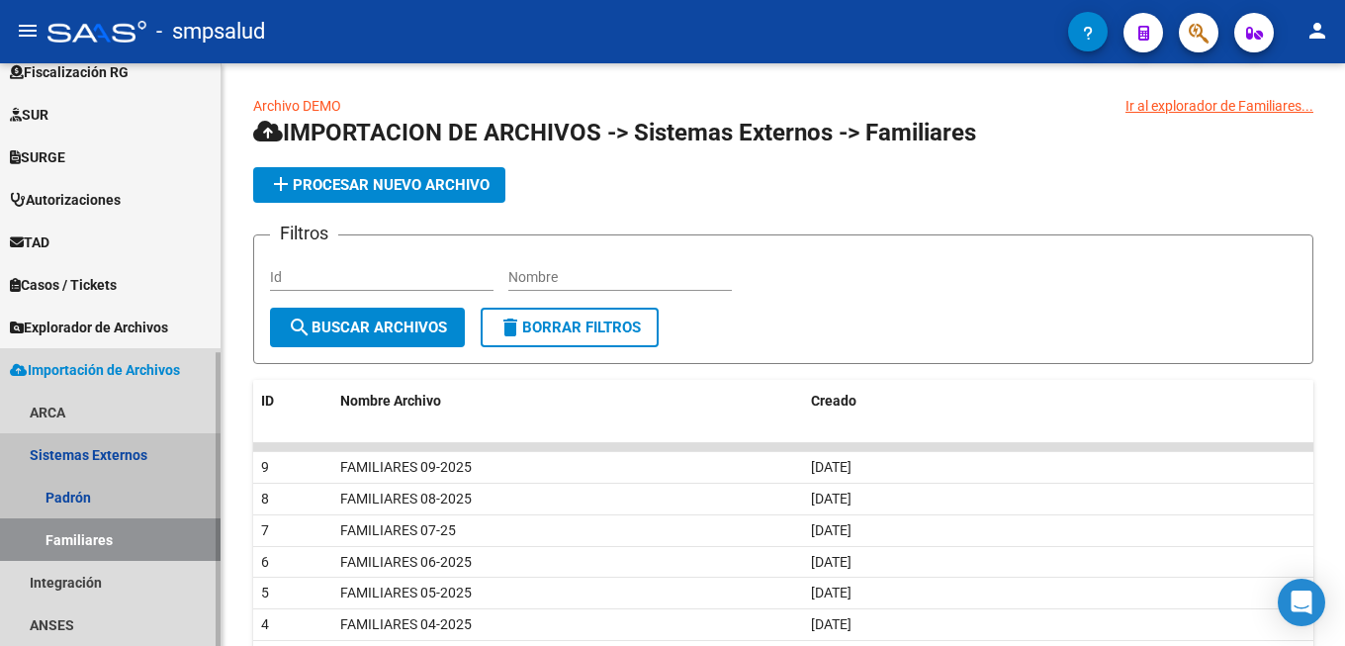
click at [86, 454] on link "Sistemas Externos" at bounding box center [110, 454] width 221 height 43
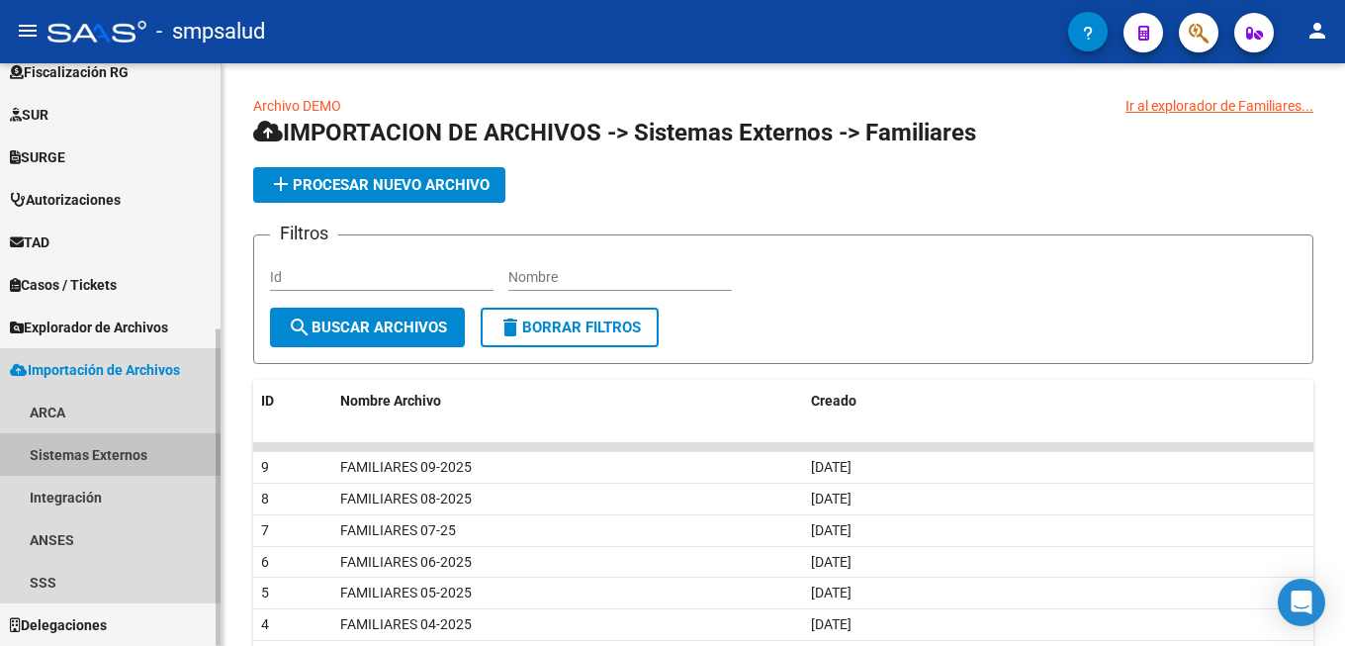
click at [89, 462] on link "Sistemas Externos" at bounding box center [110, 454] width 221 height 43
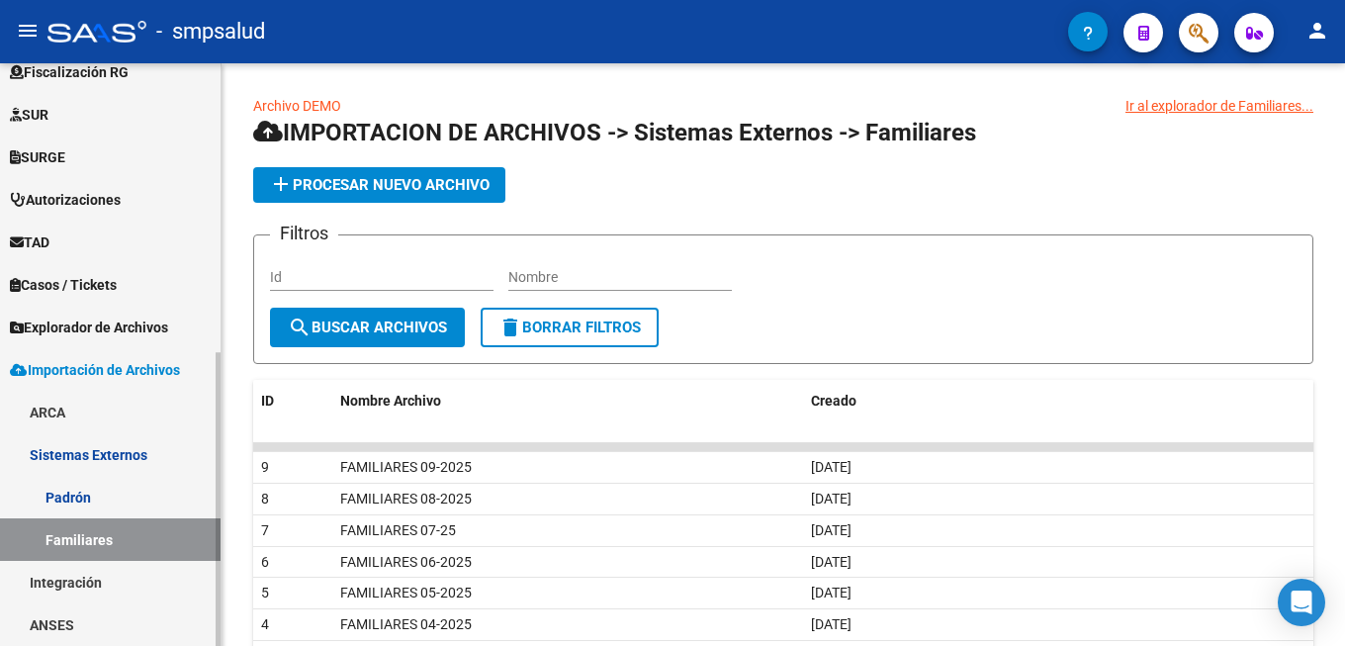
click at [90, 499] on link "Padrón" at bounding box center [110, 497] width 221 height 43
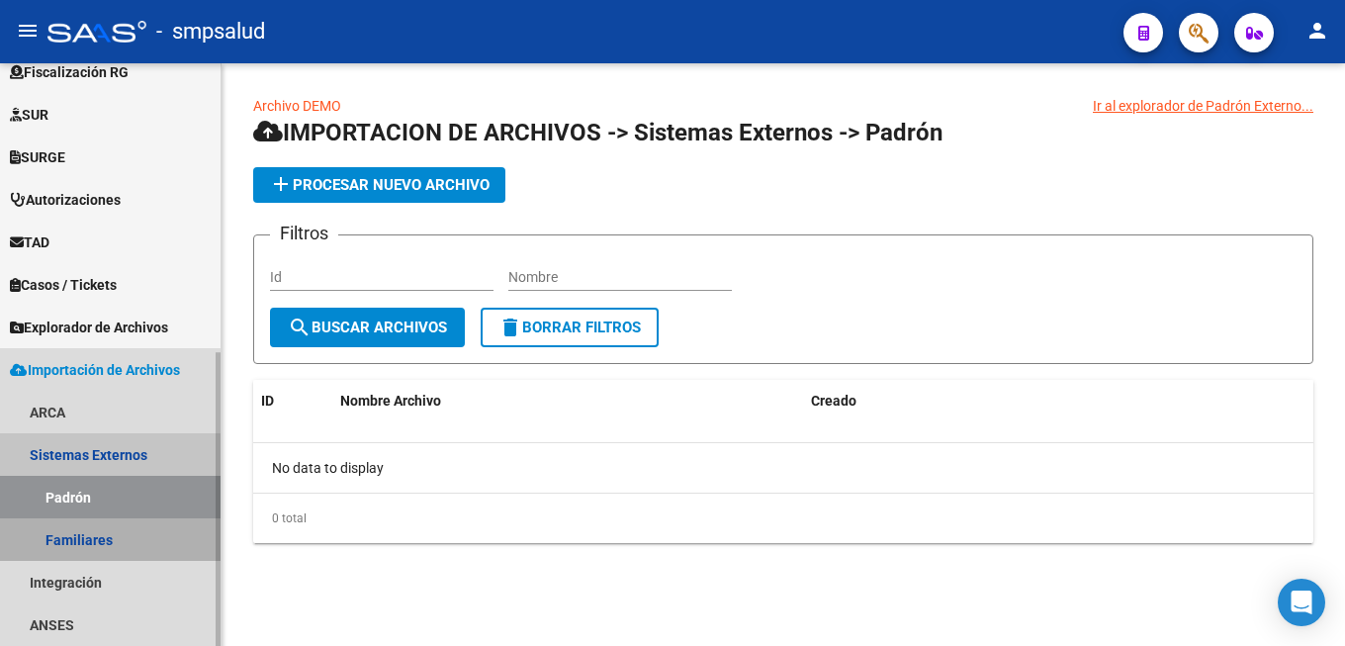
click at [103, 536] on link "Familiares" at bounding box center [110, 539] width 221 height 43
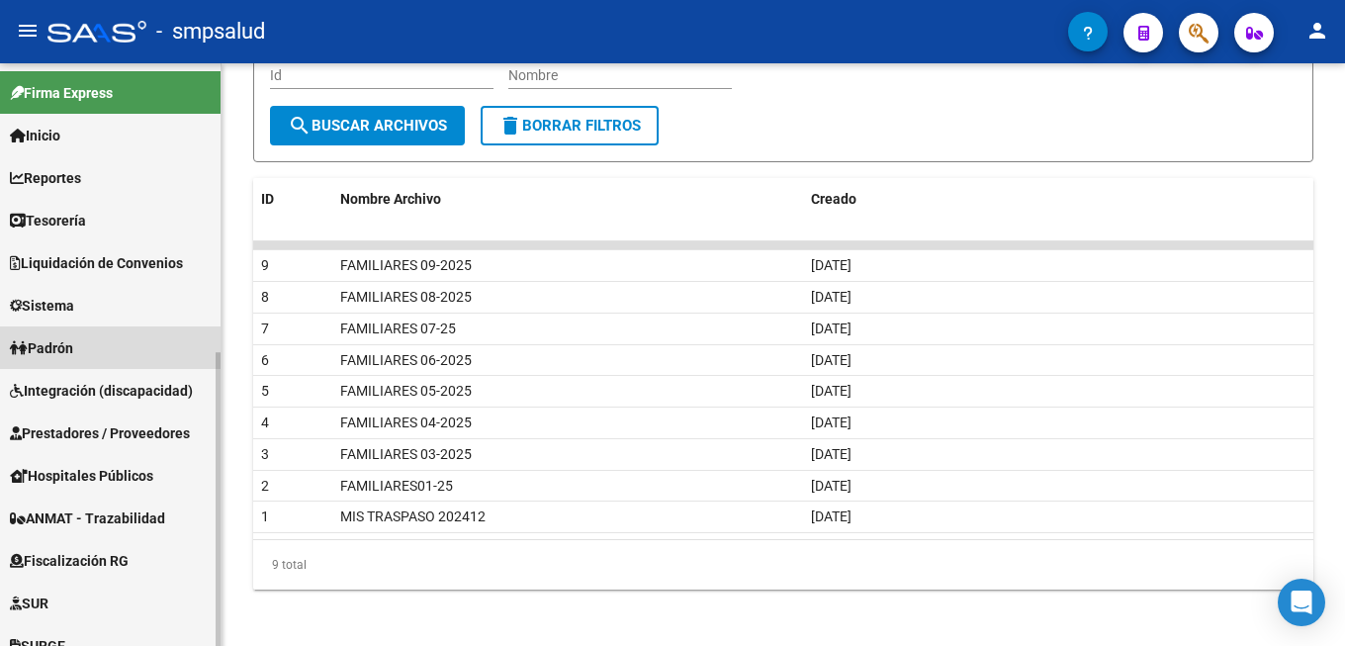
click at [73, 348] on span "Padrón" at bounding box center [41, 348] width 63 height 22
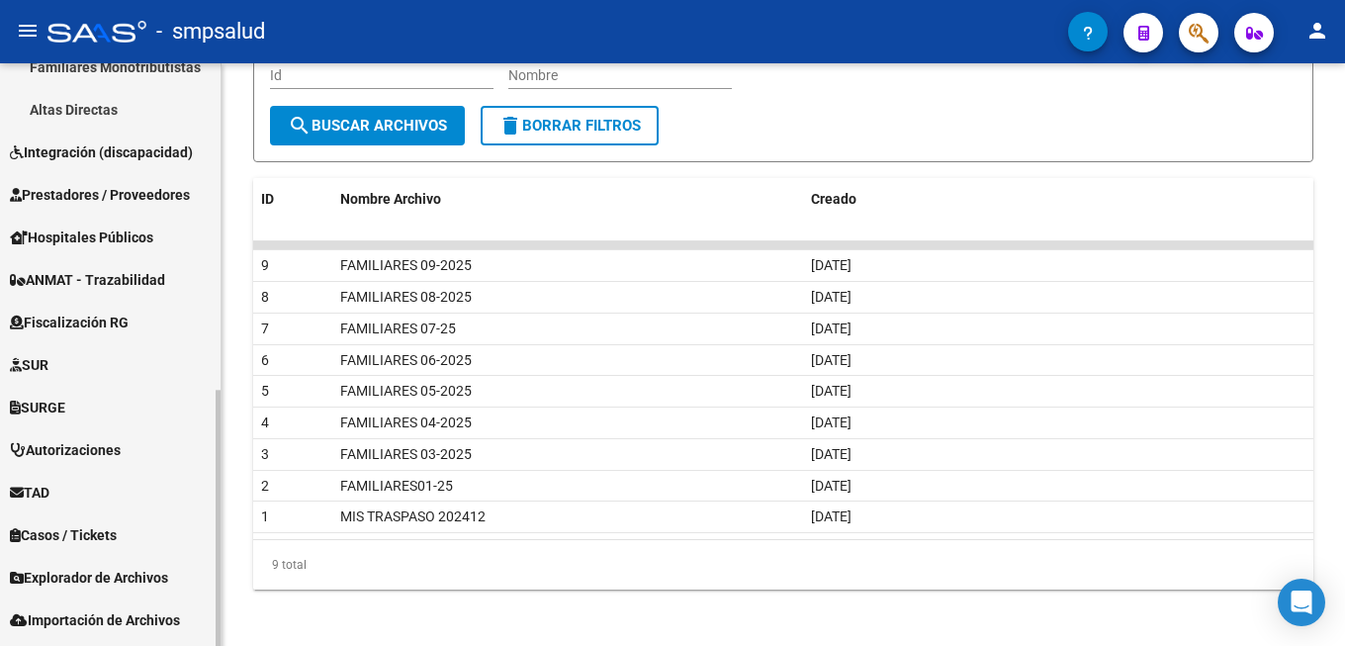
scroll to position [744, 0]
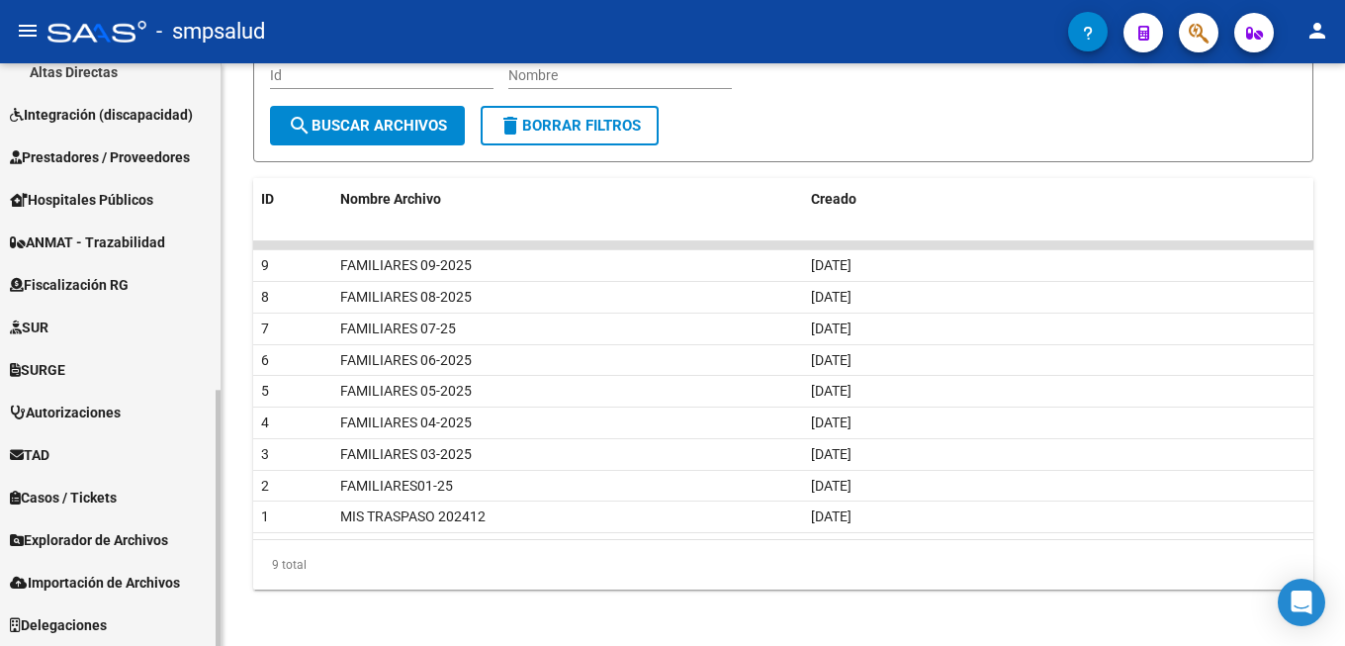
click at [119, 543] on span "Explorador de Archivos" at bounding box center [89, 540] width 158 height 22
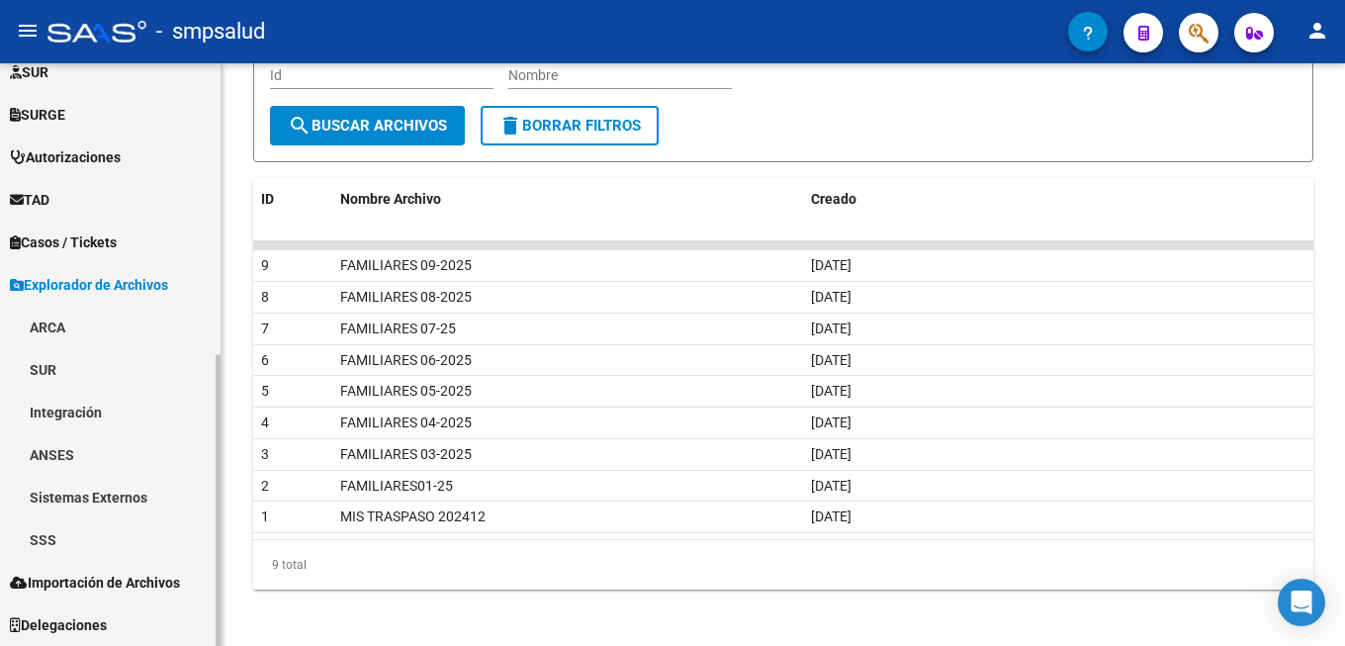
scroll to position [530, 0]
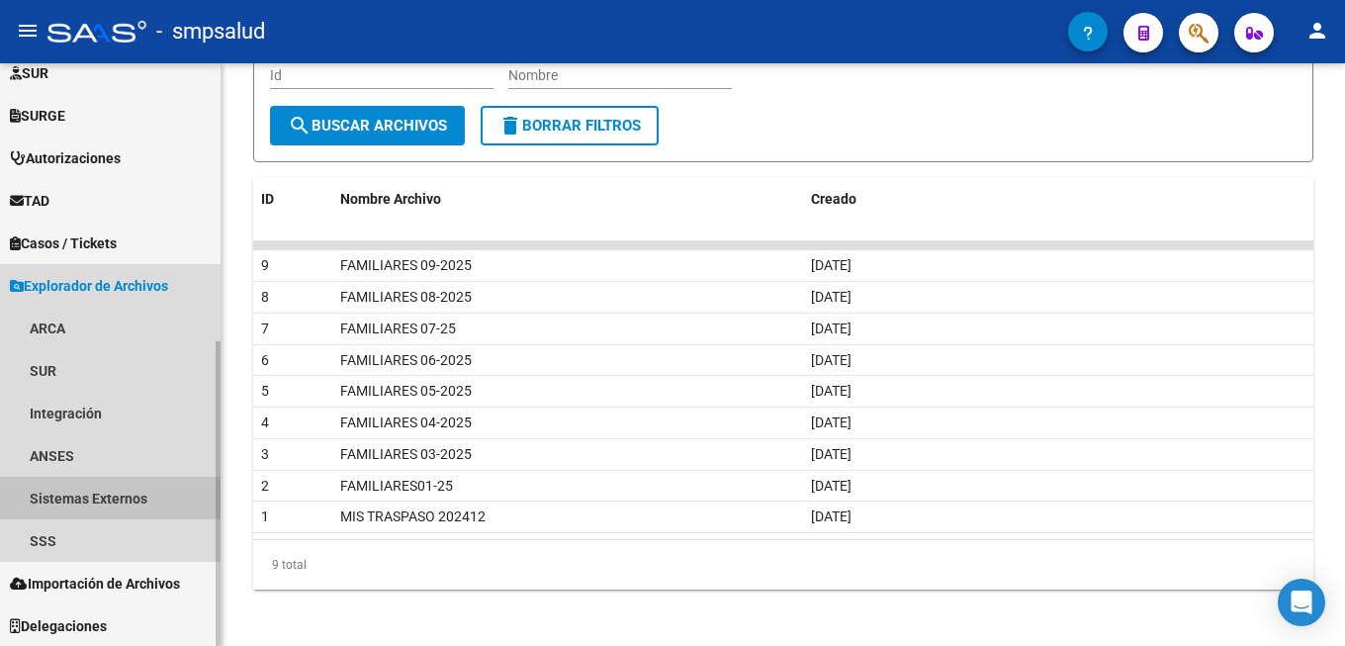
click at [110, 496] on link "Sistemas Externos" at bounding box center [110, 498] width 221 height 43
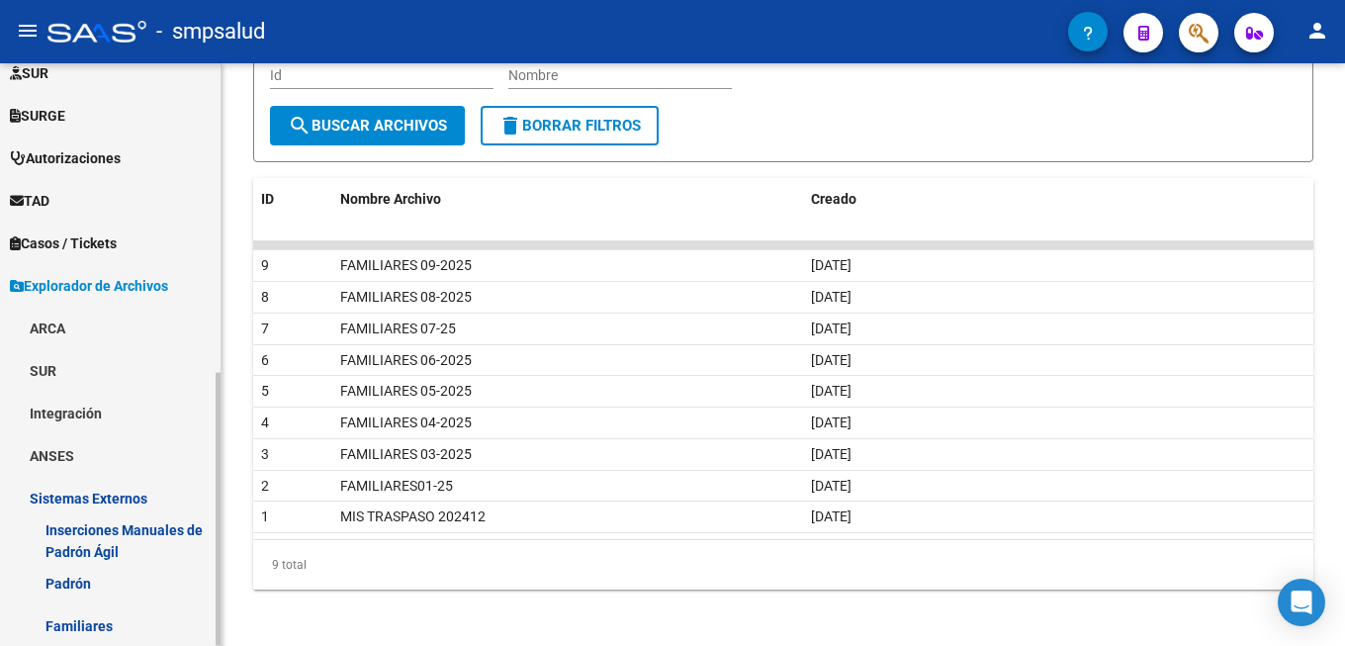
scroll to position [631, 0]
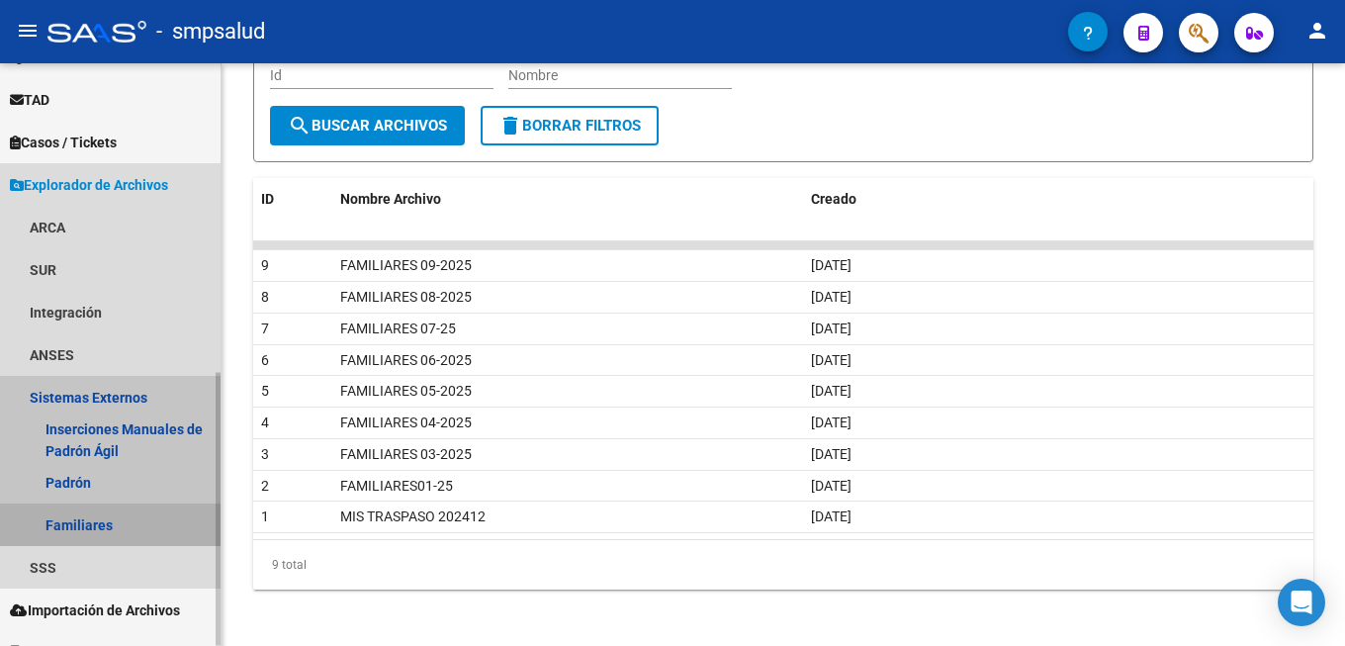
click at [103, 526] on link "Familiares" at bounding box center [110, 525] width 221 height 43
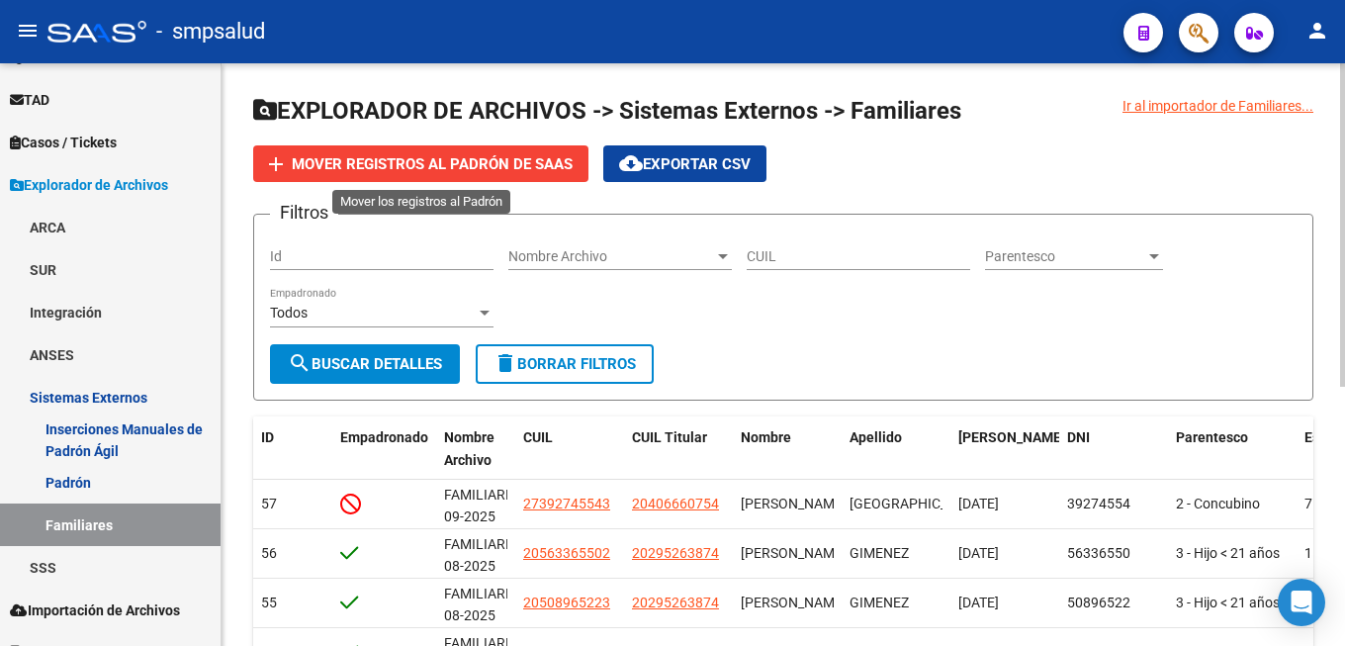
click at [414, 169] on span "Mover registros al PADRÓN de SAAS" at bounding box center [432, 164] width 281 height 18
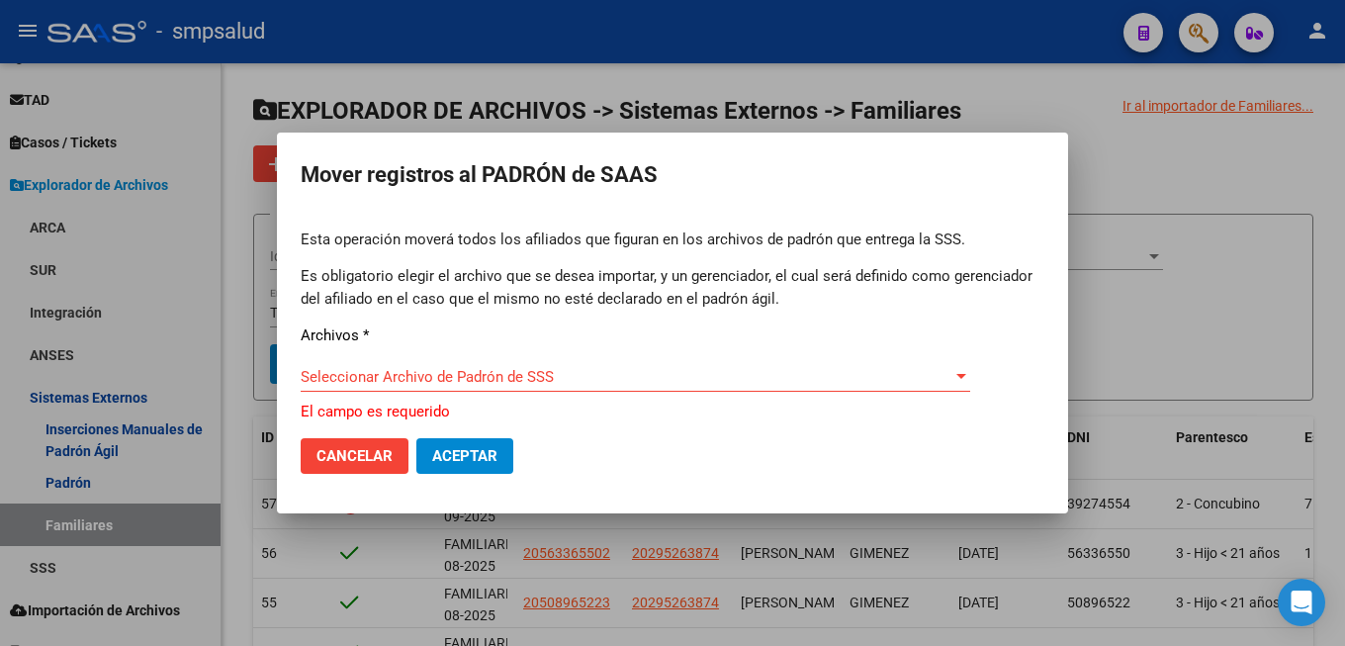
drag, startPoint x: 467, startPoint y: 354, endPoint x: 478, endPoint y: 378, distance: 26.1
click at [467, 355] on div "Esta operación moverá todos los afiliados que figuran en los archivos de padrón…" at bounding box center [673, 326] width 744 height 194
click at [480, 381] on span "Seleccionar Archivo de Padrón de SSS" at bounding box center [627, 377] width 652 height 18
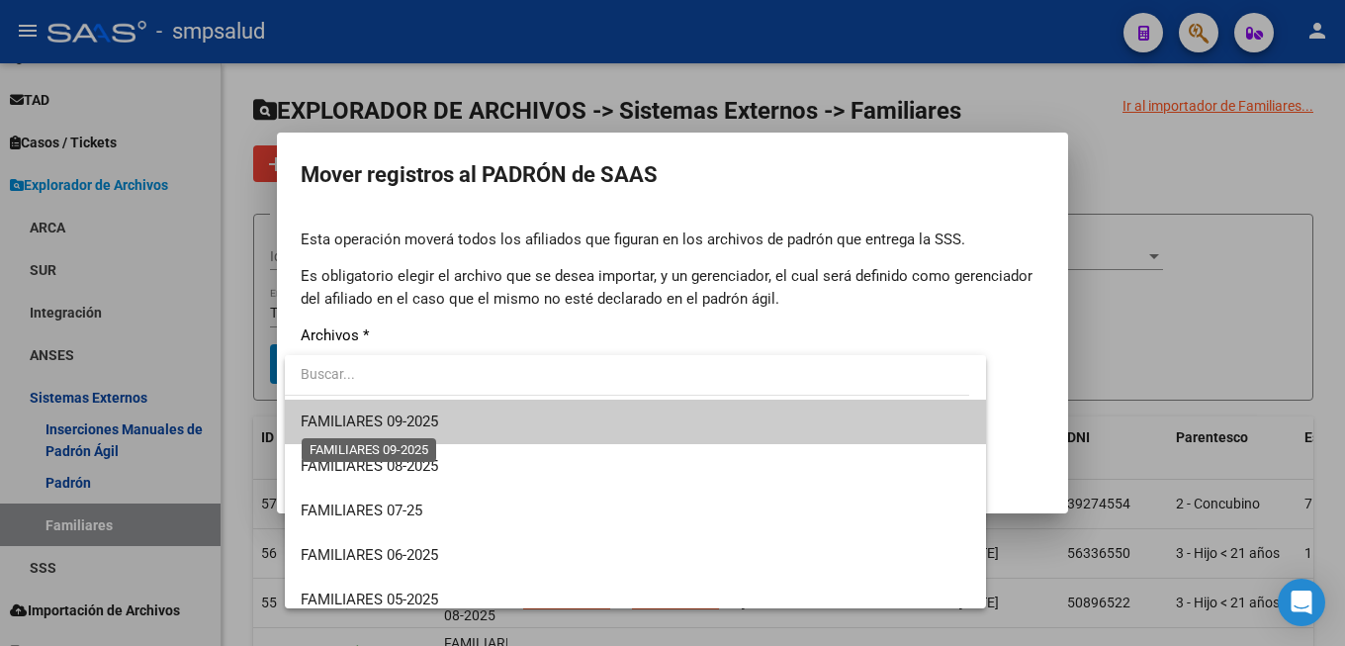
click at [394, 429] on span "FAMILIARES 09-2025" at bounding box center [370, 422] width 138 height 18
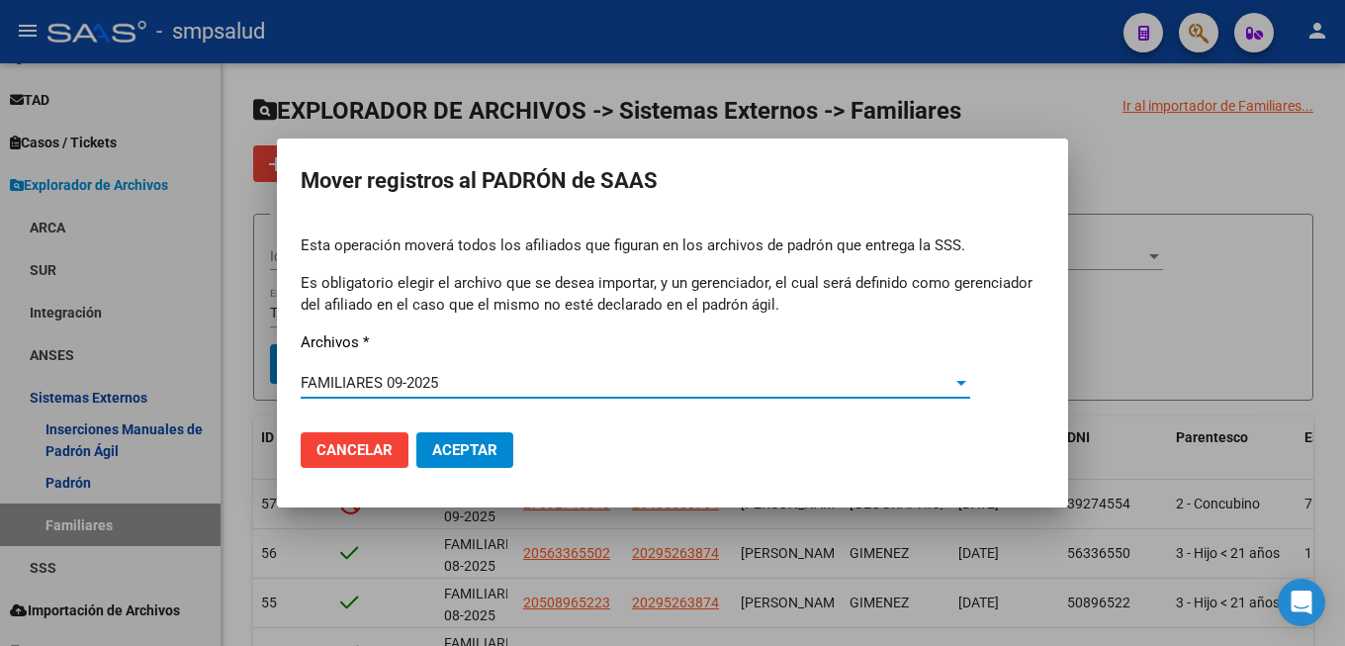
click at [447, 458] on span "Aceptar" at bounding box center [464, 450] width 65 height 18
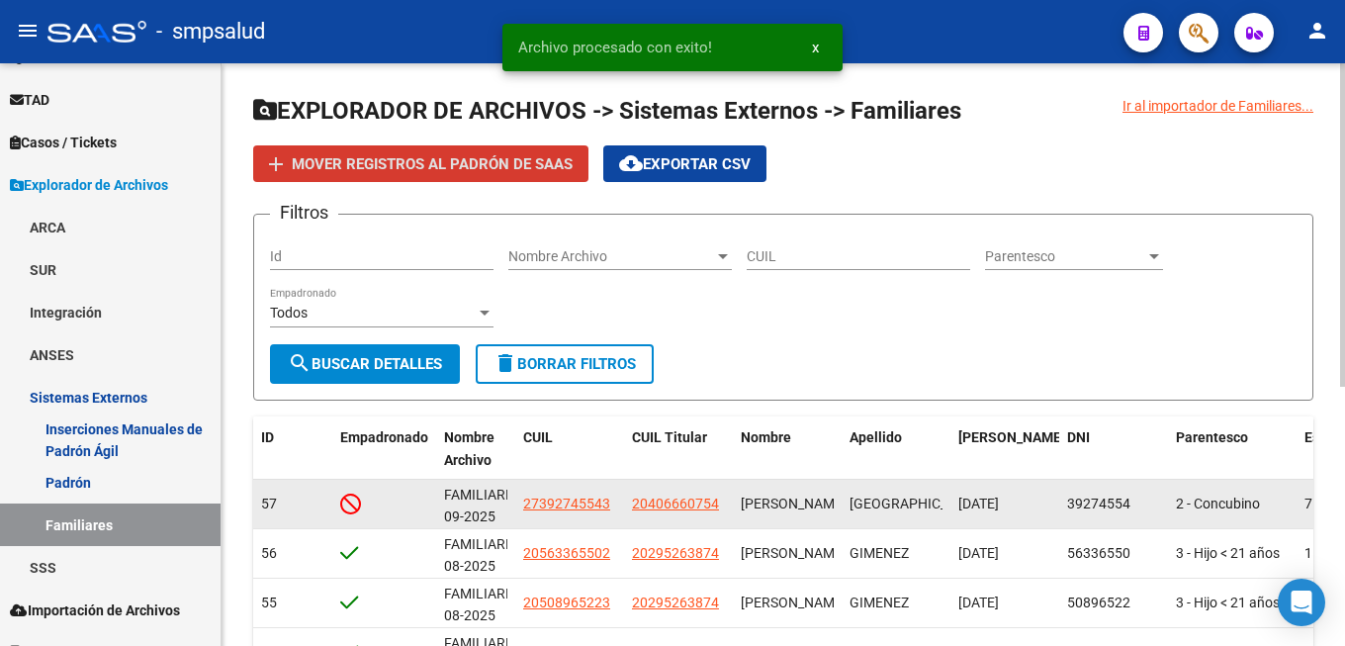
click at [810, 514] on div "[PERSON_NAME]" at bounding box center [787, 504] width 93 height 23
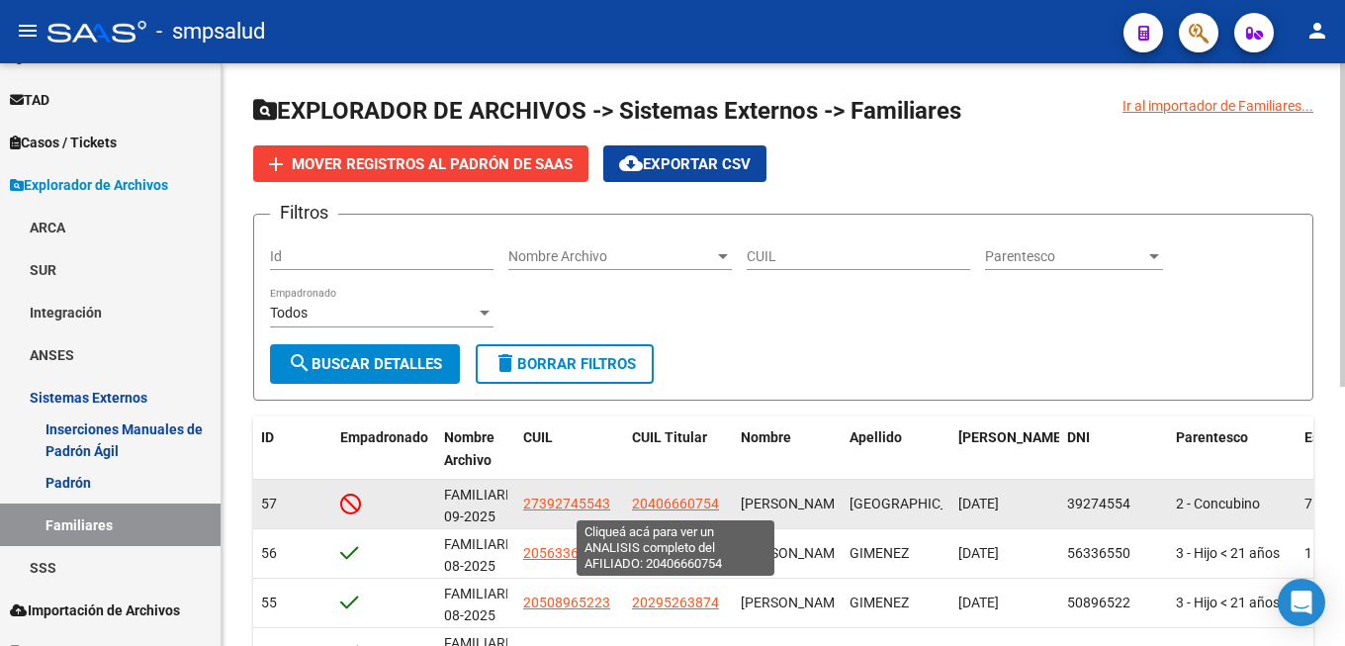
click at [674, 501] on span "20406660754" at bounding box center [675, 504] width 87 height 16
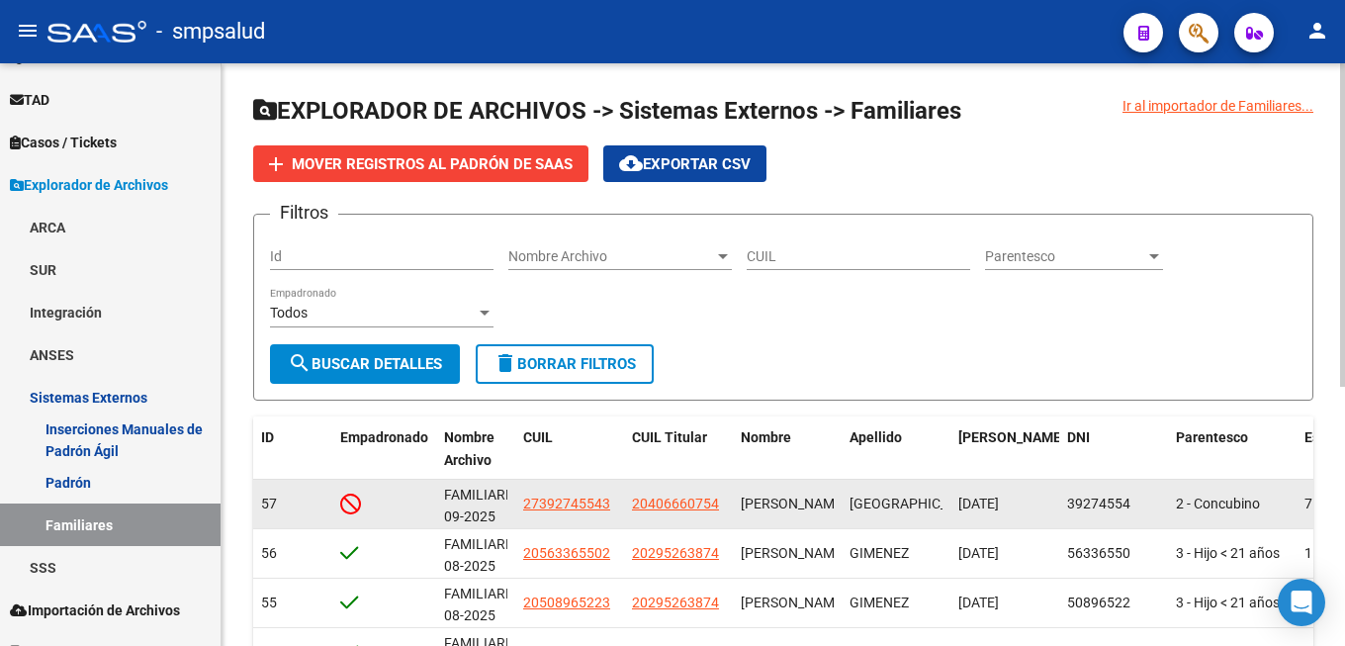
click at [784, 506] on div "[PERSON_NAME]" at bounding box center [787, 504] width 93 height 23
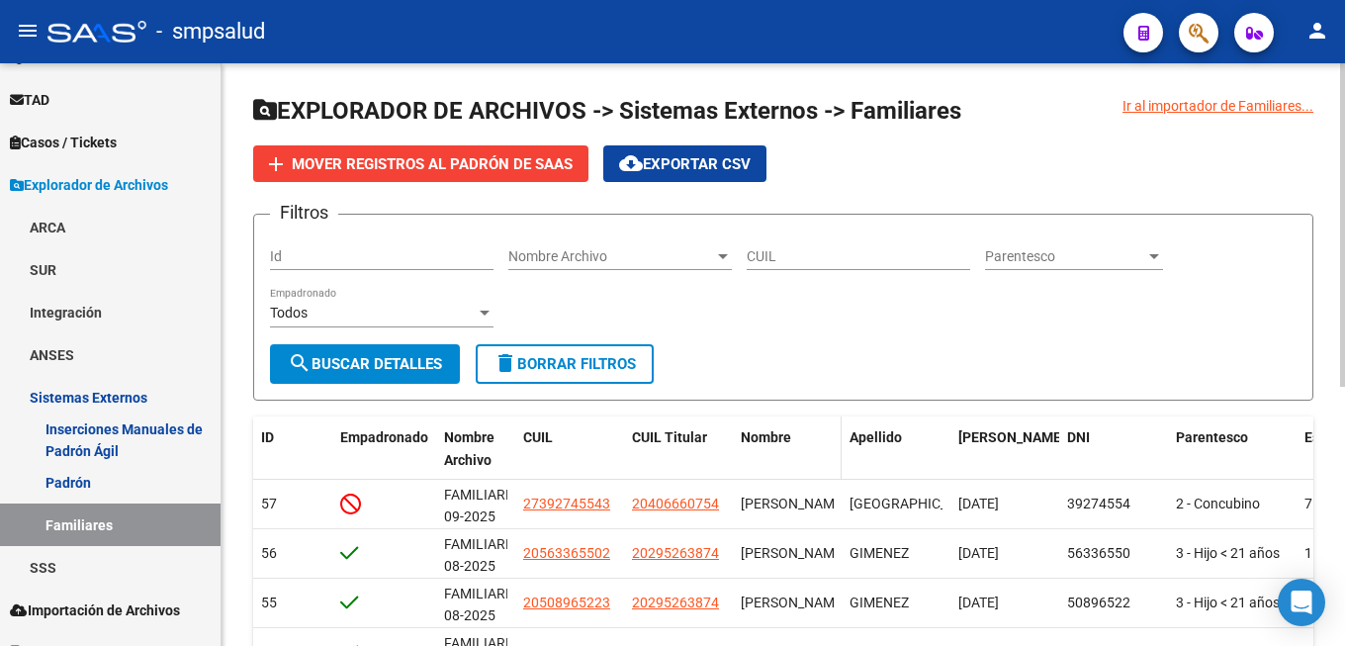
click at [800, 442] on div "Nombre" at bounding box center [787, 437] width 93 height 23
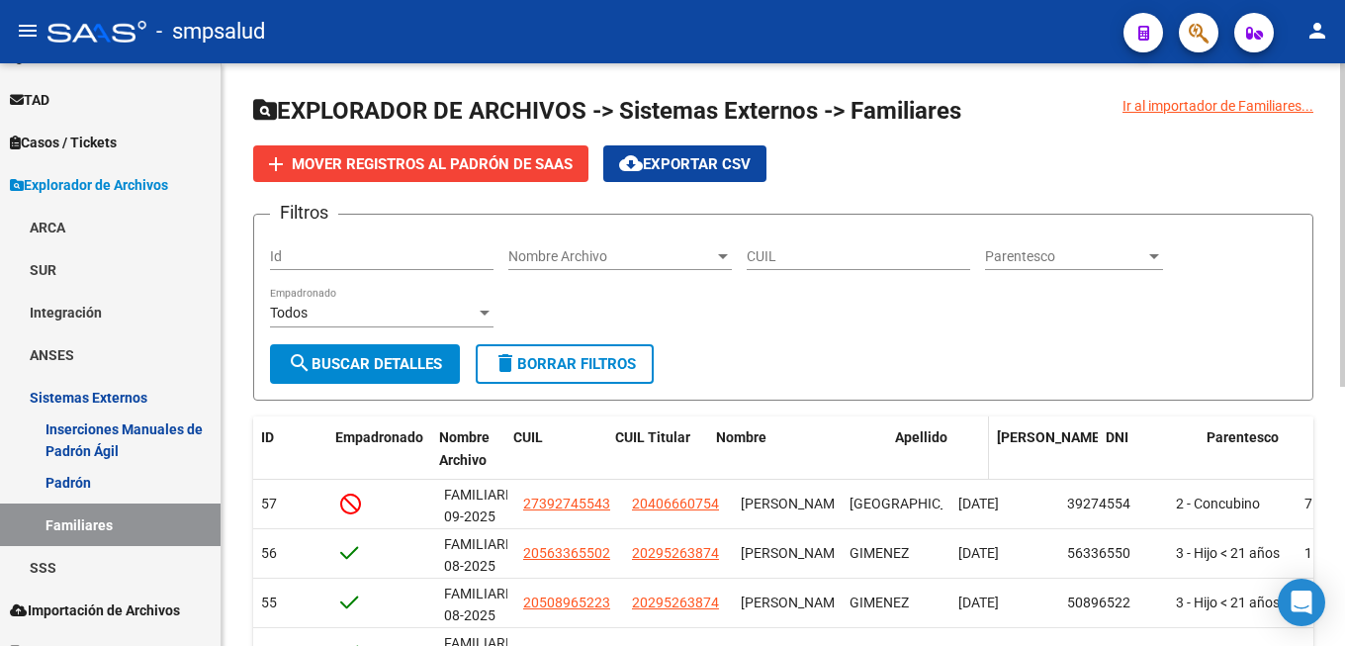
drag, startPoint x: 834, startPoint y: 444, endPoint x: 917, endPoint y: 450, distance: 83.3
click at [917, 450] on div "ID Empadronado Nombre Archivo CUIL CUIL Titular Nombre Apellido Fecha Nac. DNI …" at bounding box center [938, 448] width 1370 height 65
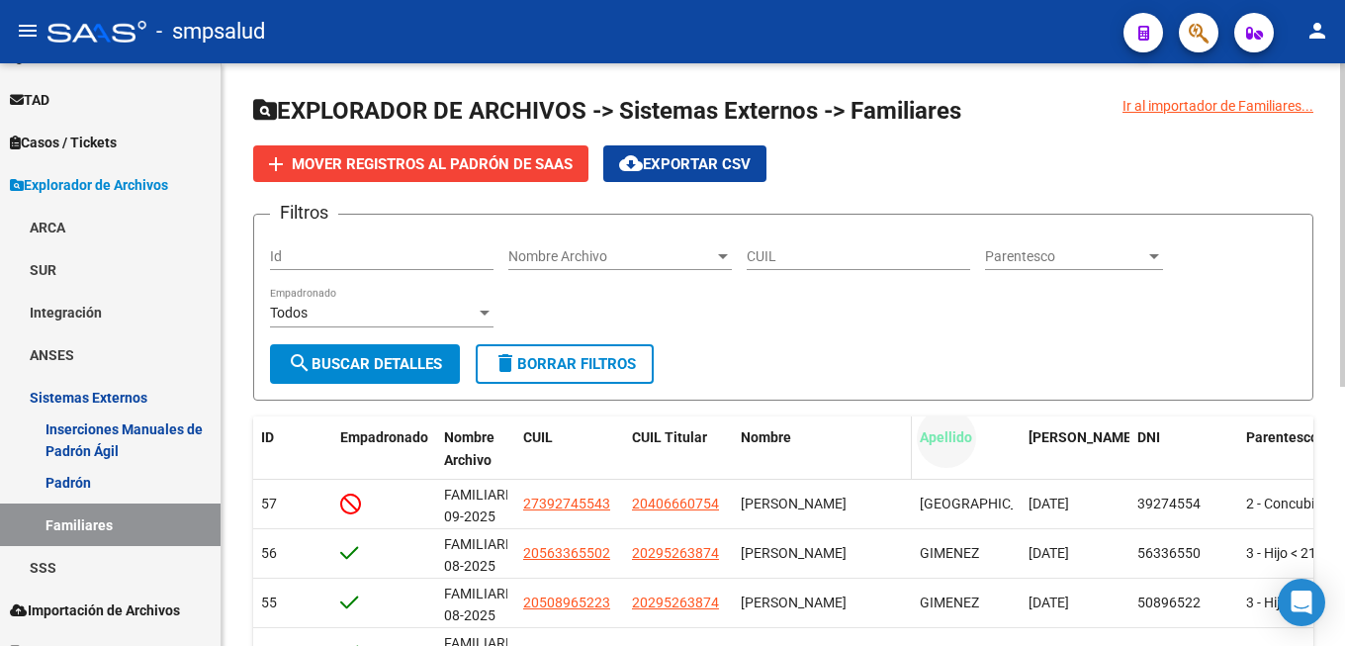
drag, startPoint x: 914, startPoint y: 469, endPoint x: 853, endPoint y: 472, distance: 61.4
click at [853, 472] on div "ID Empadronado Nombre Archivo CUIL CUIL Titular Nombre Apellido Fecha Nac. DNI …" at bounding box center [973, 448] width 1440 height 65
click at [911, 456] on div "ID Empadronado Nombre Archivo CUIL CUIL Titular Nombre Apellido Fecha Nac. DNI …" at bounding box center [973, 448] width 1440 height 65
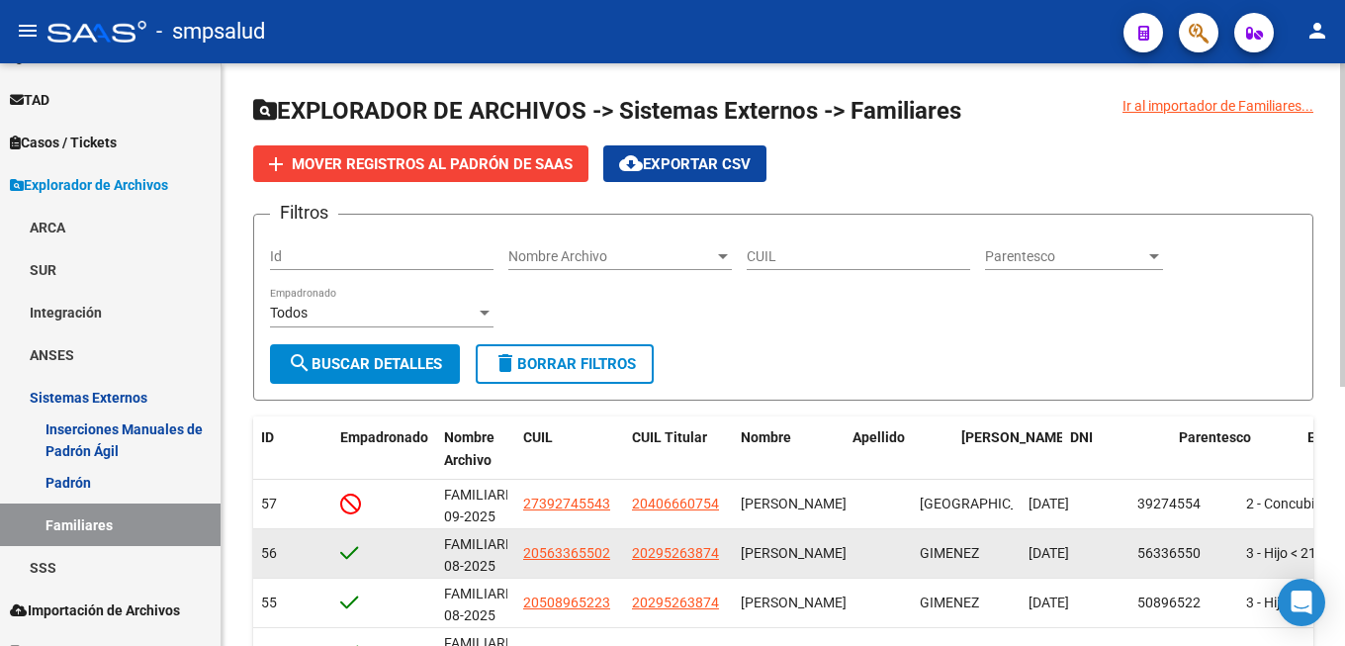
drag, startPoint x: 846, startPoint y: 519, endPoint x: 855, endPoint y: 533, distance: 16.5
click at [851, 528] on datatable-body-cell "[PERSON_NAME]" at bounding box center [822, 504] width 179 height 48
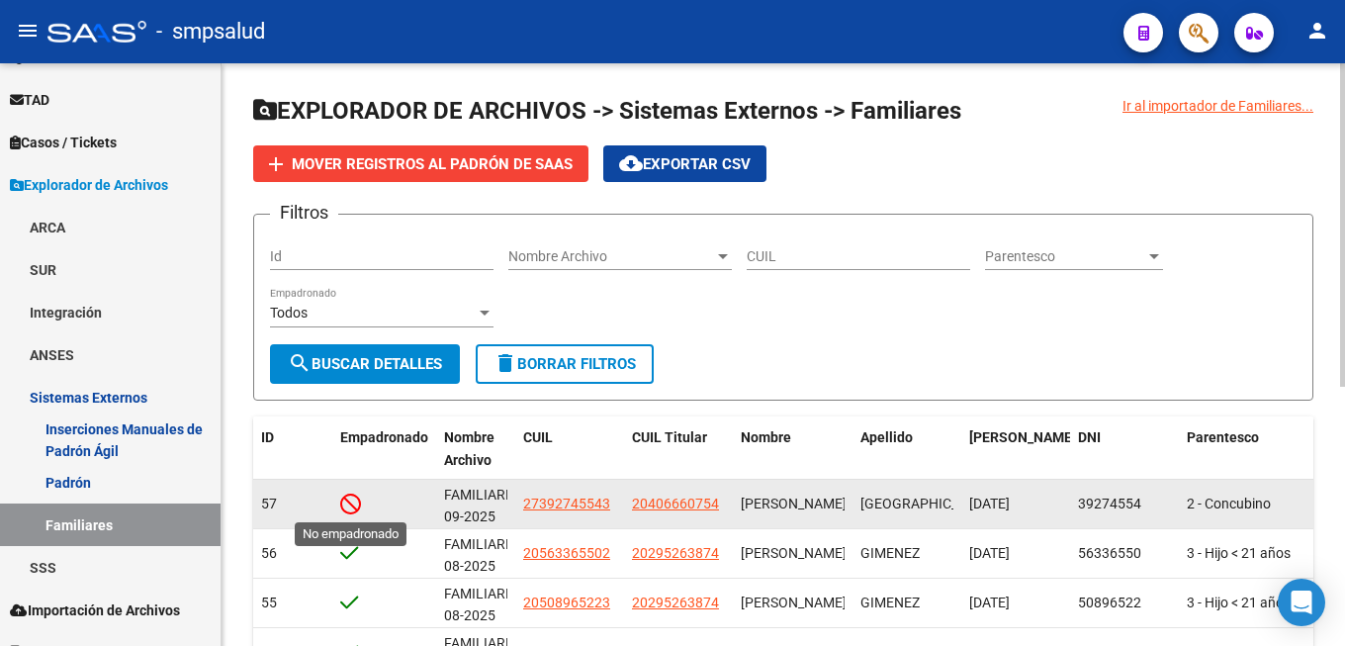
click at [361, 499] on div at bounding box center [384, 504] width 88 height 23
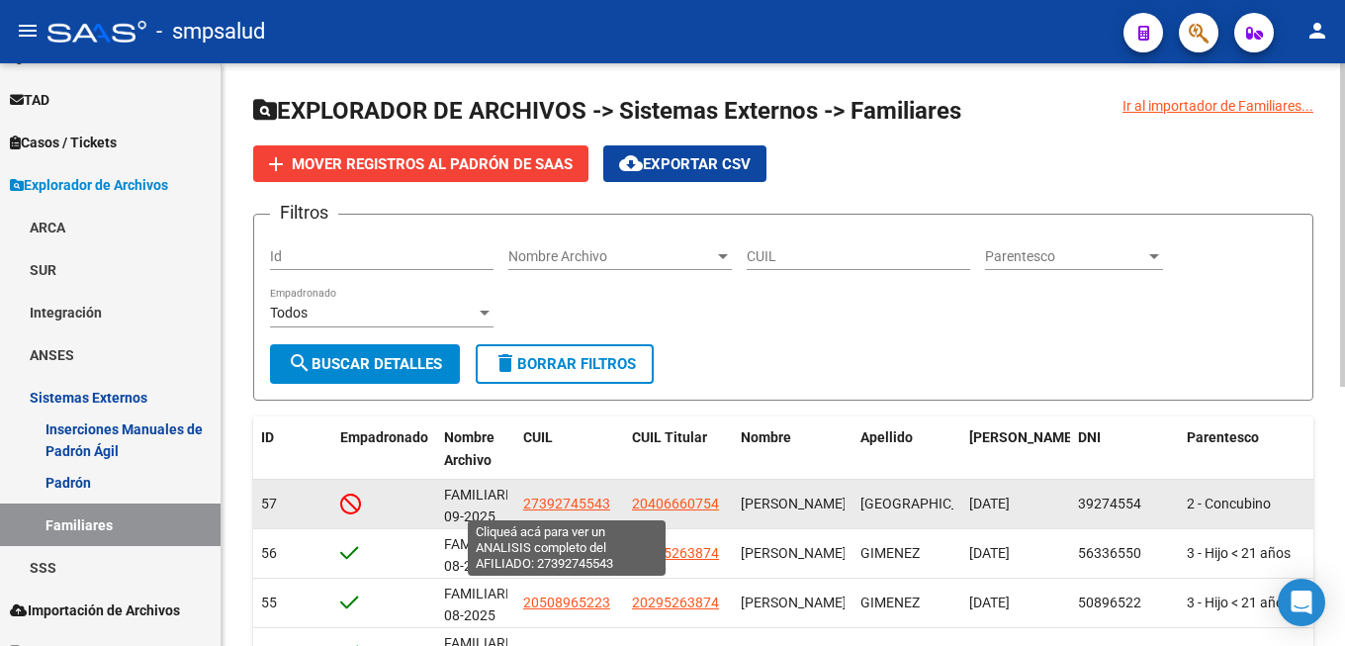
click at [548, 503] on span "27392745543" at bounding box center [566, 504] width 87 height 16
type textarea "27392745543"
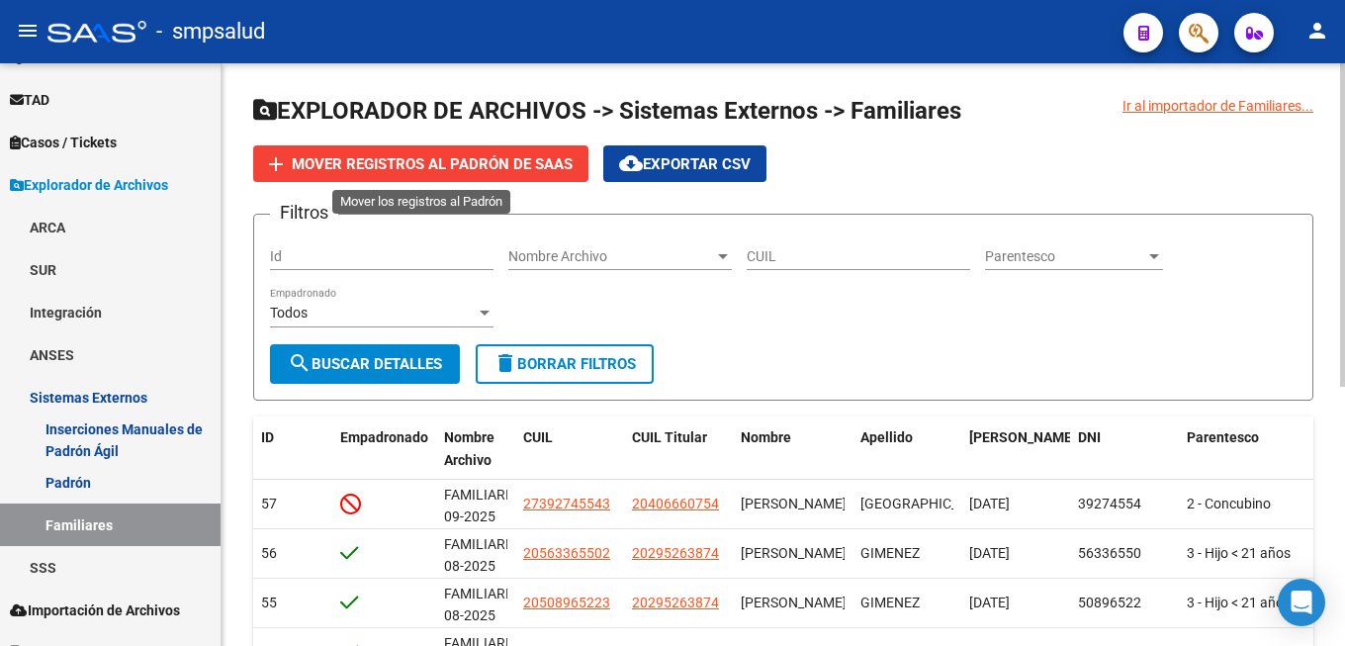
click at [497, 162] on span "Mover registros al PADRÓN de SAAS" at bounding box center [432, 164] width 281 height 18
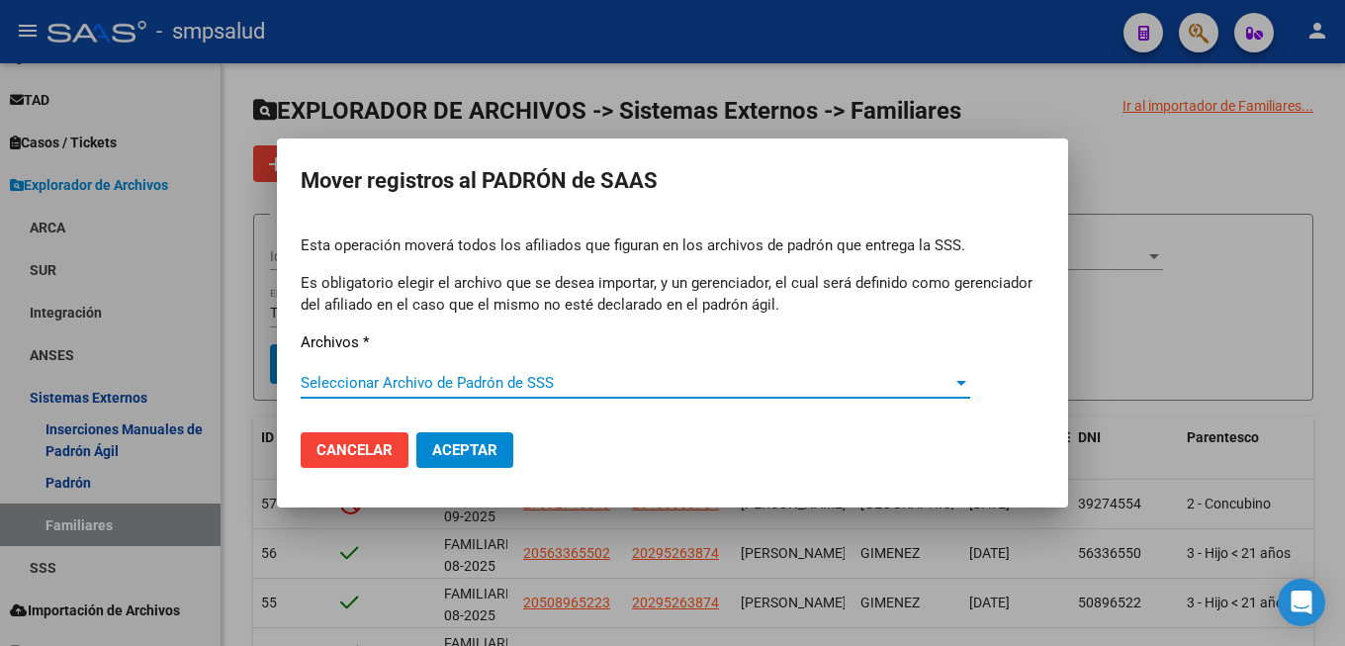
click at [488, 368] on div "Esta operación moverá todos los afiliados que figuran en los archivos [PERSON_N…" at bounding box center [673, 325] width 744 height 182
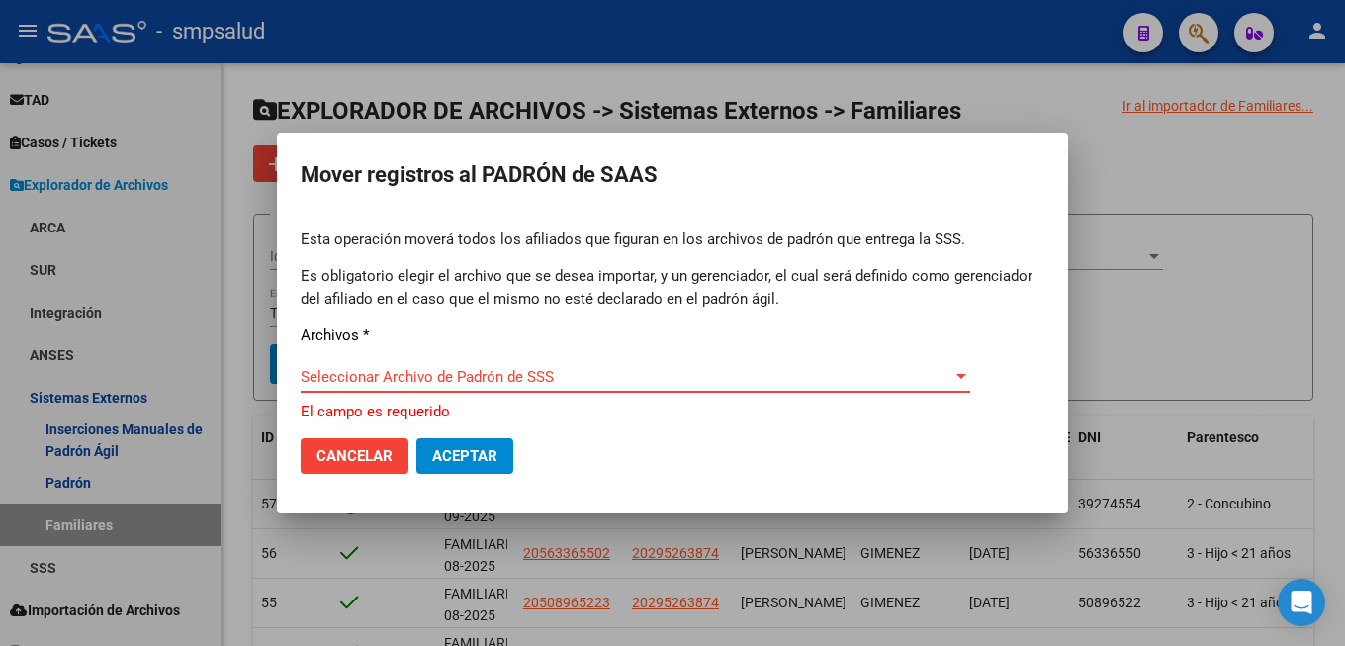
click at [511, 381] on span "Seleccionar Archivo de Padrón de SSS" at bounding box center [627, 377] width 652 height 18
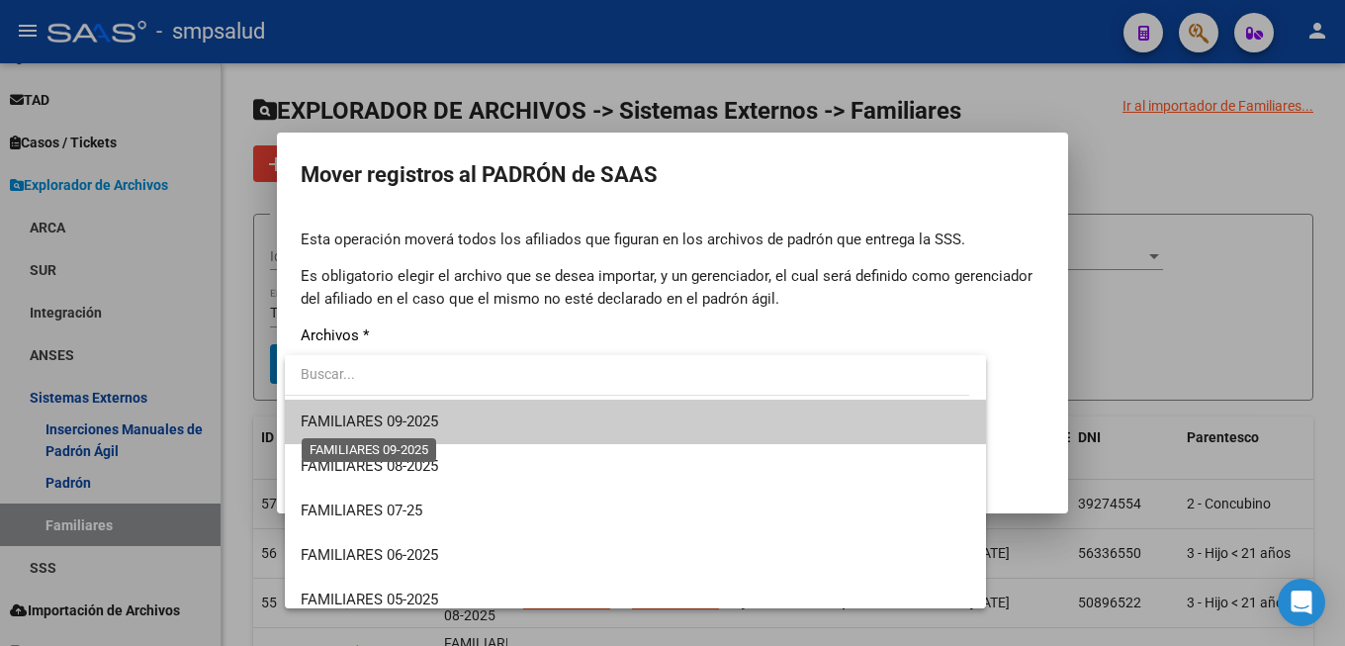
click at [414, 421] on span "FAMILIARES 09-2025" at bounding box center [370, 422] width 138 height 18
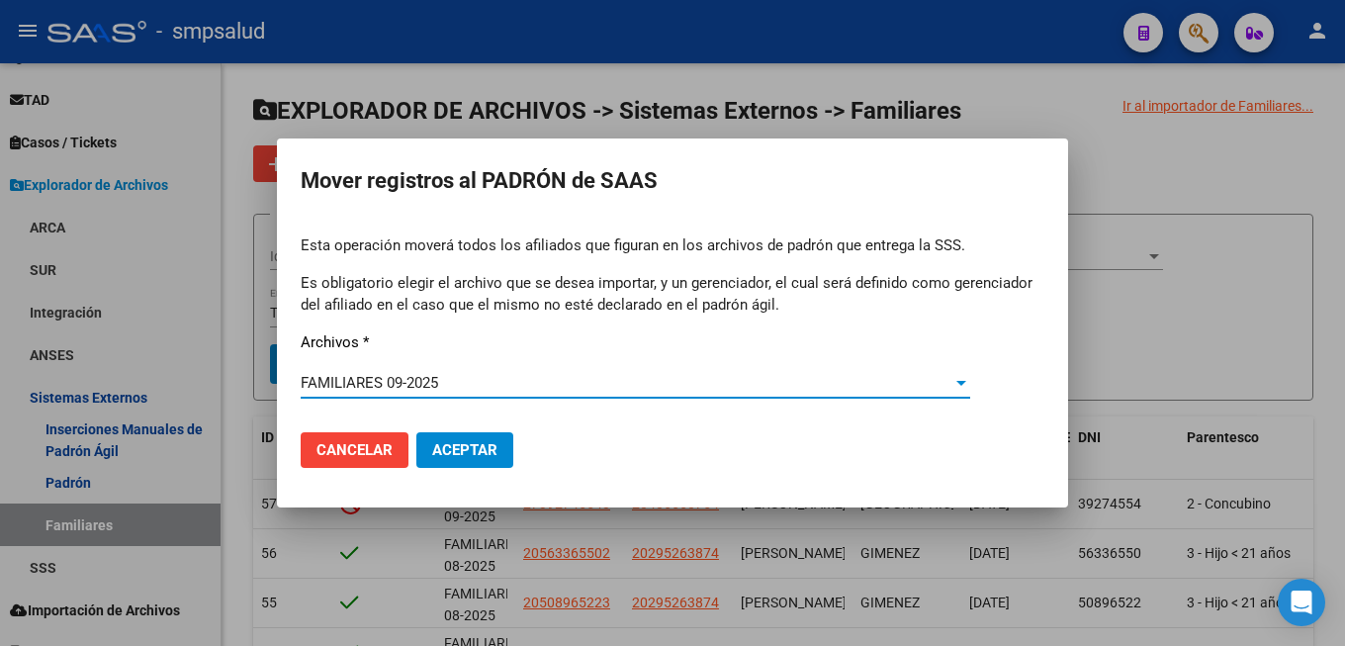
click at [486, 446] on span "Aceptar" at bounding box center [464, 450] width 65 height 18
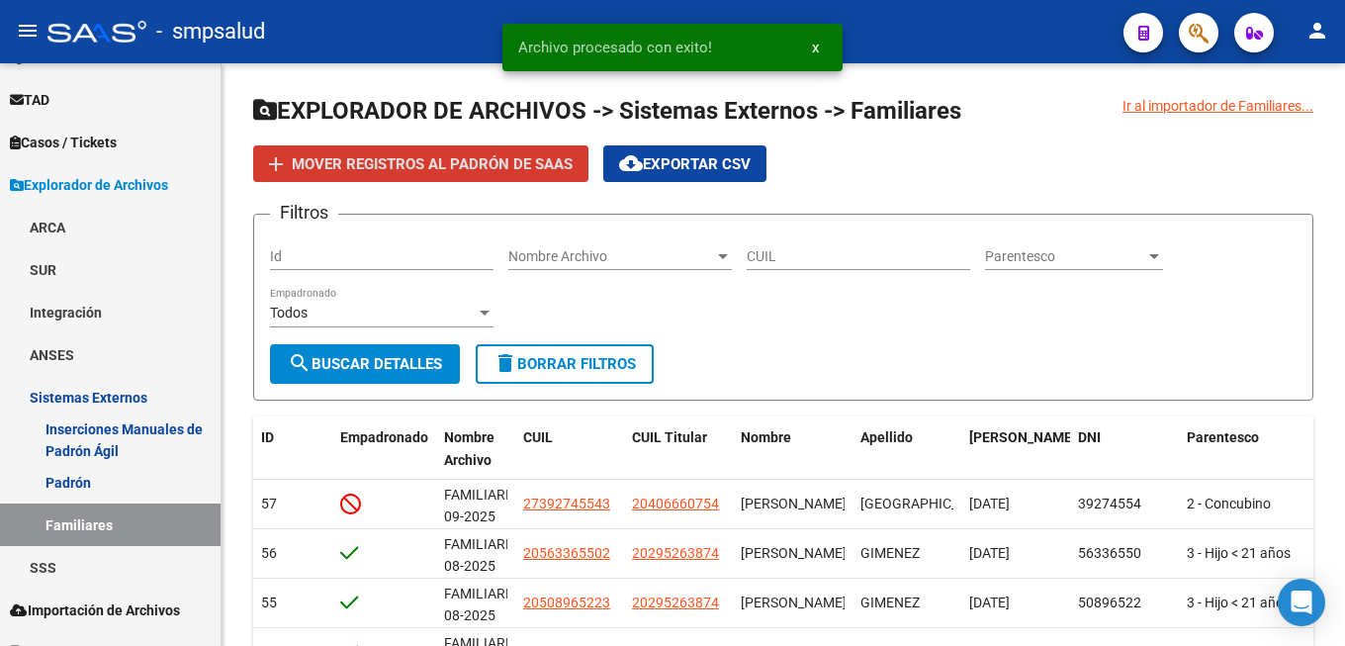
click at [817, 54] on span "x" at bounding box center [815, 48] width 7 height 18
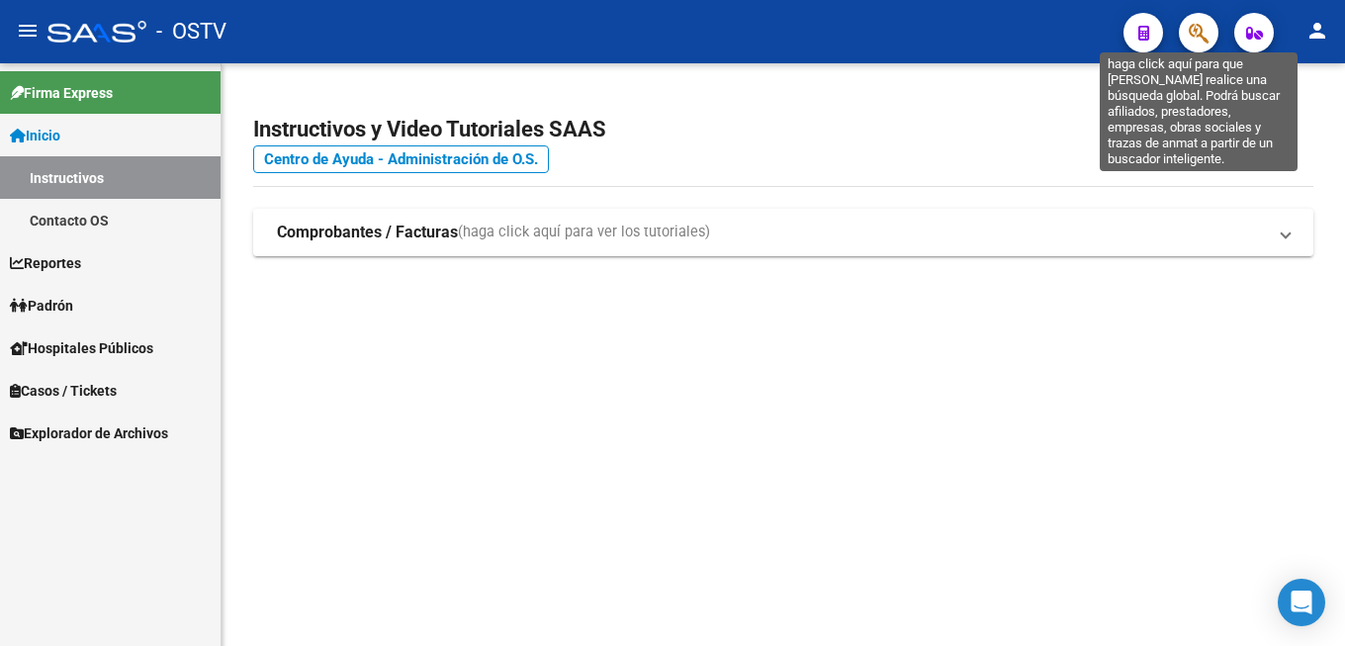
click at [1192, 34] on icon "button" at bounding box center [1199, 33] width 20 height 23
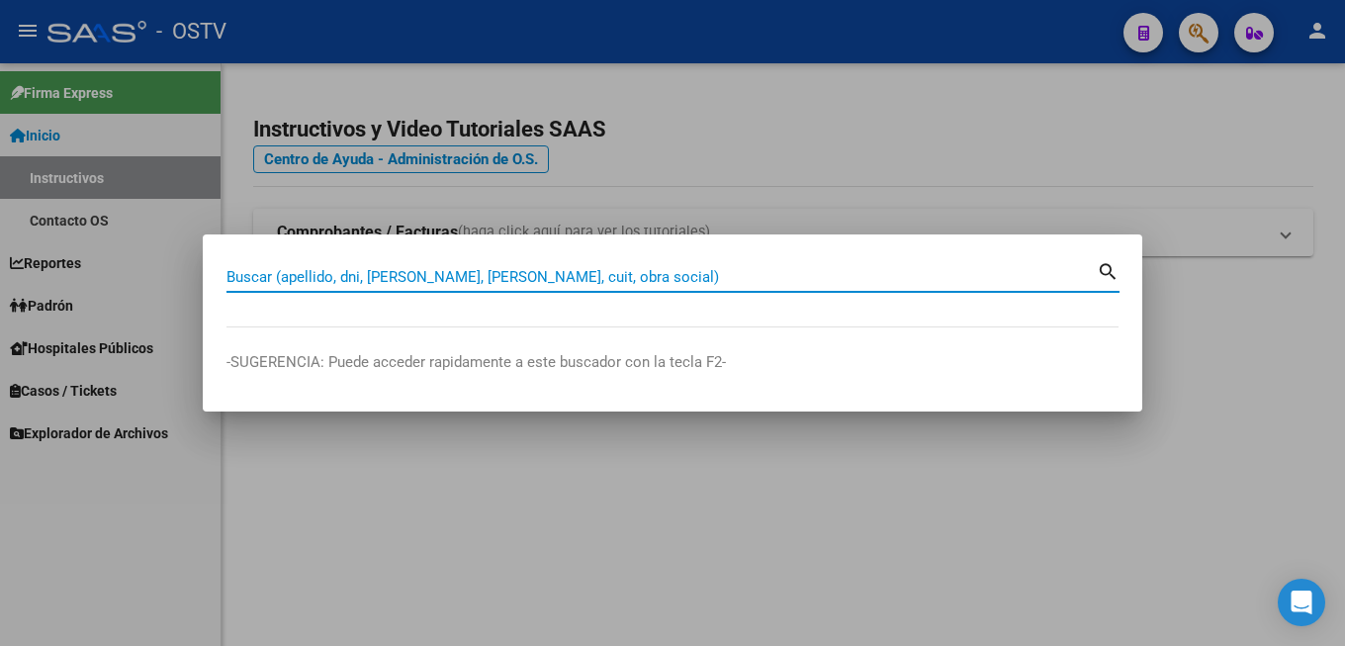
click at [437, 268] on input "Buscar (apellido, dni, [PERSON_NAME], [PERSON_NAME], cuit, obra social)" at bounding box center [662, 277] width 871 height 18
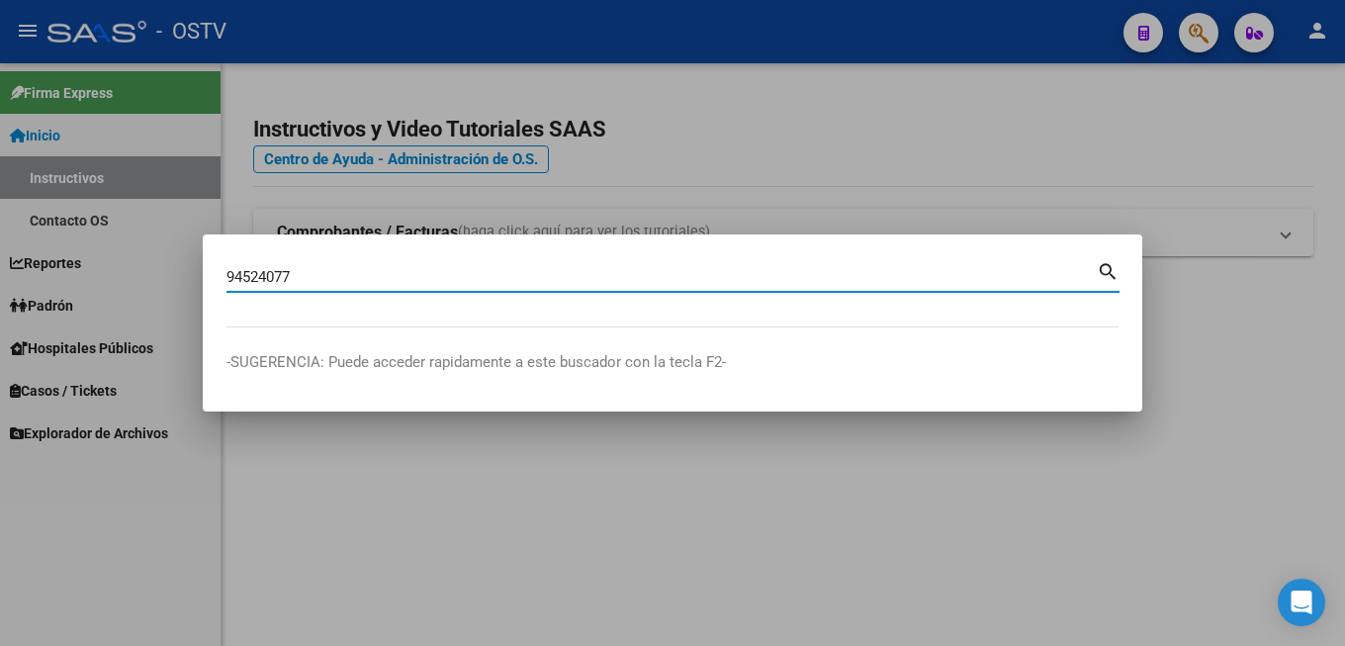
type input "94524077"
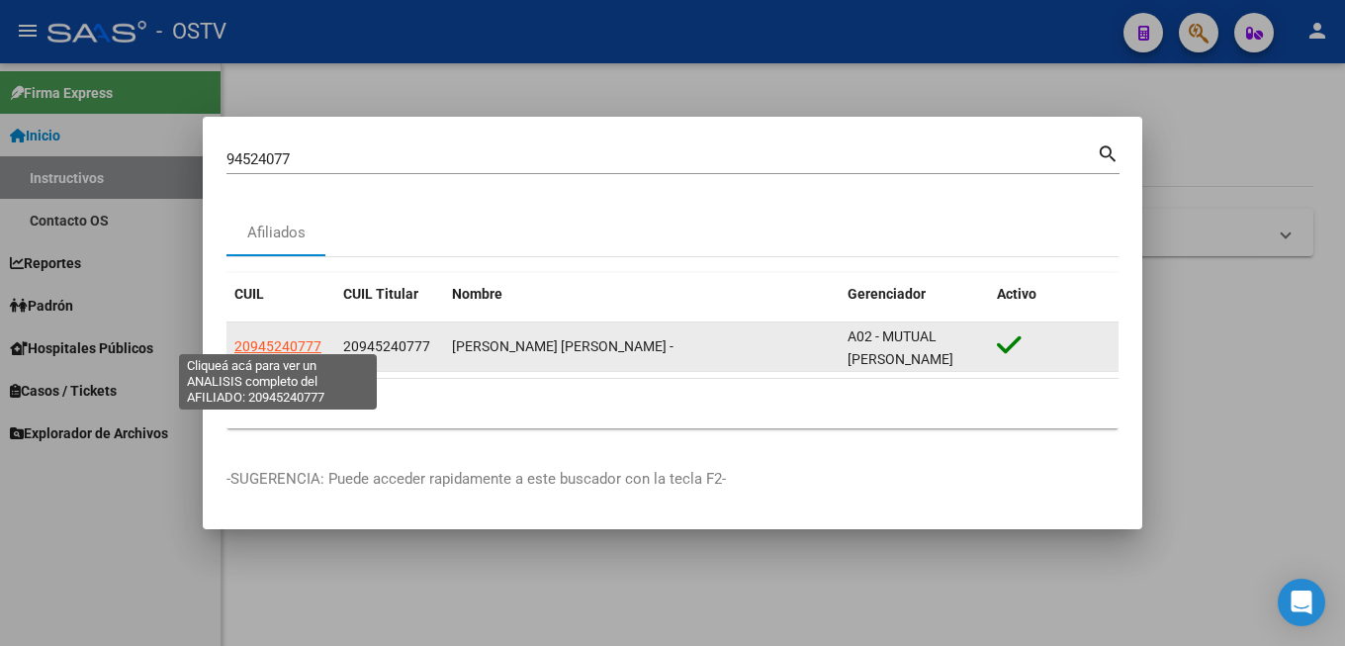
click at [283, 338] on span "20945240777" at bounding box center [277, 346] width 87 height 16
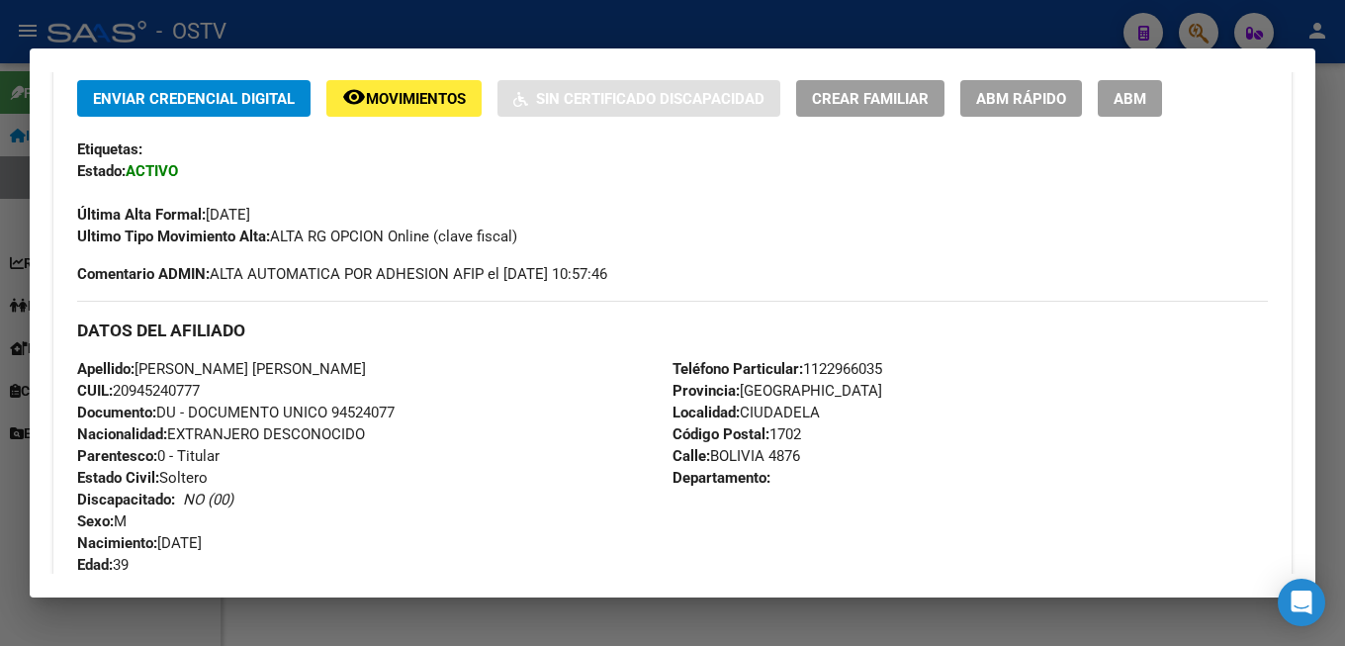
scroll to position [962, 0]
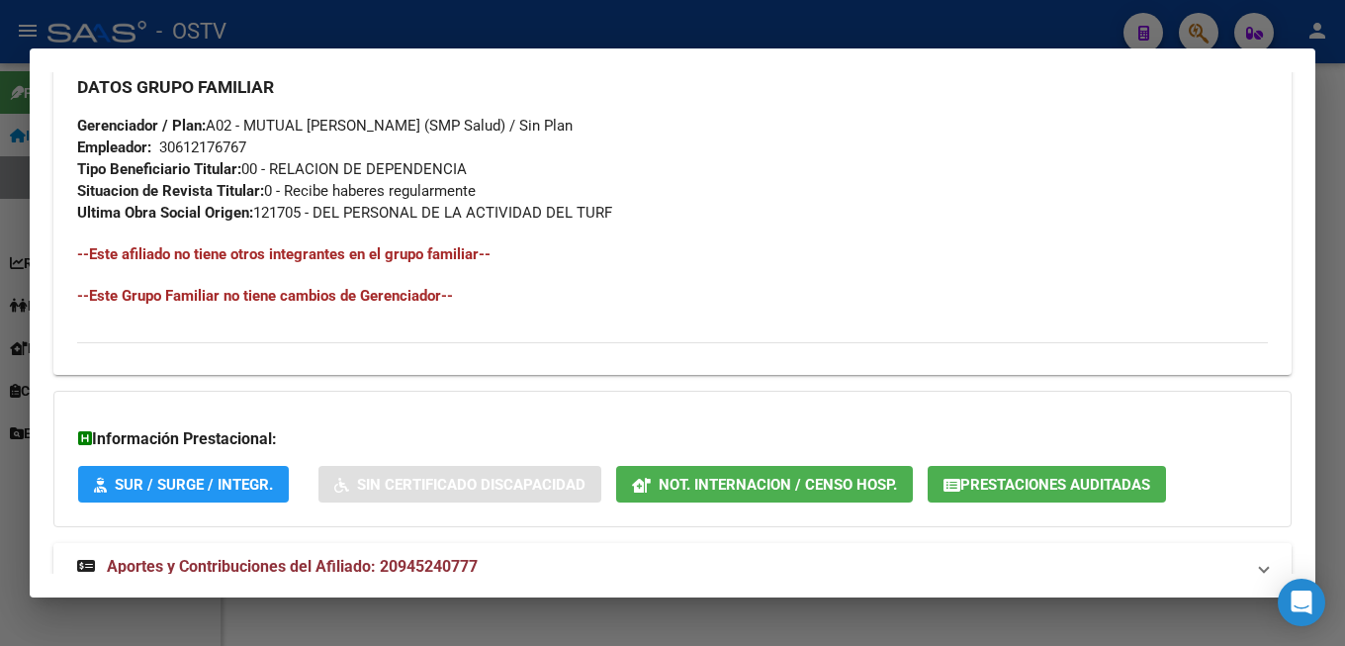
click at [278, 574] on span "Aportes y Contribuciones del Afiliado: 20945240777" at bounding box center [292, 566] width 371 height 19
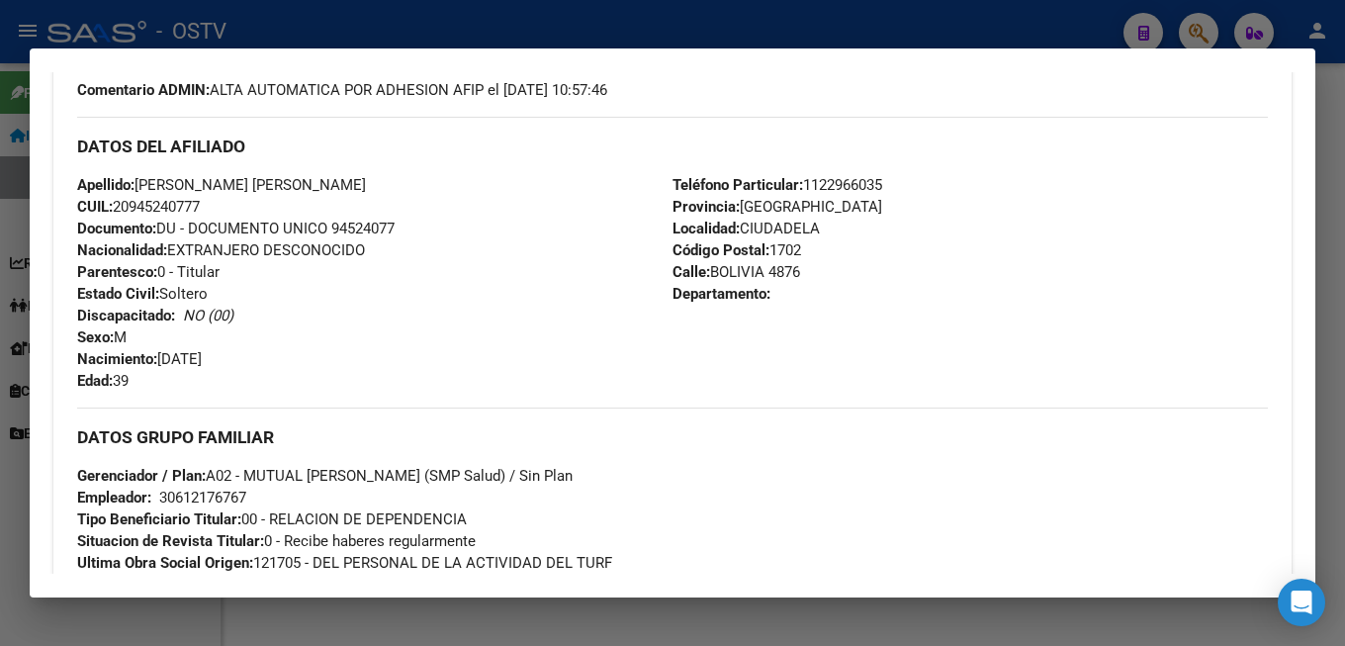
scroll to position [77, 0]
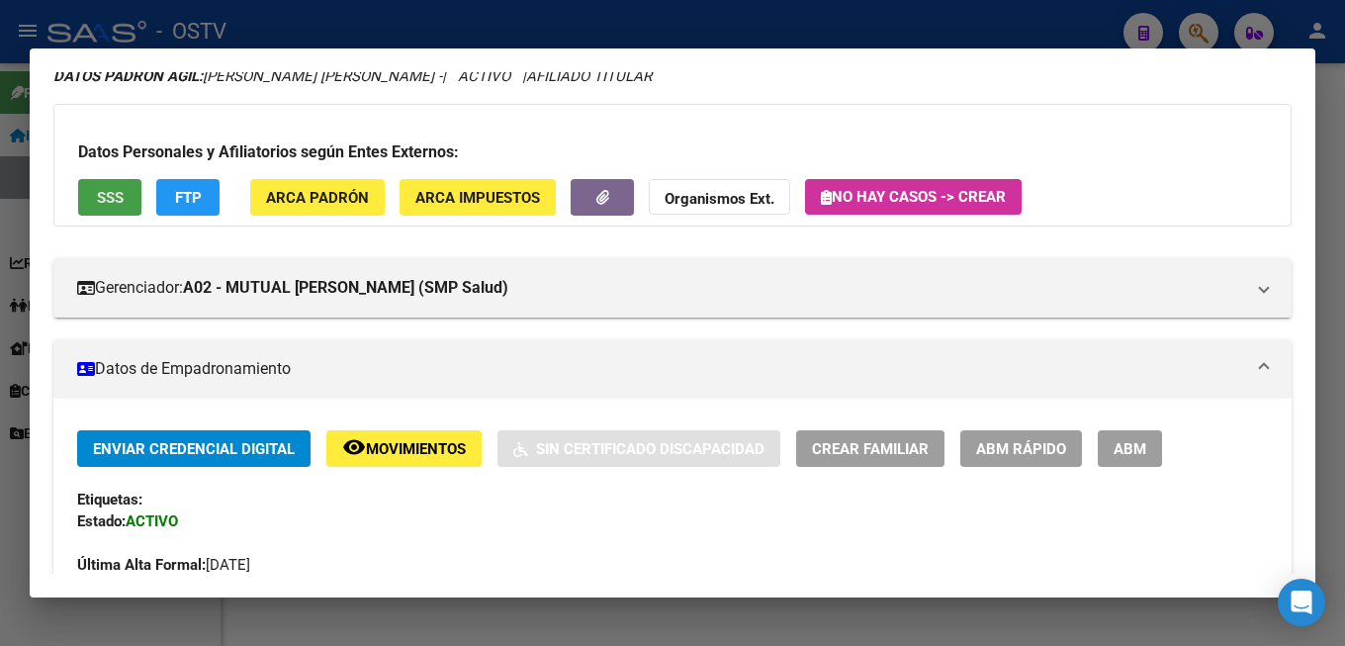
click at [98, 199] on span "SSS" at bounding box center [110, 198] width 27 height 18
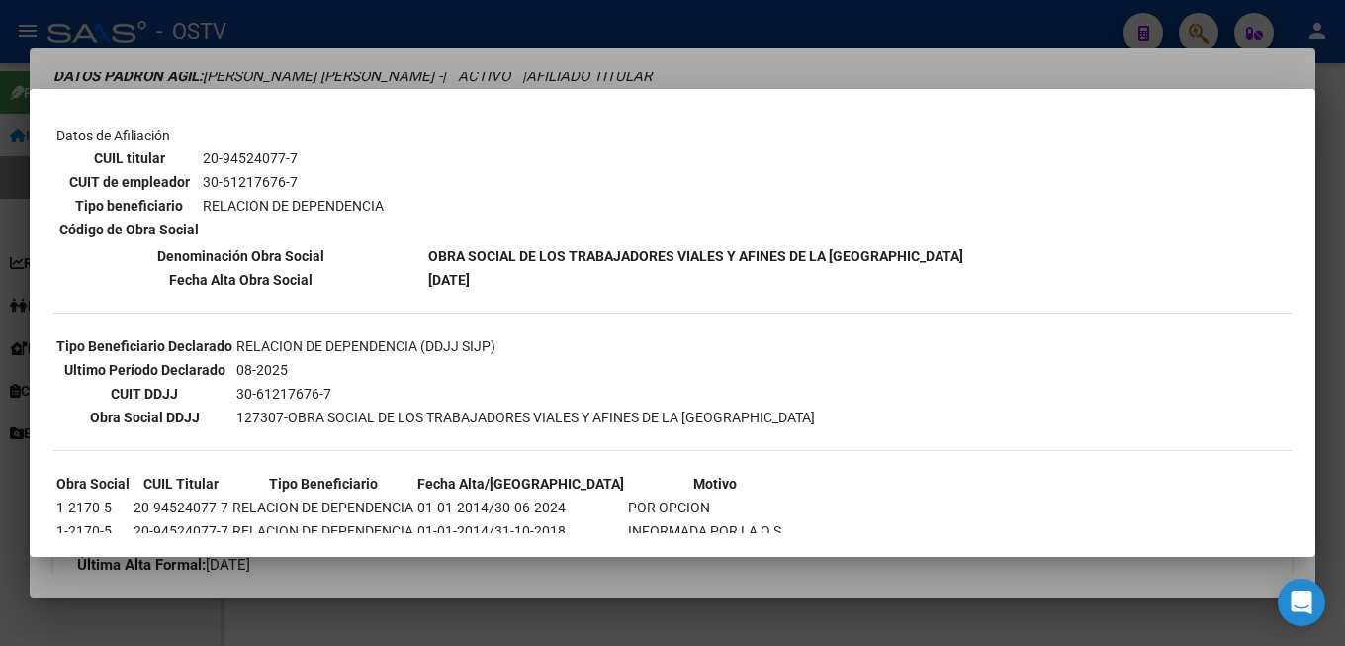
scroll to position [419, 0]
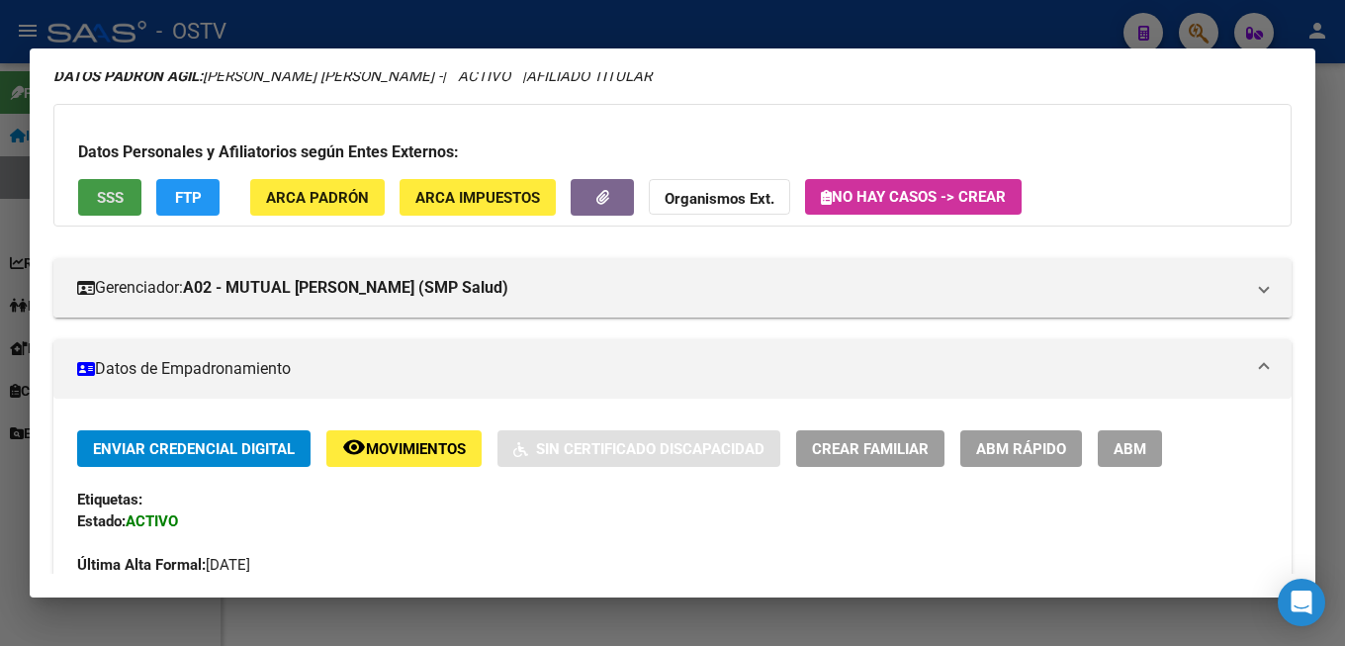
click at [197, 189] on span "FTP" at bounding box center [188, 197] width 27 height 18
click at [479, 189] on span "ARCA Impuestos" at bounding box center [477, 197] width 125 height 18
click at [322, 198] on span "ARCA Padrón" at bounding box center [317, 198] width 103 height 18
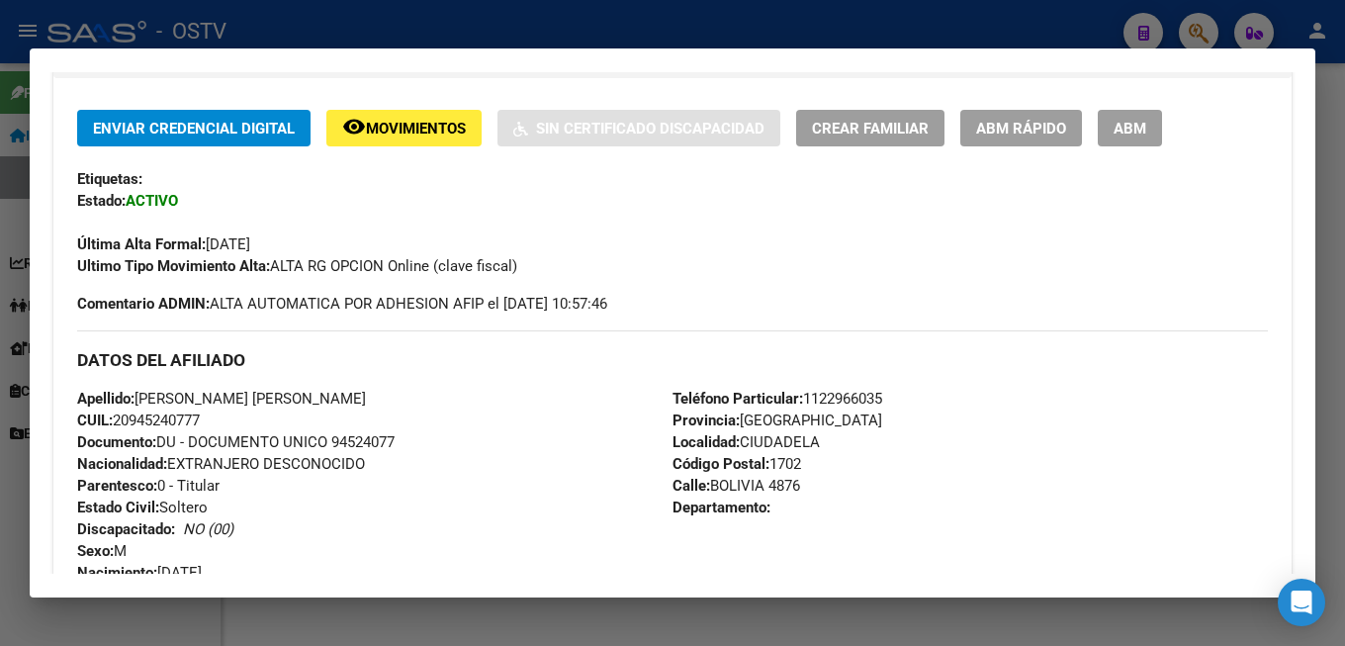
scroll to position [318, 0]
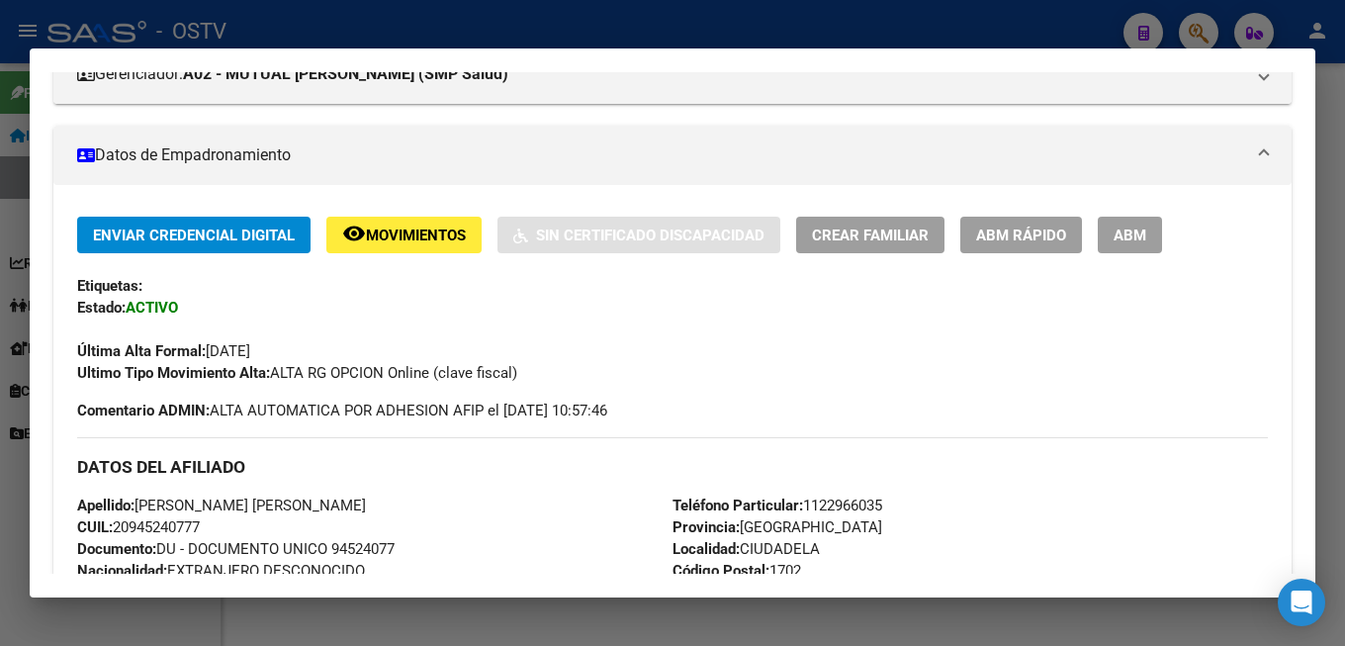
click at [362, 238] on mat-icon "remove_red_eye" at bounding box center [354, 234] width 24 height 24
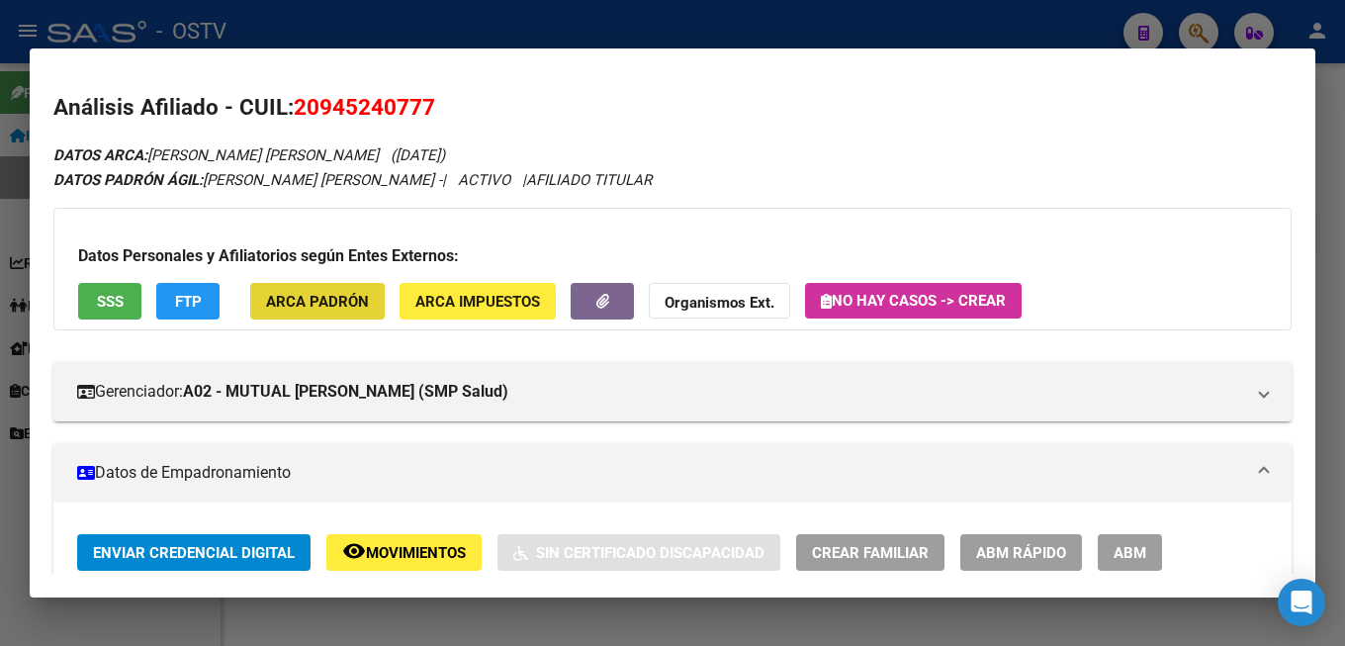
click at [335, 296] on span "ARCA Padrón" at bounding box center [317, 302] width 103 height 18
click at [499, 301] on span "ARCA Impuestos" at bounding box center [477, 302] width 125 height 18
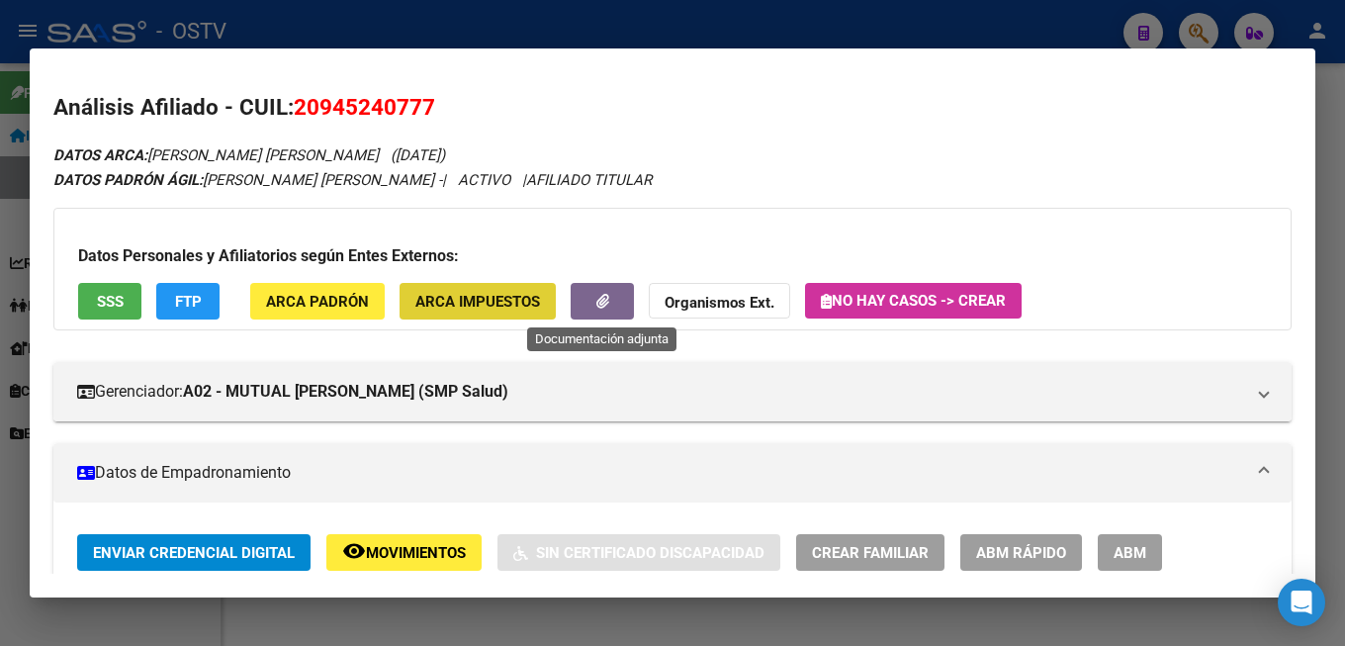
click at [608, 302] on icon "button" at bounding box center [603, 301] width 13 height 15
